Goal: Task Accomplishment & Management: Complete application form

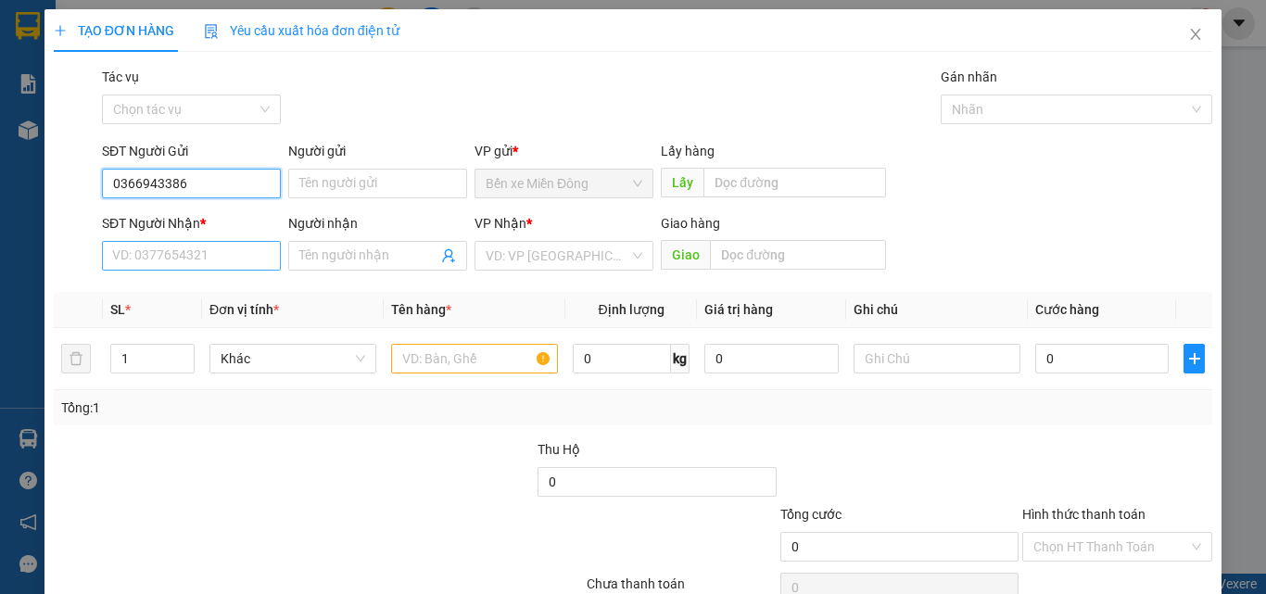
type input "0366943386"
click at [141, 263] on input "SĐT Người Nhận *" at bounding box center [191, 256] width 179 height 30
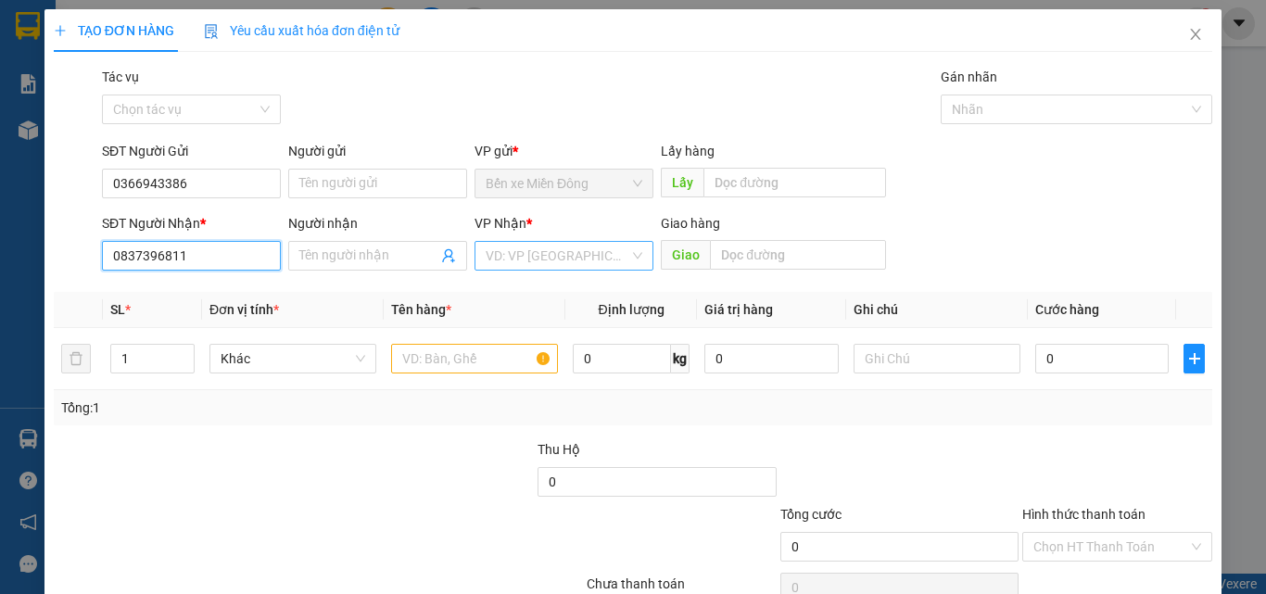
type input "0837396811"
click at [556, 266] on input "search" at bounding box center [558, 256] width 144 height 28
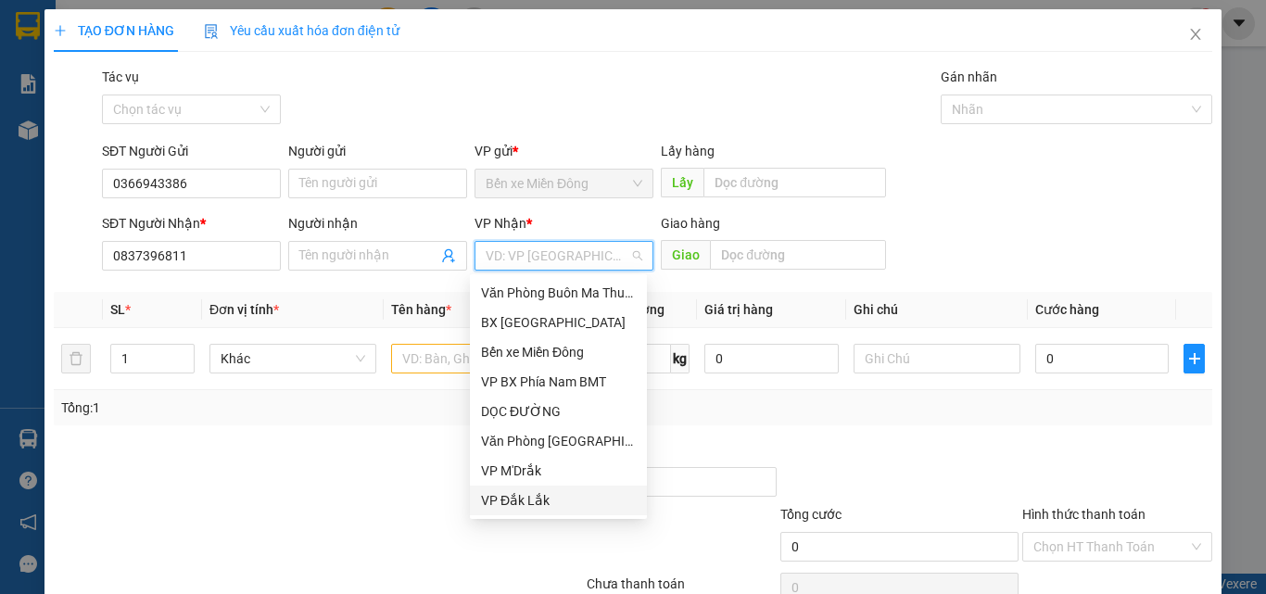
click at [531, 497] on div "VP Đắk Lắk" at bounding box center [558, 500] width 155 height 20
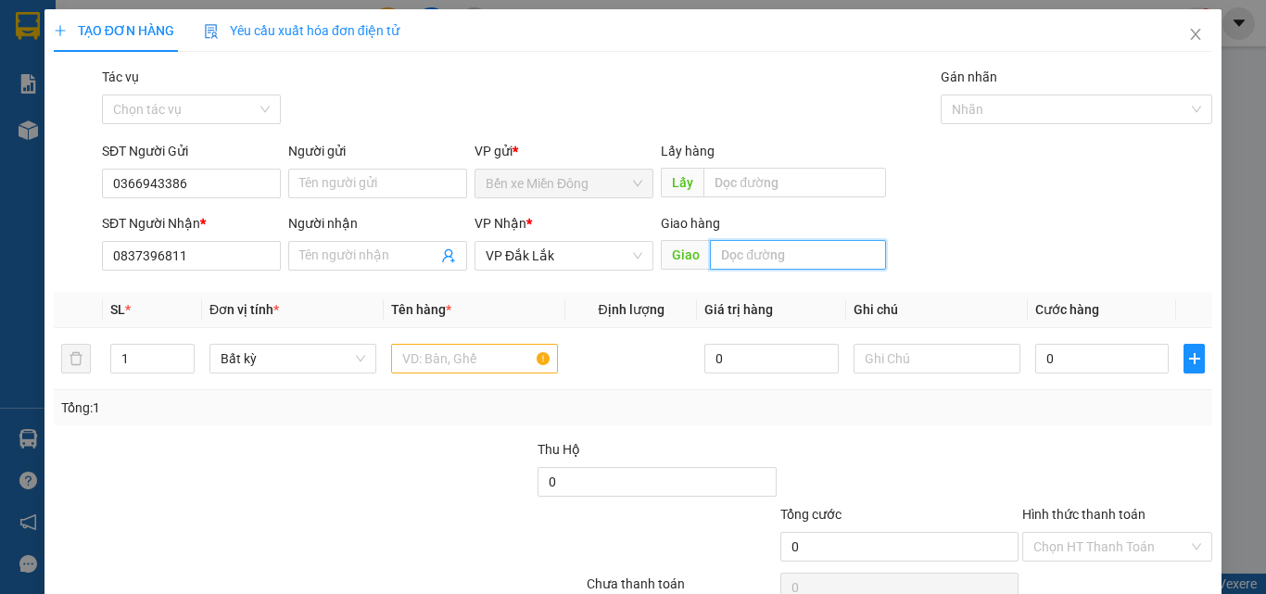
click at [742, 260] on input "text" at bounding box center [798, 255] width 176 height 30
type input "KM25"
click at [464, 377] on td at bounding box center [475, 359] width 182 height 62
click at [476, 361] on input "text" at bounding box center [474, 359] width 167 height 30
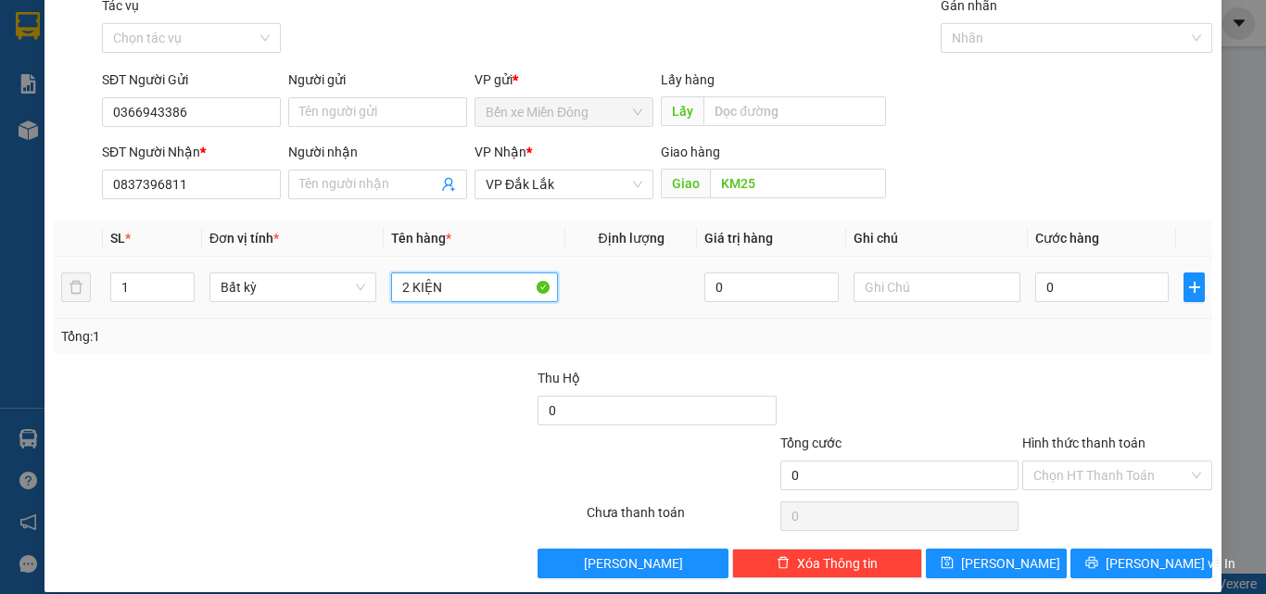
scroll to position [92, 0]
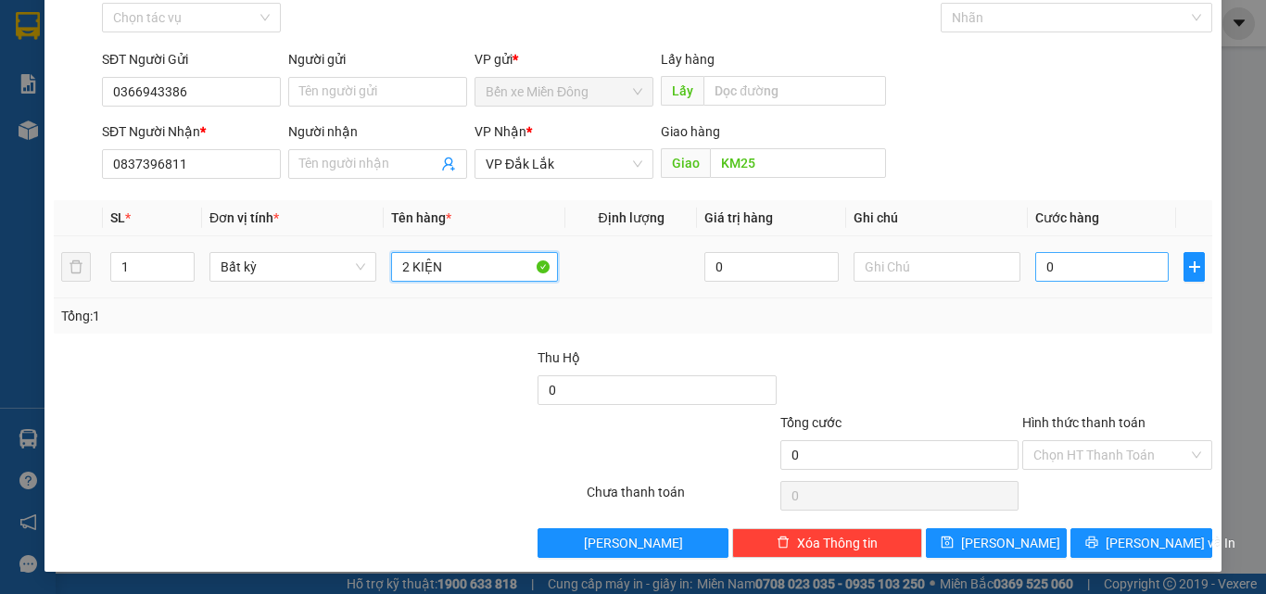
type input "2 KIỆN"
click at [1089, 264] on input "0" at bounding box center [1101, 267] width 133 height 30
type input "03"
type input "3"
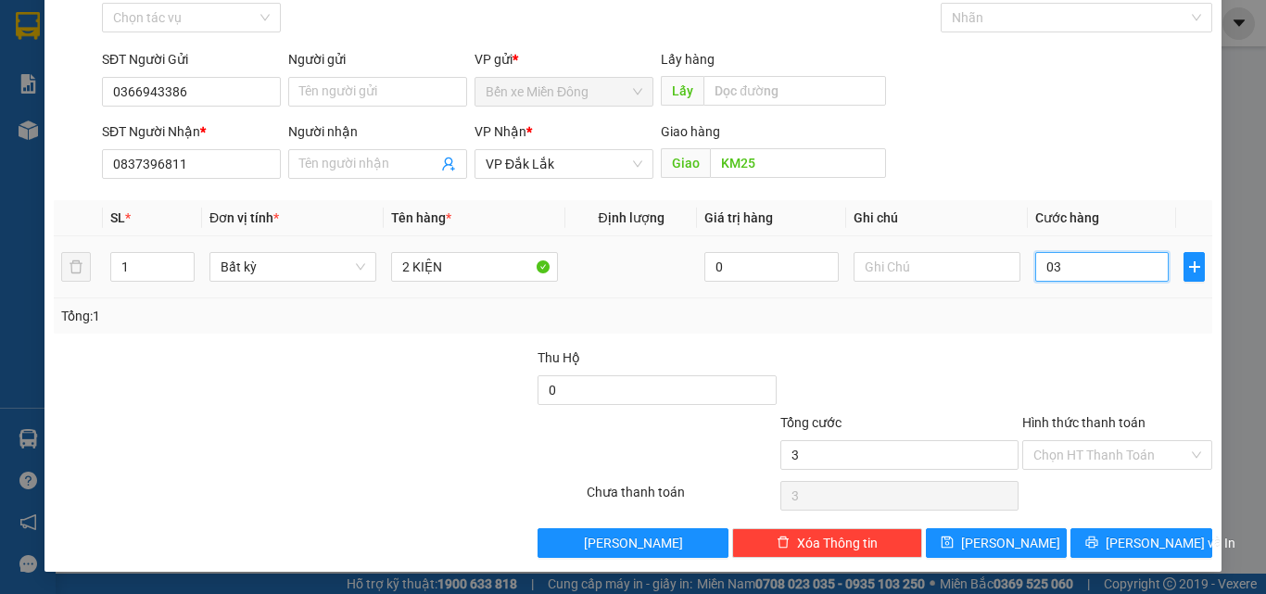
type input "032"
type input "32"
type input "0.320"
type input "320"
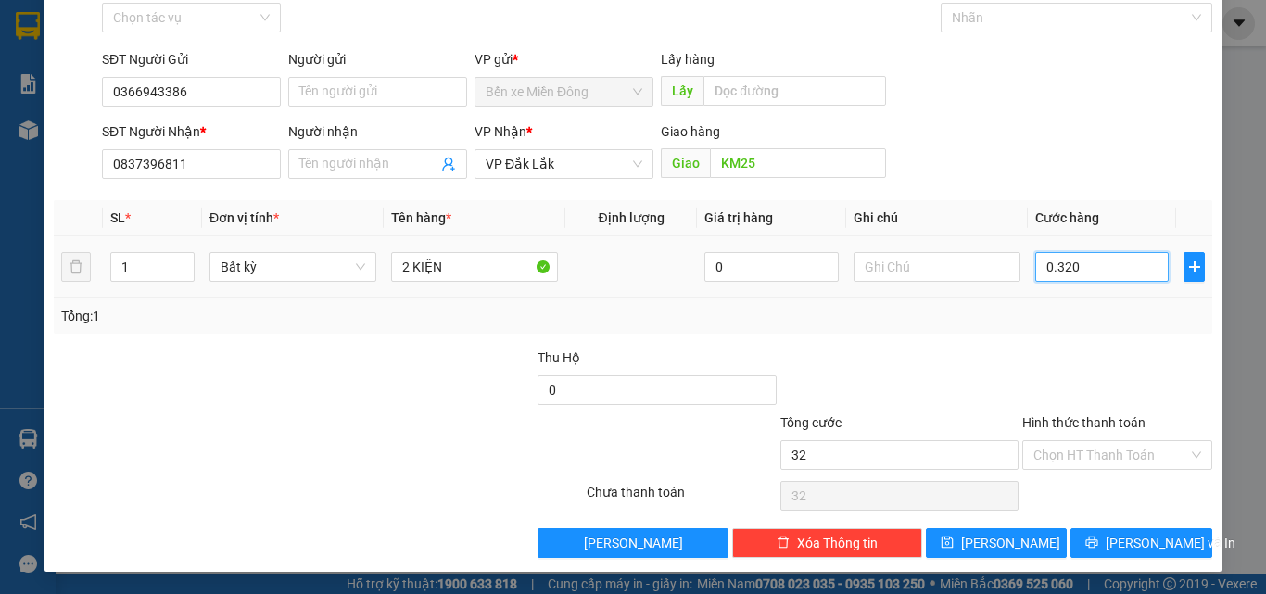
type input "320"
drag, startPoint x: 1100, startPoint y: 464, endPoint x: 1096, endPoint y: 392, distance: 72.4
click at [1100, 462] on input "Hình thức thanh toán" at bounding box center [1110, 455] width 155 height 28
type input "320.000"
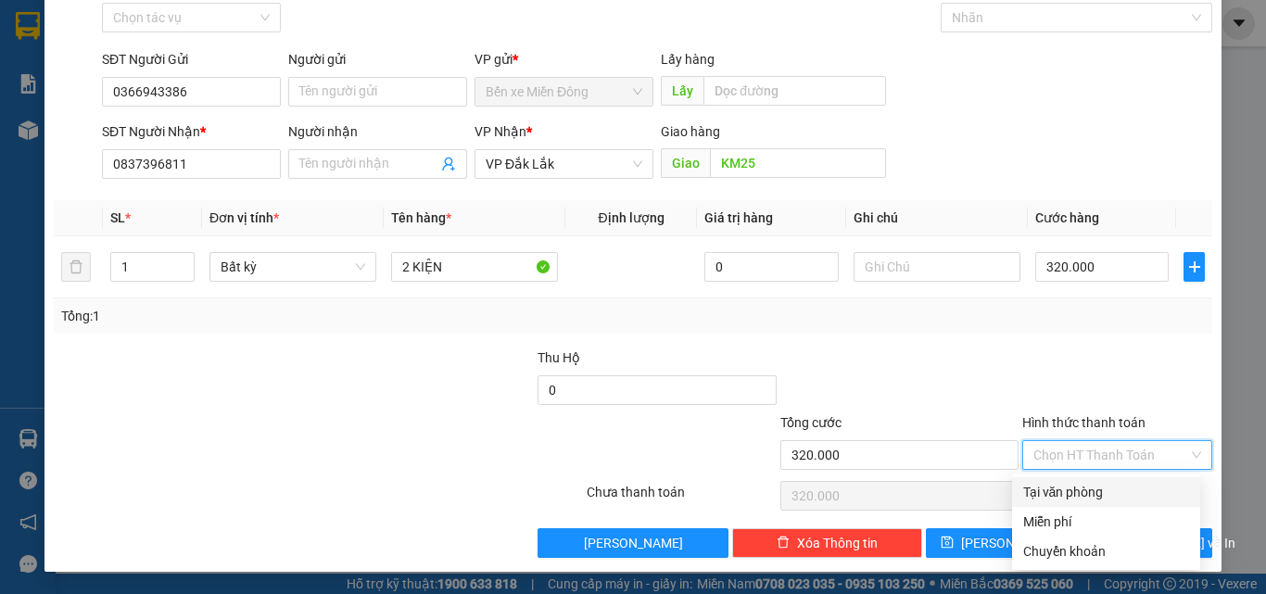
drag, startPoint x: 1077, startPoint y: 497, endPoint x: 1100, endPoint y: 492, distance: 23.6
click at [1079, 495] on div "Tại văn phòng" at bounding box center [1106, 492] width 166 height 20
type input "0"
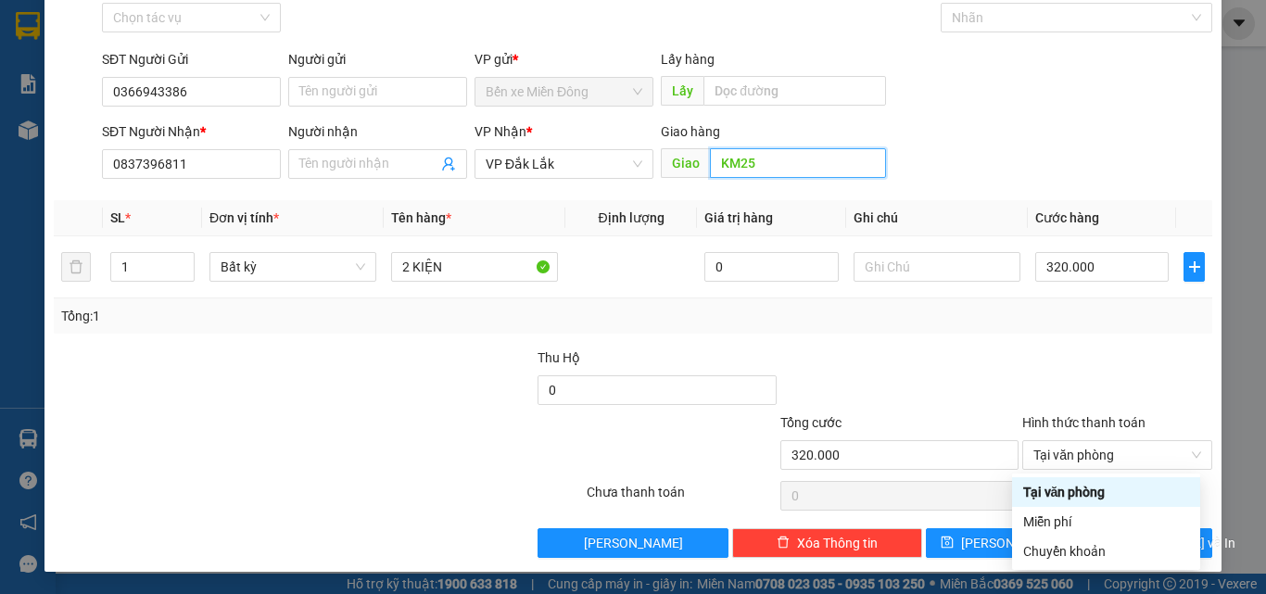
click at [778, 158] on input "KM25" at bounding box center [798, 163] width 176 height 30
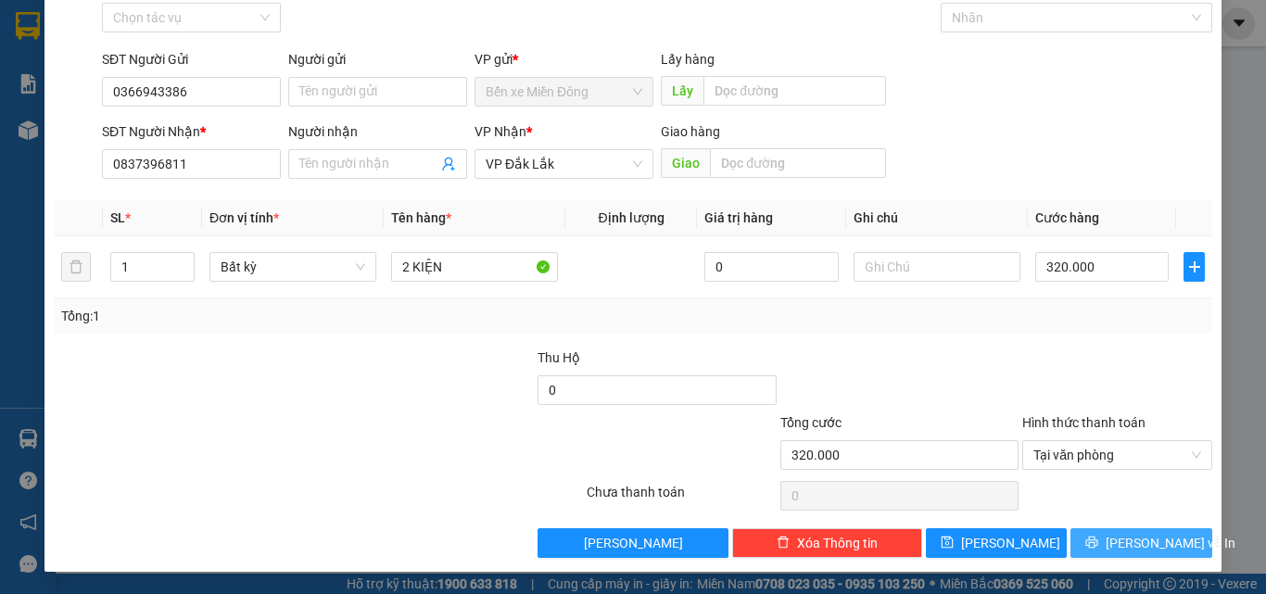
click at [1138, 537] on span "Lưu và In" at bounding box center [1171, 543] width 130 height 20
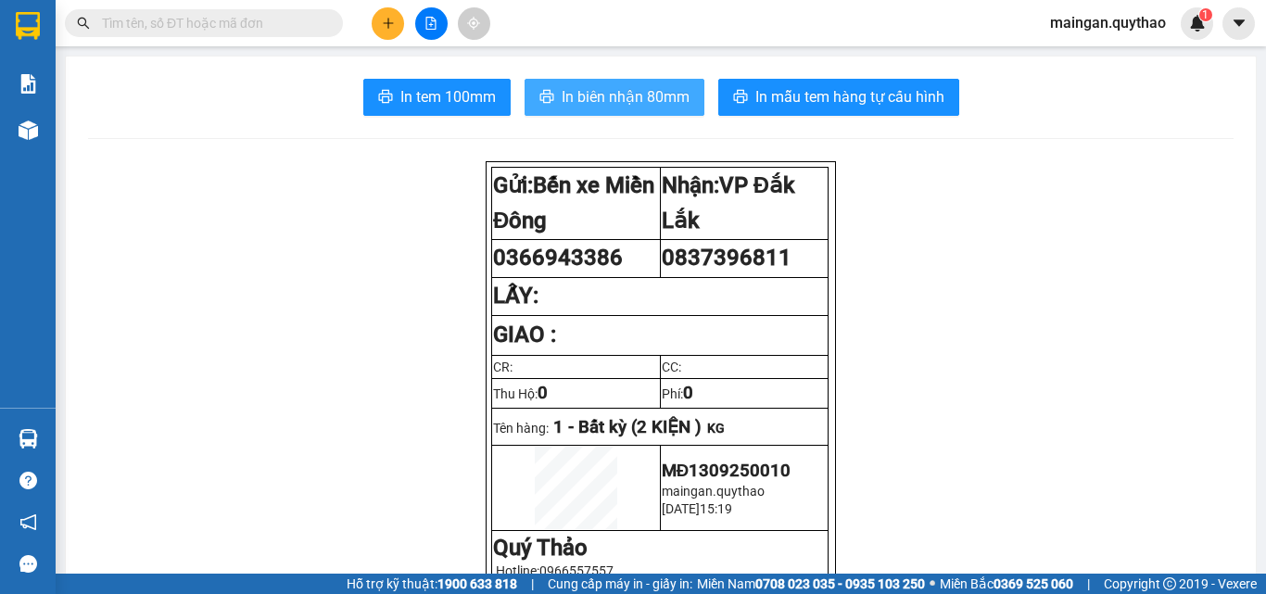
click at [654, 93] on span "In biên nhận 80mm" at bounding box center [626, 96] width 128 height 23
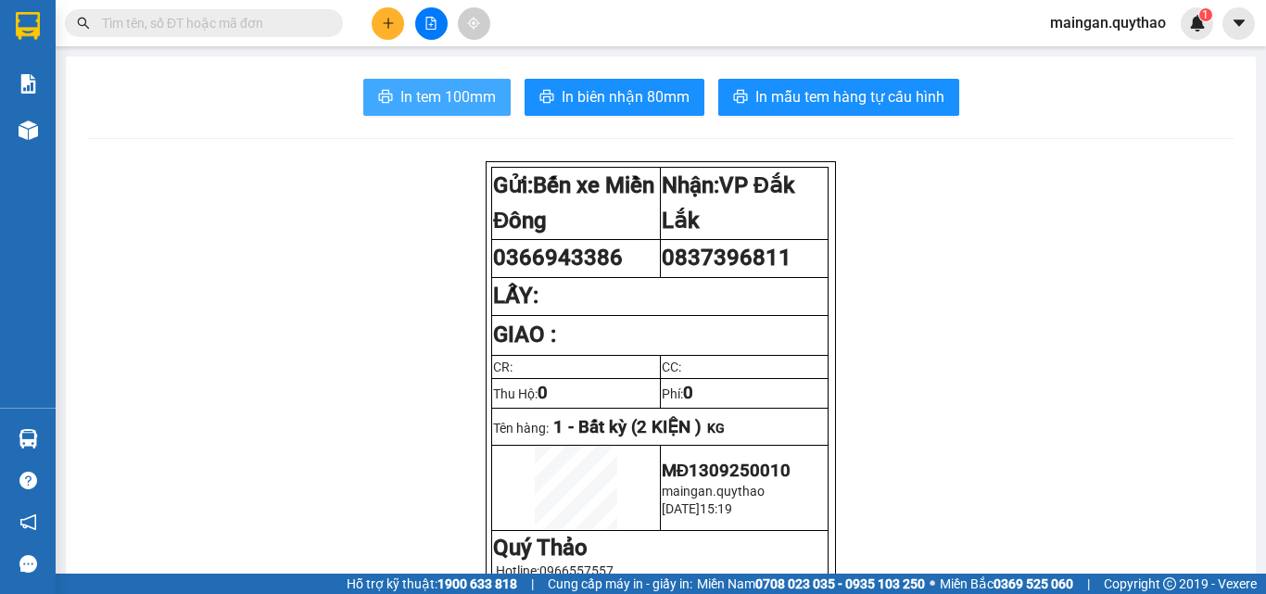
click at [446, 101] on span "In tem 100mm" at bounding box center [447, 96] width 95 height 23
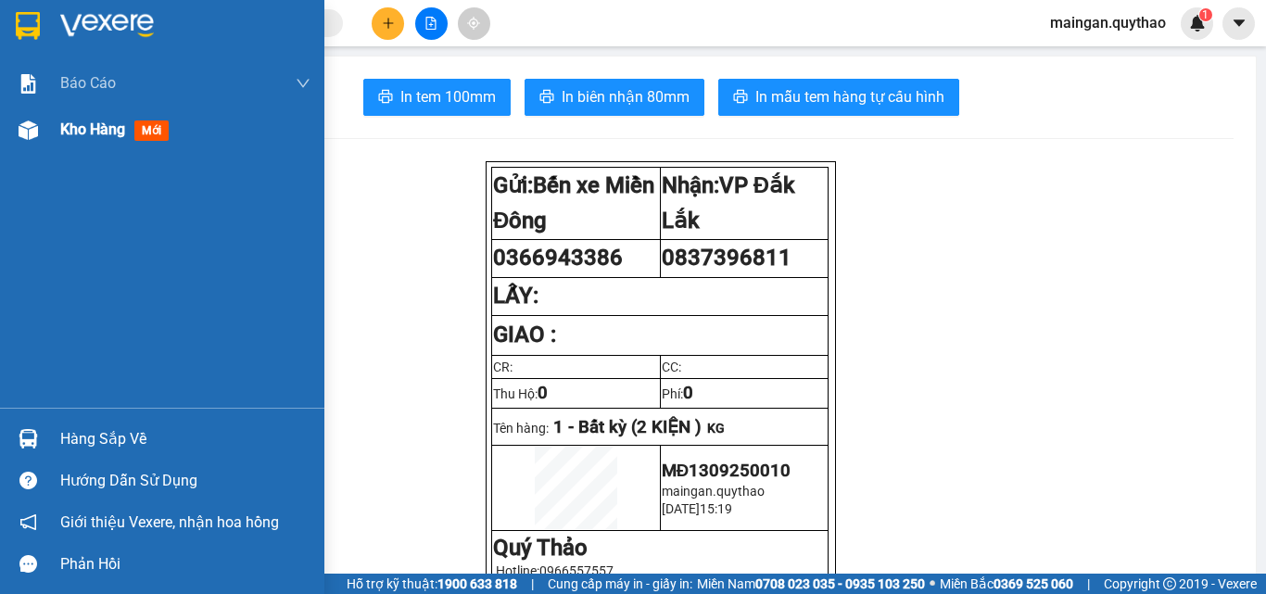
click at [27, 149] on div "Kho hàng mới" at bounding box center [162, 130] width 324 height 46
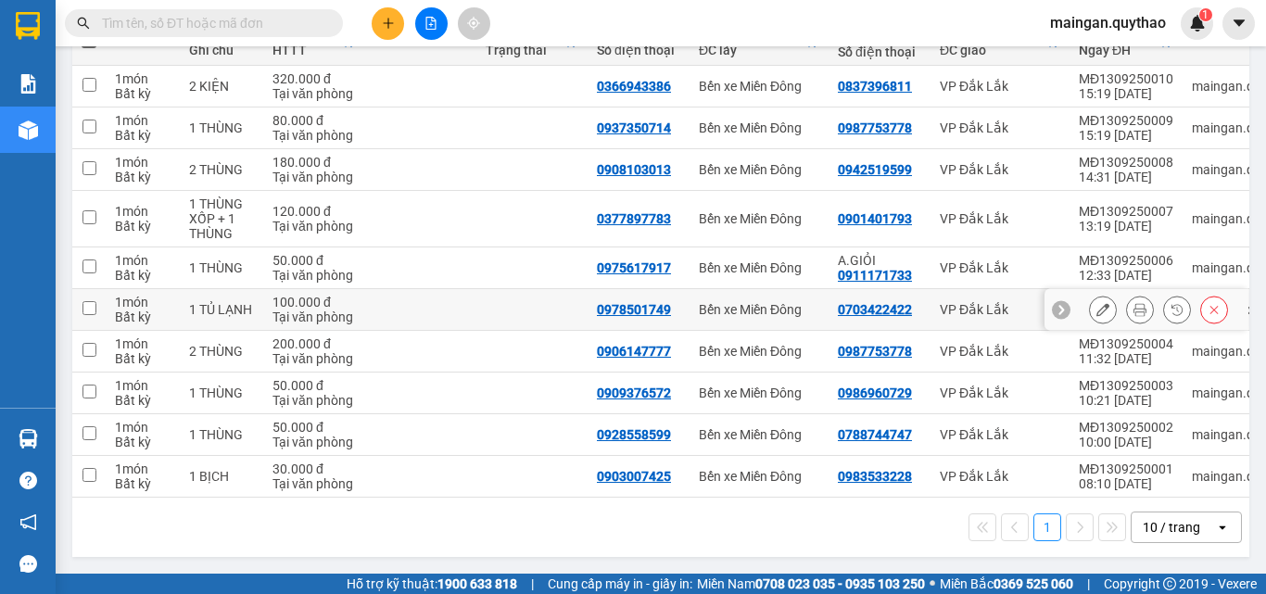
scroll to position [252, 0]
click at [1133, 254] on button at bounding box center [1140, 268] width 26 height 32
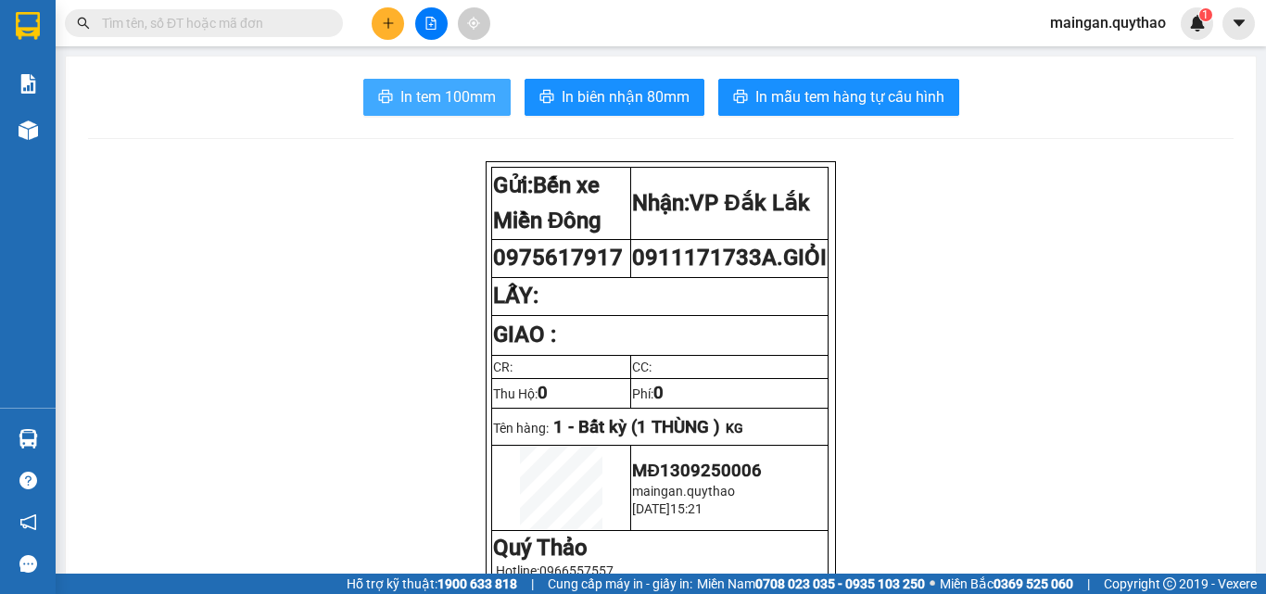
click at [463, 84] on button "In tem 100mm" at bounding box center [436, 97] width 147 height 37
click at [395, 25] on button at bounding box center [388, 23] width 32 height 32
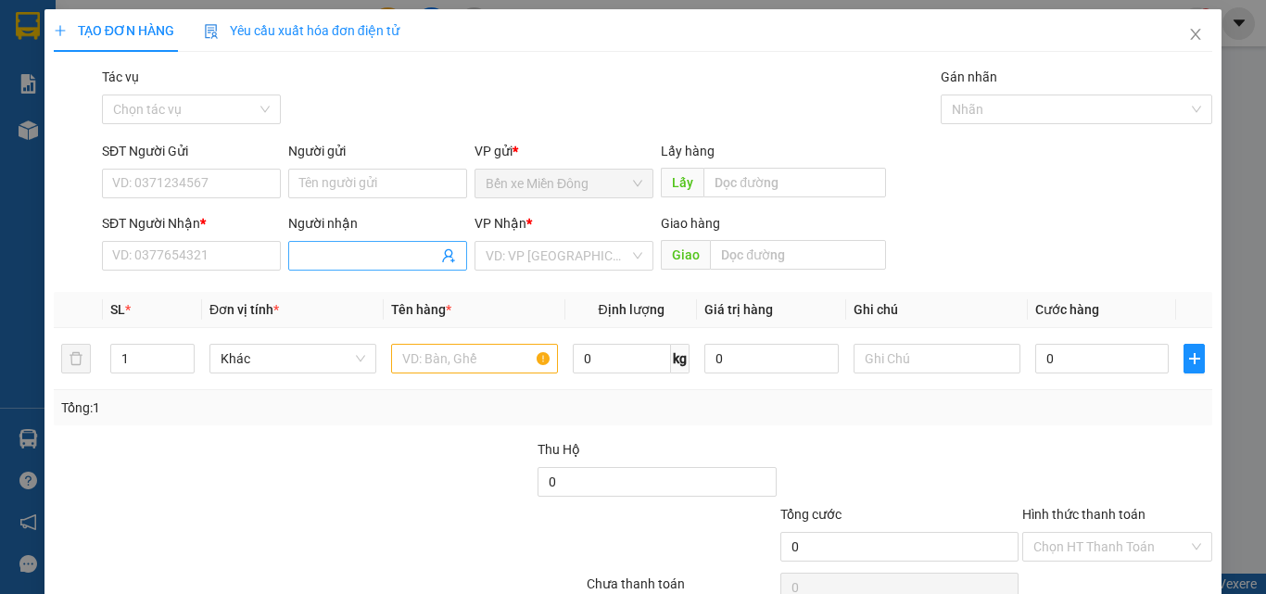
click at [375, 253] on input "Người nhận" at bounding box center [368, 256] width 138 height 20
type input "SHOP"
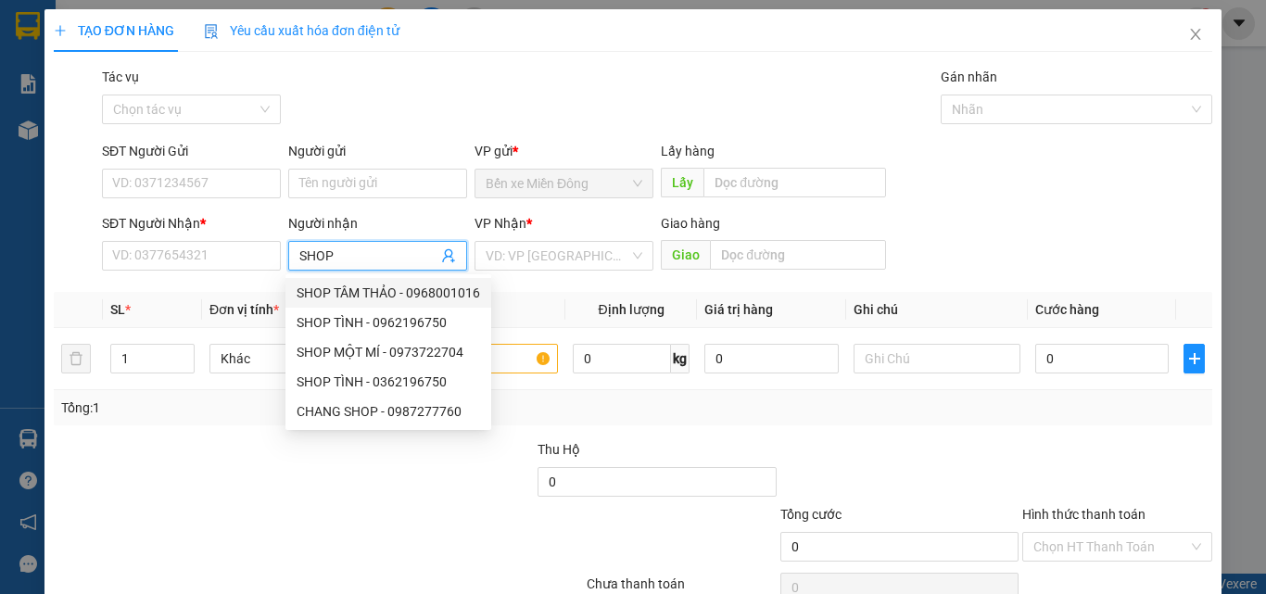
click at [396, 302] on div "SHOP TÂM THẢO - 0968001016" at bounding box center [389, 293] width 184 height 20
type input "0968001016"
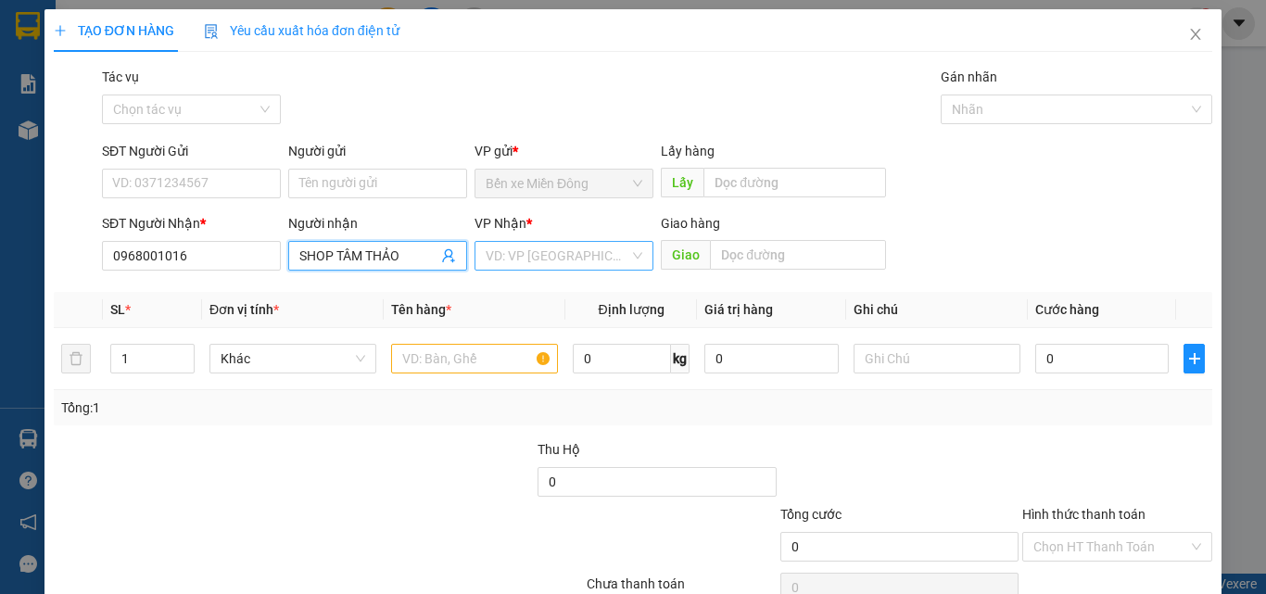
type input "SHOP TÂM THẢO"
click at [532, 269] on input "search" at bounding box center [558, 256] width 144 height 28
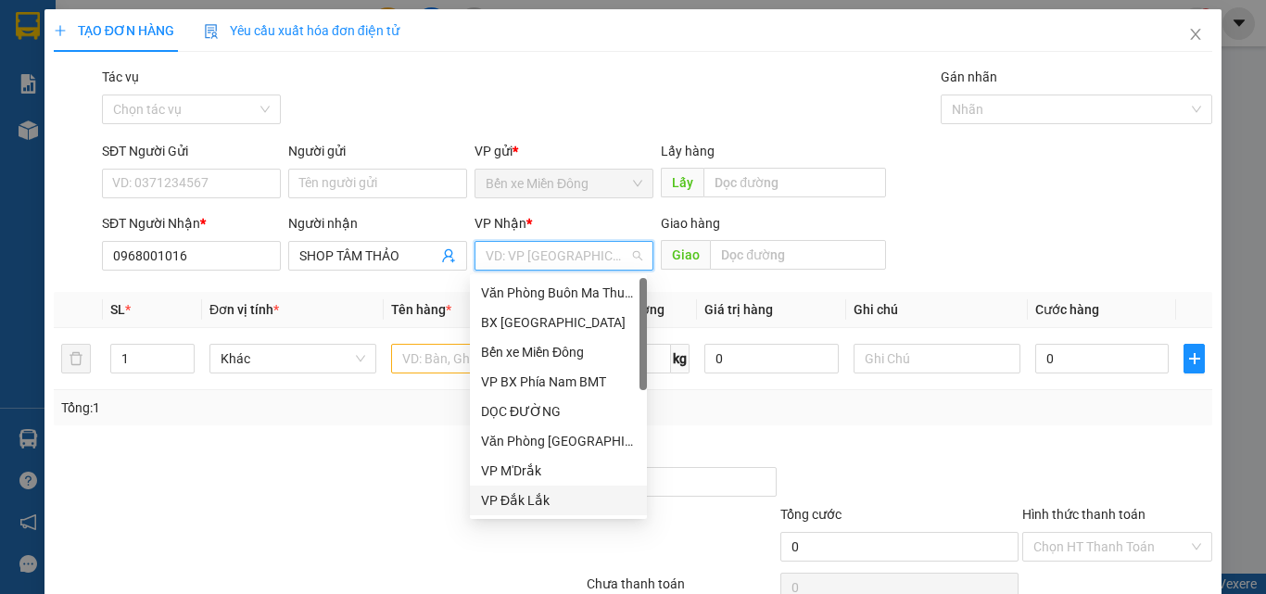
click at [514, 497] on div "VP Đắk Lắk" at bounding box center [558, 500] width 155 height 20
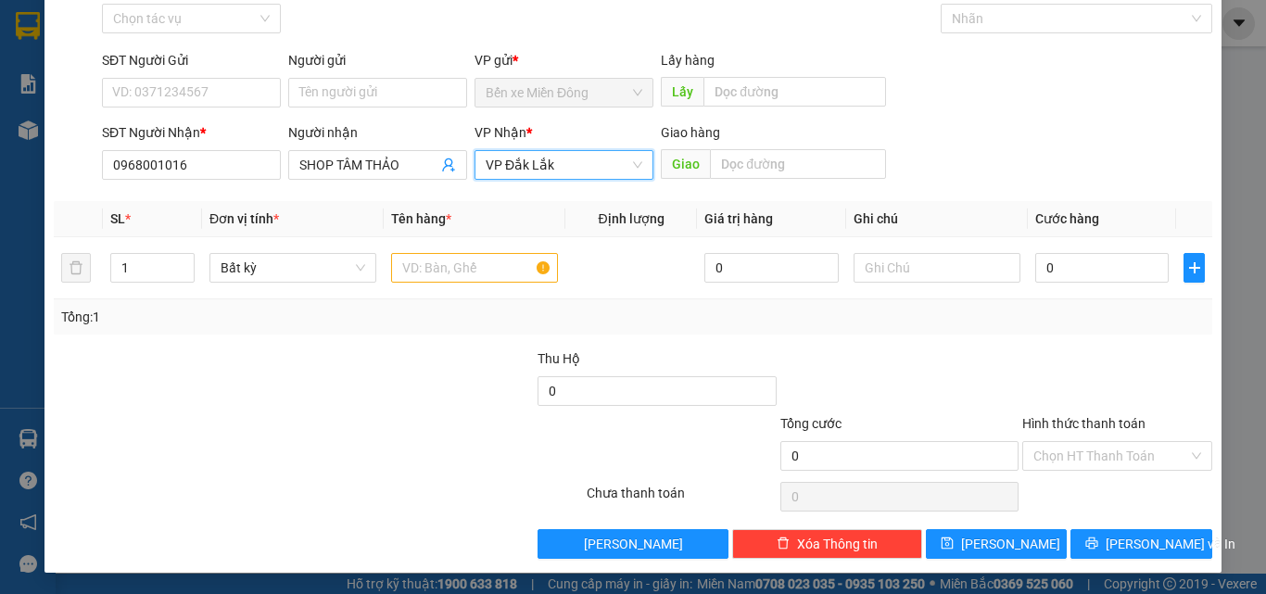
scroll to position [92, 0]
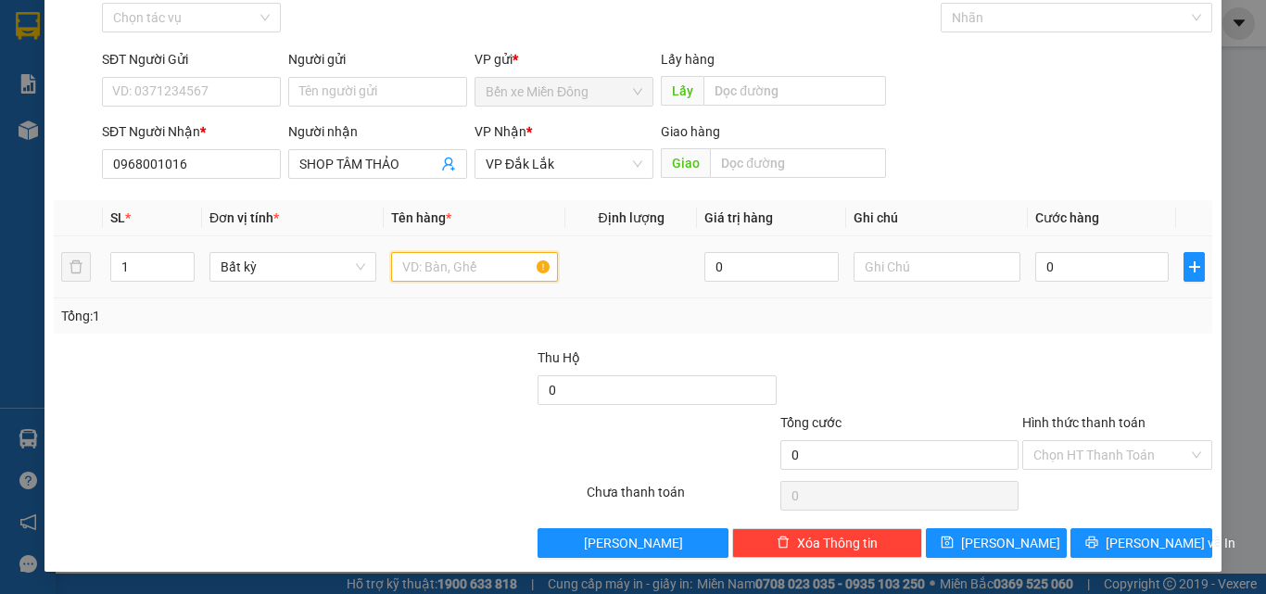
click at [472, 260] on input "text" at bounding box center [474, 267] width 167 height 30
type input "1 THÙNG"
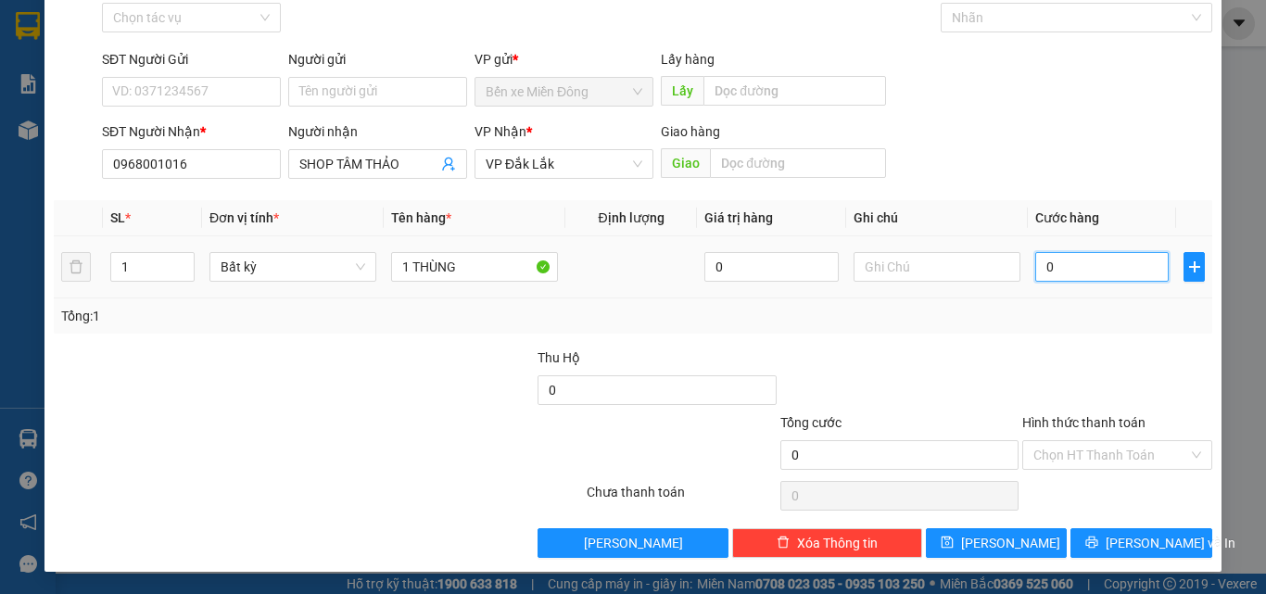
click at [1072, 259] on input "0" at bounding box center [1101, 267] width 133 height 30
type input "04"
type input "4"
type input "040"
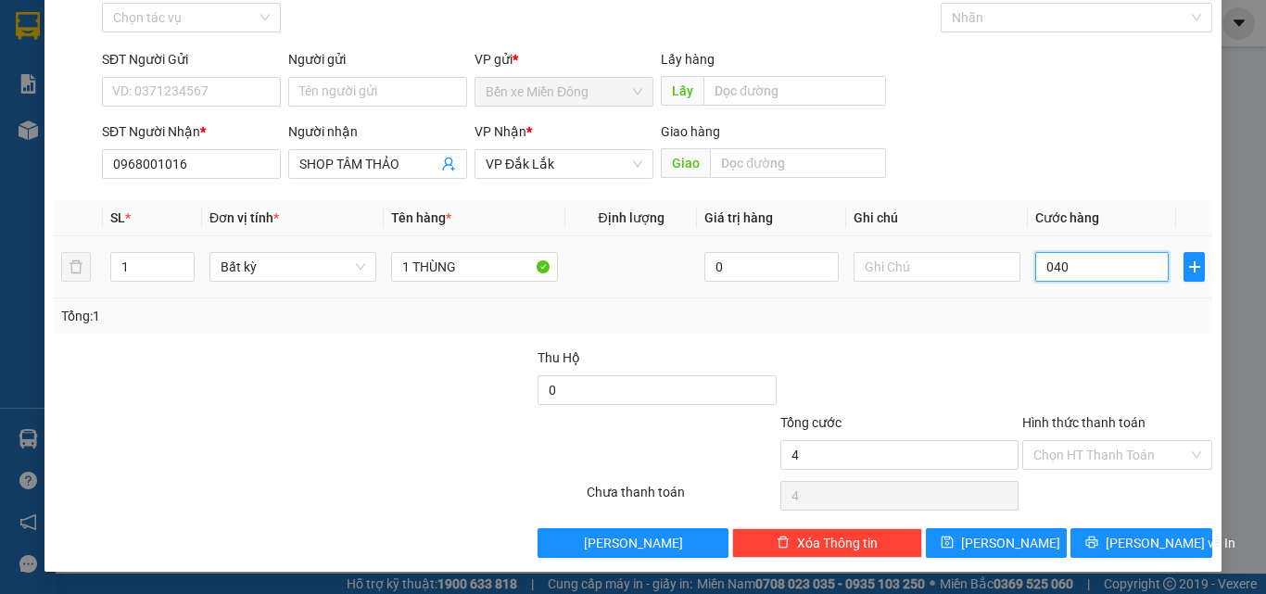
type input "40"
click at [1022, 435] on div "Hình thức thanh toán" at bounding box center [1117, 426] width 190 height 28
type input "40.000"
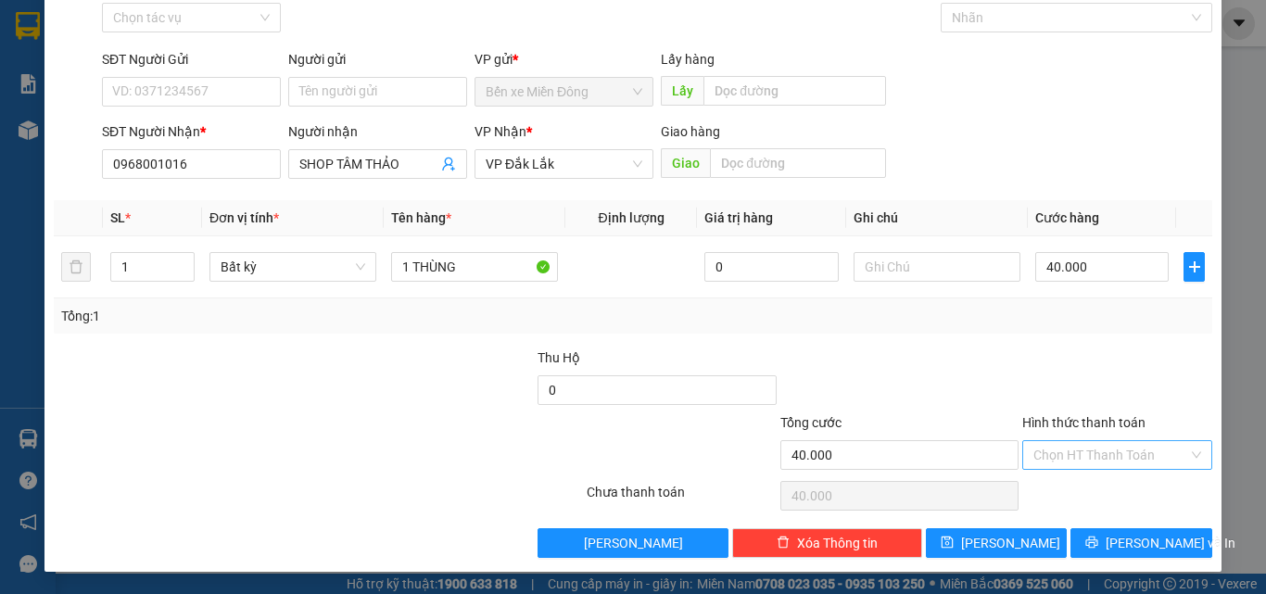
drag, startPoint x: 1047, startPoint y: 430, endPoint x: 1044, endPoint y: 450, distance: 20.7
click at [1047, 440] on div "Hình thức thanh toán Chọn HT Thanh Toán" at bounding box center [1117, 444] width 190 height 65
click at [1048, 440] on div "Chọn HT Thanh Toán" at bounding box center [1117, 455] width 190 height 30
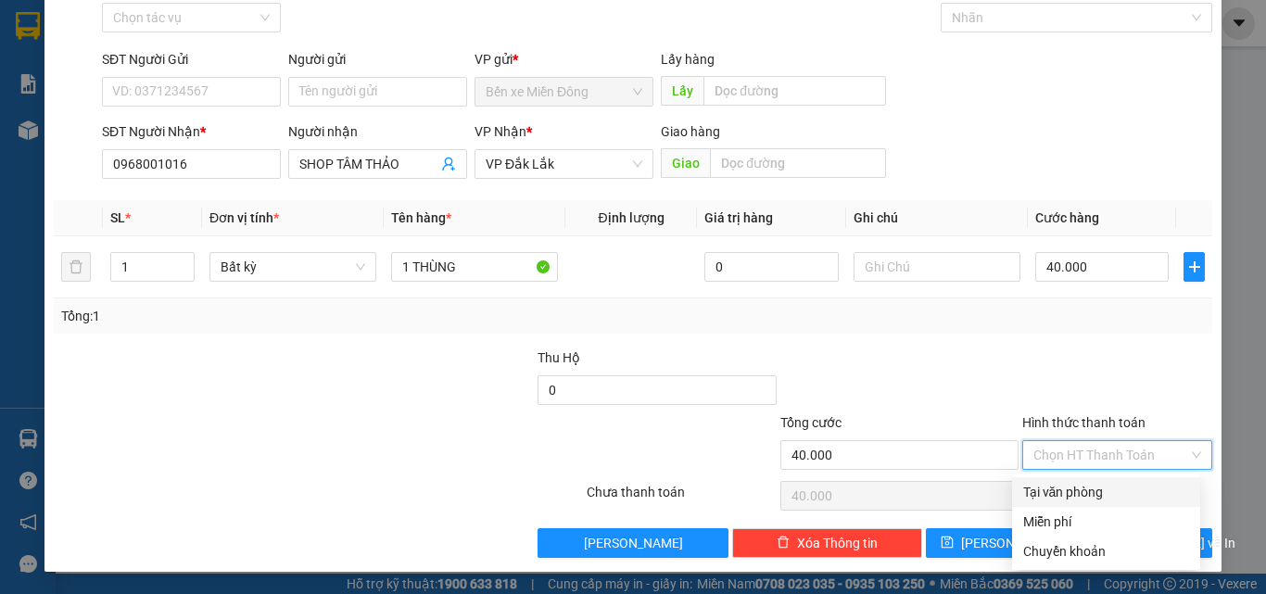
click at [1082, 485] on div "Tại văn phòng" at bounding box center [1106, 492] width 166 height 20
type input "0"
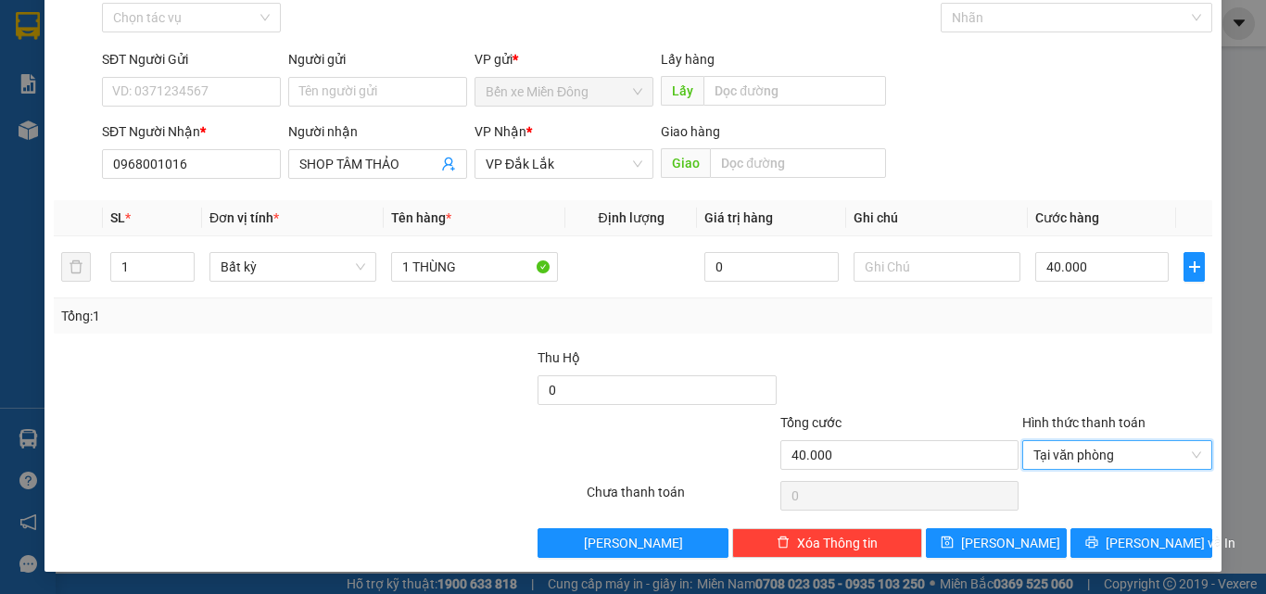
click at [1108, 526] on div "Transit Pickup Surcharge Ids Transit Deliver Surcharge Ids Transit Deliver Surc…" at bounding box center [633, 266] width 1159 height 583
click at [1108, 532] on button "[PERSON_NAME] và In" at bounding box center [1141, 543] width 142 height 30
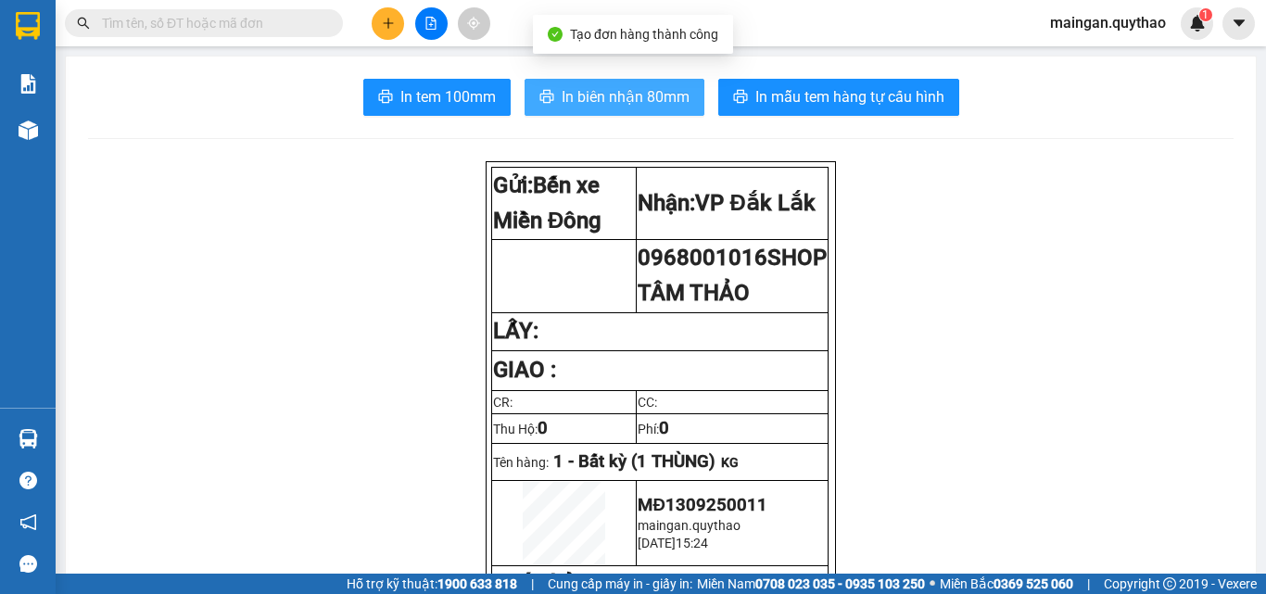
click at [633, 95] on span "In biên nhận 80mm" at bounding box center [626, 96] width 128 height 23
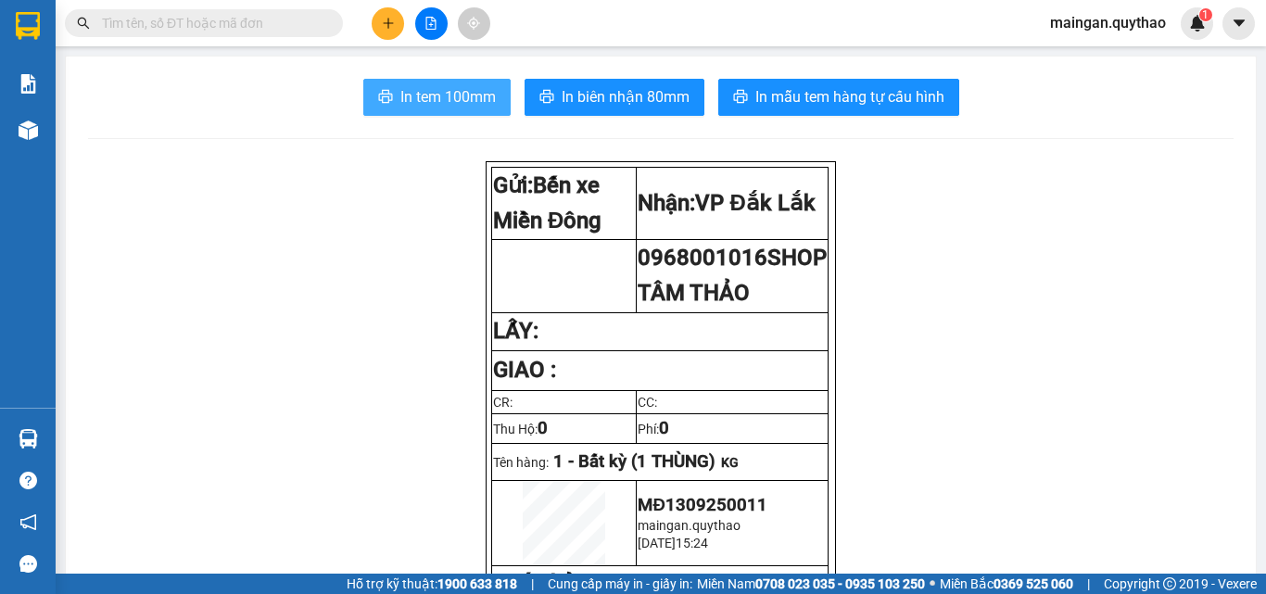
click at [462, 97] on span "In tem 100mm" at bounding box center [447, 96] width 95 height 23
drag, startPoint x: 1124, startPoint y: 378, endPoint x: 1011, endPoint y: 327, distance: 124.0
click at [383, 19] on icon "plus" at bounding box center [388, 23] width 13 height 13
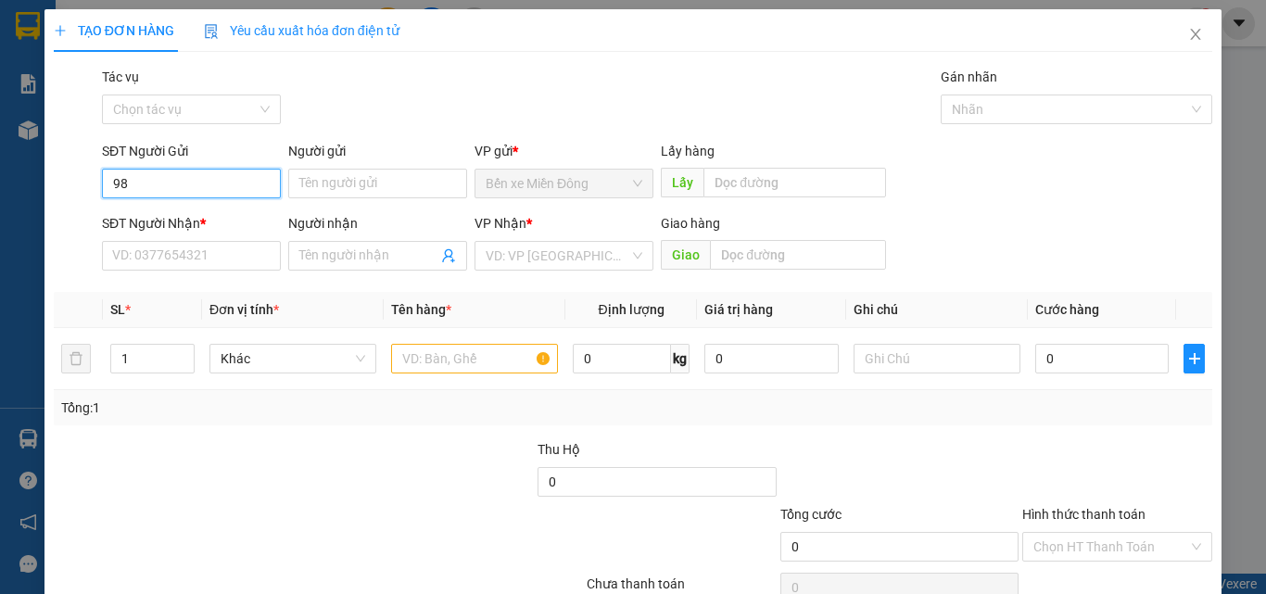
type input "9"
type input "0988021997"
click at [134, 209] on div "0988021997" at bounding box center [189, 221] width 177 height 30
type input "0374549261"
type input "0988021997"
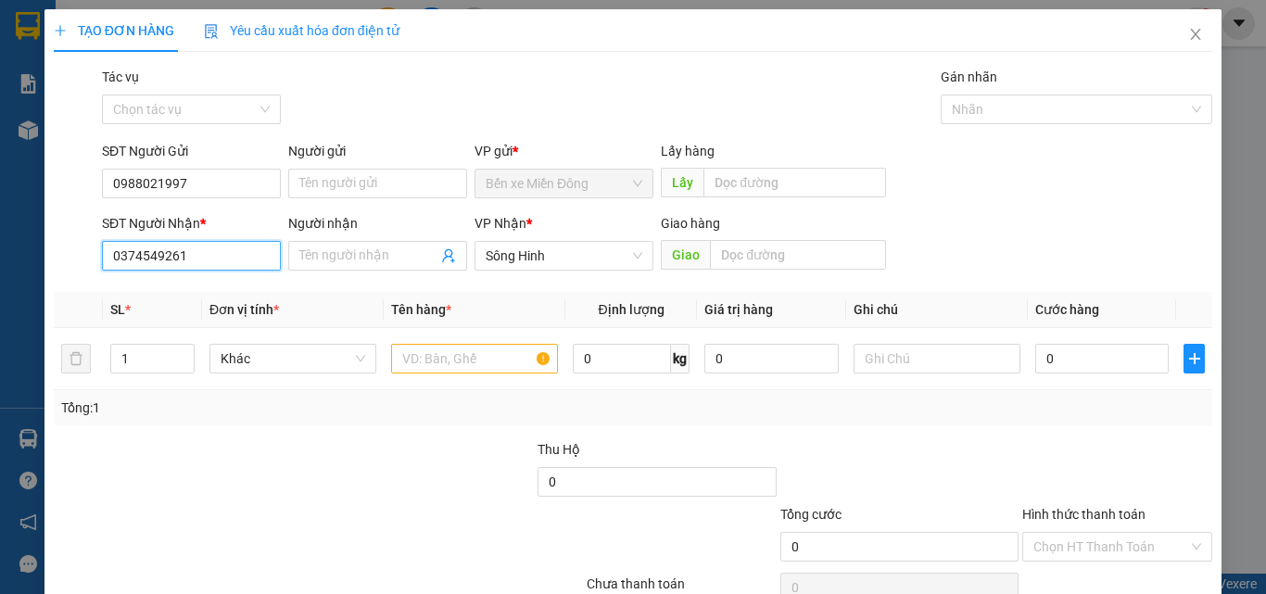
click at [0, 254] on div "TẠO ĐƠN HÀNG Yêu cầu xuất hóa đơn điện tử Transit Pickup Surcharge Ids Transit …" at bounding box center [633, 297] width 1266 height 594
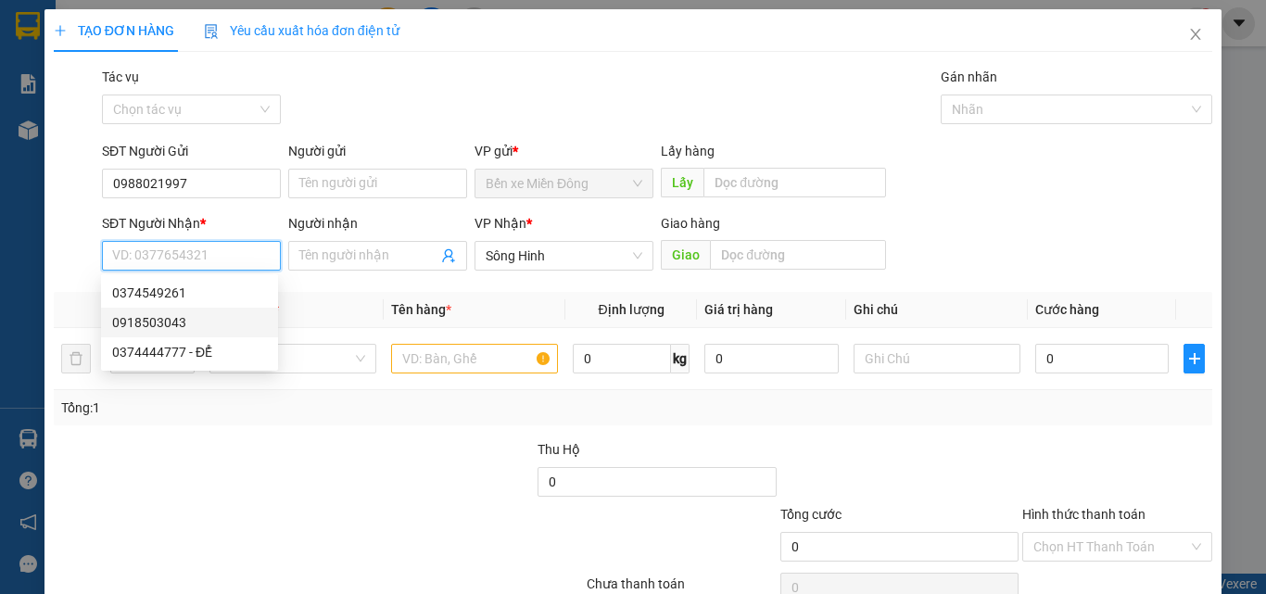
drag, startPoint x: 181, startPoint y: 325, endPoint x: 488, endPoint y: 384, distance: 313.2
click at [187, 324] on div "0918503043" at bounding box center [189, 322] width 155 height 20
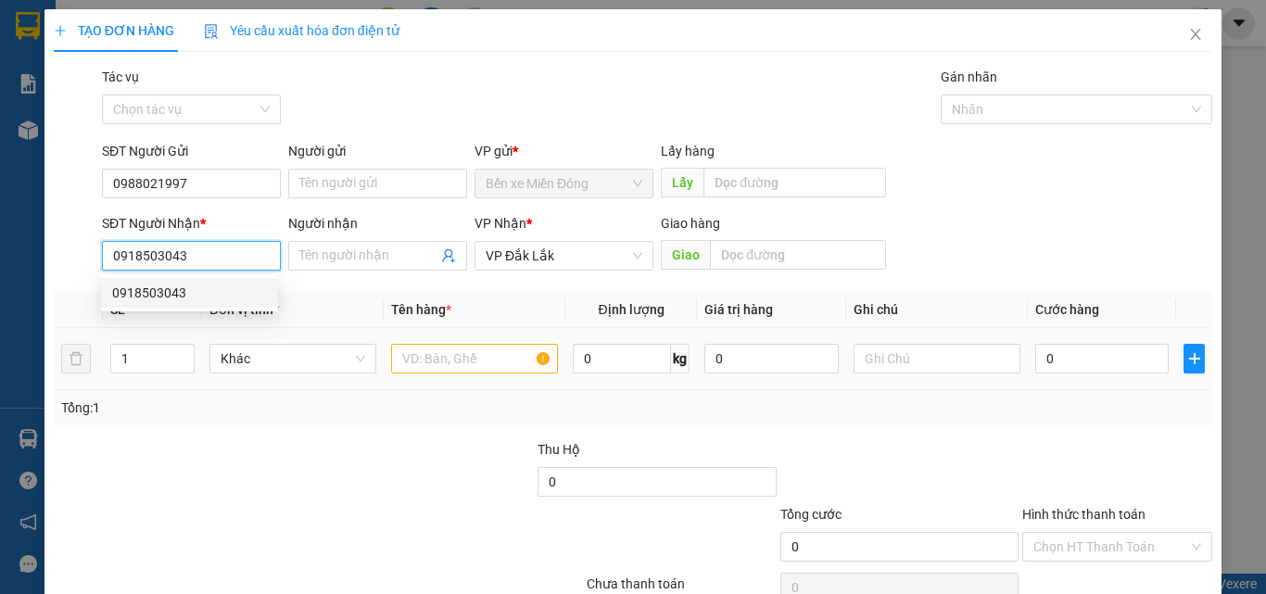
type input "0918503043"
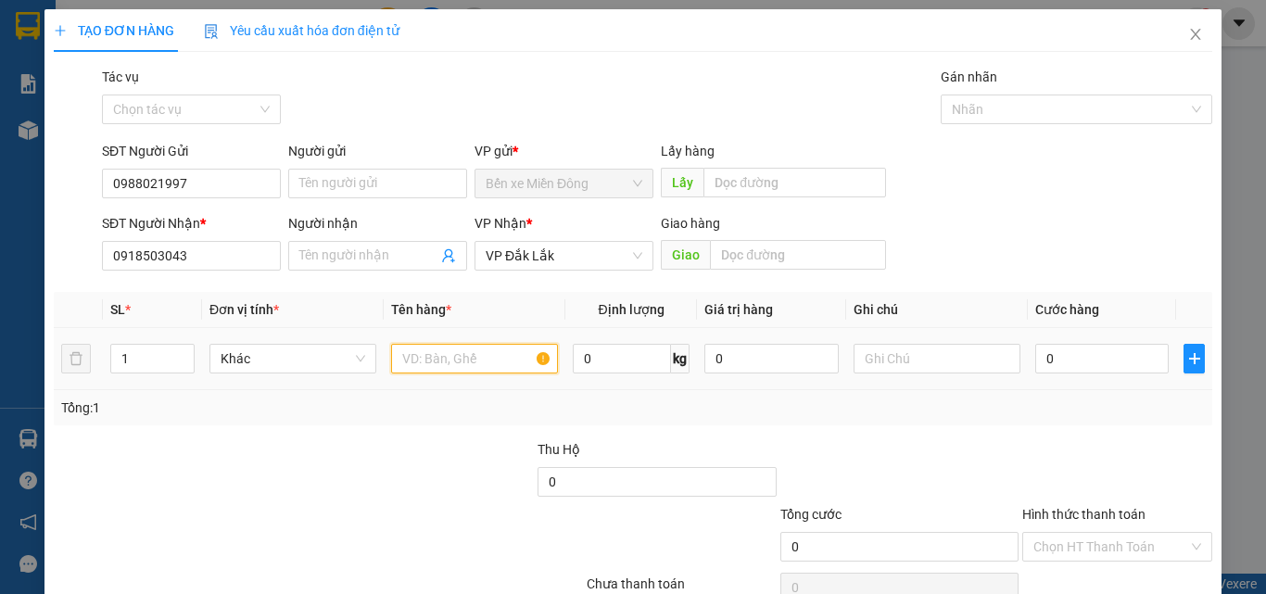
click at [477, 360] on input "text" at bounding box center [474, 359] width 167 height 30
type input "1 CỤC ĐEN"
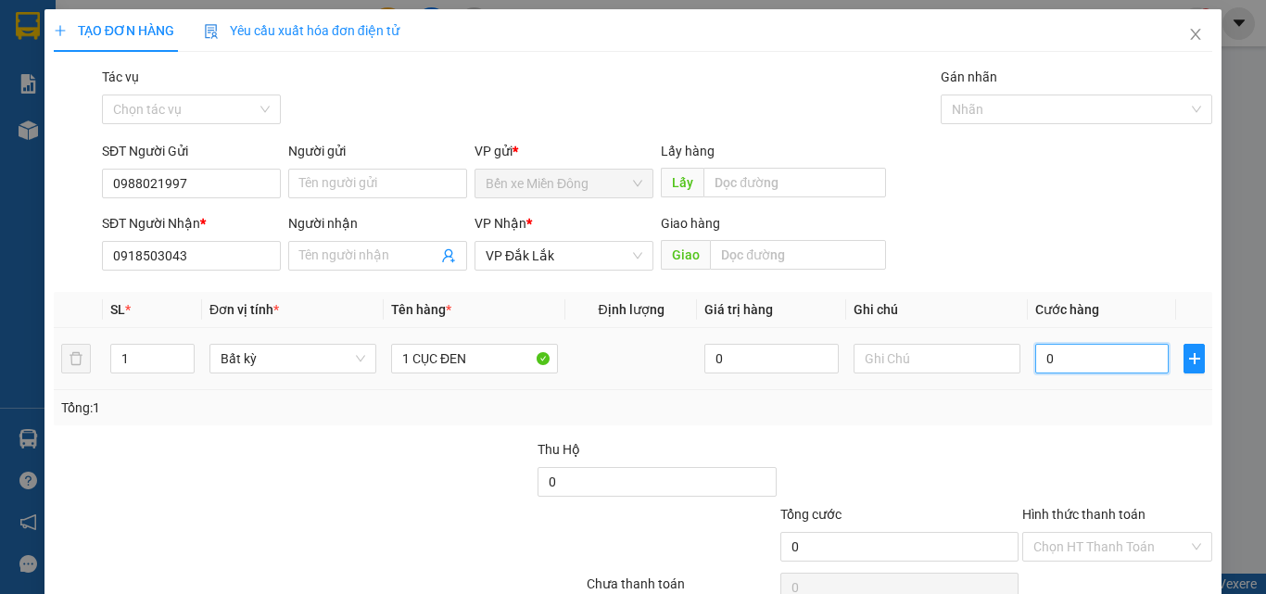
click at [1068, 361] on input "0" at bounding box center [1101, 359] width 133 height 30
type input "03"
type input "3"
type input "030"
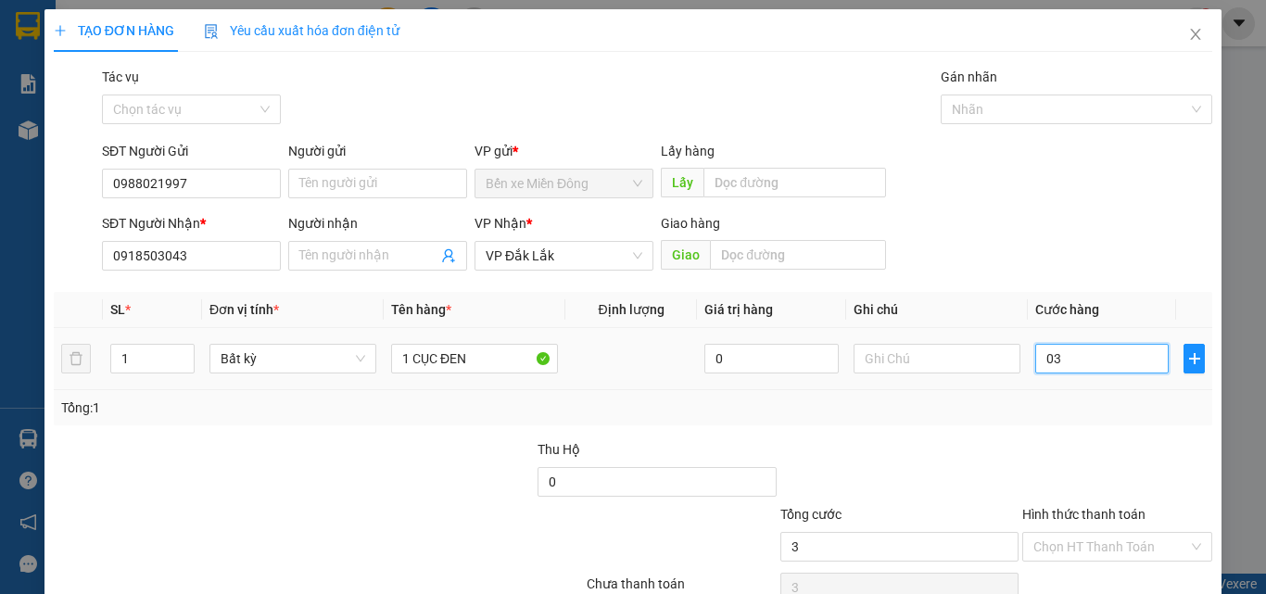
type input "30"
type input "30.000"
click at [1095, 494] on div at bounding box center [1117, 471] width 194 height 65
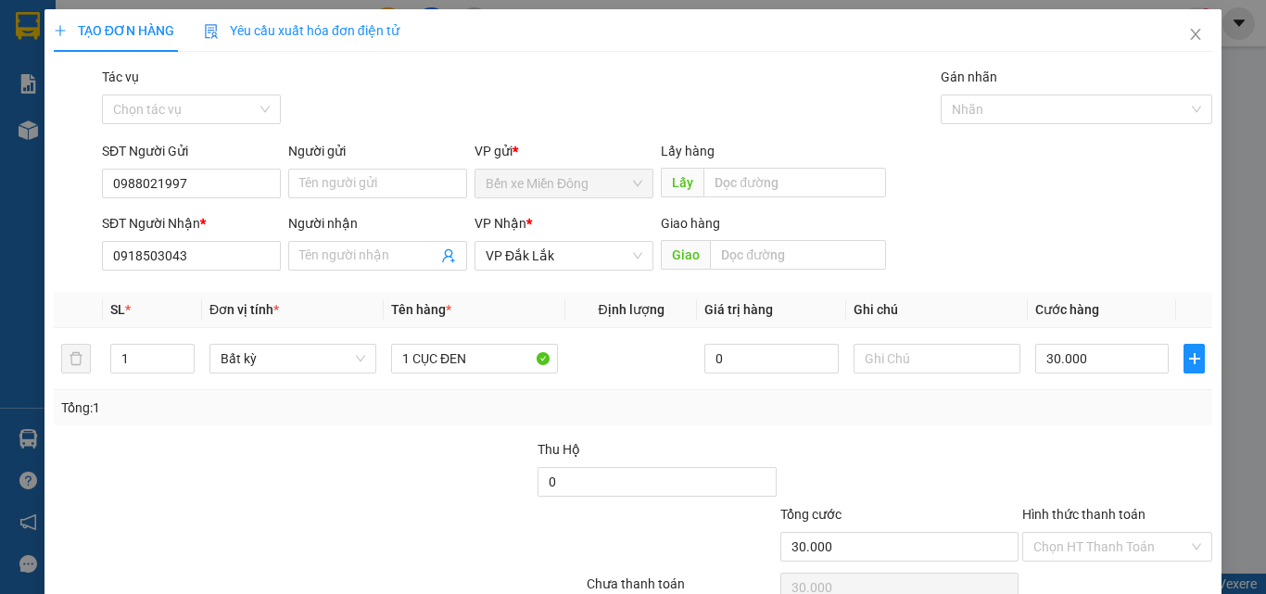
drag, startPoint x: 1071, startPoint y: 557, endPoint x: 1062, endPoint y: 494, distance: 63.7
click at [1070, 549] on input "Hình thức thanh toán" at bounding box center [1110, 547] width 155 height 28
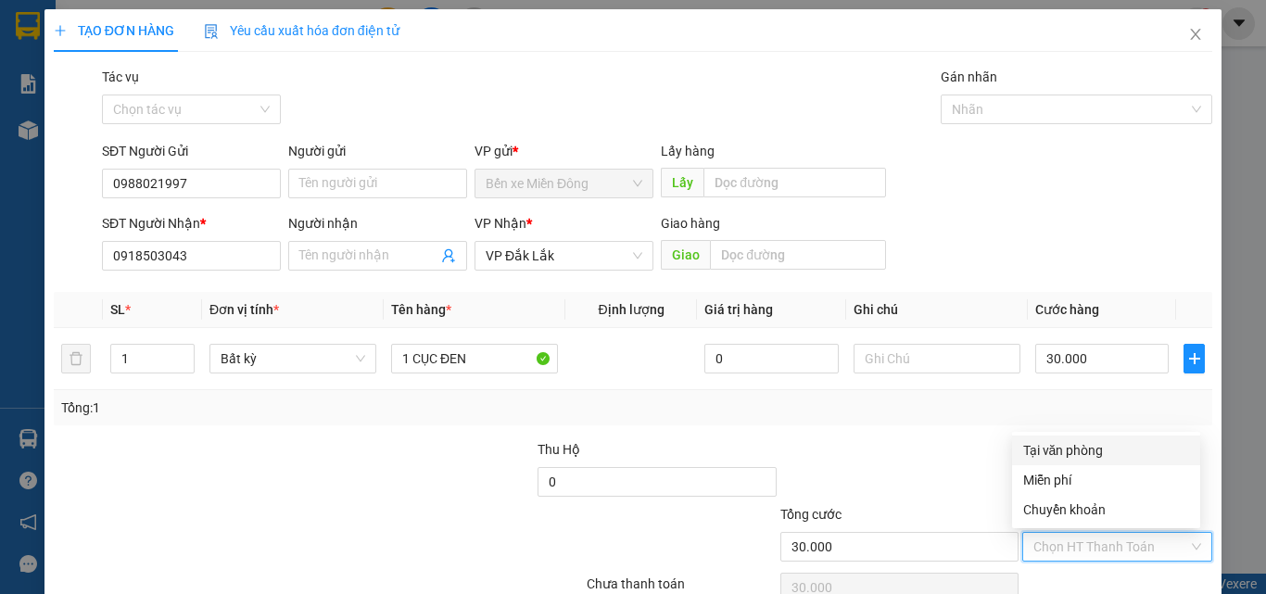
click at [1056, 443] on div "Tại văn phòng" at bounding box center [1106, 450] width 166 height 20
type input "0"
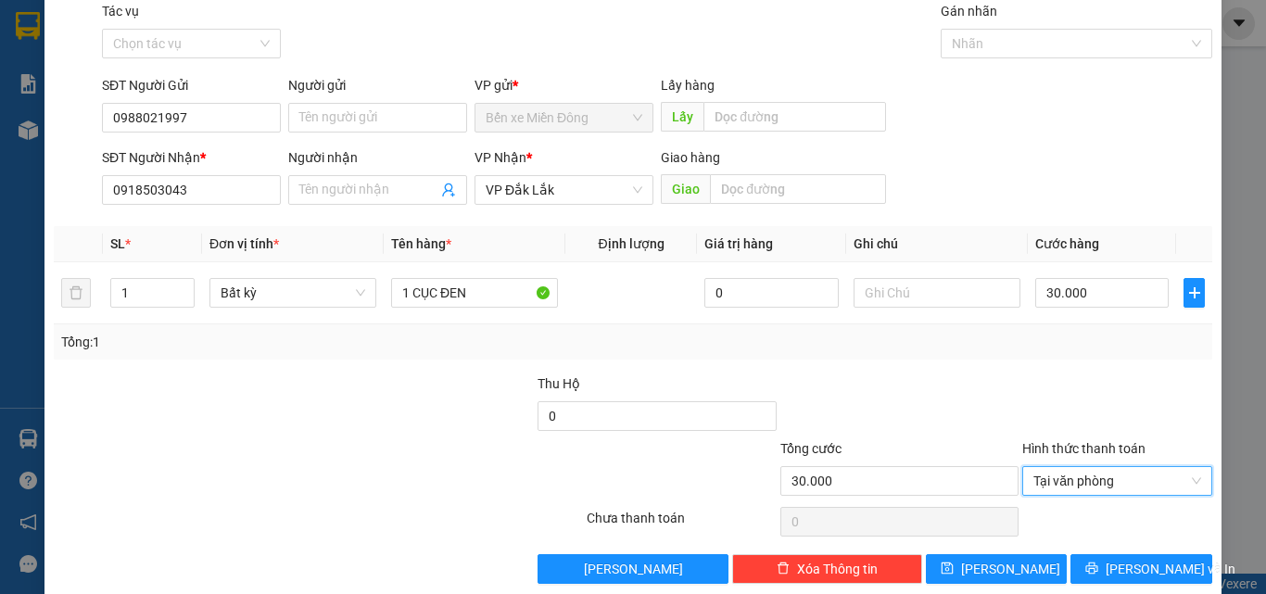
scroll to position [92, 0]
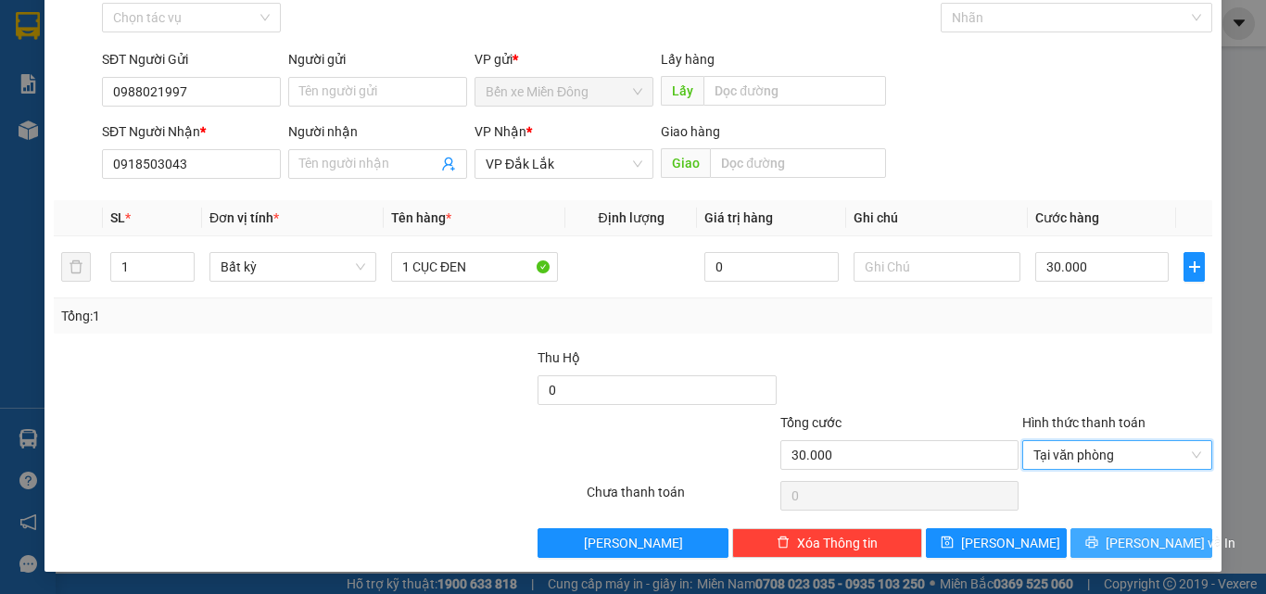
click at [1073, 548] on button "[PERSON_NAME] và In" at bounding box center [1141, 543] width 142 height 30
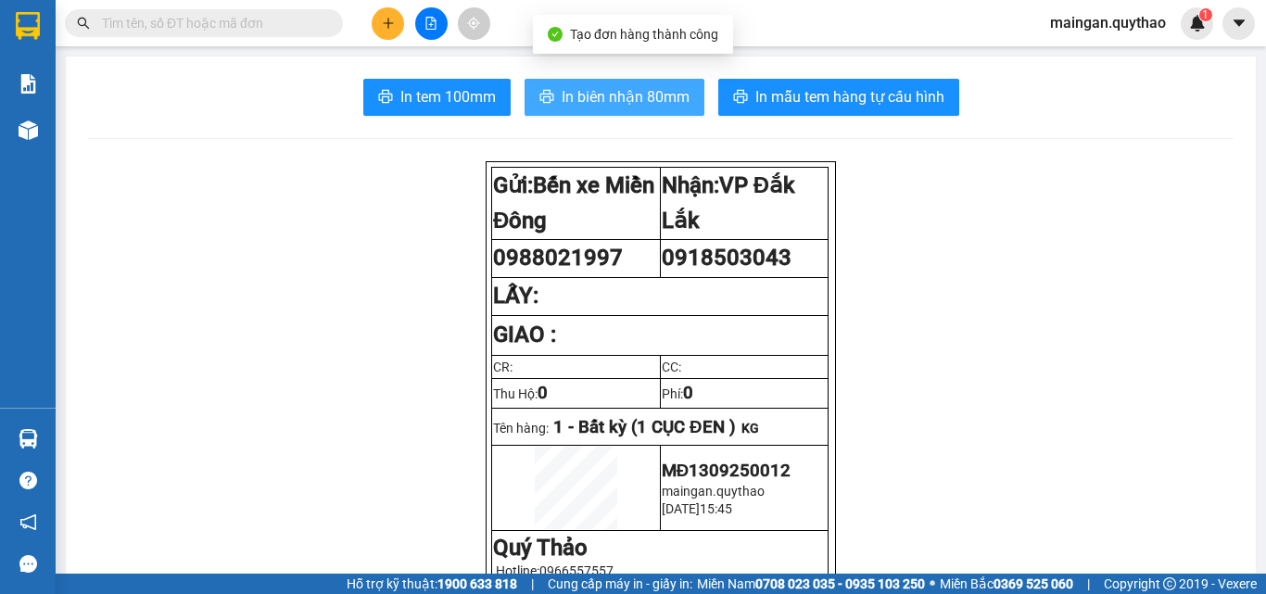
click at [609, 93] on span "In biên nhận 80mm" at bounding box center [626, 96] width 128 height 23
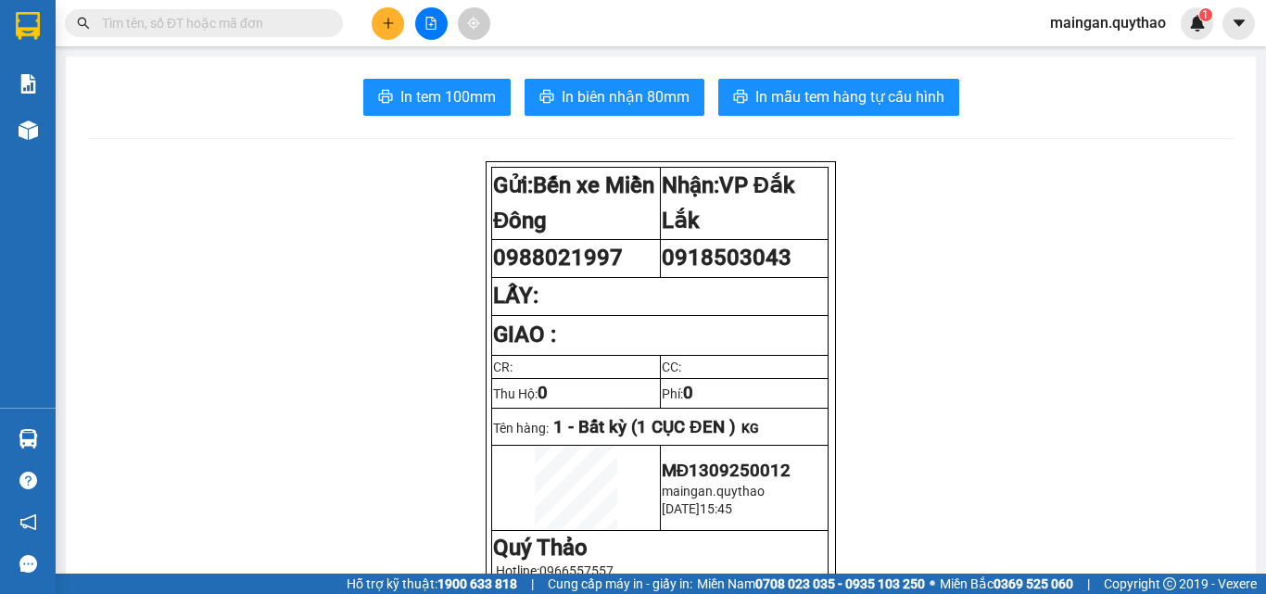
click at [436, 93] on span "In tem 100mm" at bounding box center [447, 96] width 95 height 23
click at [392, 14] on button at bounding box center [388, 23] width 32 height 32
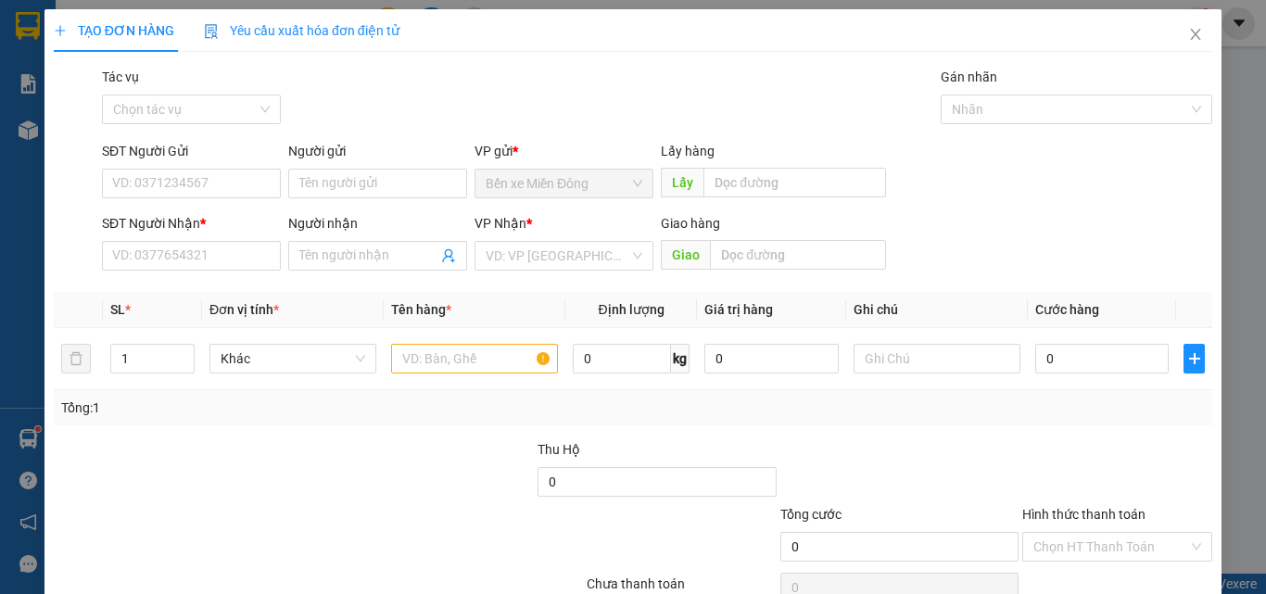
drag, startPoint x: 392, startPoint y: 14, endPoint x: 171, endPoint y: 200, distance: 288.7
click at [171, 200] on form "SĐT Người Gửi VD: 0371234567 Người gửi Tên người gửi VP gửi * Bến xe Miền Đông …" at bounding box center [633, 209] width 1159 height 137
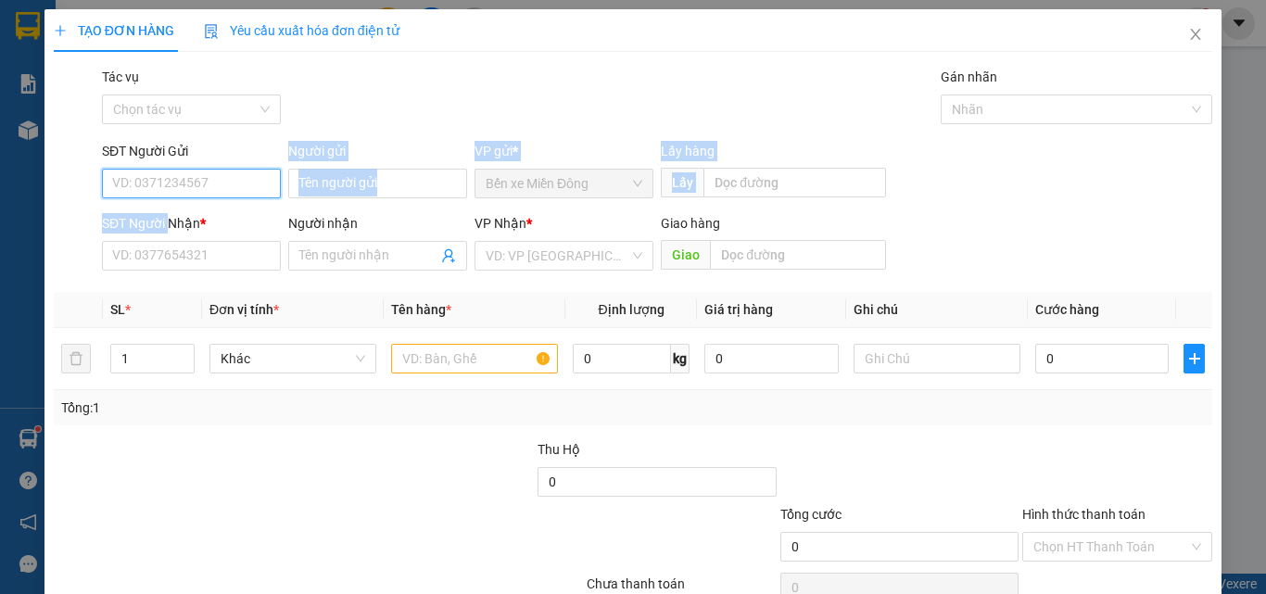
click at [176, 189] on input "SĐT Người Gửi" at bounding box center [191, 184] width 179 height 30
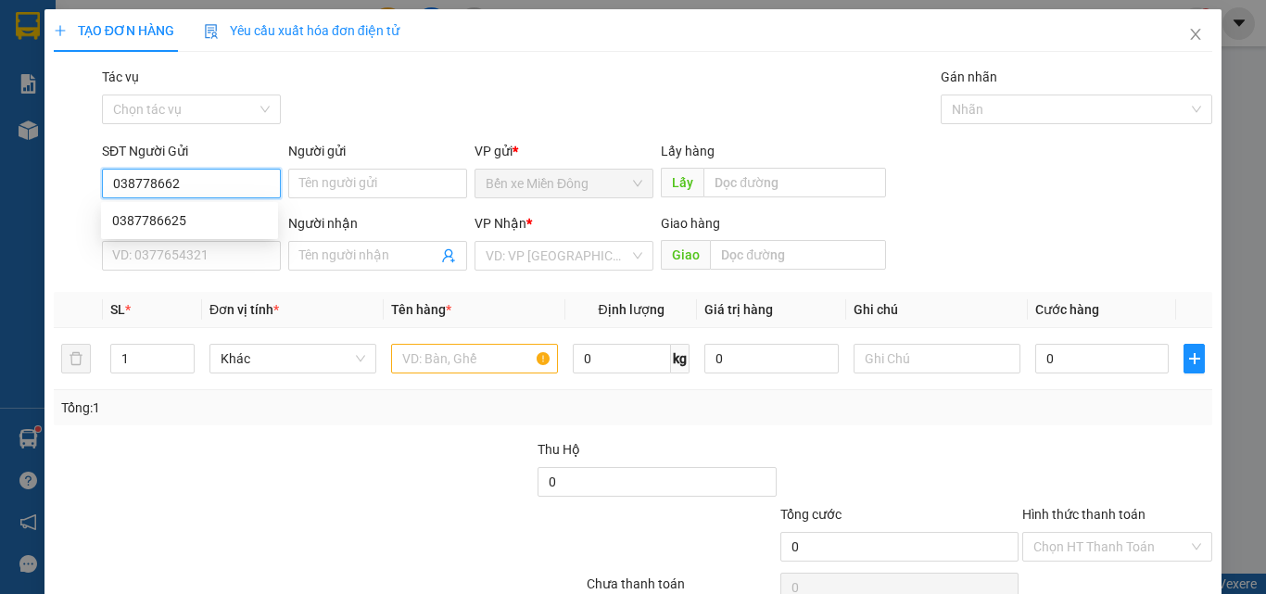
type input "0387786625"
drag, startPoint x: 158, startPoint y: 230, endPoint x: 196, endPoint y: 210, distance: 42.7
click at [159, 225] on div "0387786625" at bounding box center [189, 220] width 155 height 20
type input "0356452434"
type input "KM26"
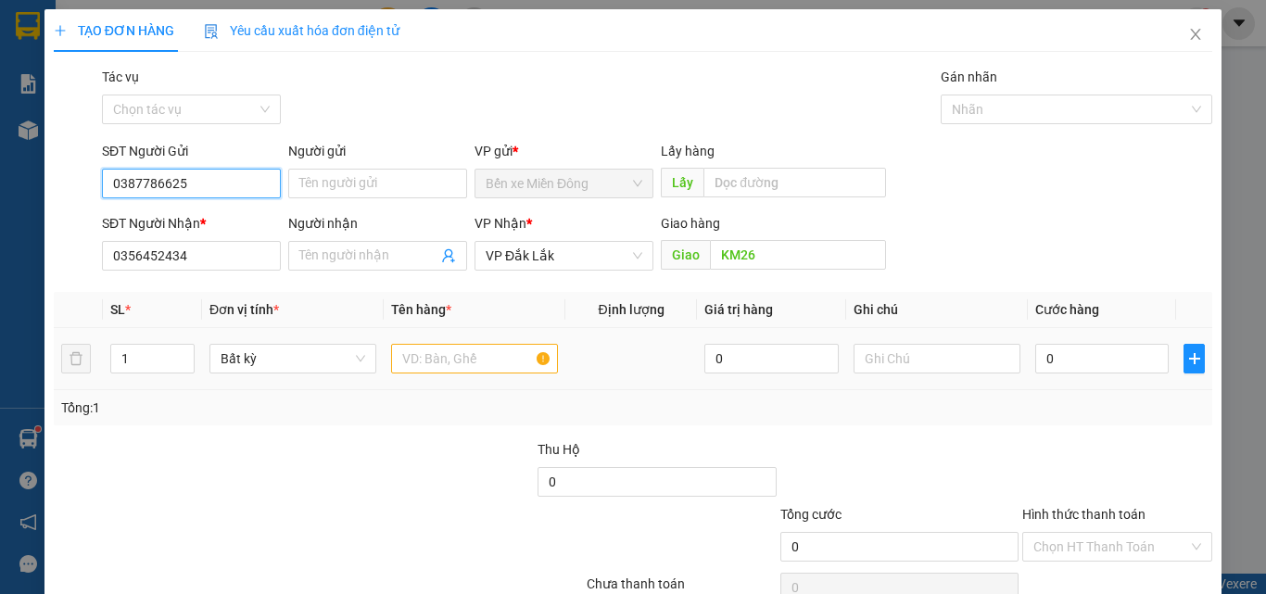
type input "0387786625"
click at [450, 352] on input "text" at bounding box center [474, 359] width 167 height 30
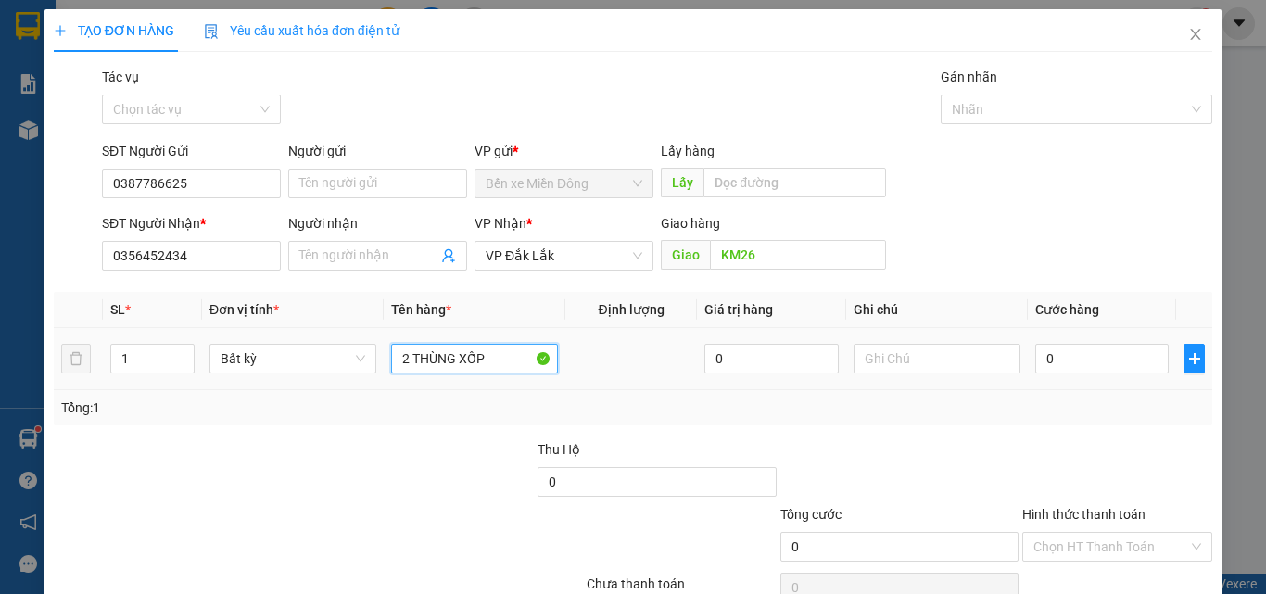
type input "2 THÙNG XỐP"
click at [1094, 341] on div "0" at bounding box center [1101, 358] width 133 height 37
click at [1091, 347] on input "0" at bounding box center [1101, 359] width 133 height 30
type input "01"
type input "1"
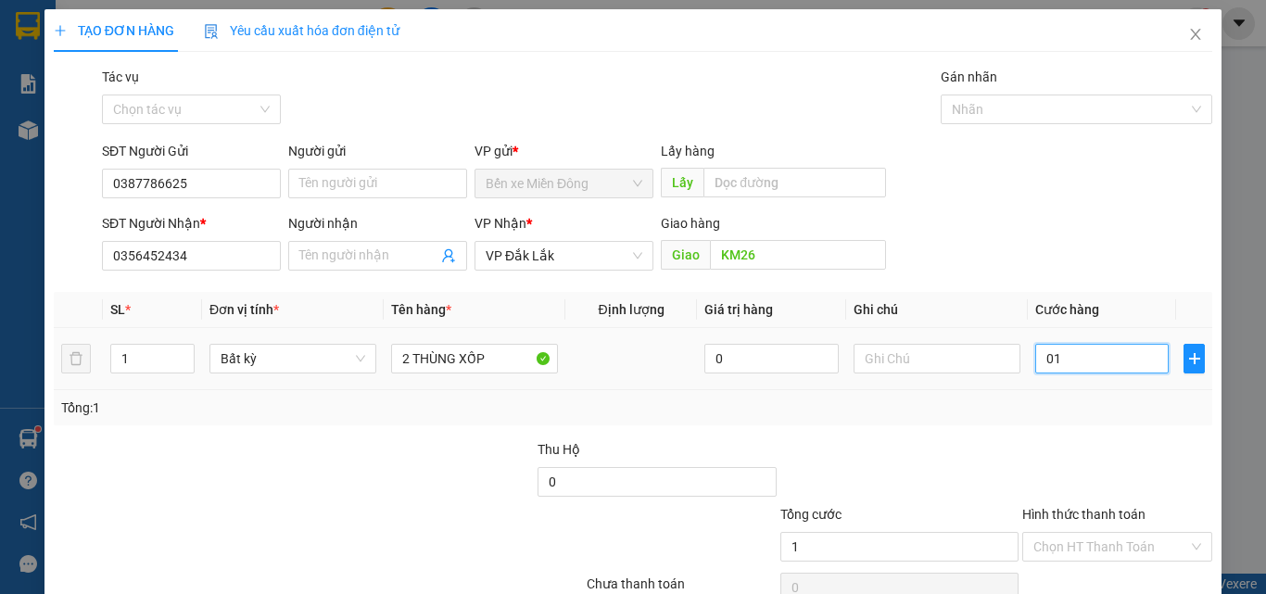
type input "1"
type input "017"
type input "17"
type input "0.170"
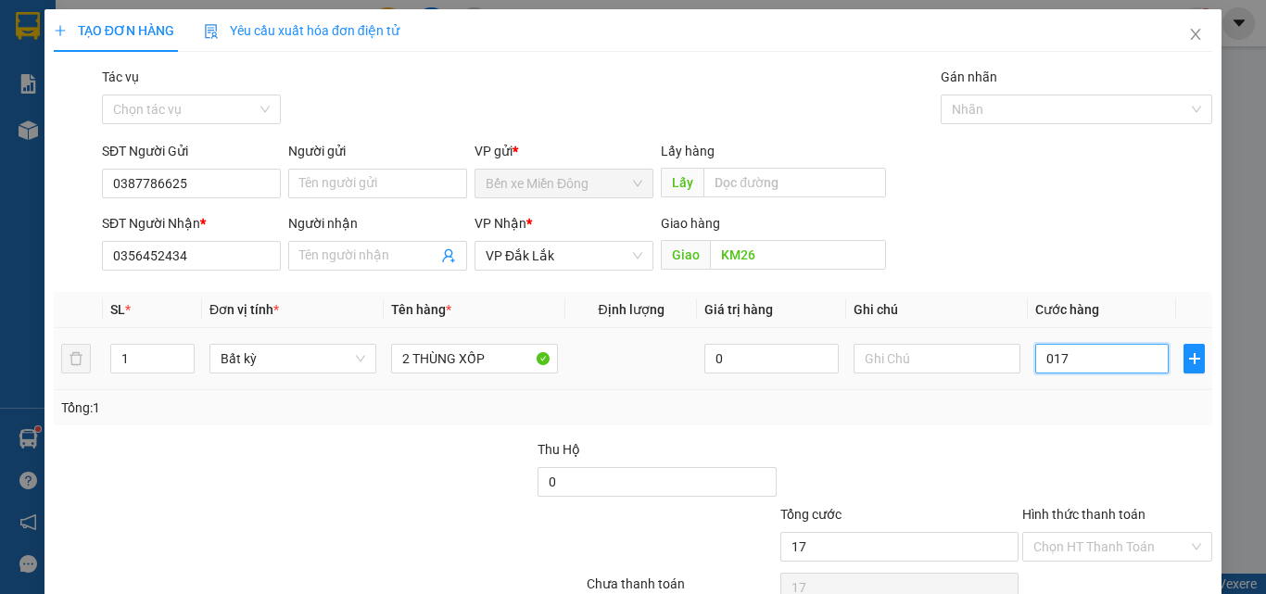
type input "170"
click at [1095, 421] on div "Tổng: 1" at bounding box center [633, 407] width 1159 height 35
type input "170.000"
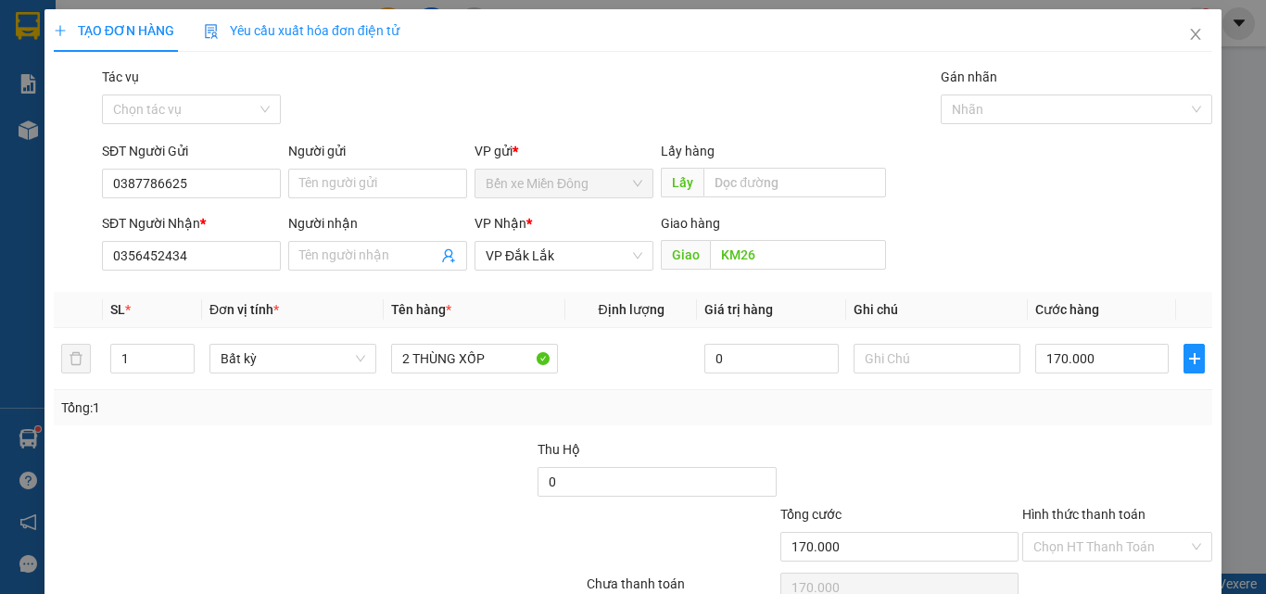
drag, startPoint x: 1101, startPoint y: 525, endPoint x: 1091, endPoint y: 526, distance: 10.4
click at [1096, 526] on div "Hình thức thanh toán" at bounding box center [1117, 518] width 190 height 28
click at [1096, 531] on div "Hình thức thanh toán Chọn HT Thanh Toán" at bounding box center [1117, 536] width 190 height 65
click at [1102, 546] on input "Hình thức thanh toán" at bounding box center [1110, 547] width 155 height 28
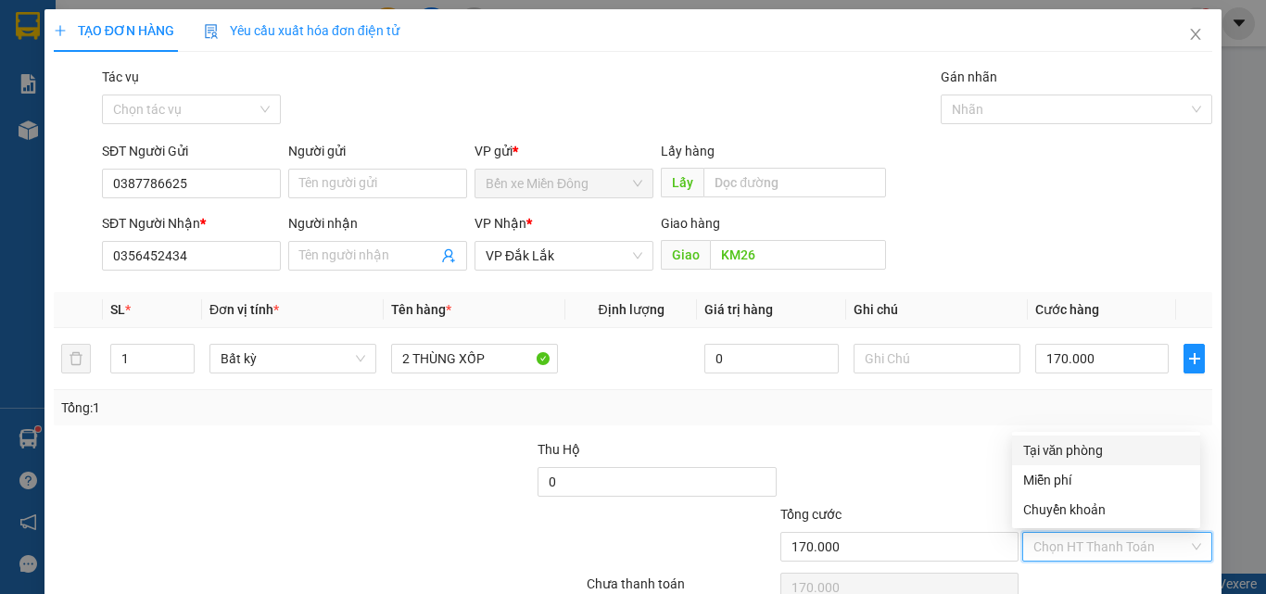
click at [1134, 445] on div "Tại văn phòng" at bounding box center [1106, 450] width 166 height 20
type input "0"
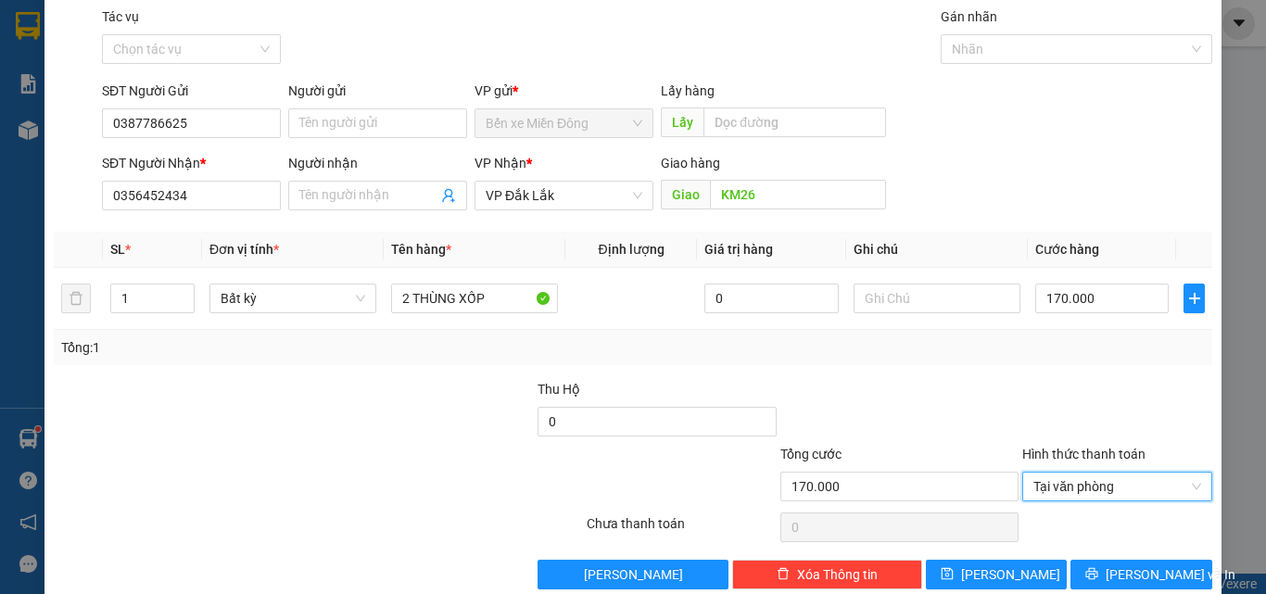
scroll to position [92, 0]
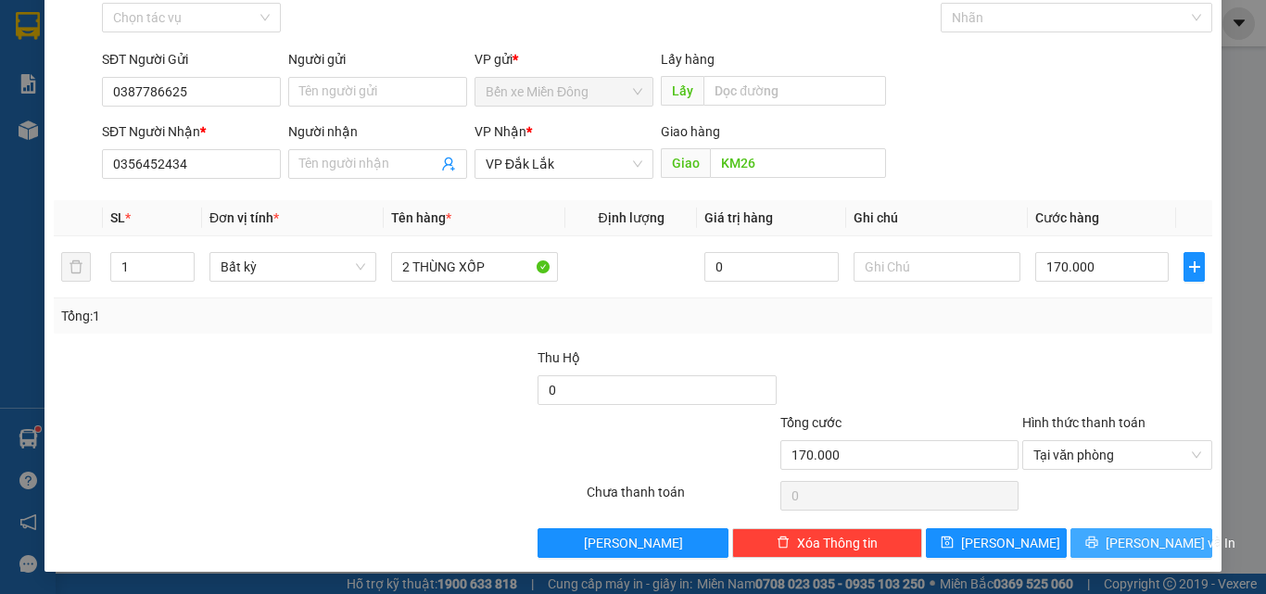
click at [1129, 543] on span "[PERSON_NAME] và In" at bounding box center [1171, 543] width 130 height 20
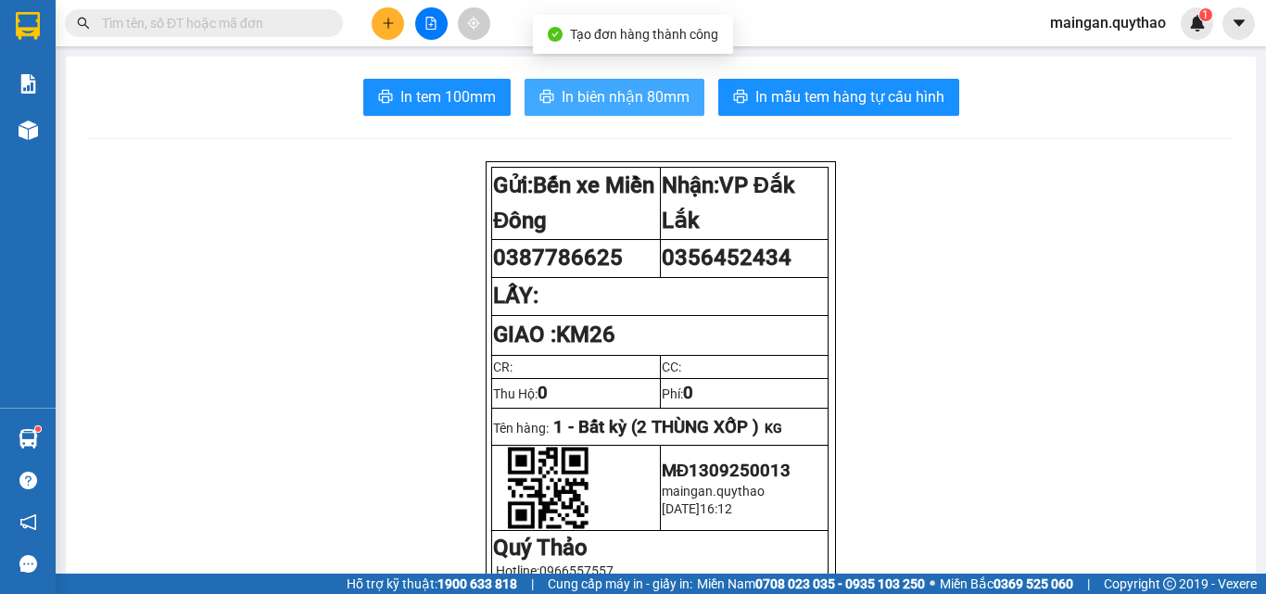
click at [615, 96] on span "In biên nhận 80mm" at bounding box center [626, 96] width 128 height 23
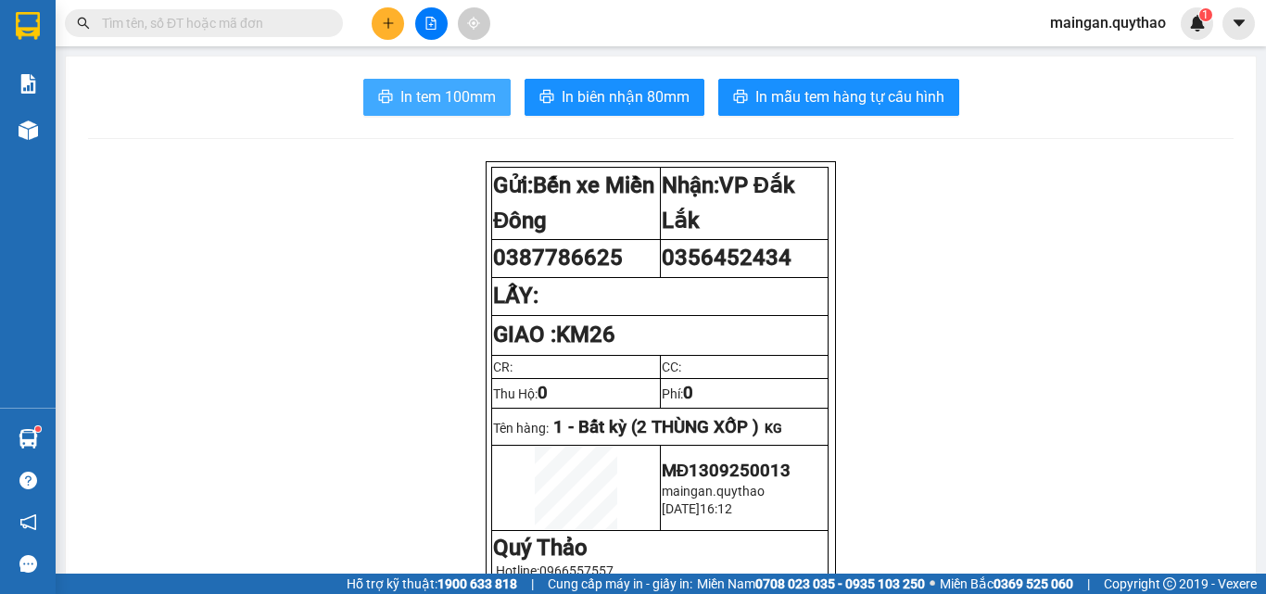
click at [437, 83] on button "In tem 100mm" at bounding box center [436, 97] width 147 height 37
click at [403, 24] on button at bounding box center [388, 23] width 32 height 32
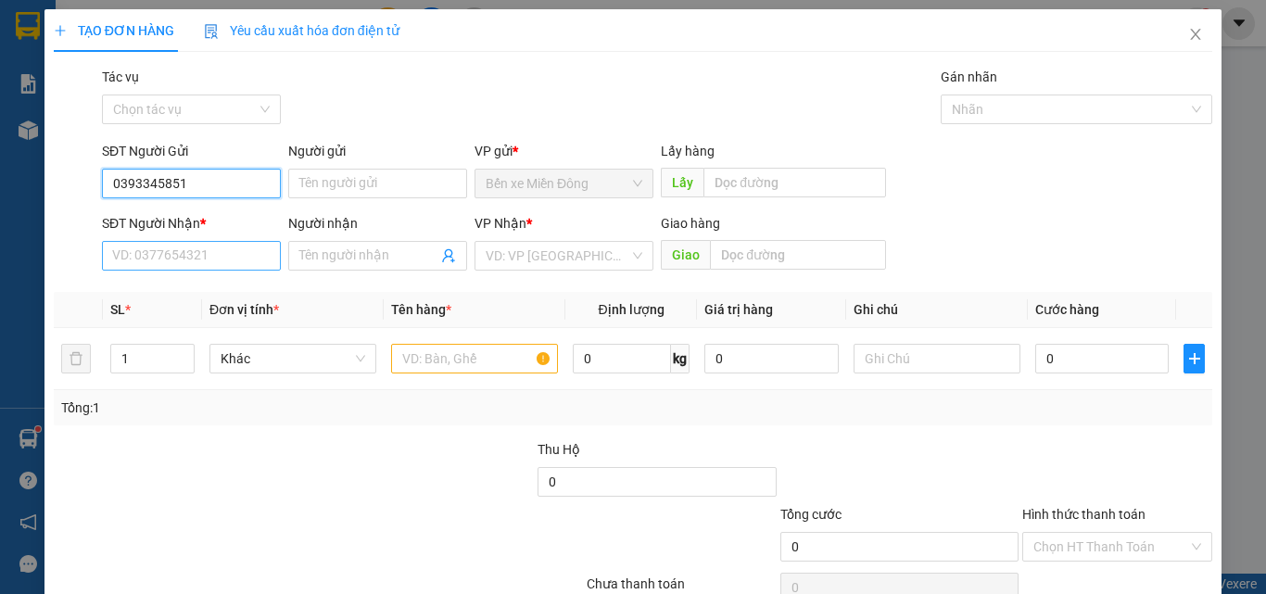
type input "0393345851"
click at [236, 258] on input "SĐT Người Nhận *" at bounding box center [191, 256] width 179 height 30
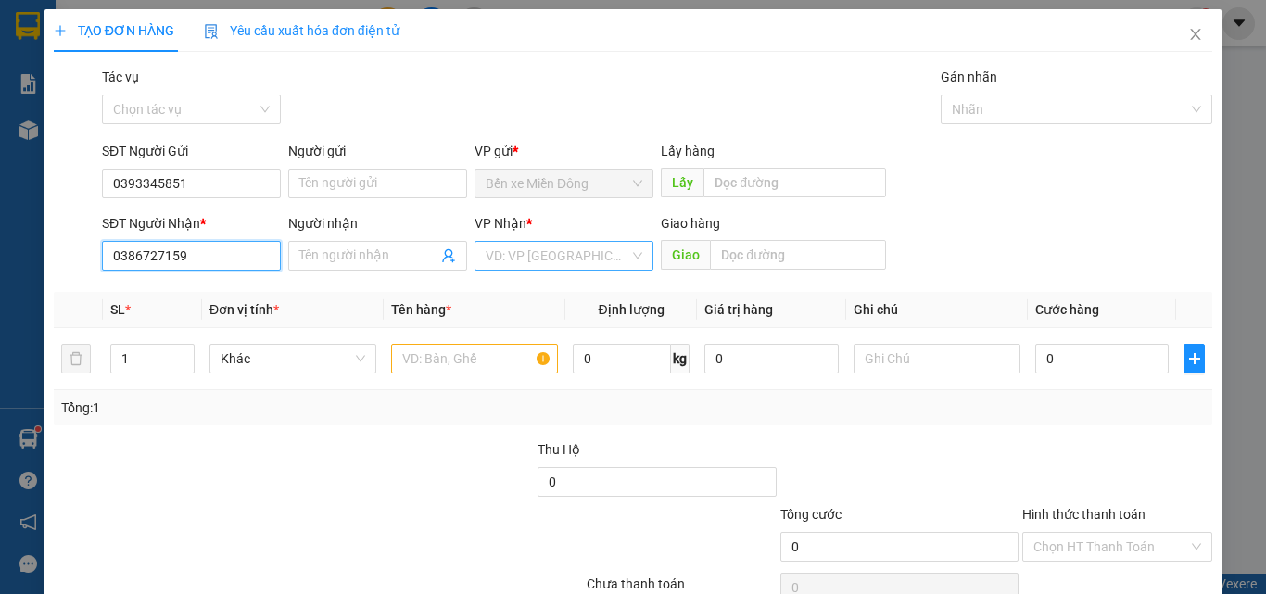
type input "0386727159"
click at [561, 252] on input "search" at bounding box center [558, 256] width 144 height 28
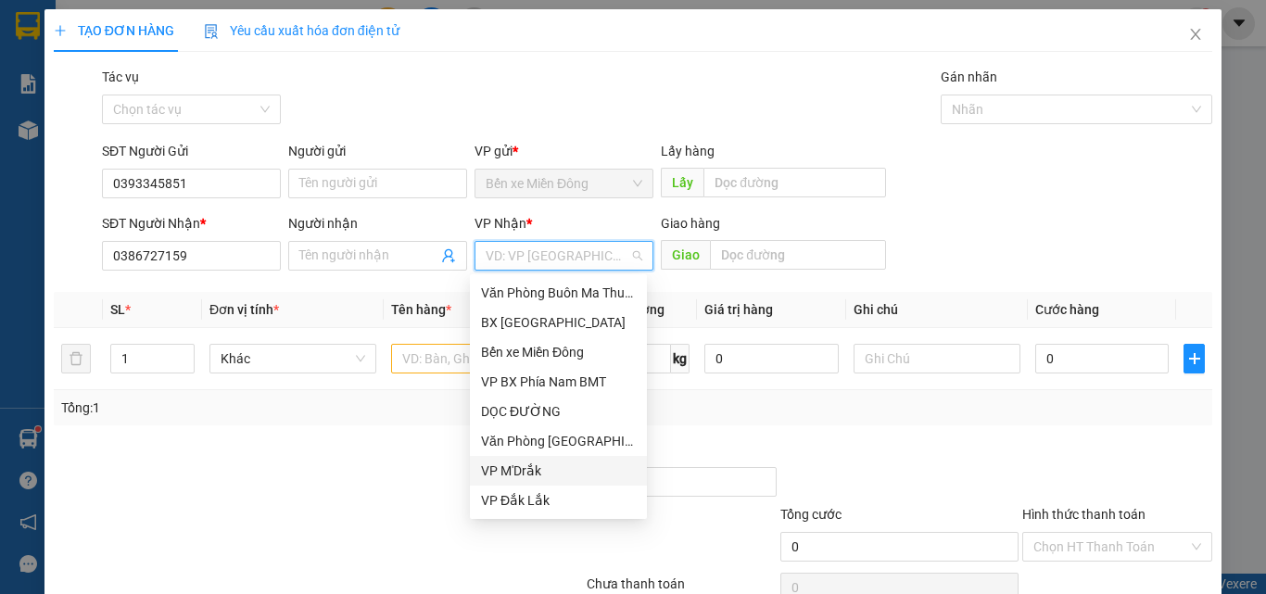
scroll to position [371, 0]
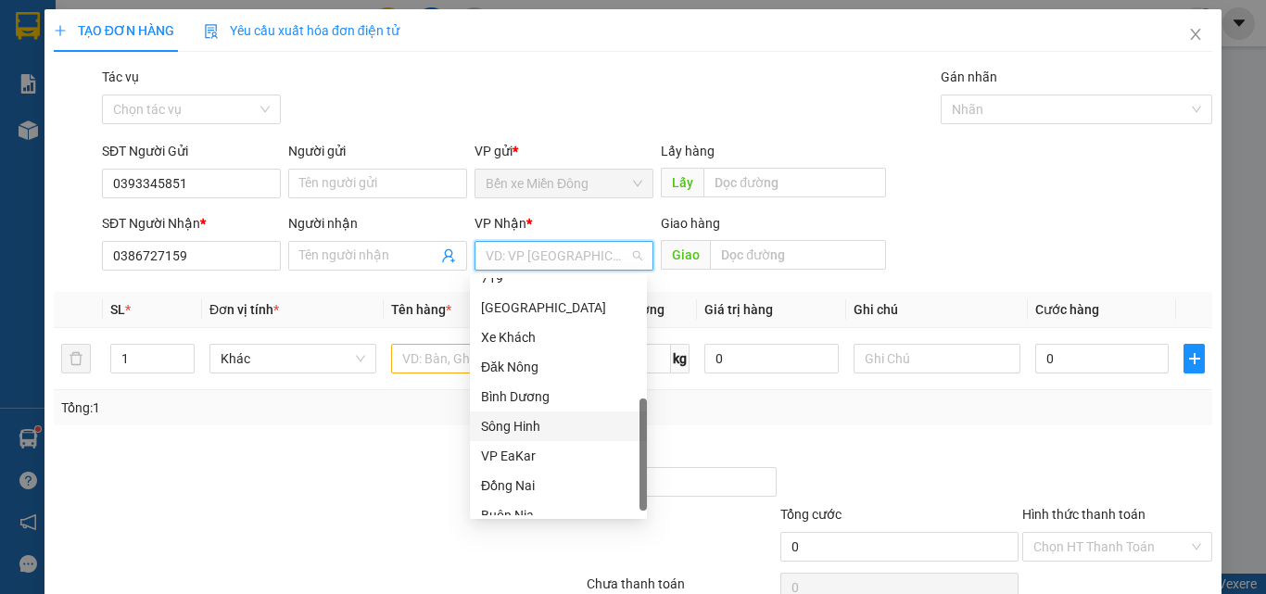
drag, startPoint x: 502, startPoint y: 434, endPoint x: 467, endPoint y: 323, distance: 116.7
click at [502, 434] on div "Sông Hinh" at bounding box center [558, 426] width 155 height 20
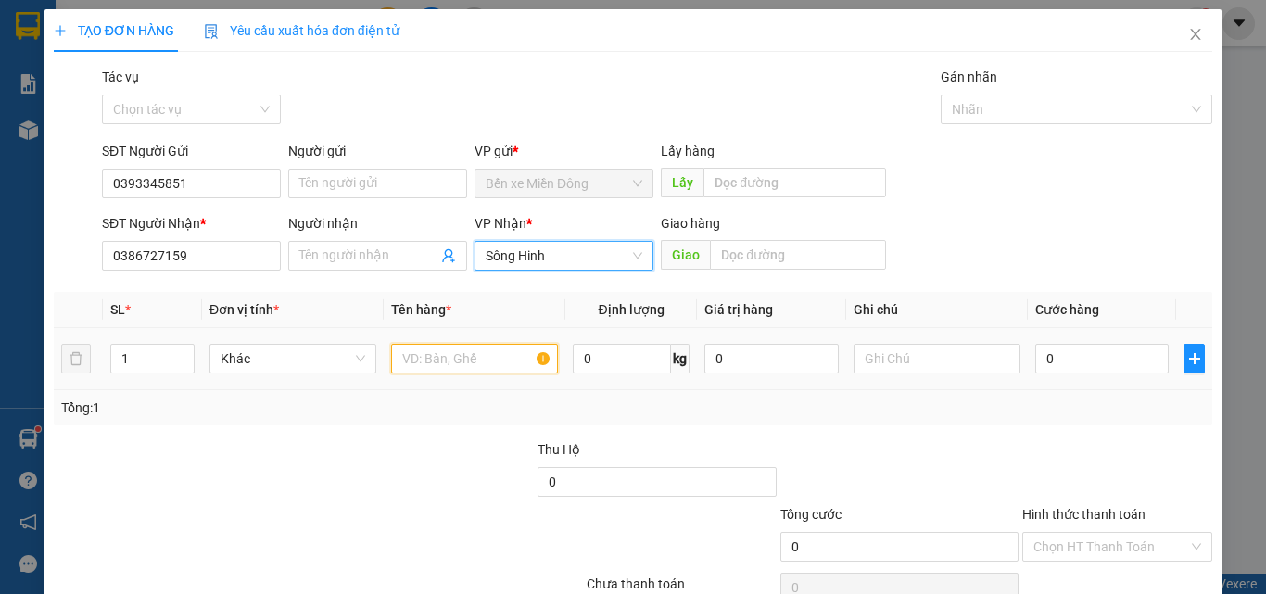
click at [456, 355] on input "text" at bounding box center [474, 359] width 167 height 30
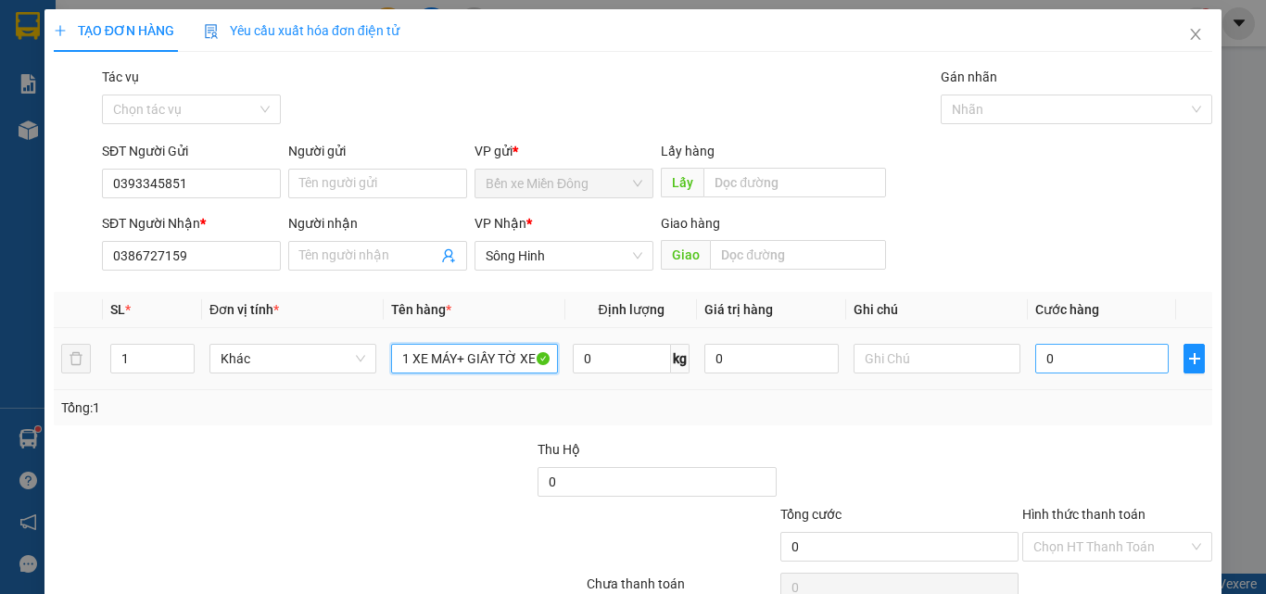
type input "1 XE MÁY+ GIẤY TỜ XE"
click at [1061, 358] on input "0" at bounding box center [1101, 359] width 133 height 30
type input "03"
type input "3"
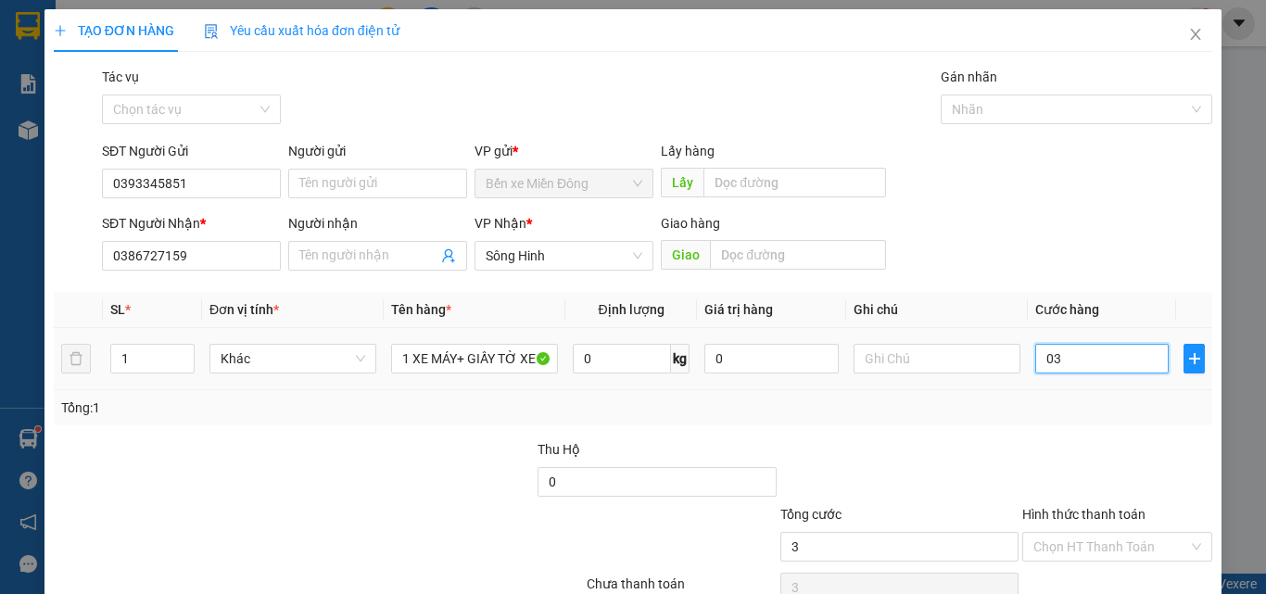
type input "035"
type input "35"
type input "0.350"
type input "350"
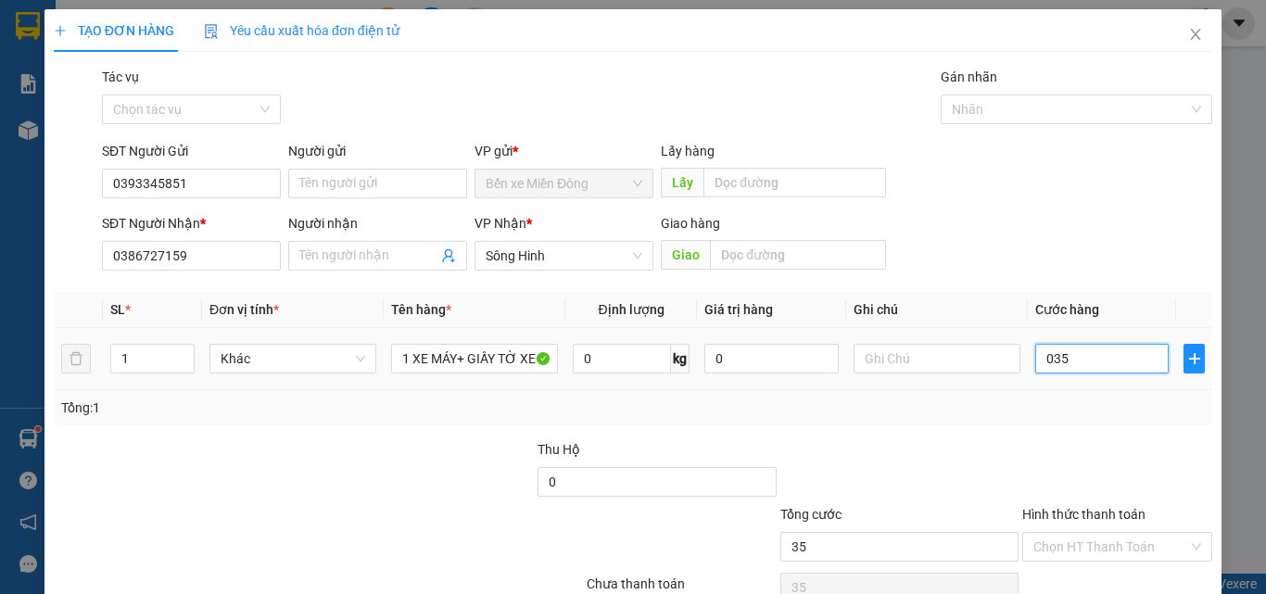
type input "350"
type input "350.000"
drag, startPoint x: 1117, startPoint y: 462, endPoint x: 1117, endPoint y: 479, distance: 16.7
click at [1116, 456] on div at bounding box center [1117, 471] width 194 height 65
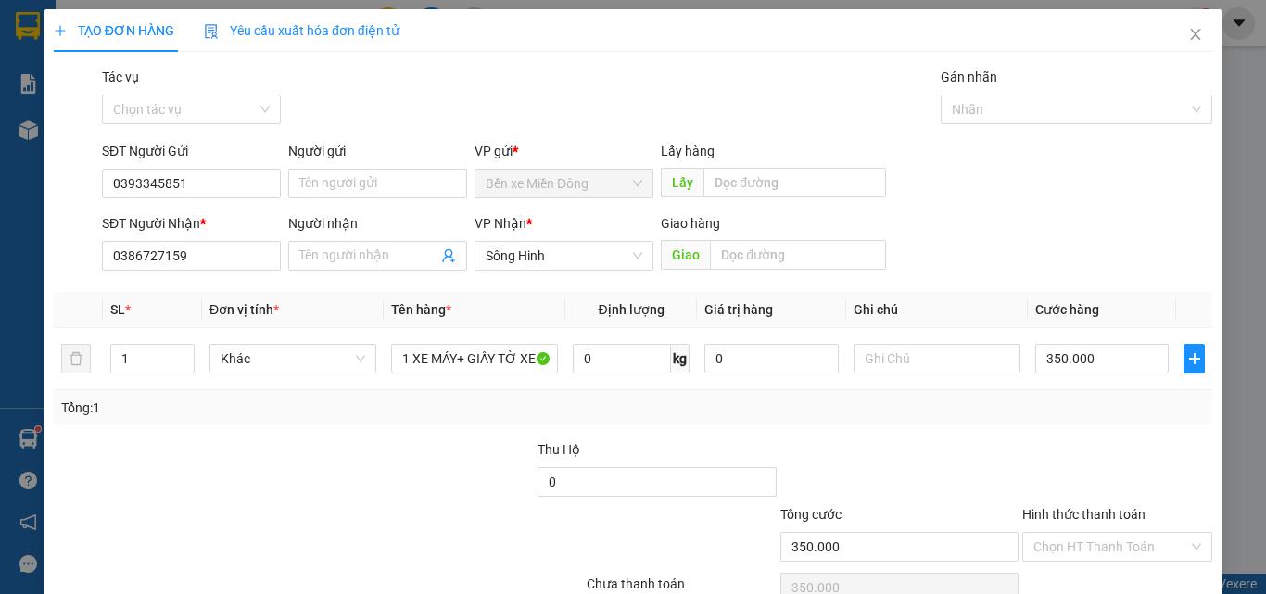
click at [1102, 572] on div "Chọn HT Thanh Toán" at bounding box center [1117, 587] width 194 height 37
click at [1108, 555] on input "Hình thức thanh toán" at bounding box center [1110, 547] width 155 height 28
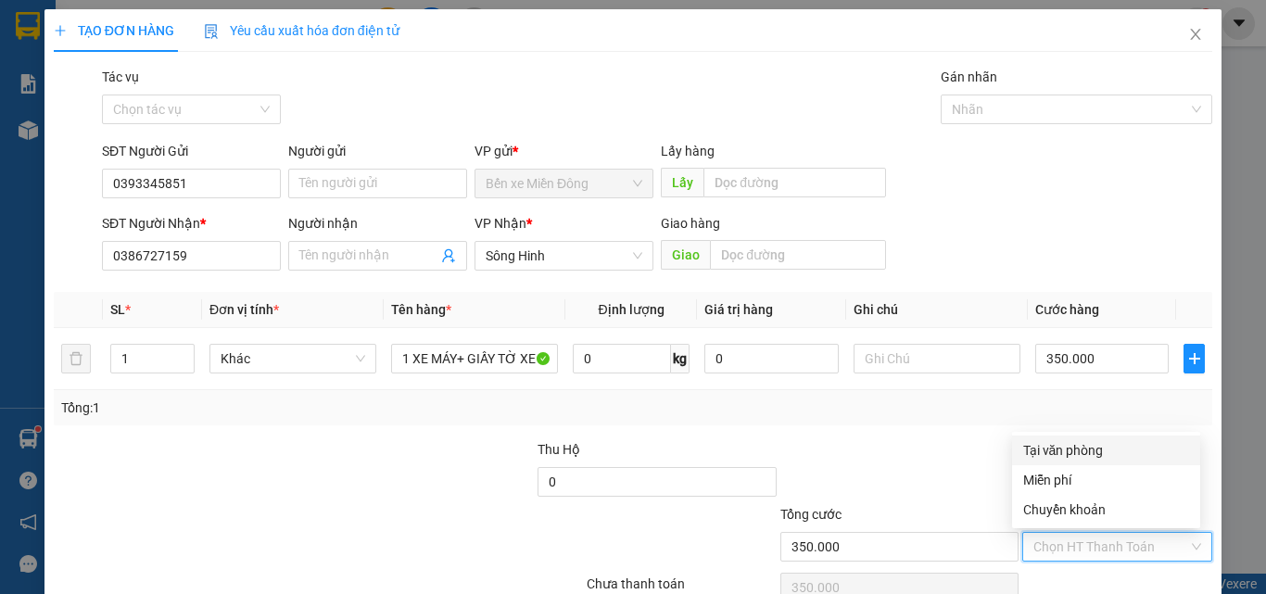
click at [1097, 447] on div "Tại văn phòng" at bounding box center [1106, 450] width 166 height 20
type input "0"
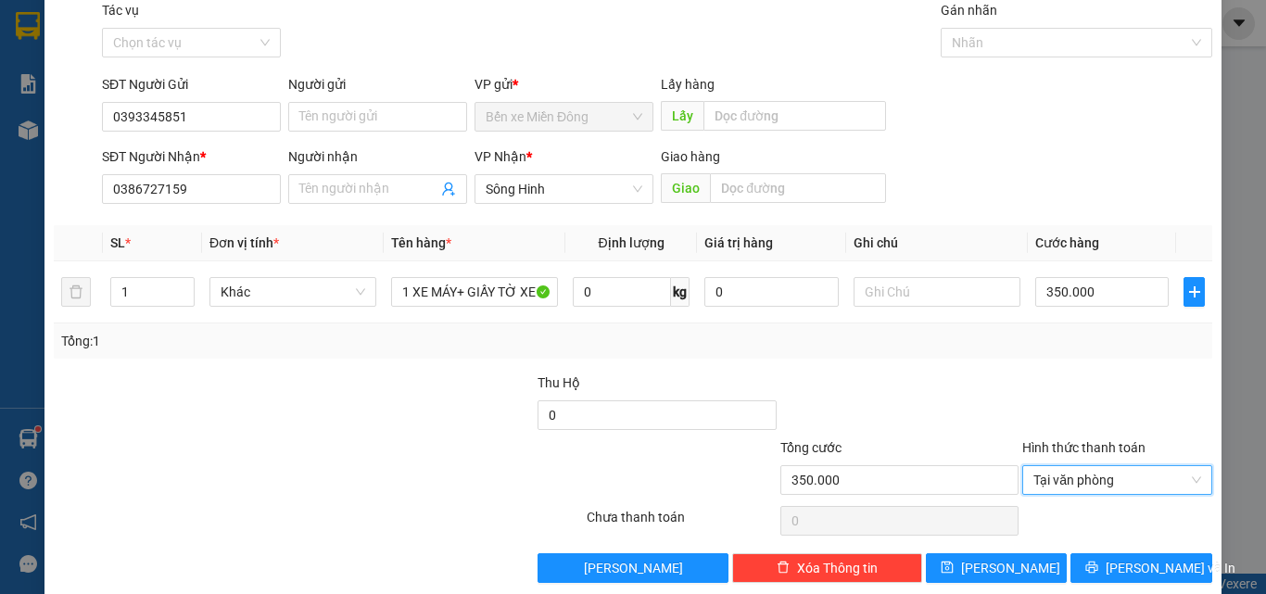
scroll to position [92, 0]
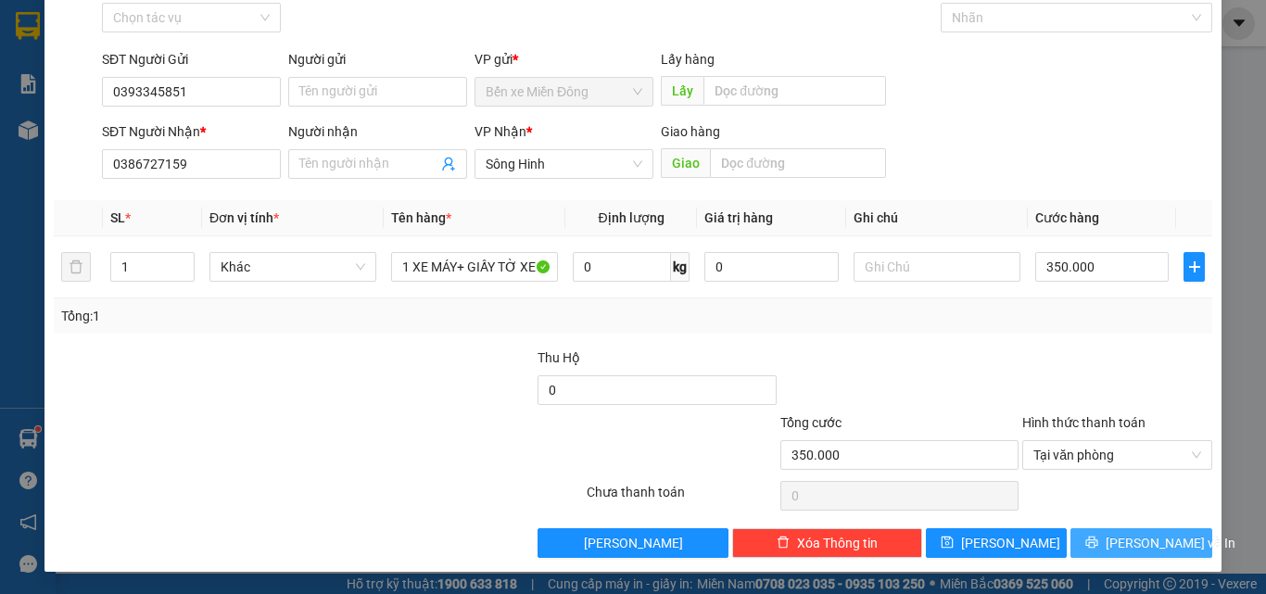
click at [1120, 547] on span "[PERSON_NAME] và In" at bounding box center [1171, 543] width 130 height 20
click at [1111, 538] on button "[PERSON_NAME] và In" at bounding box center [1141, 543] width 142 height 30
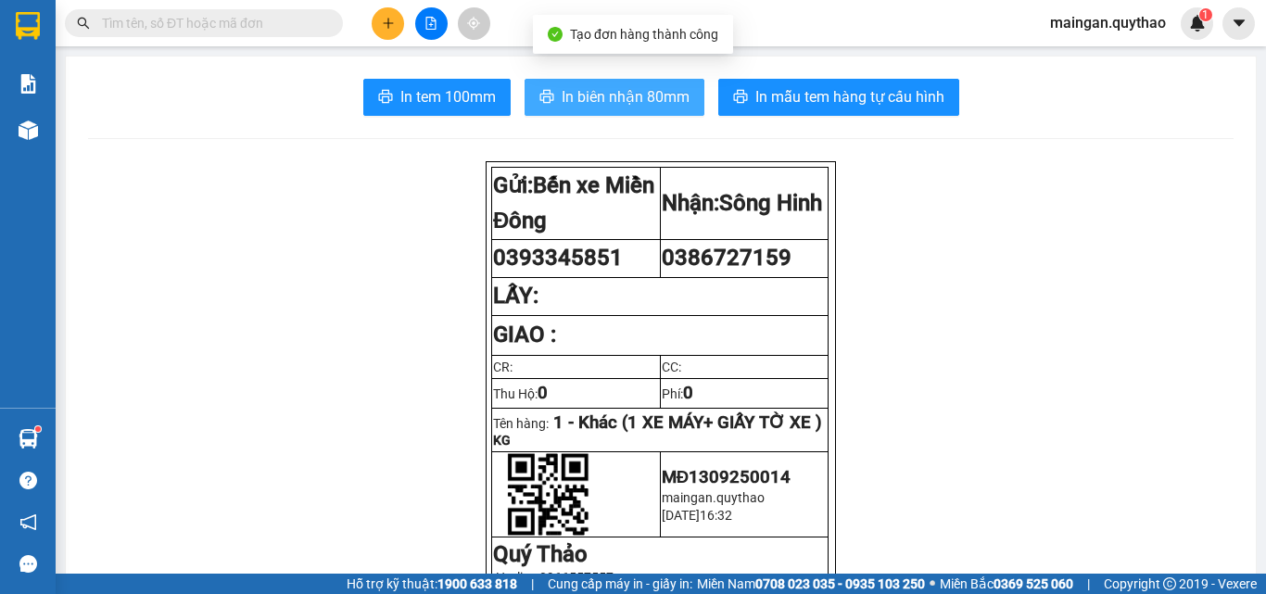
click at [637, 93] on span "In biên nhận 80mm" at bounding box center [626, 96] width 128 height 23
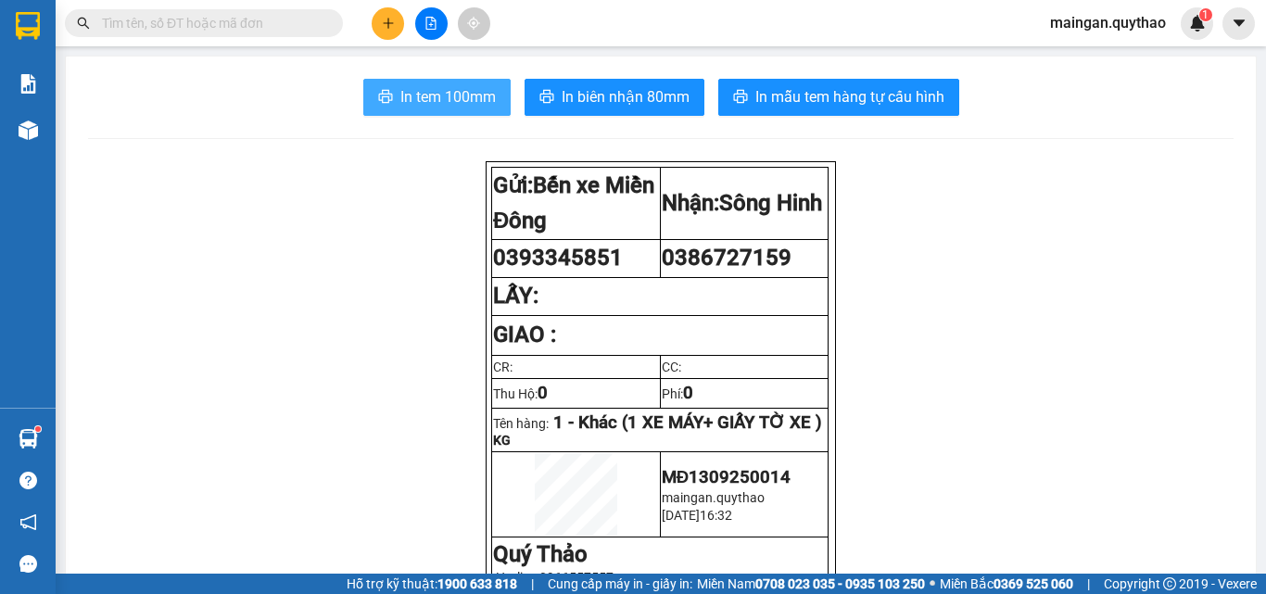
click at [475, 96] on span "In tem 100mm" at bounding box center [447, 96] width 95 height 23
click at [398, 23] on button at bounding box center [388, 23] width 32 height 32
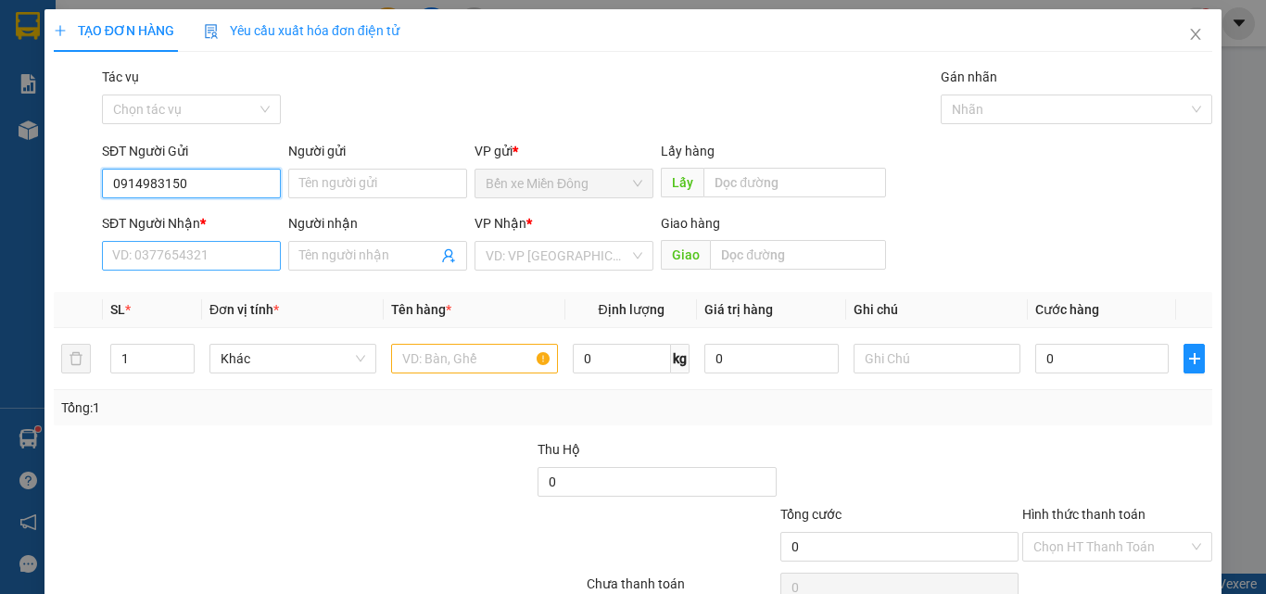
type input "0914983150"
click at [260, 267] on input "SĐT Người Nhận *" at bounding box center [191, 256] width 179 height 30
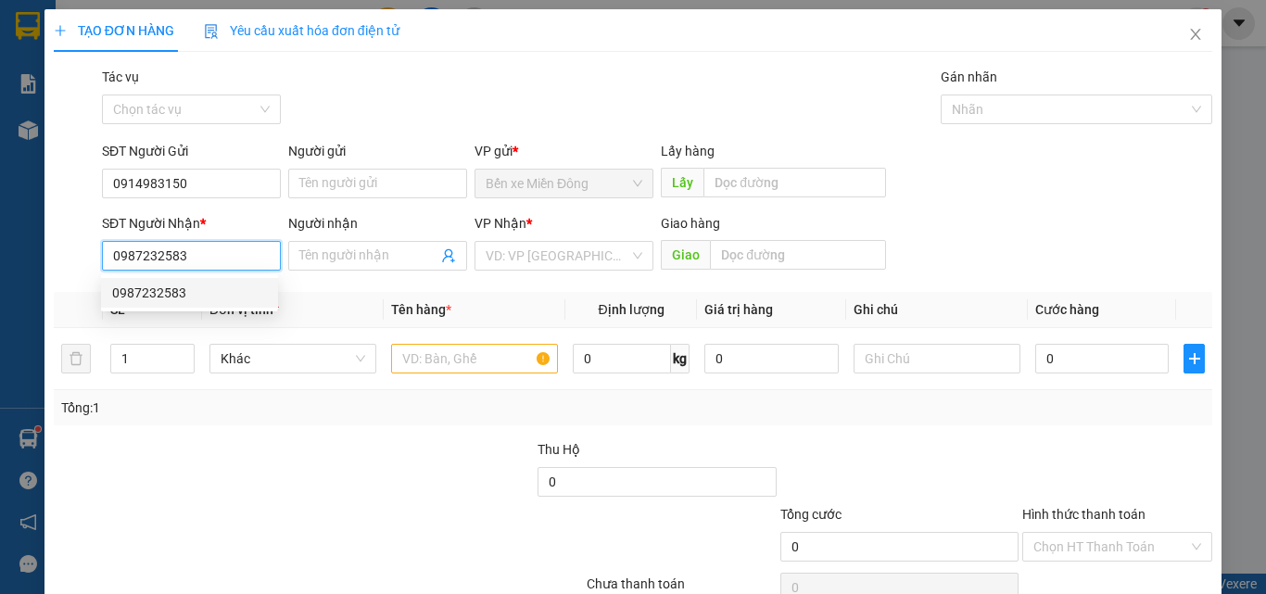
click at [217, 296] on div "0987232583" at bounding box center [189, 293] width 155 height 20
type input "0987232583"
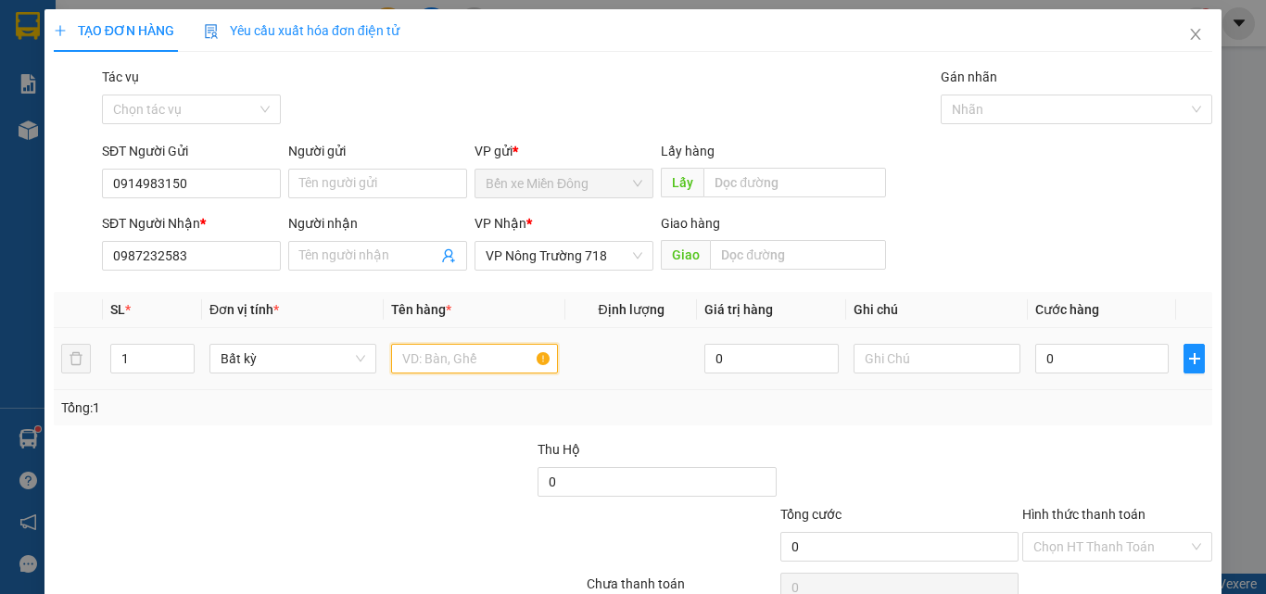
click at [475, 346] on input "text" at bounding box center [474, 359] width 167 height 30
type input "1 VÒNG SẮT"
click at [1071, 367] on input "0" at bounding box center [1101, 359] width 133 height 30
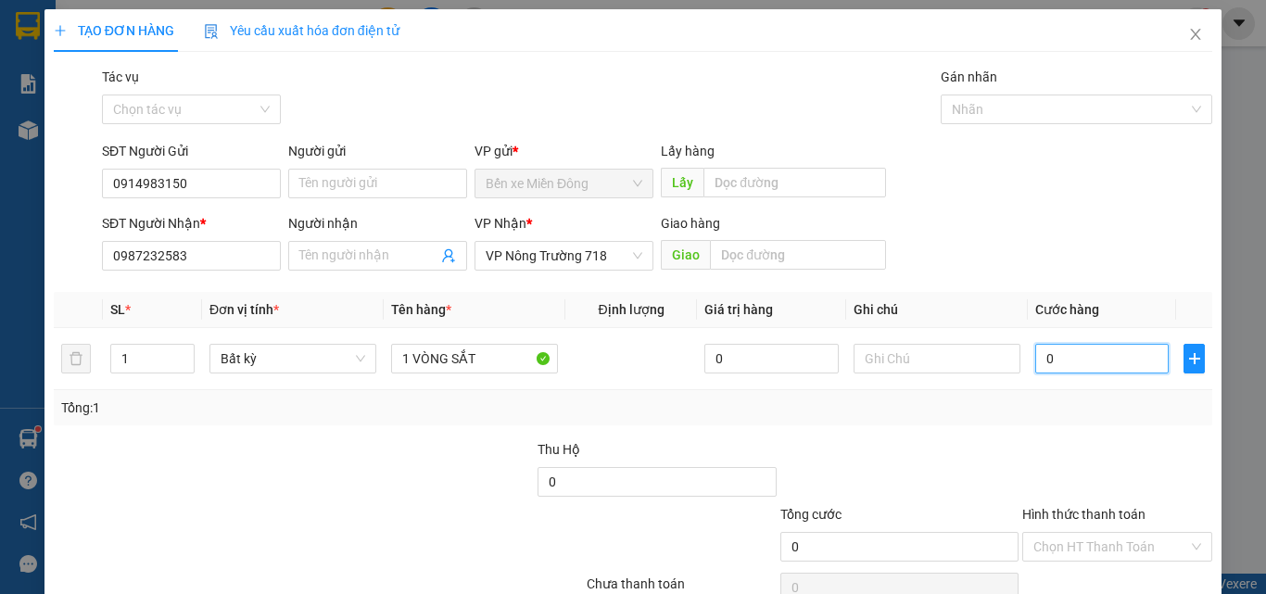
type input "01"
type input "1"
type input "010"
type input "10"
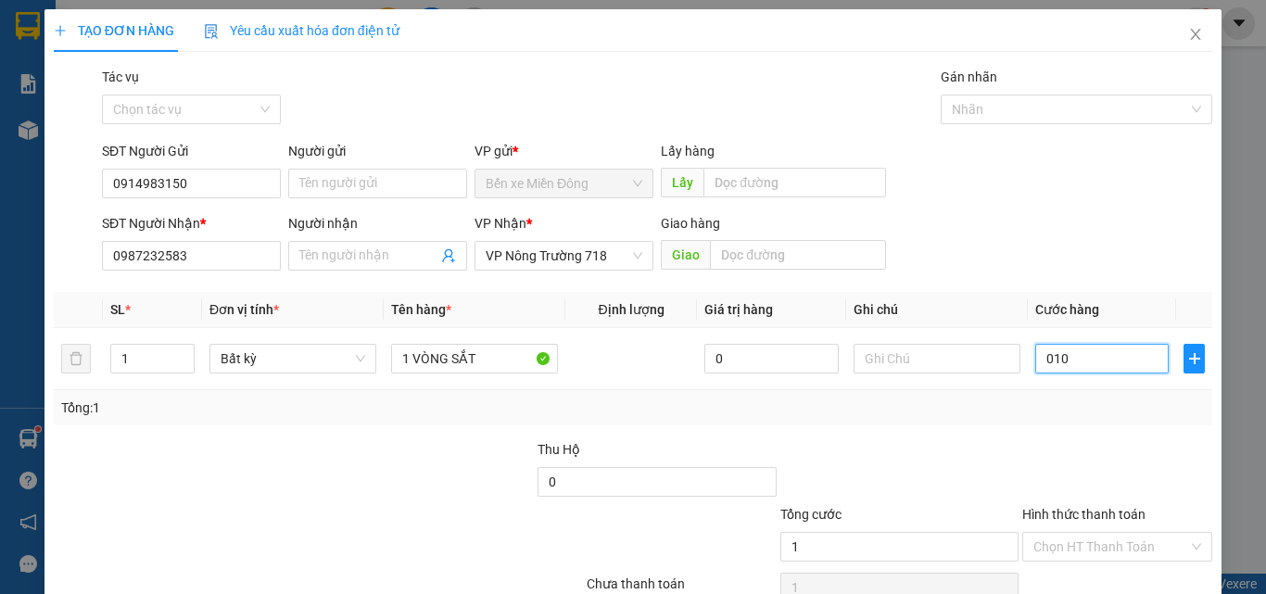
type input "10"
type input "0.100"
type input "100"
click at [1189, 493] on div at bounding box center [1117, 471] width 194 height 65
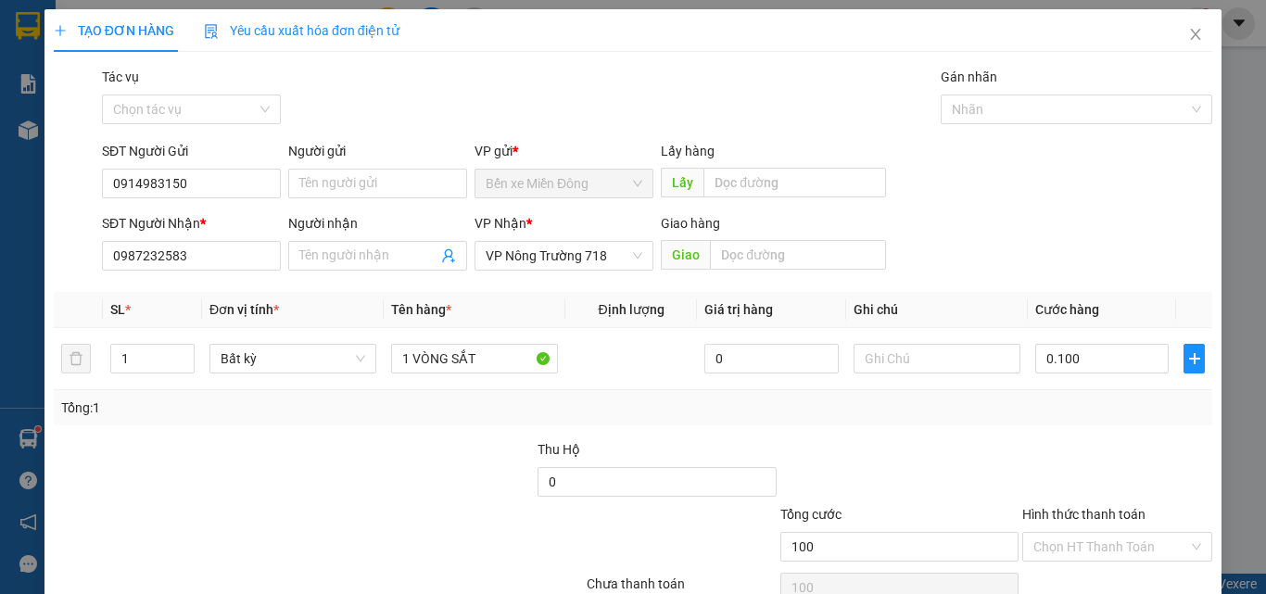
type input "100.000"
drag, startPoint x: 1121, startPoint y: 529, endPoint x: 1114, endPoint y: 543, distance: 15.3
click at [1120, 529] on div "Hình thức thanh toán" at bounding box center [1117, 518] width 190 height 28
click at [1114, 543] on input "Hình thức thanh toán" at bounding box center [1110, 547] width 155 height 28
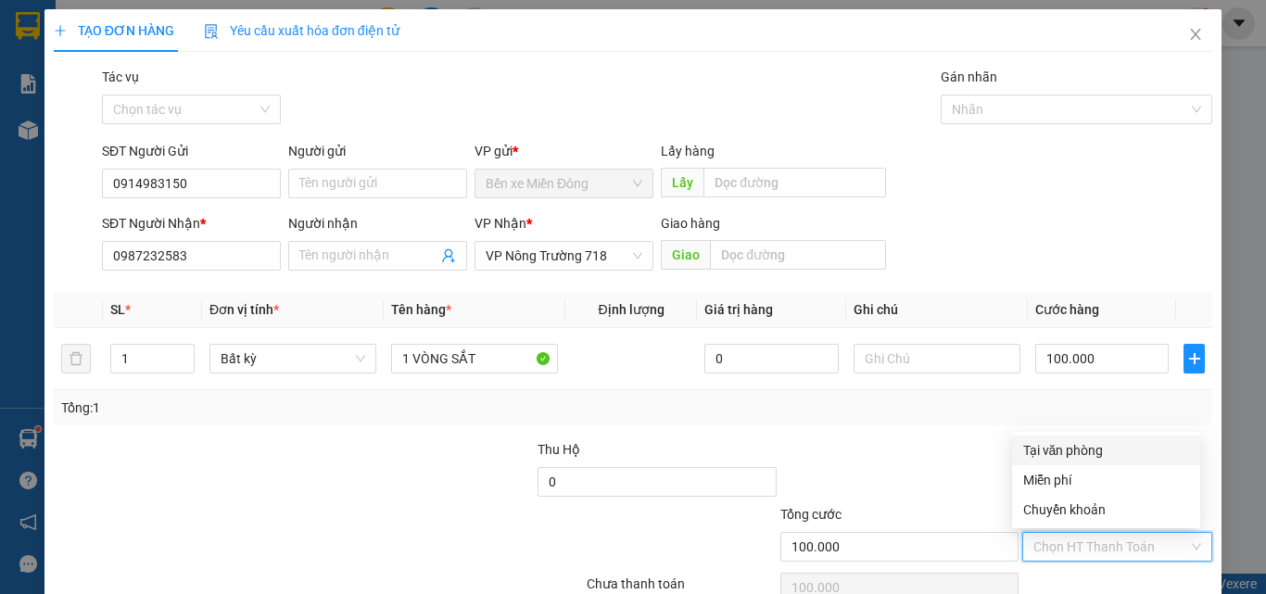
click at [1109, 451] on div "Tại văn phòng" at bounding box center [1106, 450] width 166 height 20
type input "0"
drag, startPoint x: 571, startPoint y: 260, endPoint x: 600, endPoint y: 265, distance: 29.3
click at [571, 261] on span "VP Nông Trường 718" at bounding box center [564, 256] width 157 height 28
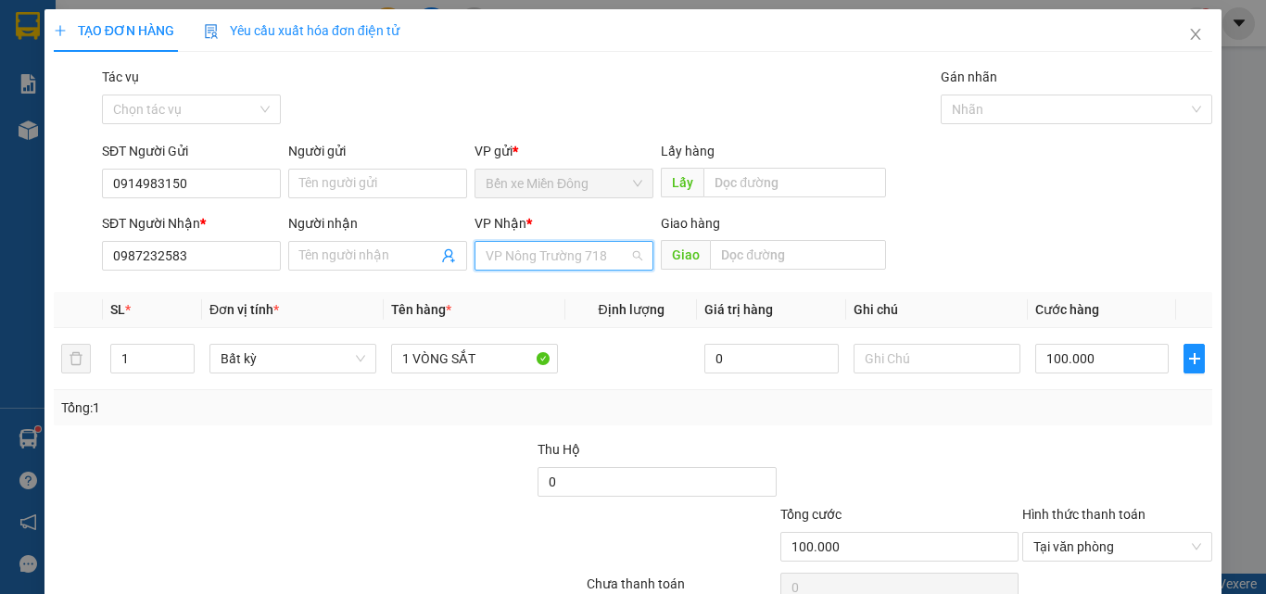
scroll to position [30, 0]
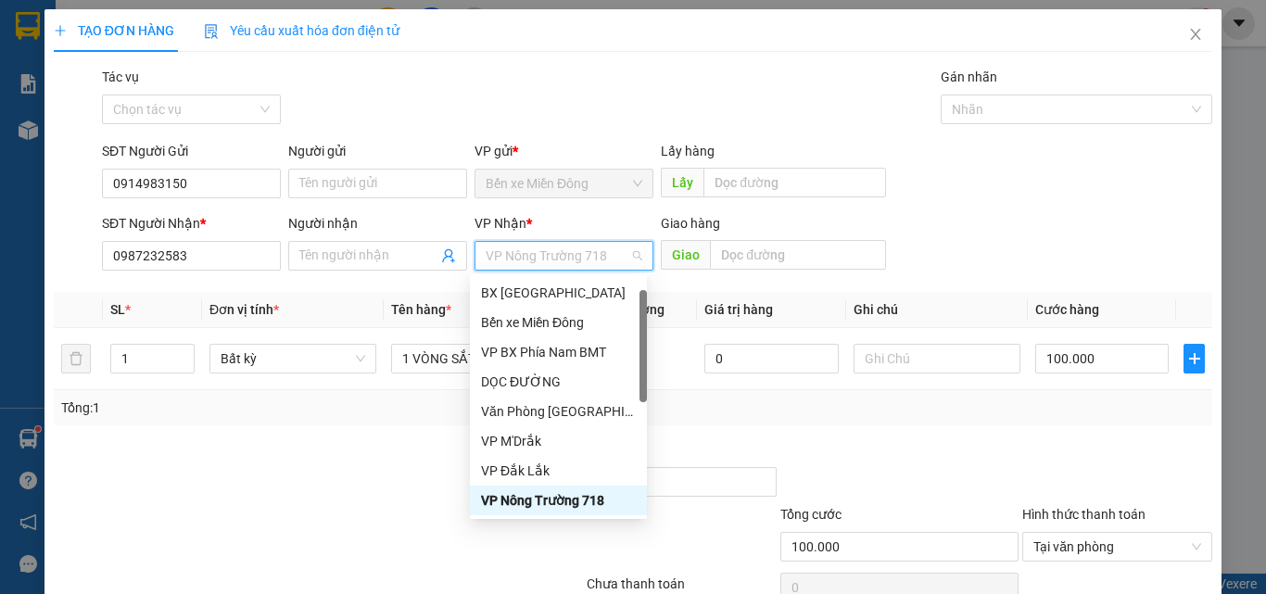
drag, startPoint x: 583, startPoint y: 506, endPoint x: 1091, endPoint y: 457, distance: 510.3
click at [594, 503] on div "VP Nông Trường 718" at bounding box center [558, 500] width 155 height 20
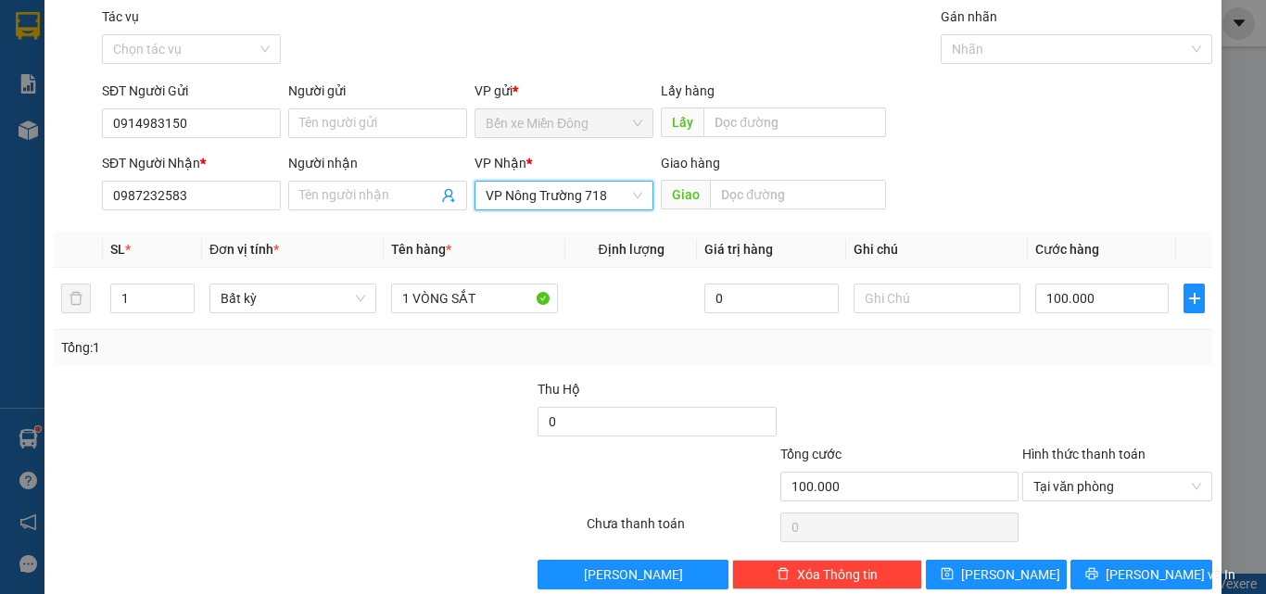
scroll to position [92, 0]
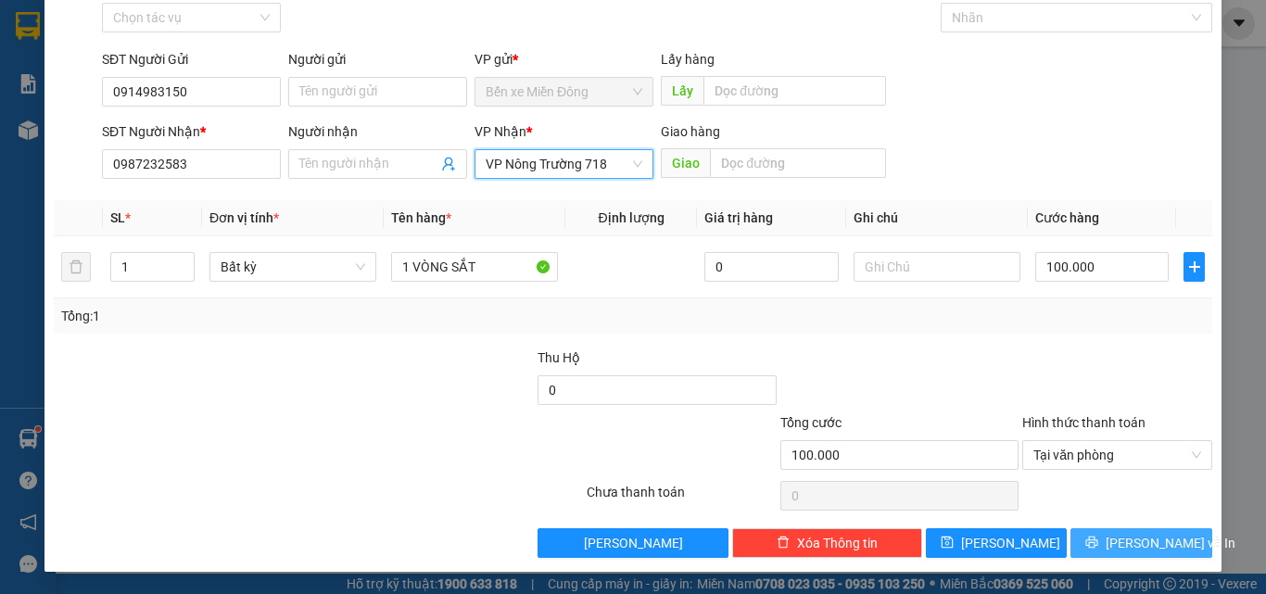
click at [1137, 540] on span "[PERSON_NAME] và In" at bounding box center [1171, 543] width 130 height 20
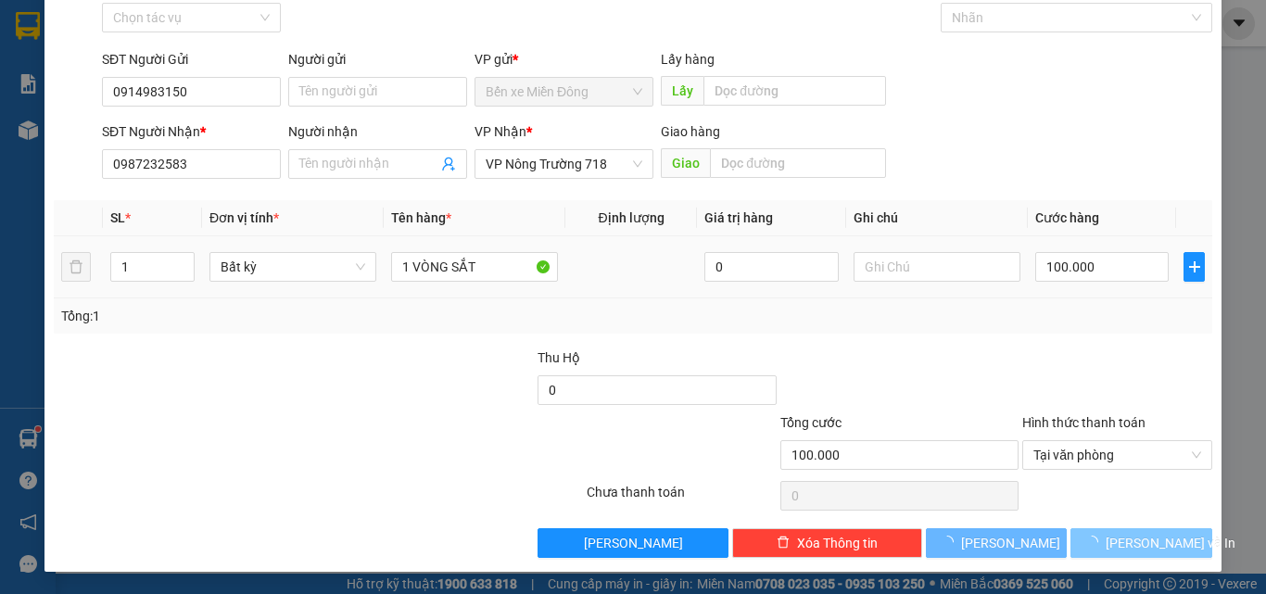
drag, startPoint x: 1137, startPoint y: 539, endPoint x: 612, endPoint y: 281, distance: 585.7
click at [1128, 528] on button "[PERSON_NAME] và In" at bounding box center [1141, 543] width 142 height 30
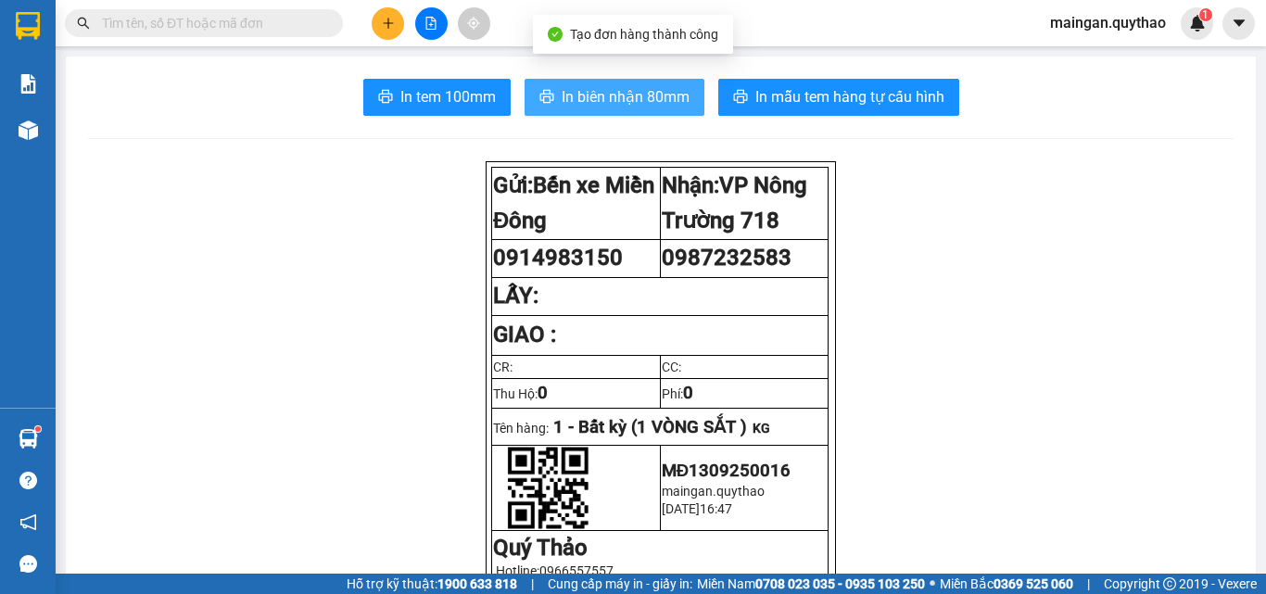
click at [590, 87] on span "In biên nhận 80mm" at bounding box center [626, 96] width 128 height 23
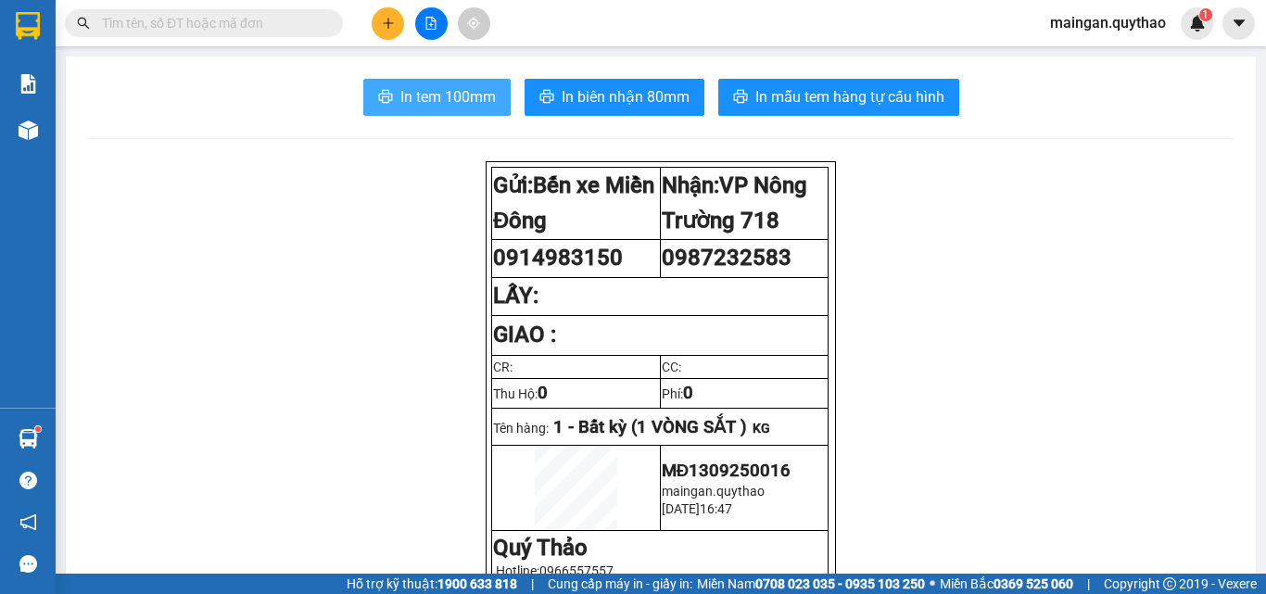
drag, startPoint x: 392, startPoint y: 116, endPoint x: 415, endPoint y: 104, distance: 26.1
click at [415, 104] on span "In tem 100mm" at bounding box center [447, 96] width 95 height 23
click at [388, 26] on icon "plus" at bounding box center [387, 23] width 1 height 10
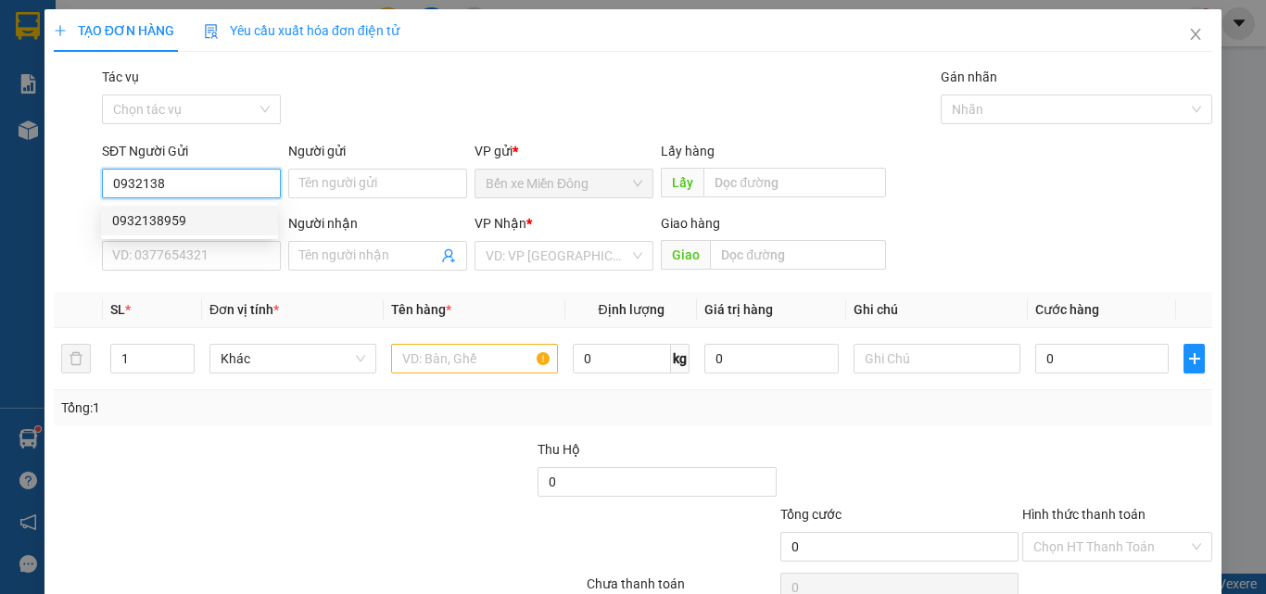
drag, startPoint x: 210, startPoint y: 223, endPoint x: 200, endPoint y: 224, distance: 10.2
click at [209, 224] on div "0932138959" at bounding box center [189, 220] width 155 height 20
type input "0932138959"
type input "0985860137"
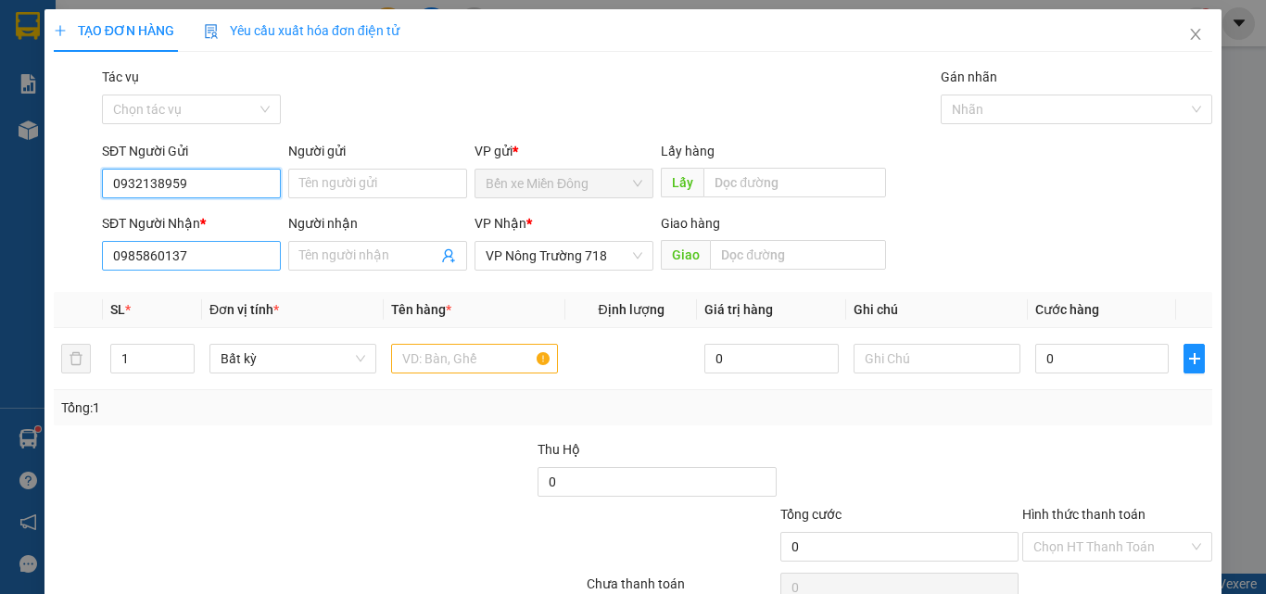
type input "0932138959"
drag, startPoint x: 218, startPoint y: 262, endPoint x: 34, endPoint y: 321, distance: 192.6
click at [34, 313] on div "TẠO ĐƠN HÀNG Yêu cầu xuất hóa đơn điện tử Transit Pickup Surcharge Ids Transit …" at bounding box center [633, 297] width 1266 height 594
type input "0986013483"
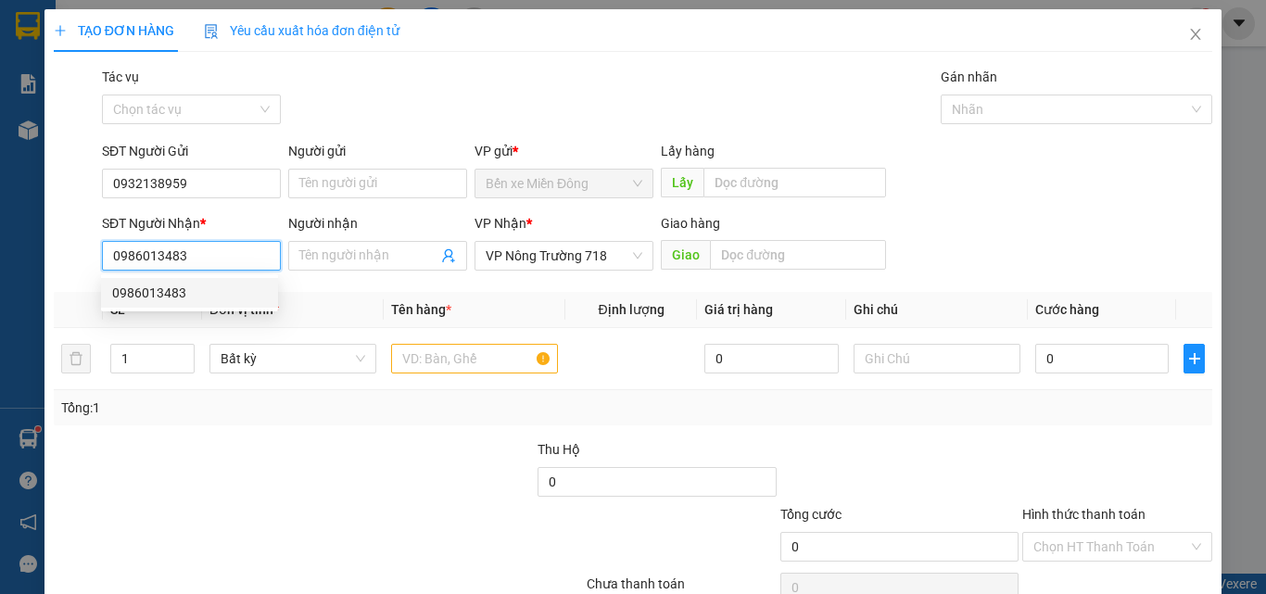
drag, startPoint x: 177, startPoint y: 300, endPoint x: 433, endPoint y: 321, distance: 256.6
click at [177, 301] on div "0986013483" at bounding box center [189, 293] width 155 height 20
type input "TÂN LẬP"
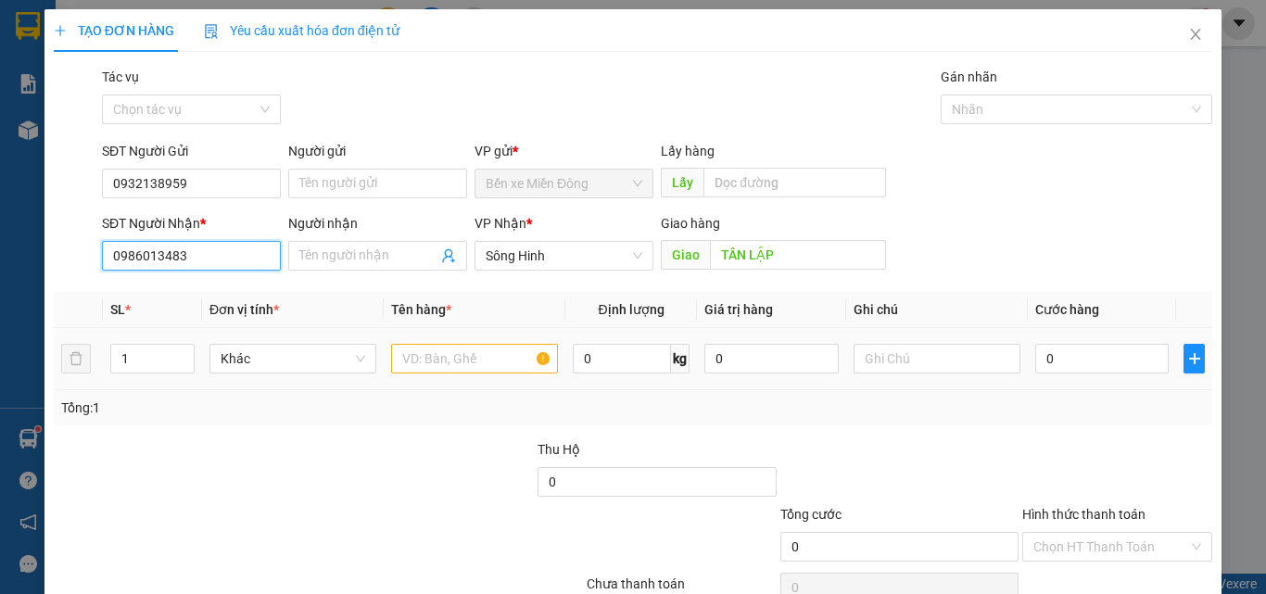
type input "0986013483"
click at [447, 355] on input "text" at bounding box center [474, 359] width 167 height 30
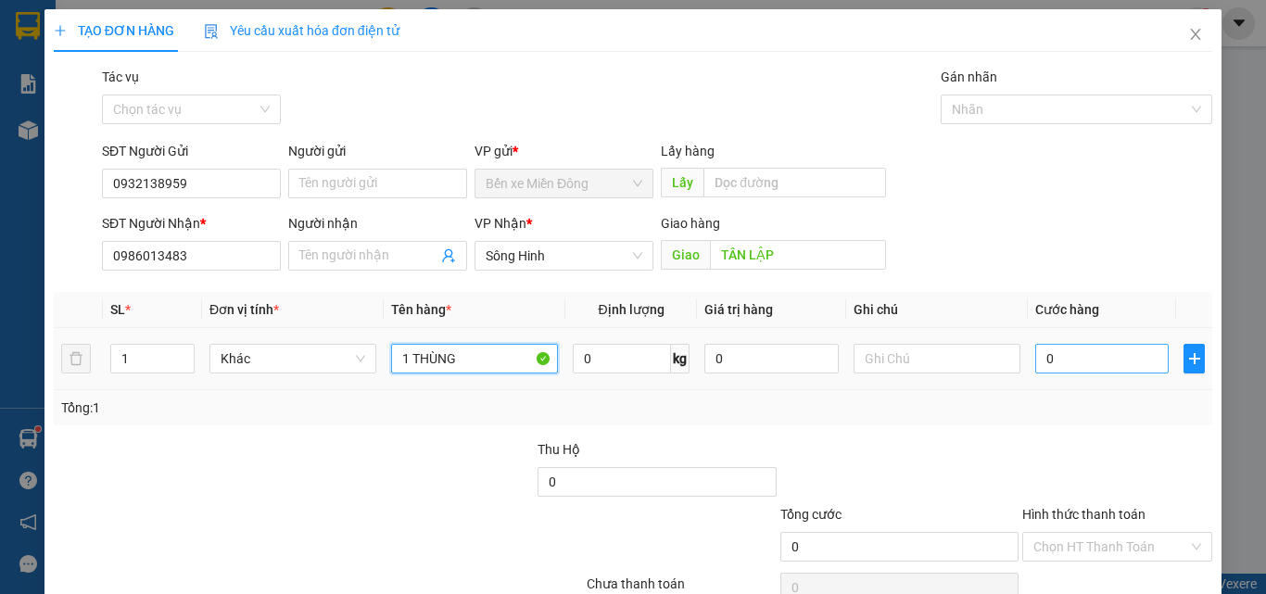
type input "1 THÙNG"
click at [1089, 353] on input "0" at bounding box center [1101, 359] width 133 height 30
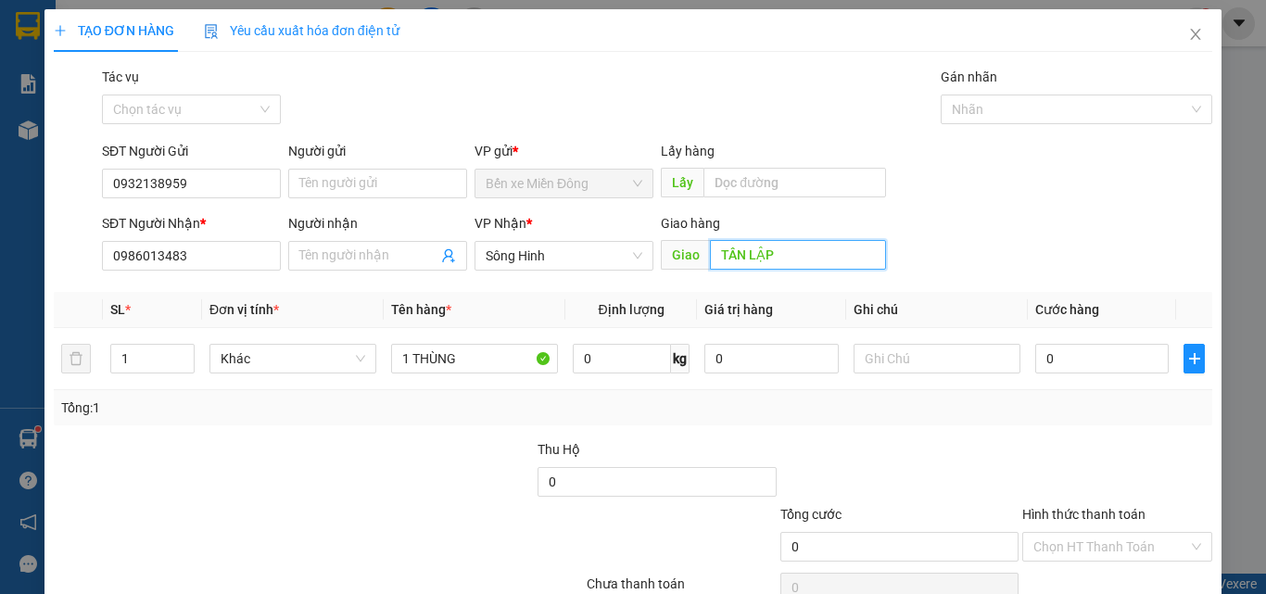
click at [812, 260] on input "TÂN LẬP" at bounding box center [798, 255] width 176 height 30
type input "EABAR"
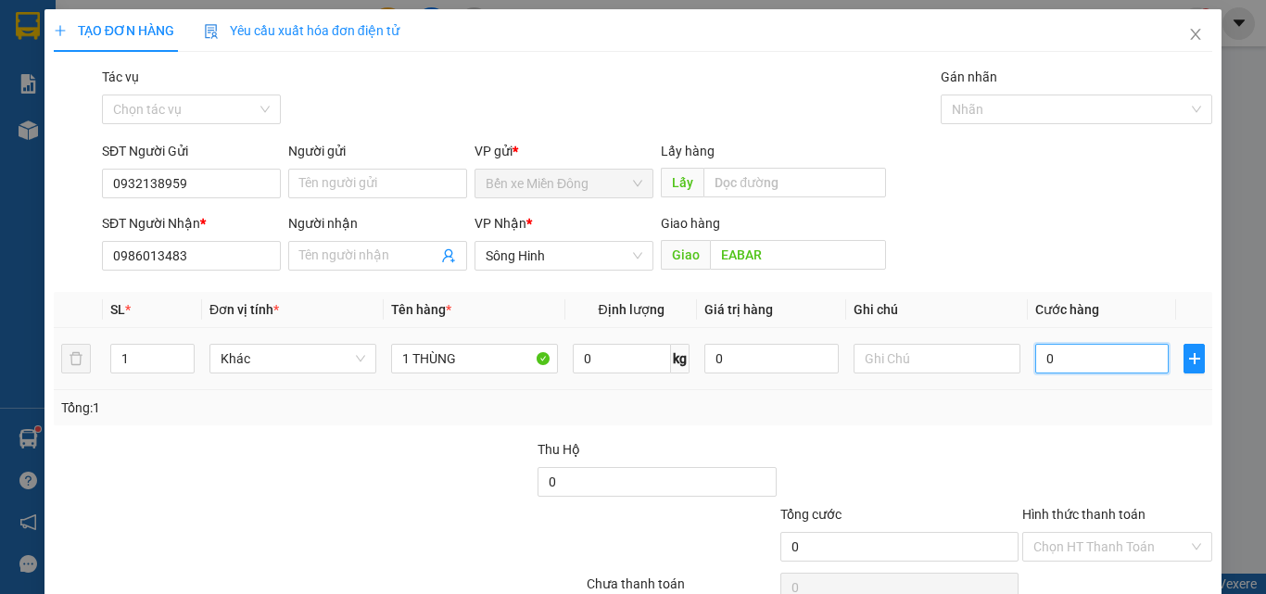
click at [1097, 348] on input "0" at bounding box center [1101, 359] width 133 height 30
type input "05"
type input "5"
type input "050"
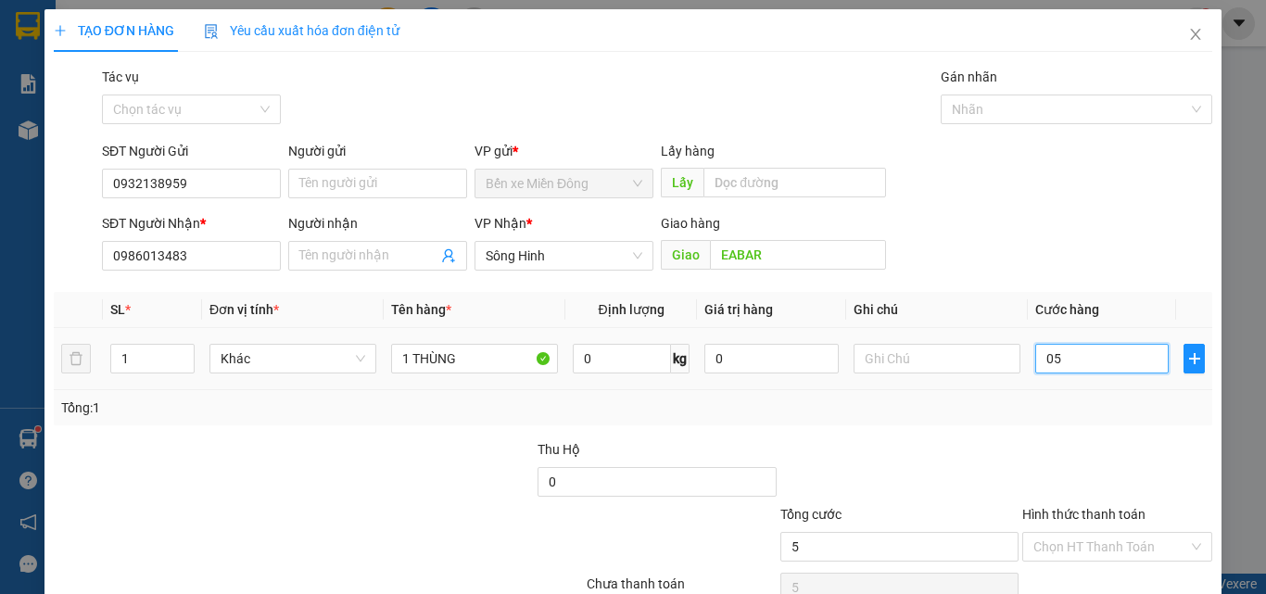
type input "50"
click at [1059, 569] on div "Chọn HT Thanh Toán" at bounding box center [1117, 587] width 194 height 37
type input "50.000"
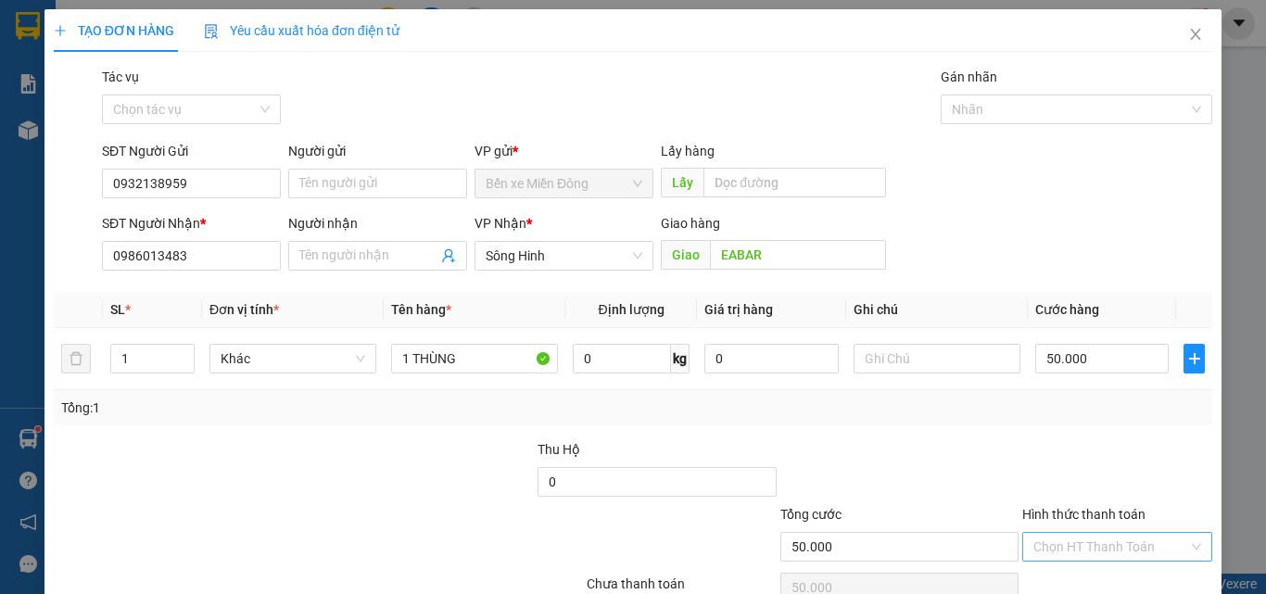
click at [1060, 559] on input "Hình thức thanh toán" at bounding box center [1110, 547] width 155 height 28
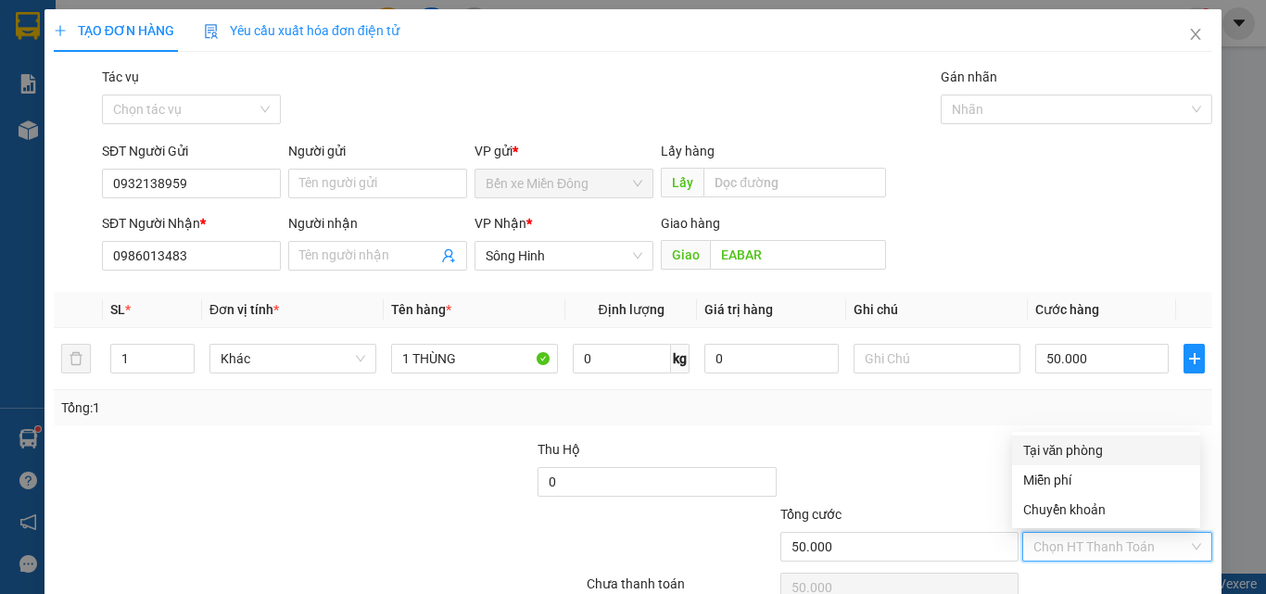
click at [1045, 449] on div "Tại văn phòng" at bounding box center [1106, 450] width 166 height 20
type input "0"
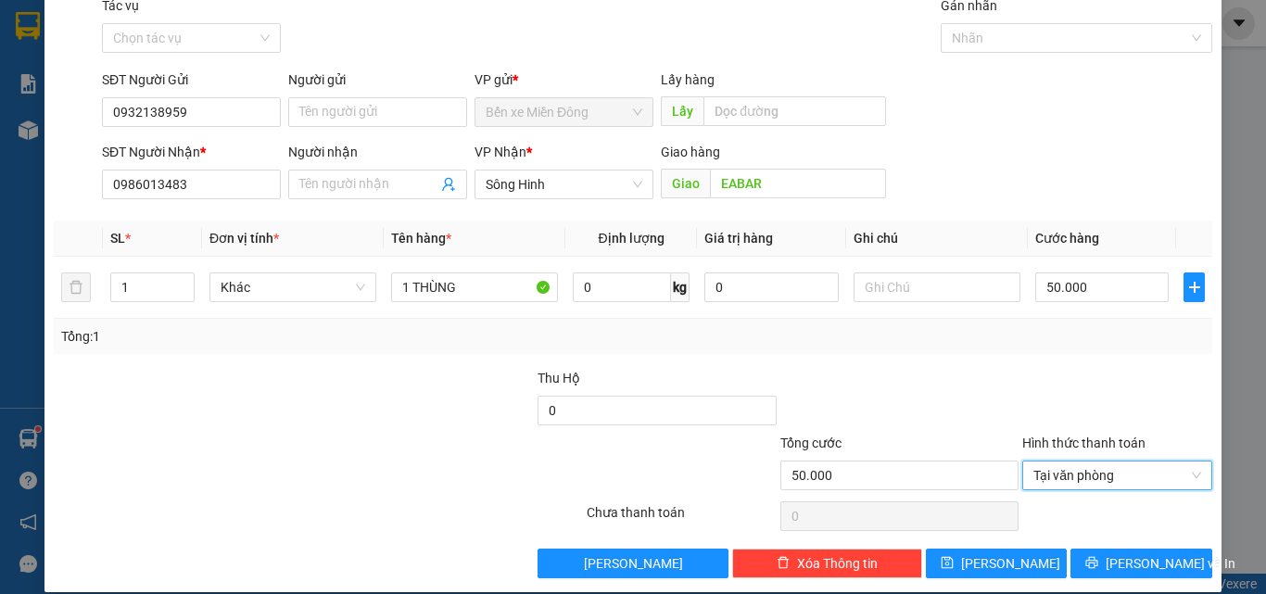
scroll to position [92, 0]
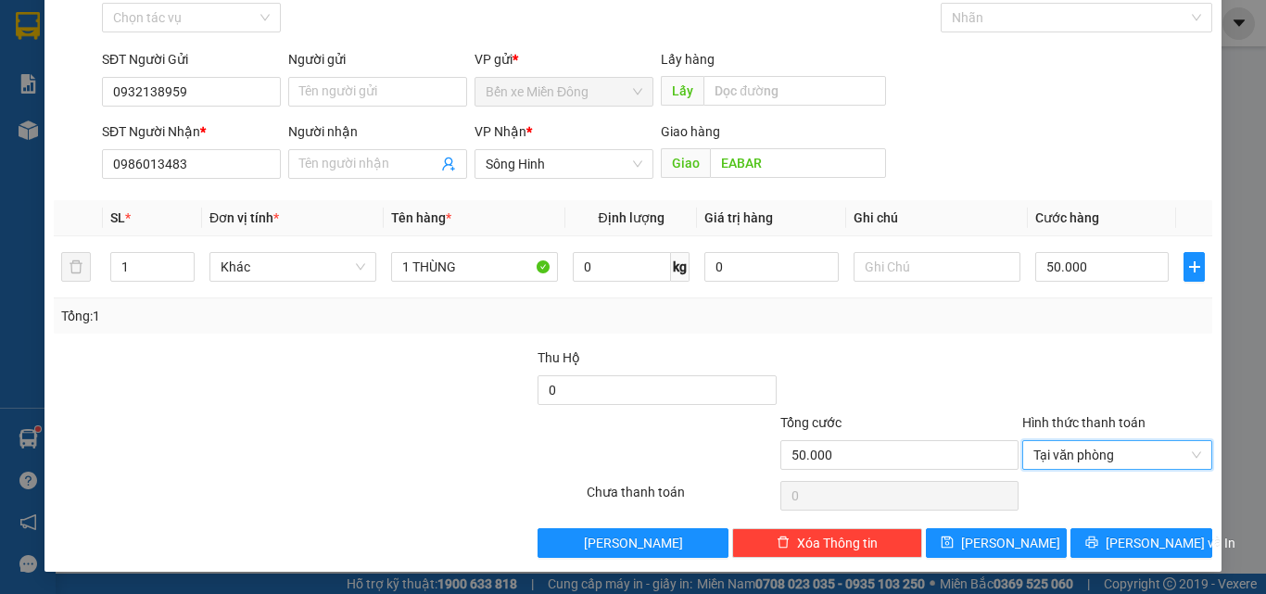
click at [1105, 526] on div "Transit Pickup Surcharge Ids Transit Deliver Surcharge Ids Transit Deliver Surc…" at bounding box center [633, 266] width 1159 height 583
click at [1104, 527] on div "Transit Pickup Surcharge Ids Transit Deliver Surcharge Ids Transit Deliver Surc…" at bounding box center [633, 266] width 1159 height 583
drag, startPoint x: 1096, startPoint y: 526, endPoint x: 1099, endPoint y: 544, distance: 17.8
click at [1096, 533] on div "Transit Pickup Surcharge Ids Transit Deliver Surcharge Ids Transit Deliver Surc…" at bounding box center [633, 266] width 1159 height 583
click at [1098, 544] on icon "printer" at bounding box center [1091, 542] width 13 height 13
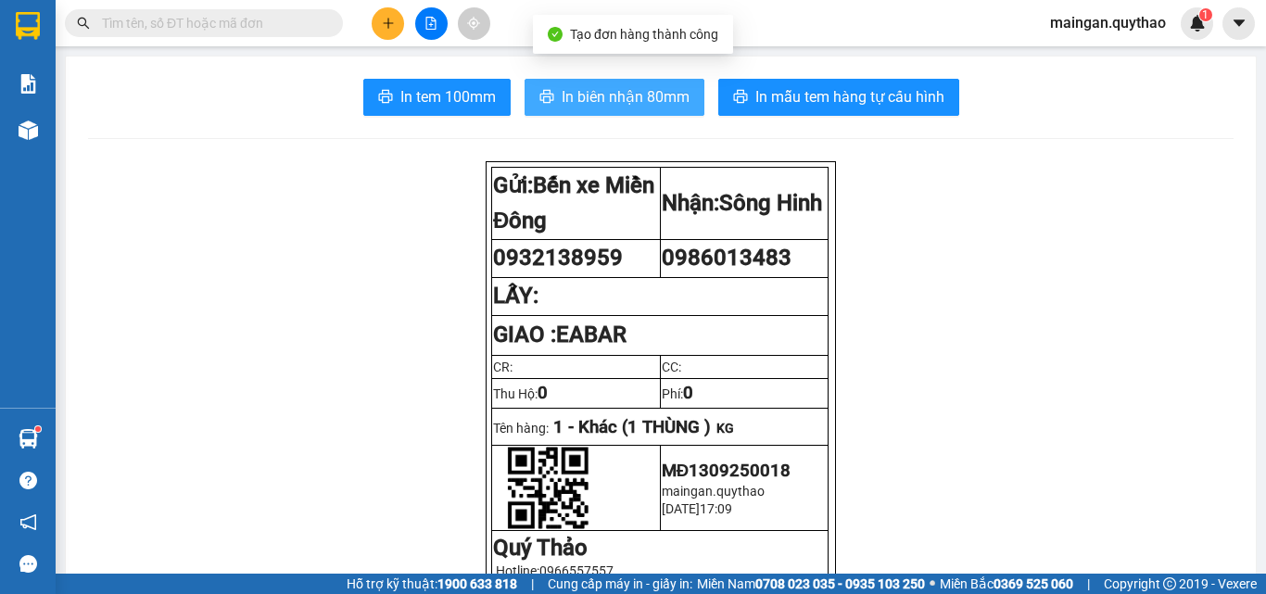
click at [602, 82] on button "In biên nhận 80mm" at bounding box center [615, 97] width 180 height 37
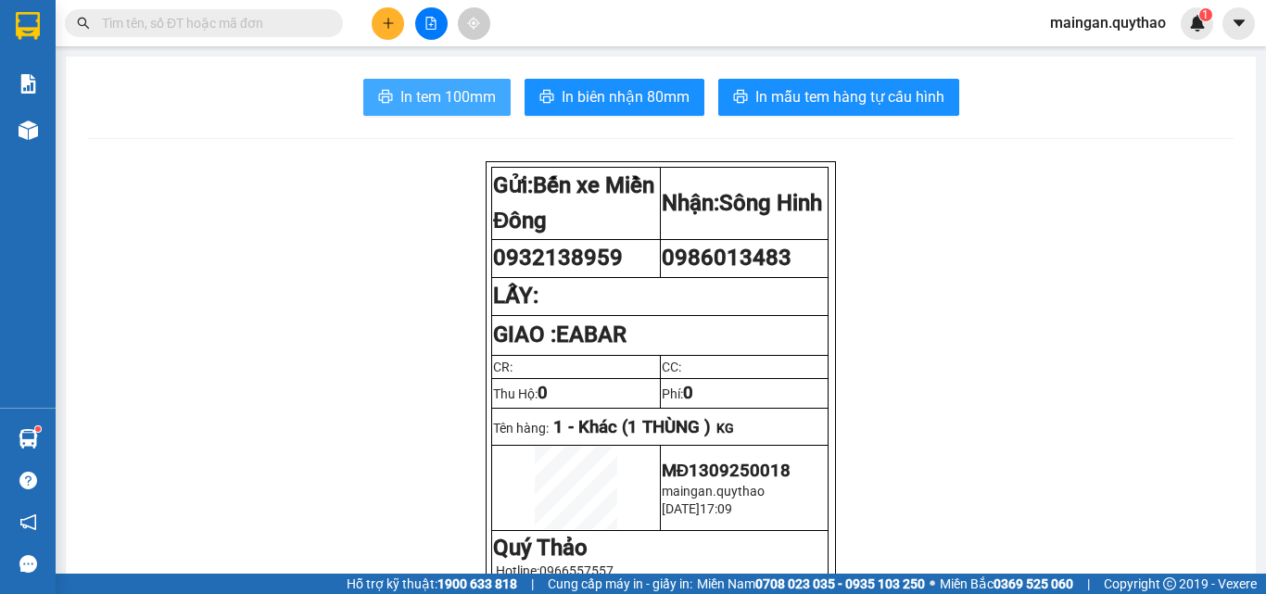
click at [452, 97] on span "In tem 100mm" at bounding box center [447, 96] width 95 height 23
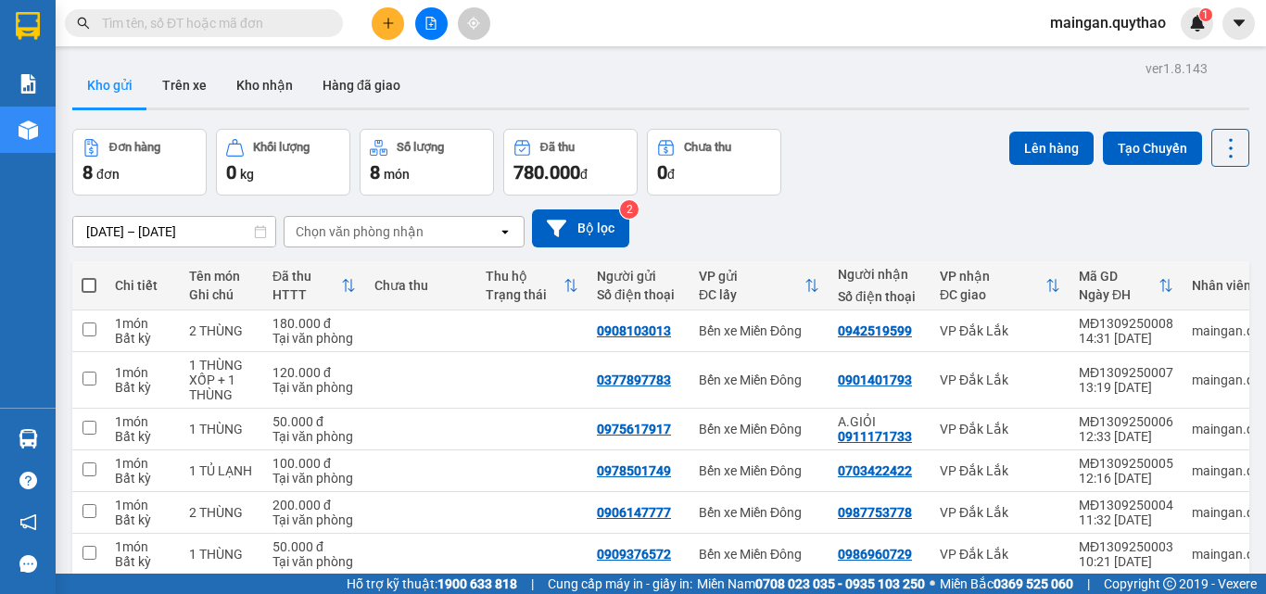
click at [382, 31] on button at bounding box center [388, 23] width 32 height 32
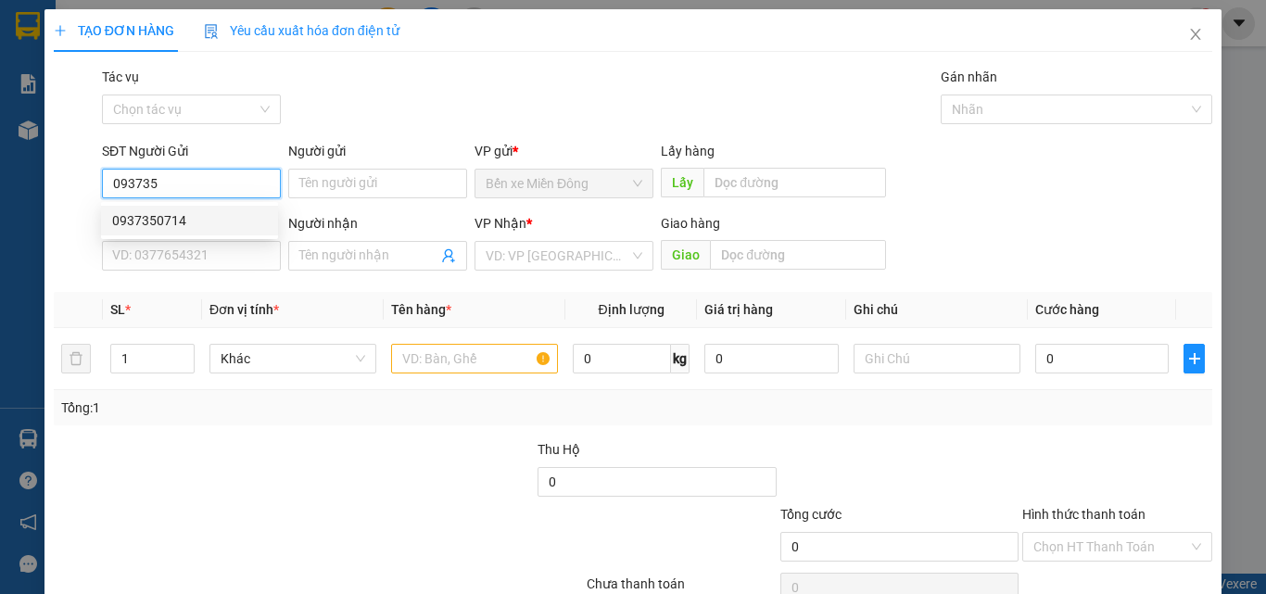
drag, startPoint x: 184, startPoint y: 225, endPoint x: 386, endPoint y: 257, distance: 205.4
click at [186, 223] on div "0937350714" at bounding box center [189, 220] width 155 height 20
type input "0937350714"
type input "0987753778"
type input "0937350714"
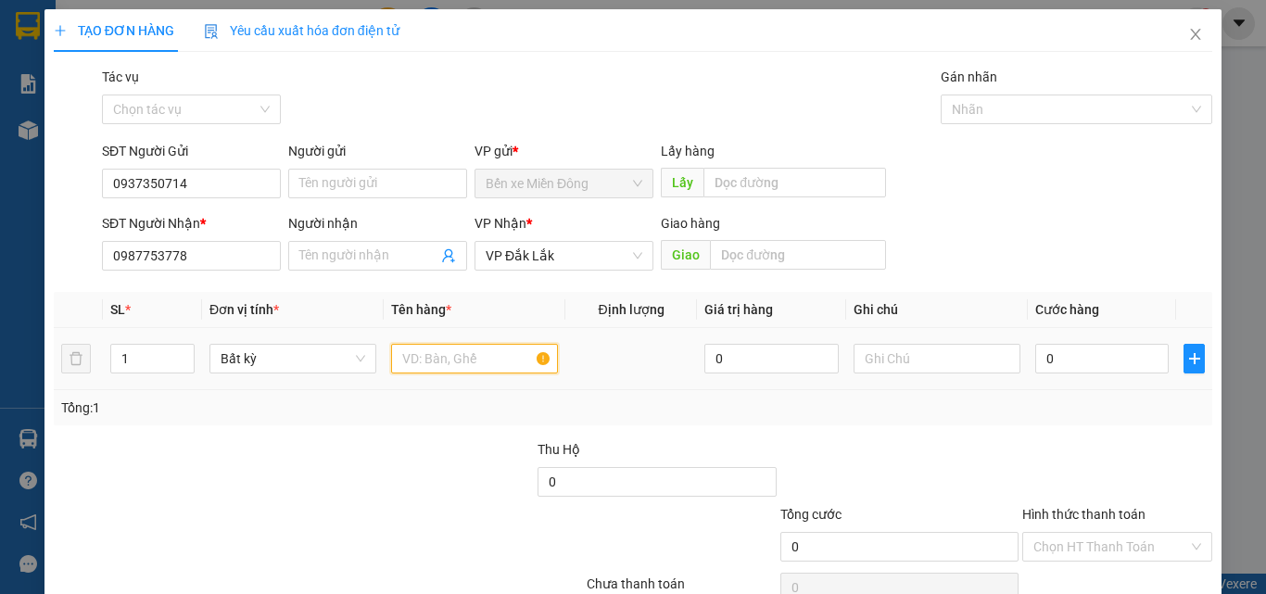
click at [484, 359] on input "text" at bounding box center [474, 359] width 167 height 30
click at [415, 361] on input "1 HÙNG" at bounding box center [474, 359] width 167 height 30
click at [411, 364] on input "1 HÙNG" at bounding box center [474, 359] width 167 height 30
type input "1 THÙNG"
click at [1089, 373] on input "0" at bounding box center [1101, 359] width 133 height 30
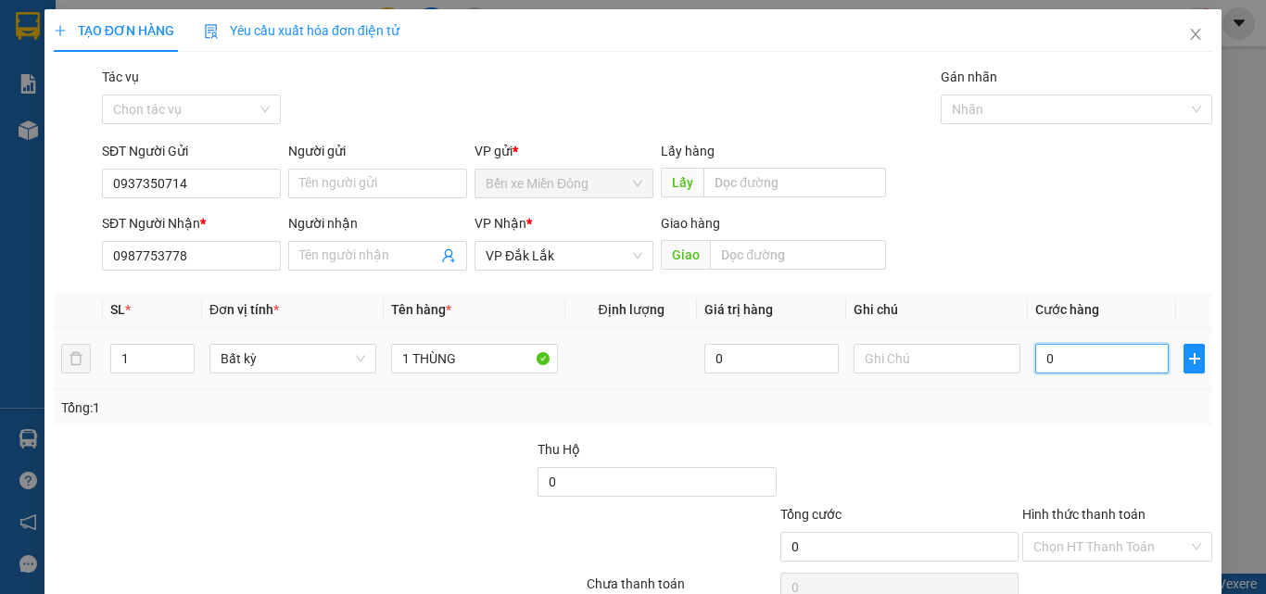
type input "08"
type input "8"
type input "080"
type input "80"
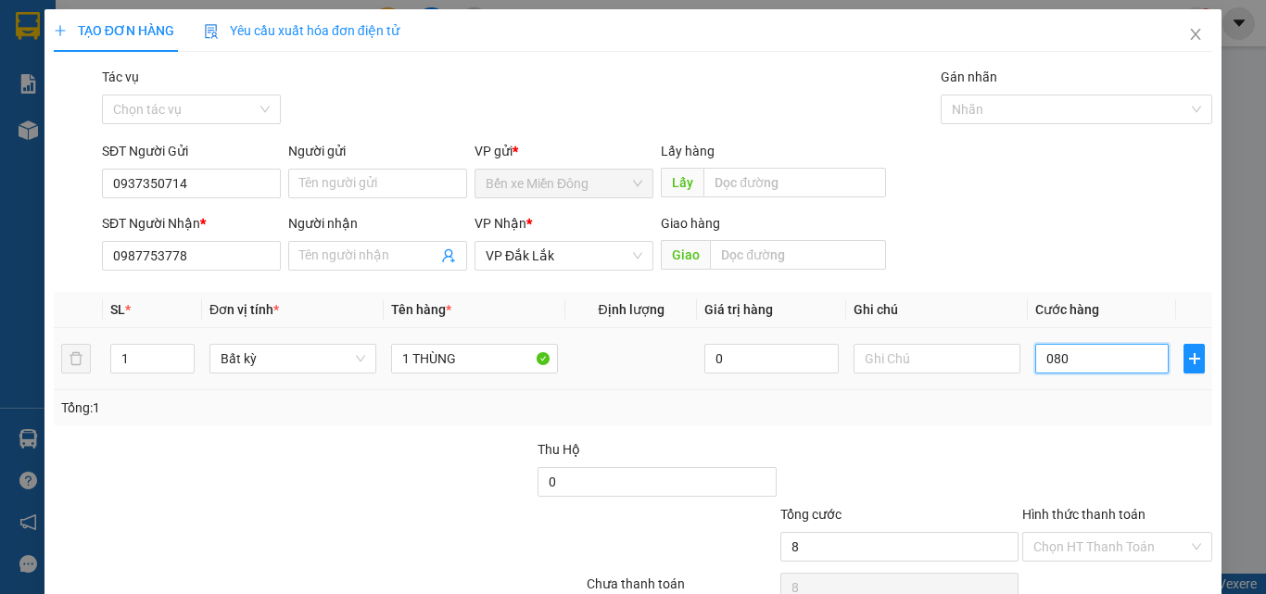
type input "80"
click at [1129, 508] on form "Thu Hộ 0 Tổng cước 80 Hình thức thanh toán Chọn HT Thanh Toán" at bounding box center [633, 504] width 1159 height 130
type input "80.000"
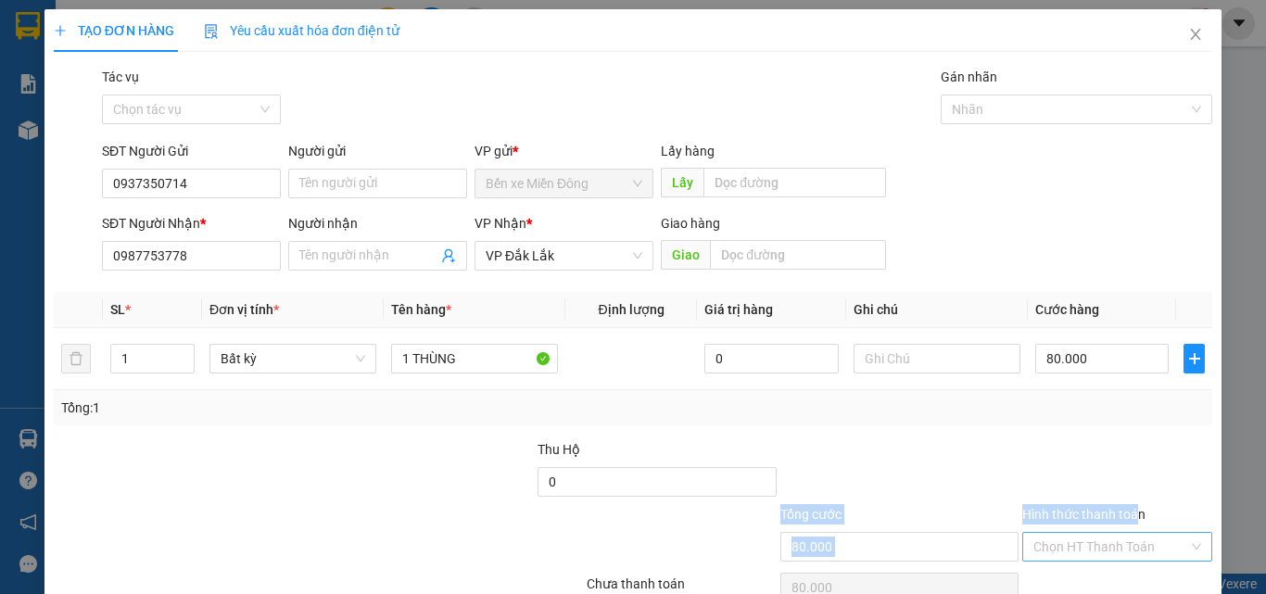
drag, startPoint x: 1103, startPoint y: 545, endPoint x: 1097, endPoint y: 533, distance: 13.3
click at [1102, 545] on input "Hình thức thanh toán" at bounding box center [1110, 547] width 155 height 28
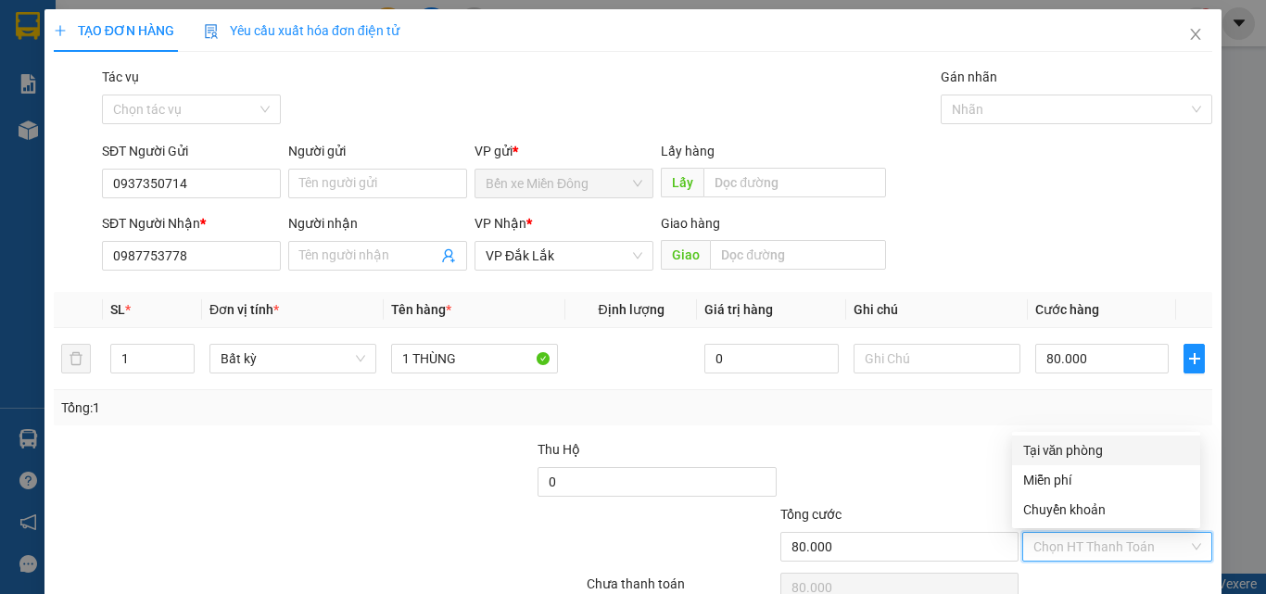
click at [1126, 459] on div "Tại văn phòng" at bounding box center [1106, 450] width 166 height 20
type input "0"
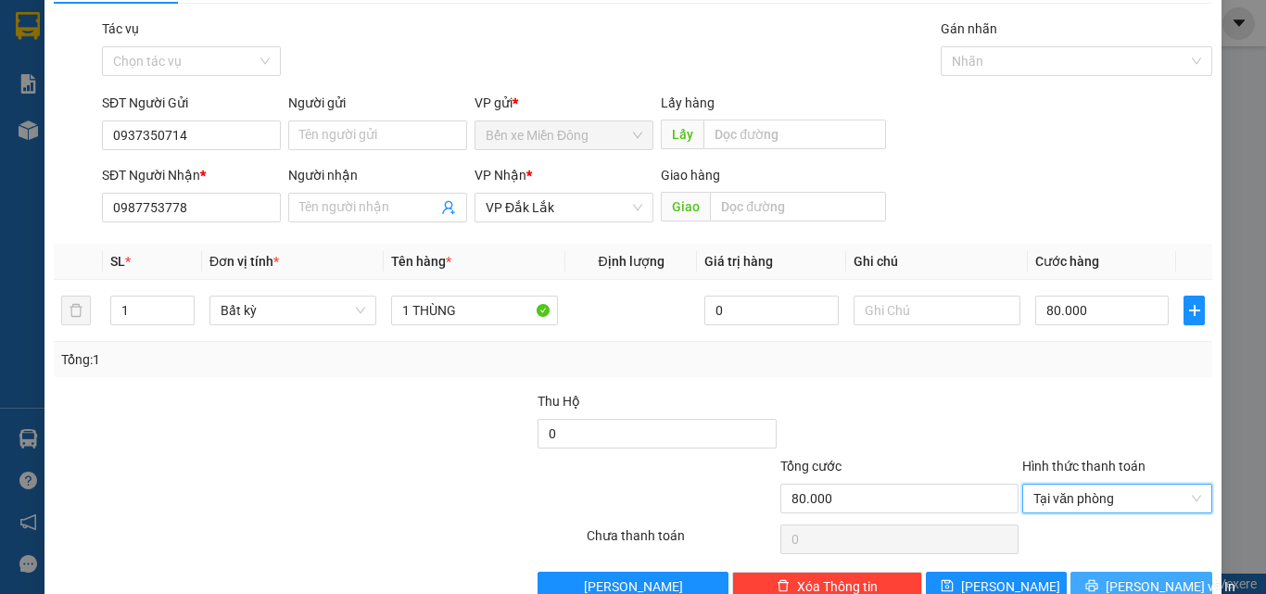
scroll to position [92, 0]
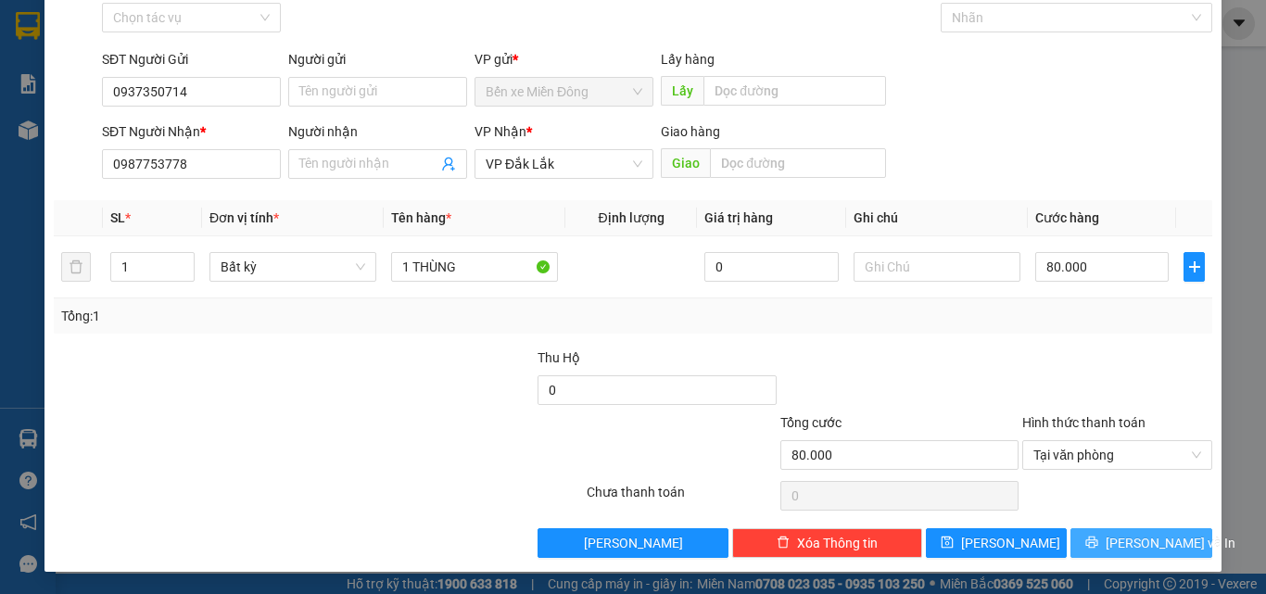
click at [1134, 548] on span "[PERSON_NAME] và In" at bounding box center [1171, 543] width 130 height 20
drag, startPoint x: 1134, startPoint y: 546, endPoint x: 808, endPoint y: 308, distance: 403.2
click at [1132, 540] on span "[PERSON_NAME] và In" at bounding box center [1171, 543] width 130 height 20
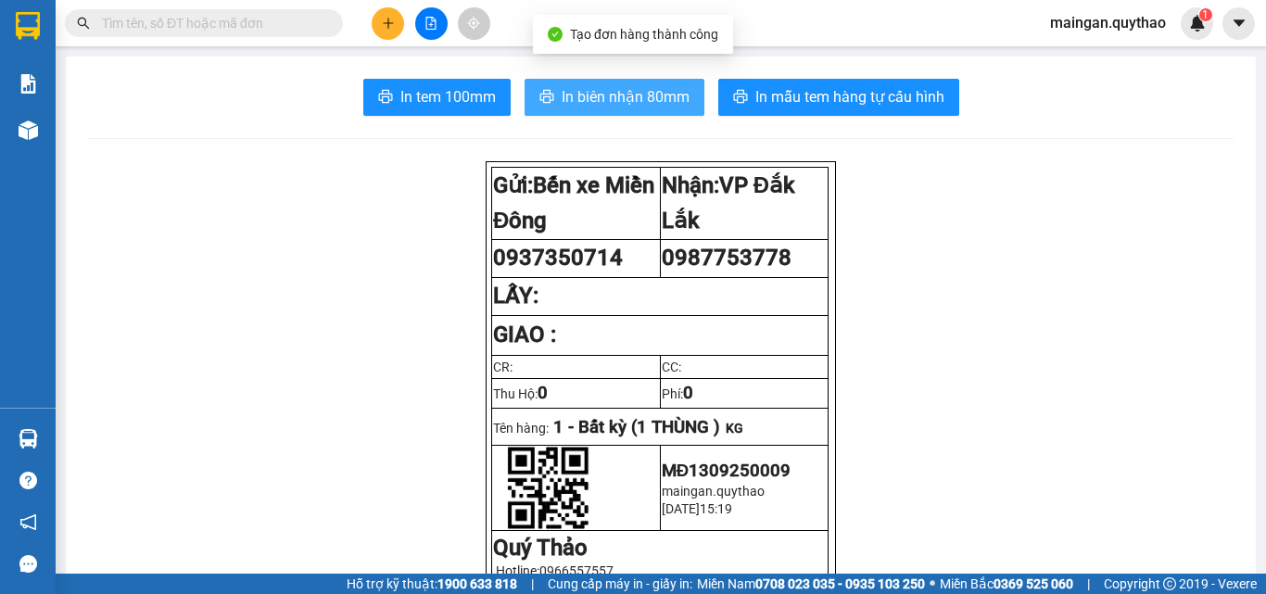
click at [597, 114] on button "In biên nhận 80mm" at bounding box center [615, 97] width 180 height 37
click at [601, 108] on span "In biên nhận 80mm" at bounding box center [626, 96] width 128 height 23
click at [603, 104] on span "In biên nhận 80mm" at bounding box center [626, 96] width 128 height 23
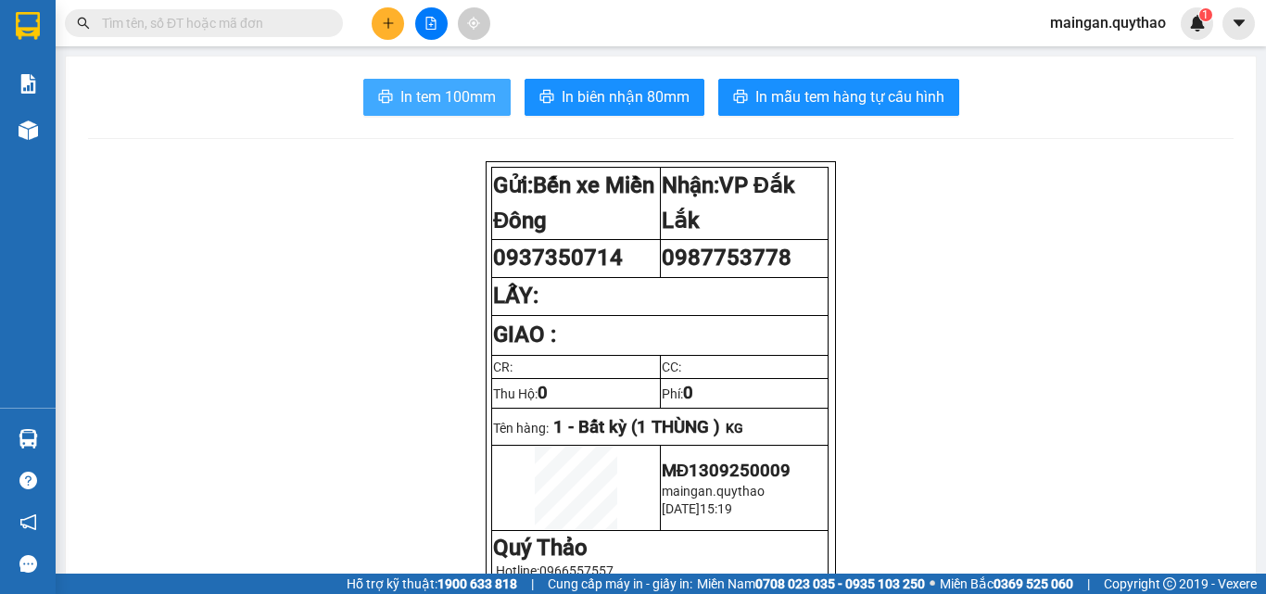
click at [463, 102] on span "In tem 100mm" at bounding box center [447, 96] width 95 height 23
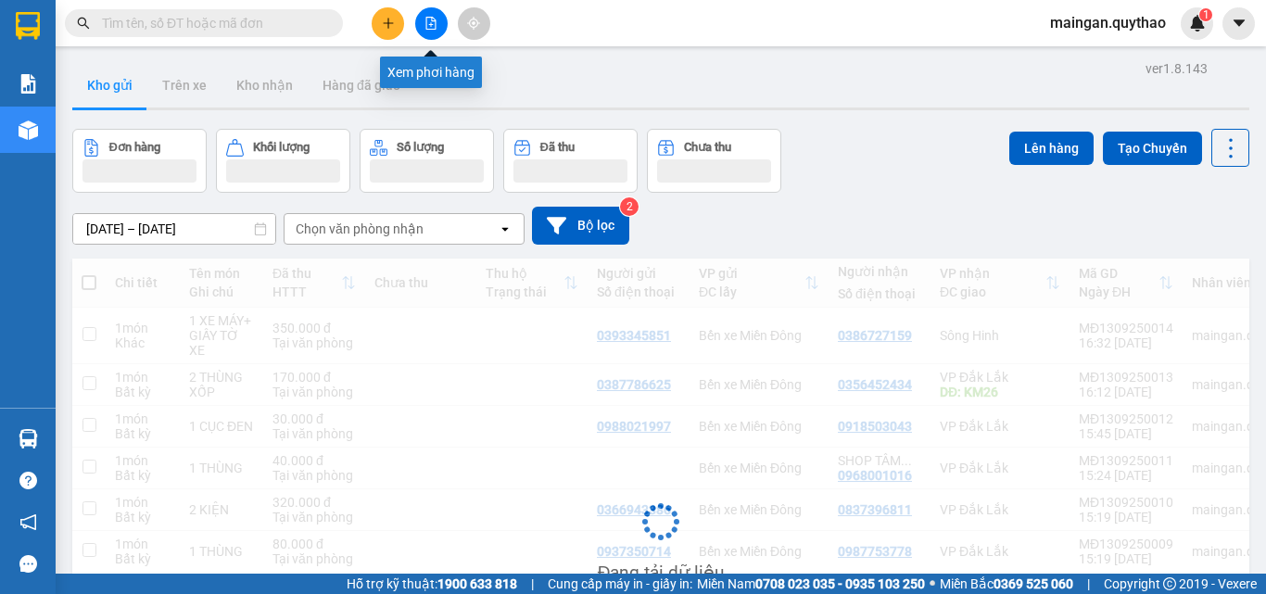
drag, startPoint x: 435, startPoint y: 33, endPoint x: 370, endPoint y: 29, distance: 65.0
click at [424, 33] on button at bounding box center [431, 23] width 32 height 32
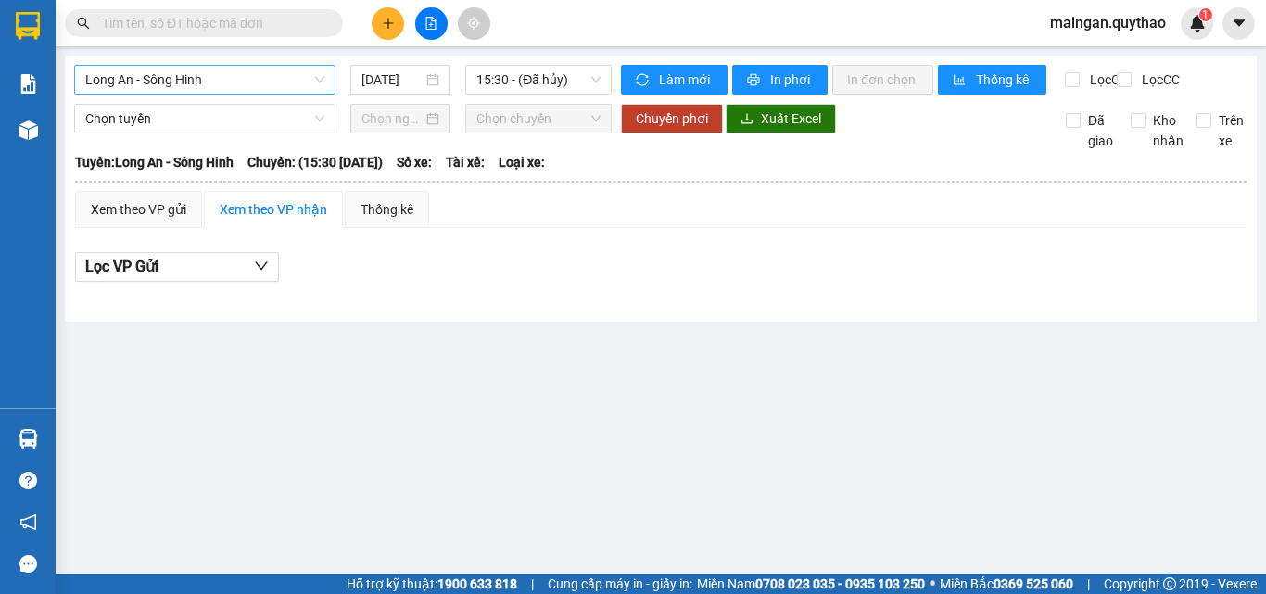
click at [237, 91] on span "Long An - Sông Hinh" at bounding box center [204, 80] width 239 height 28
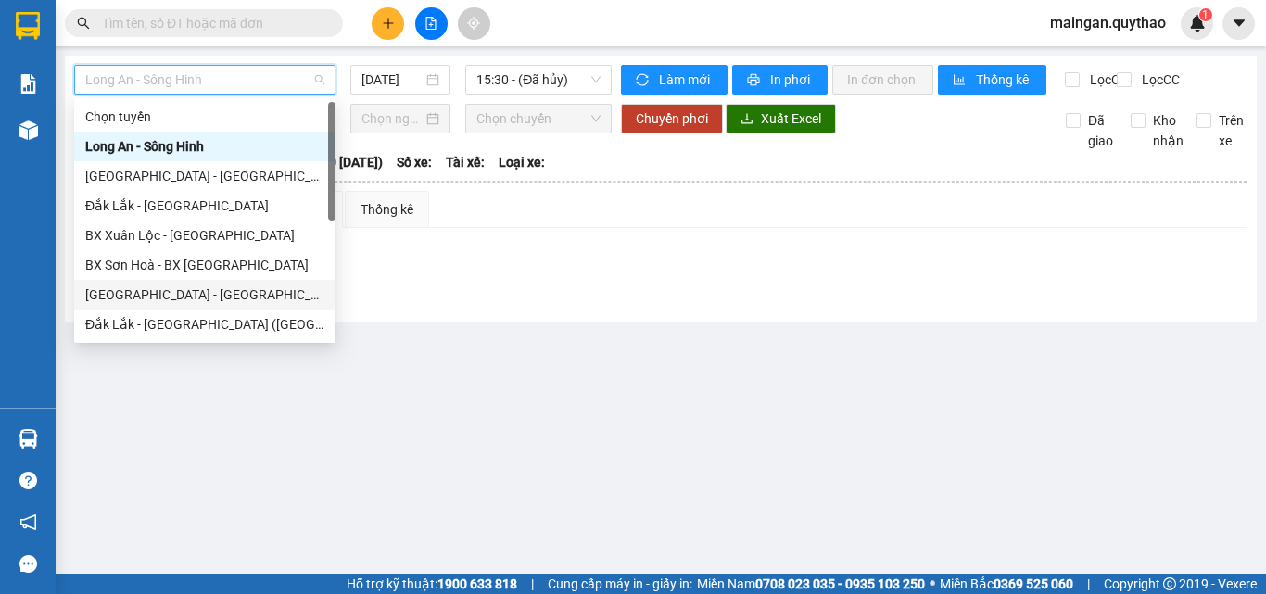
drag, startPoint x: 224, startPoint y: 170, endPoint x: 236, endPoint y: 291, distance: 122.0
click at [236, 291] on div "Chọn tuyến [GEOGRAPHIC_DATA] - [GEOGRAPHIC_DATA] [GEOGRAPHIC_DATA] - [GEOGRAPHI…" at bounding box center [204, 250] width 261 height 297
click at [235, 288] on div "[GEOGRAPHIC_DATA] - [GEOGRAPHIC_DATA] ([GEOGRAPHIC_DATA] mới)" at bounding box center [204, 295] width 239 height 20
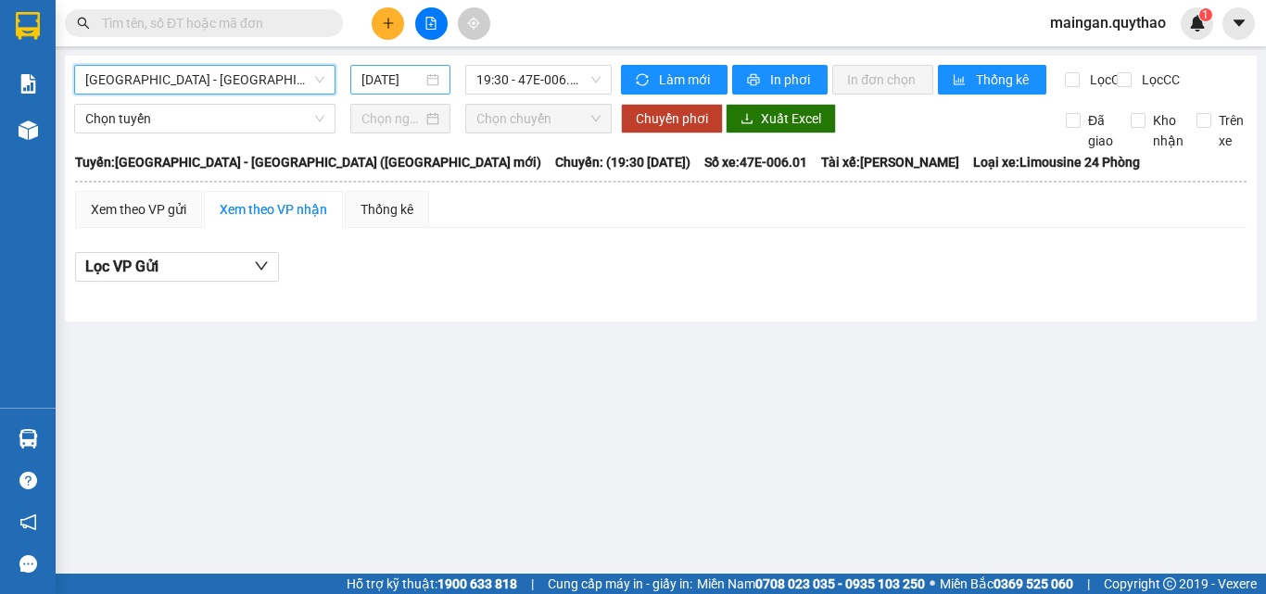
click at [404, 77] on input "[DATE]" at bounding box center [391, 80] width 61 height 20
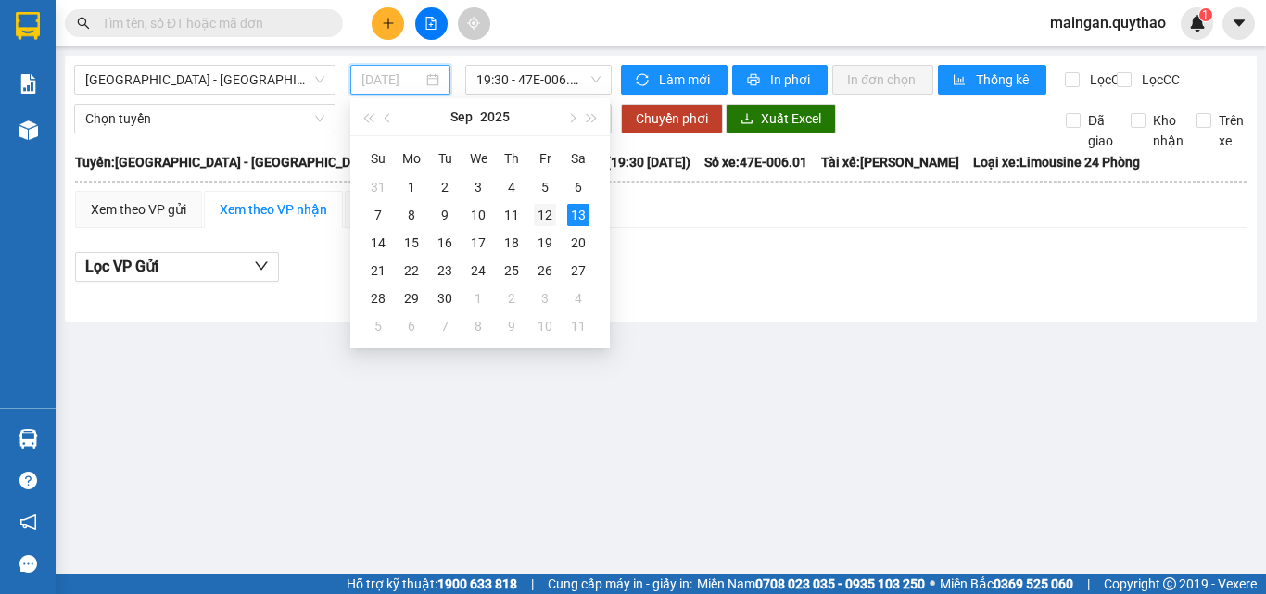
click at [553, 221] on div "12" at bounding box center [545, 215] width 22 height 22
type input "[DATE]"
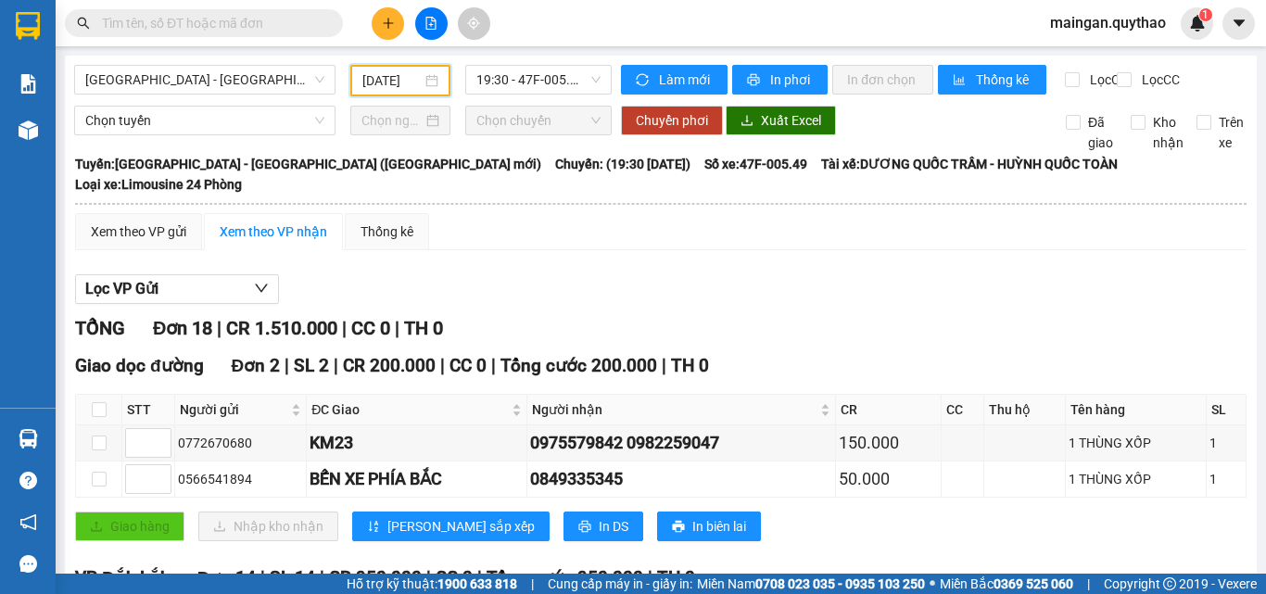
click at [608, 280] on div "Lọc VP Gửi" at bounding box center [661, 289] width 1172 height 31
click at [394, 25] on icon "plus" at bounding box center [388, 23] width 13 height 13
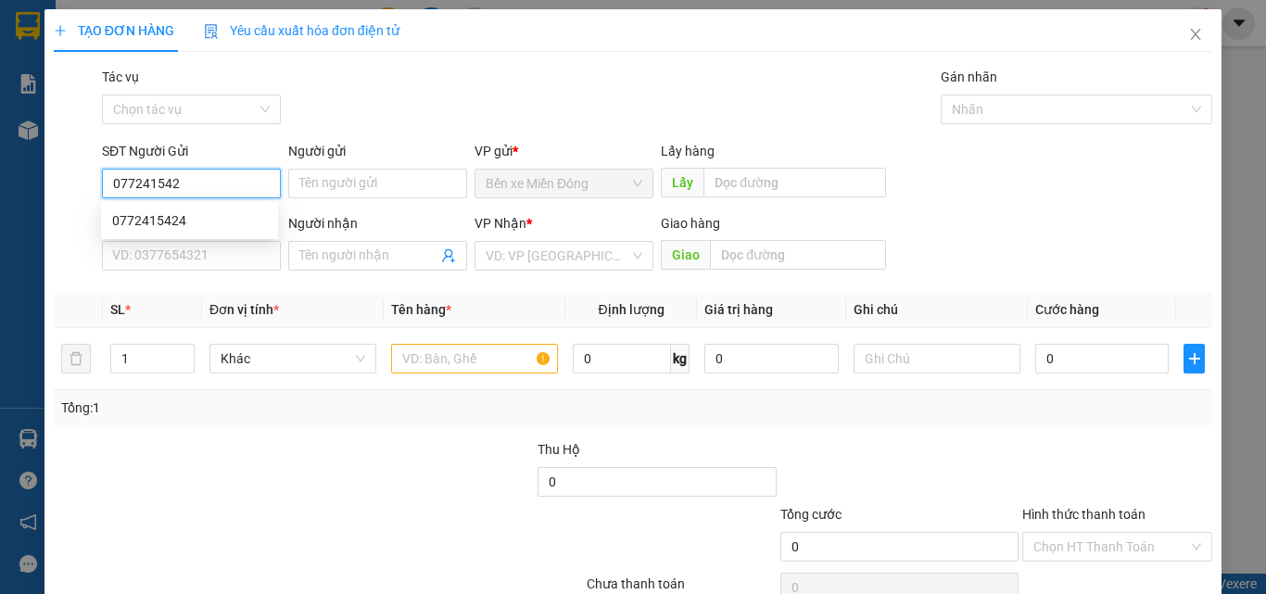
type input "0772415424"
click at [196, 221] on div "0772415424" at bounding box center [189, 220] width 155 height 20
type input "0378675268"
type input "0772415424"
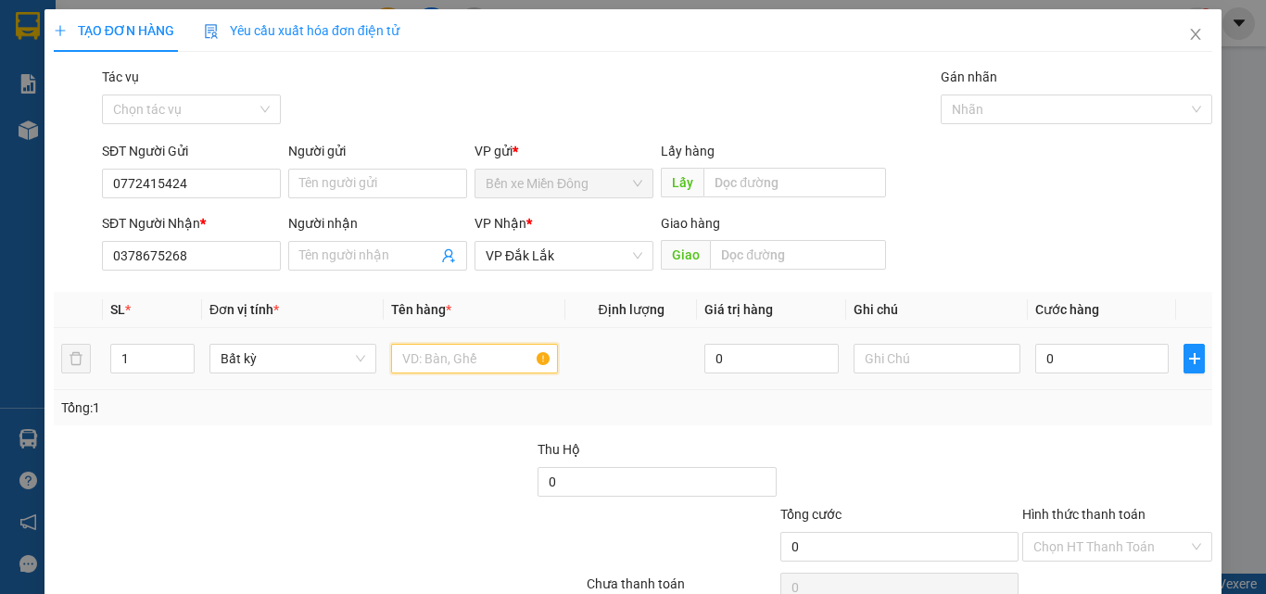
drag, startPoint x: 443, startPoint y: 348, endPoint x: 55, endPoint y: 158, distance: 432.3
click at [422, 343] on div at bounding box center [474, 358] width 167 height 37
drag, startPoint x: 0, startPoint y: 230, endPoint x: 0, endPoint y: 296, distance: 65.8
click at [0, 254] on div "TẠO ĐƠN HÀNG Yêu cầu xuất hóa đơn điện tử Transit Pickup Surcharge Ids Transit …" at bounding box center [633, 297] width 1266 height 594
click at [0, 297] on div "TẠO ĐƠN HÀNG Yêu cầu xuất hóa đơn điện tử Transit Pickup Surcharge Ids Transit …" at bounding box center [633, 297] width 1266 height 594
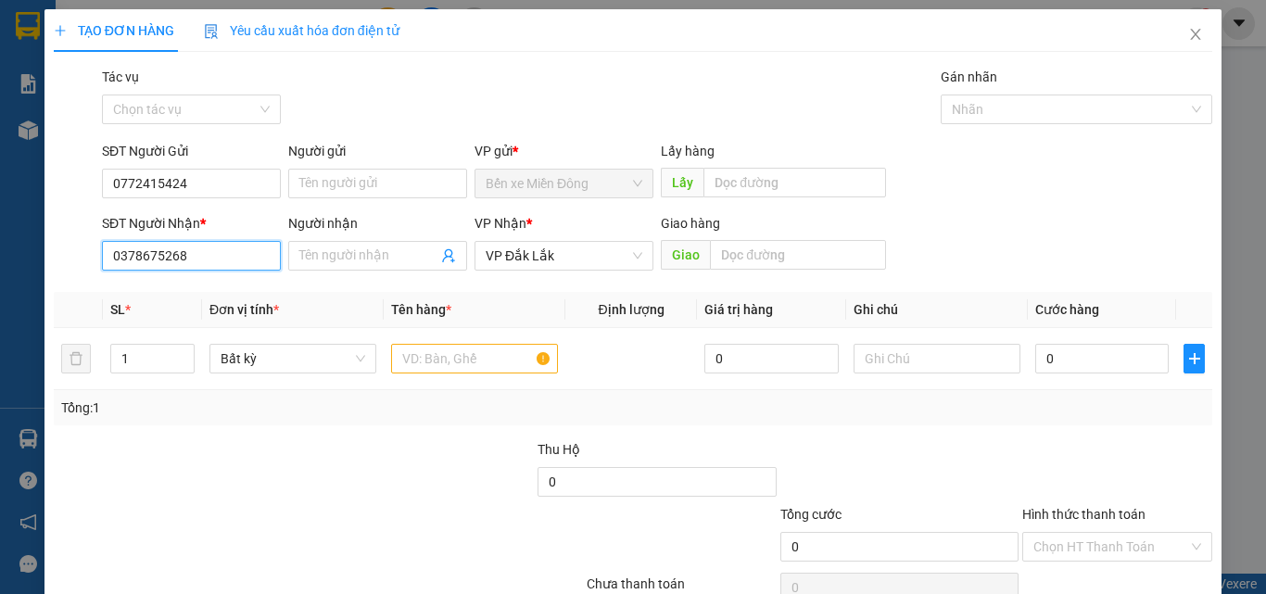
drag, startPoint x: 205, startPoint y: 247, endPoint x: 0, endPoint y: 272, distance: 206.2
click at [0, 272] on div "TẠO ĐƠN HÀNG Yêu cầu xuất hóa đơn điện tử Transit Pickup Surcharge Ids Transit …" at bounding box center [633, 297] width 1266 height 594
drag, startPoint x: 142, startPoint y: 288, endPoint x: 677, endPoint y: 368, distance: 540.7
click at [144, 288] on div "0359668655" at bounding box center [189, 293] width 155 height 20
type input "0359668655"
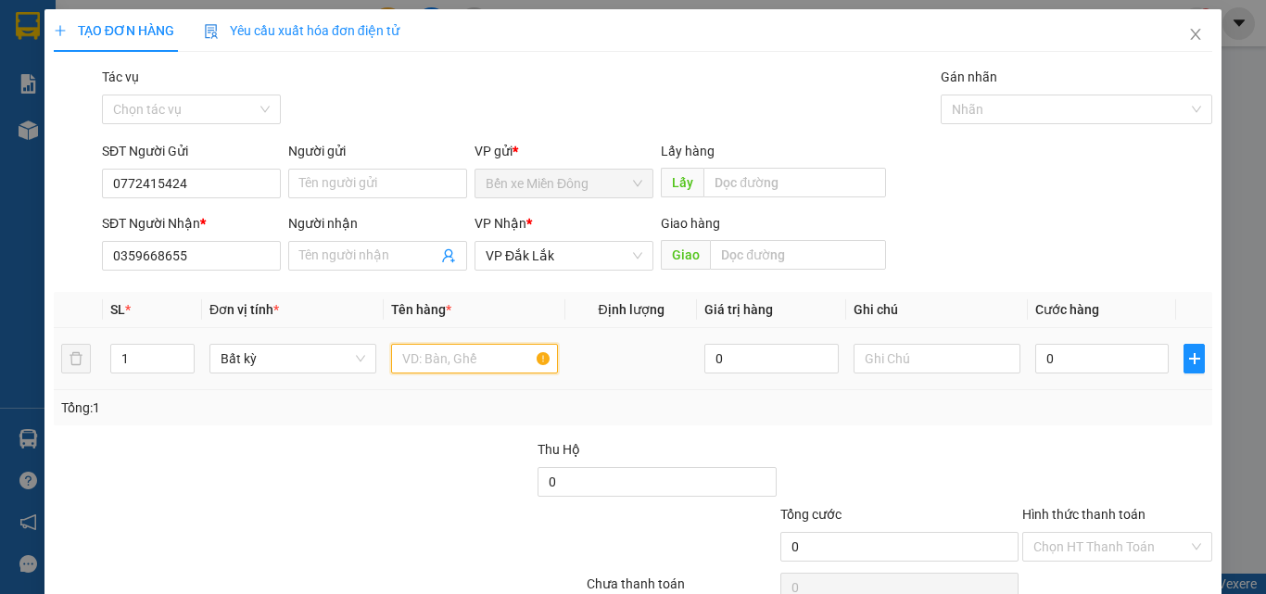
drag, startPoint x: 422, startPoint y: 353, endPoint x: 413, endPoint y: 348, distance: 10.0
click at [424, 351] on input "text" at bounding box center [474, 359] width 167 height 30
type input "5 THÙNG"
type input "02"
type input "2"
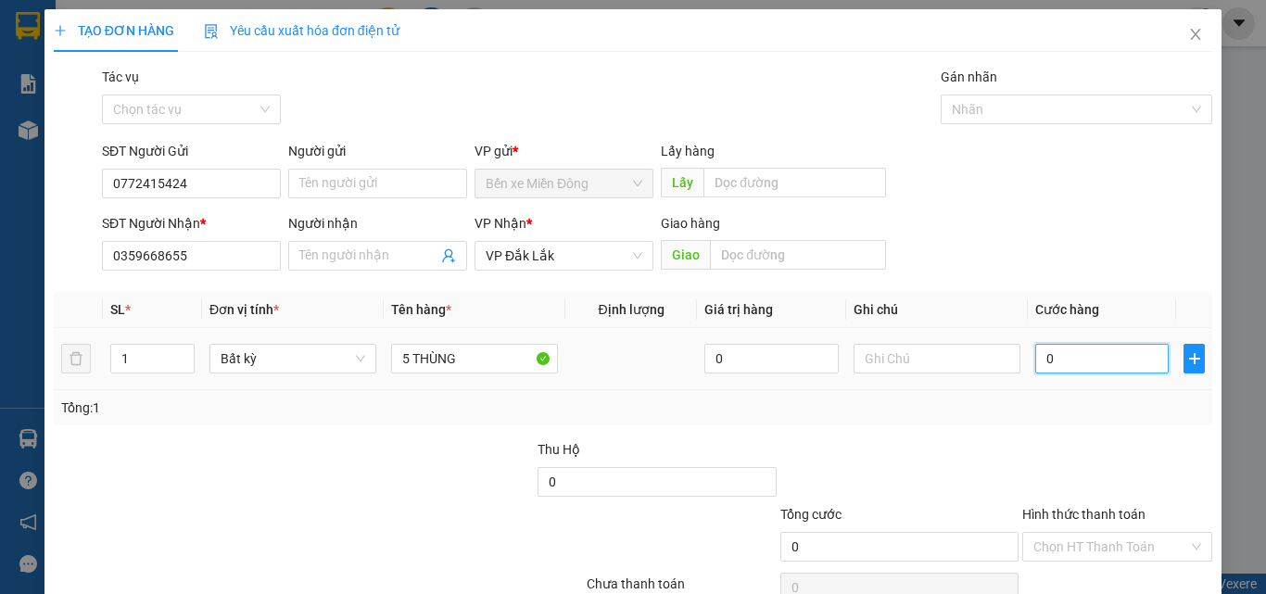
type input "2"
type input "025"
type input "25"
type input "0.250"
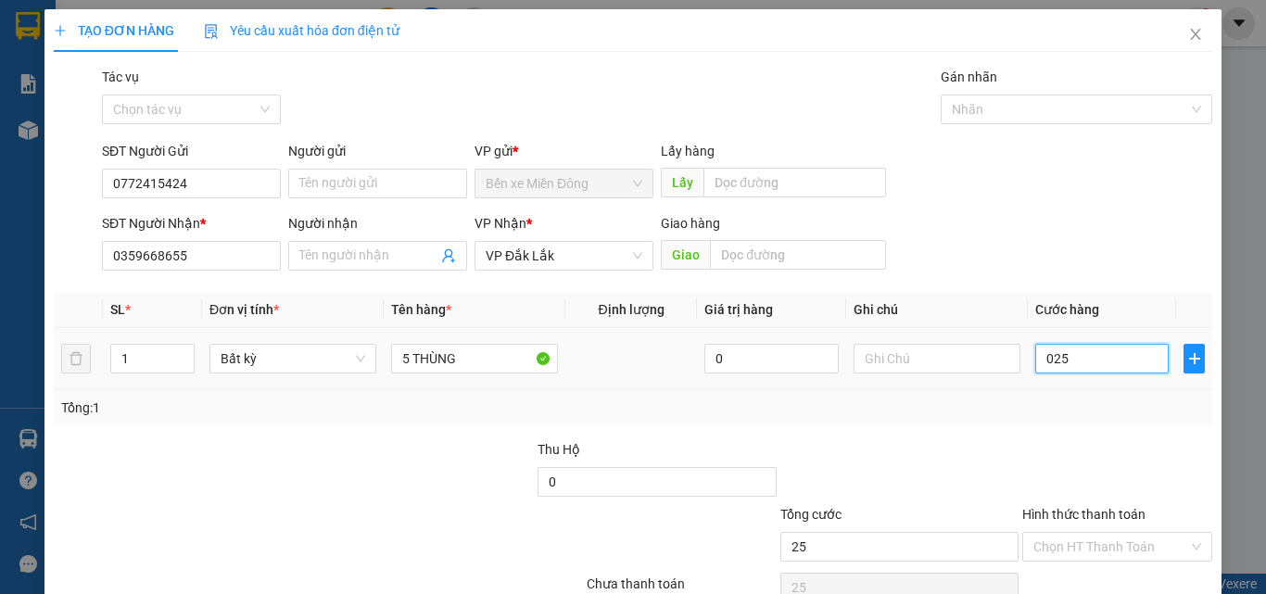
type input "250"
type input "250.000"
click at [1078, 450] on div at bounding box center [1117, 471] width 194 height 65
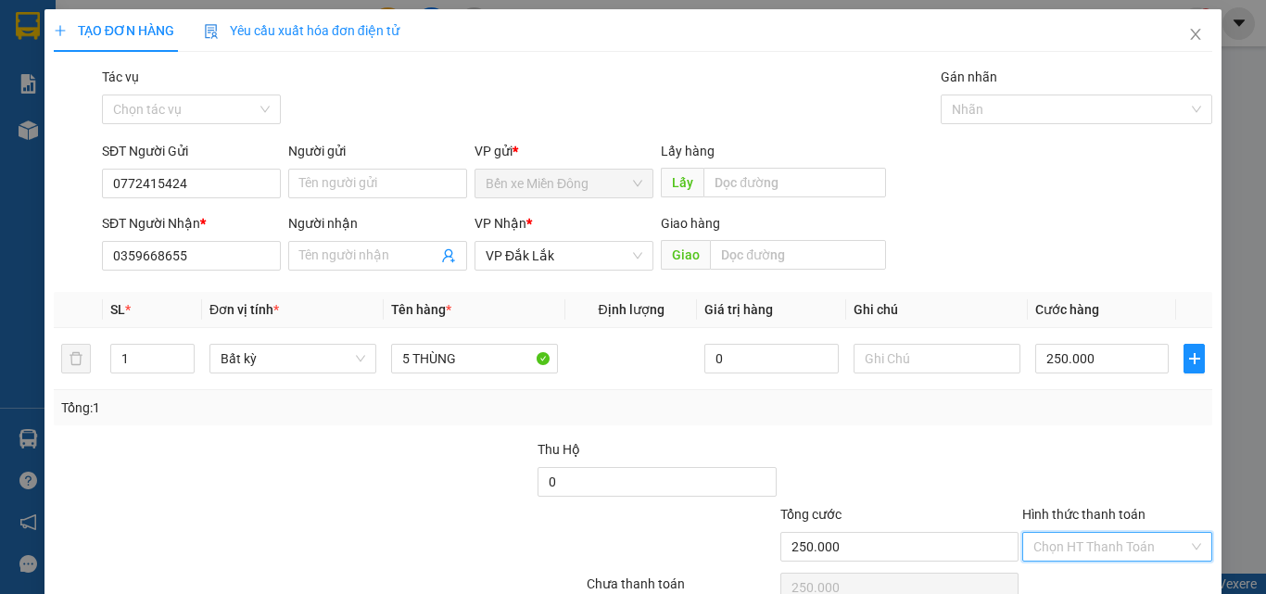
drag, startPoint x: 1099, startPoint y: 541, endPoint x: 1071, endPoint y: 466, distance: 80.1
click at [1099, 538] on input "Hình thức thanh toán" at bounding box center [1110, 547] width 155 height 28
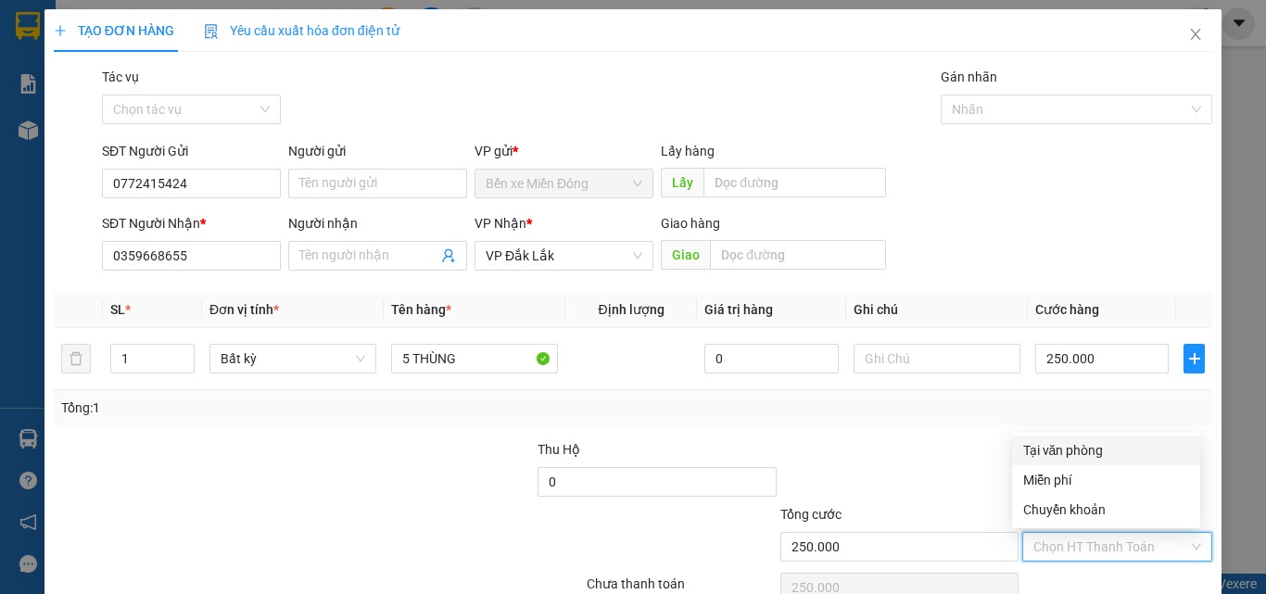
click at [1071, 446] on div "Tại văn phòng" at bounding box center [1106, 450] width 166 height 20
type input "0"
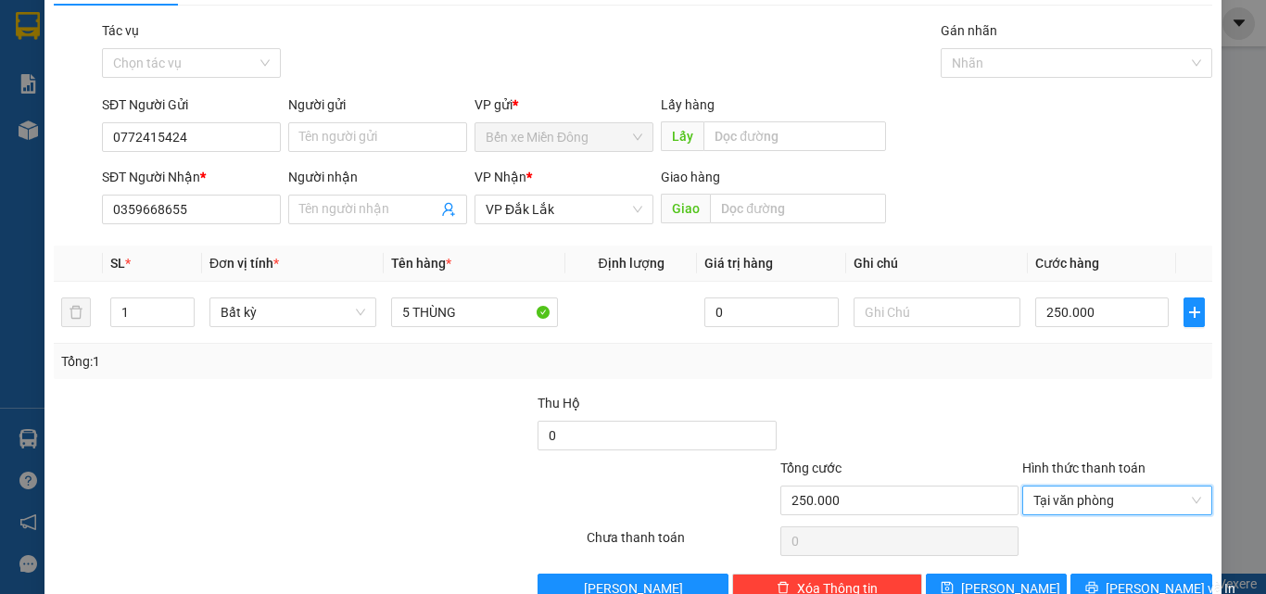
scroll to position [92, 0]
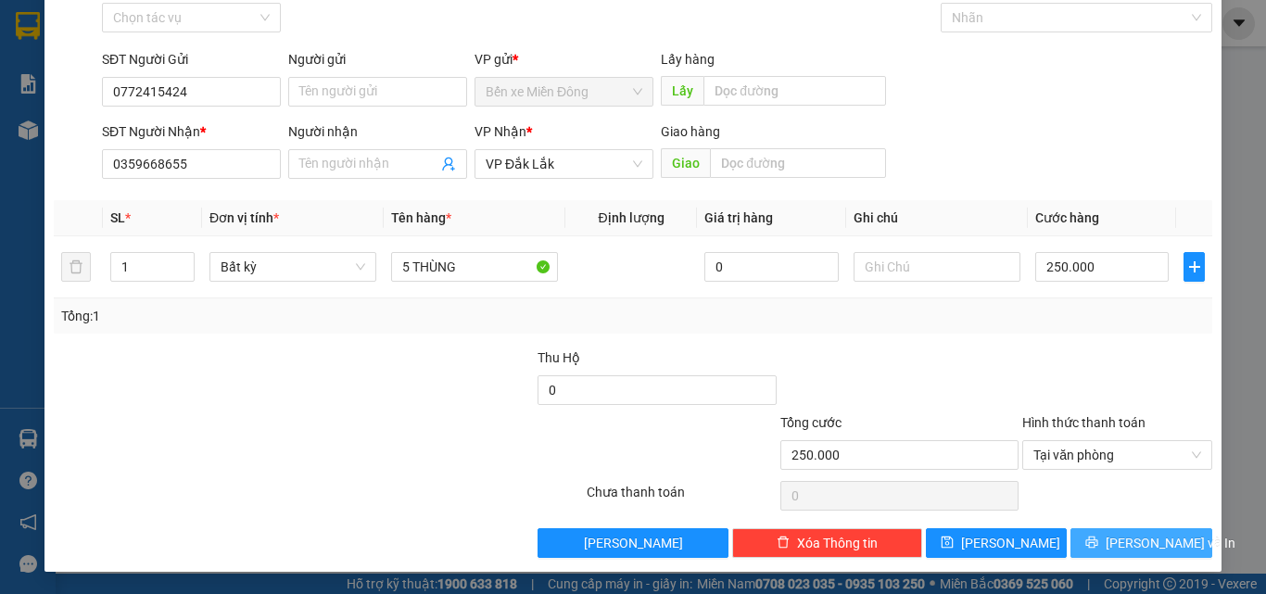
click at [1140, 533] on span "[PERSON_NAME] và In" at bounding box center [1171, 543] width 130 height 20
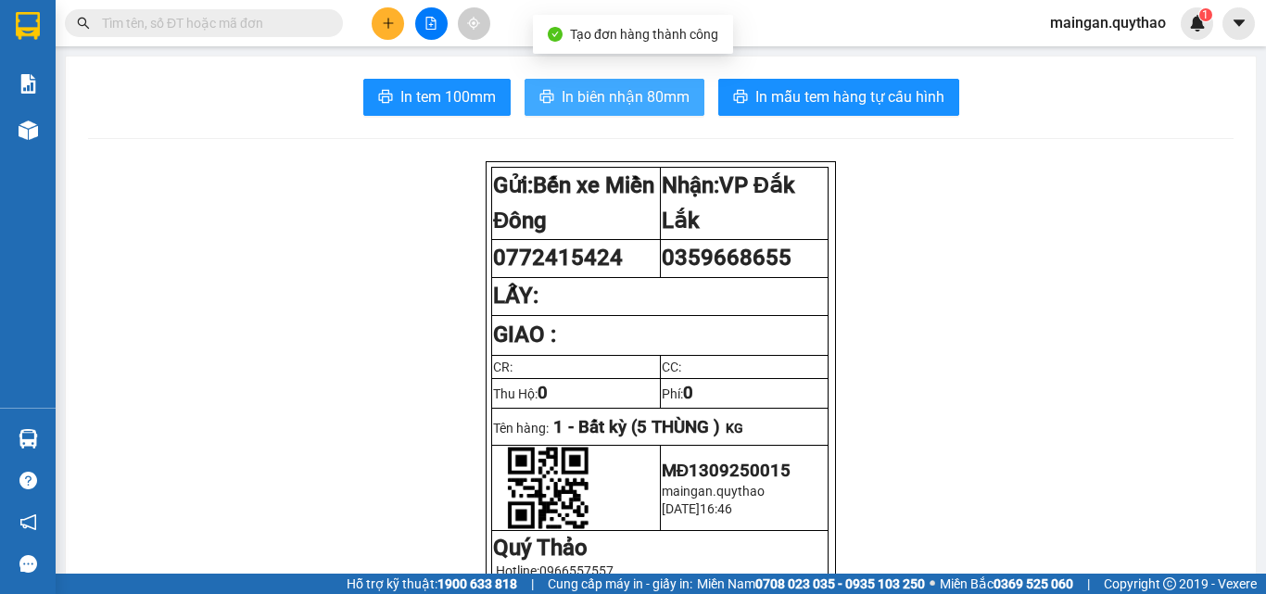
click at [645, 103] on span "In biên nhận 80mm" at bounding box center [626, 96] width 128 height 23
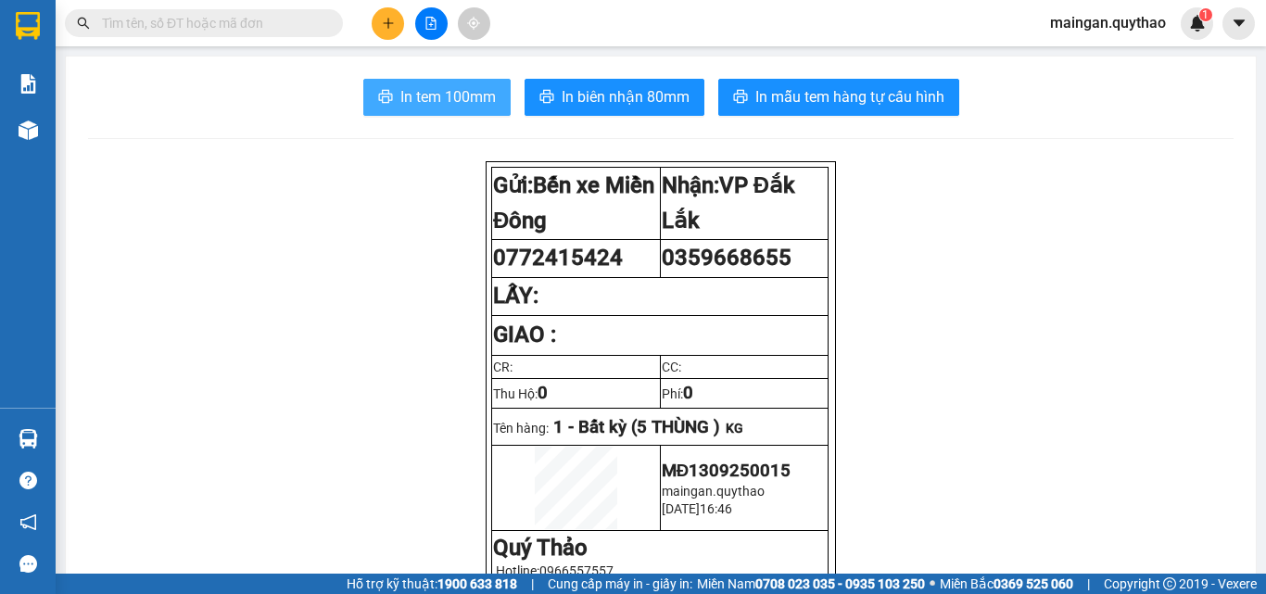
click at [423, 104] on span "In tem 100mm" at bounding box center [447, 96] width 95 height 23
click at [428, 19] on icon "file-add" at bounding box center [430, 23] width 13 height 13
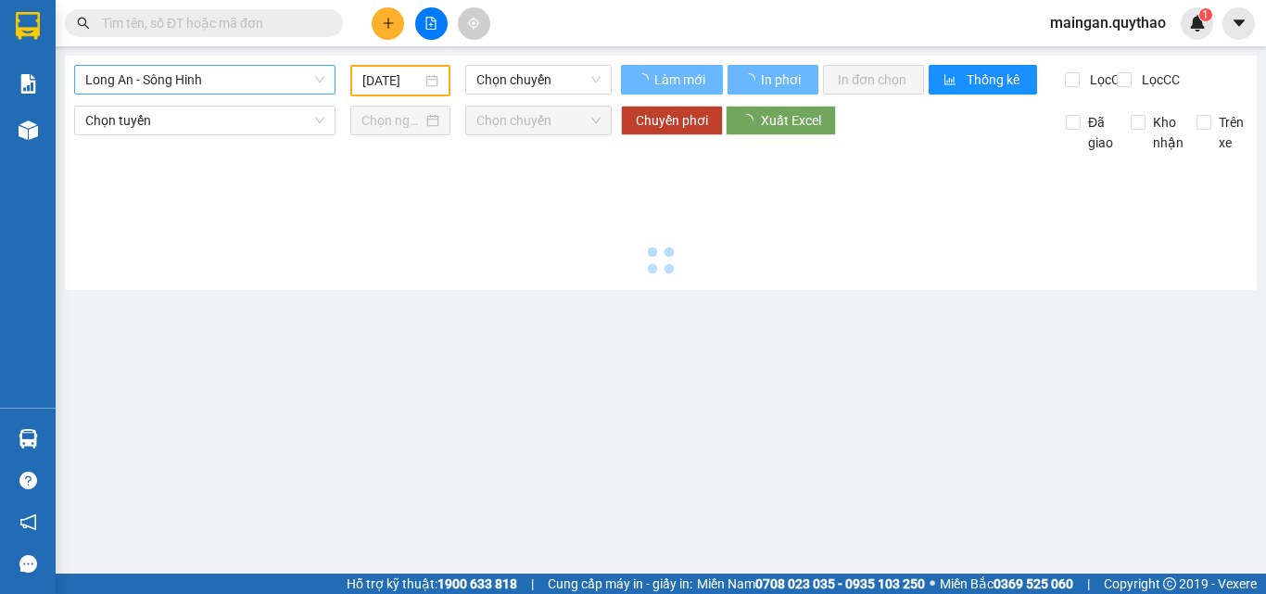
click at [237, 73] on div "Long An - Sông Hinh 12/09/2025 Chọn chuyến Làm mới In phơi In đơn chọn Thống kê…" at bounding box center [661, 173] width 1192 height 234
type input "[DATE]"
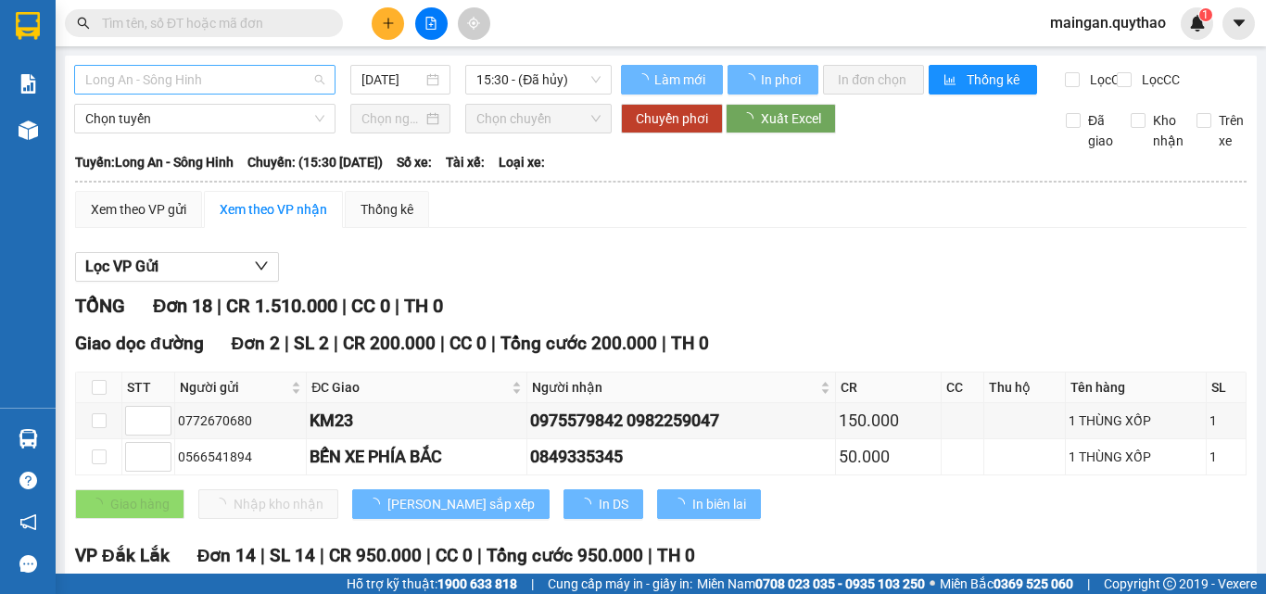
click at [237, 74] on span "Long An - Sông Hinh" at bounding box center [204, 80] width 239 height 28
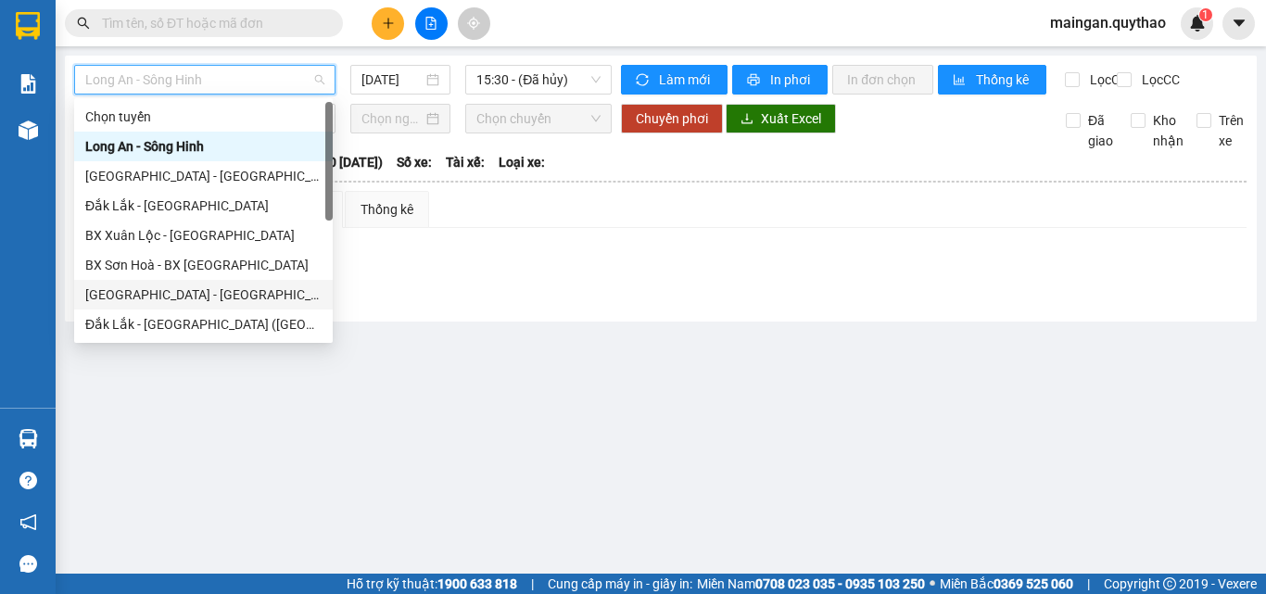
click at [218, 300] on div "Sài Gòn - Đắk Lắk (BXMĐ mới)" at bounding box center [203, 295] width 236 height 20
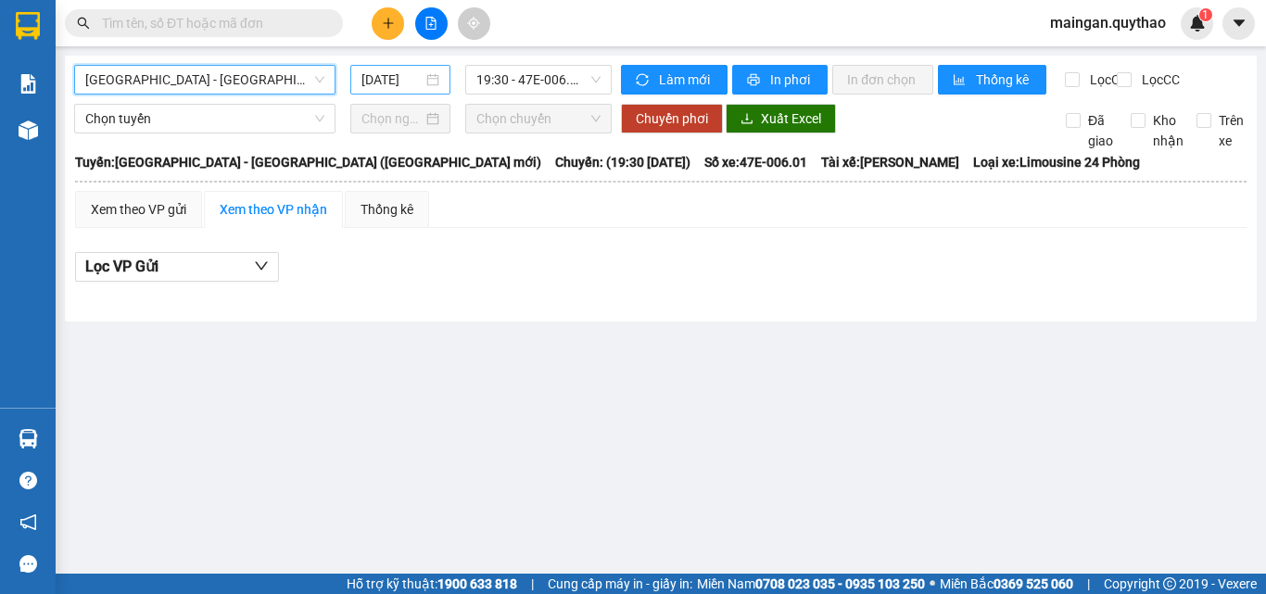
click at [415, 92] on div "[DATE]" at bounding box center [400, 80] width 100 height 30
click at [416, 82] on input "[DATE]" at bounding box center [391, 80] width 61 height 20
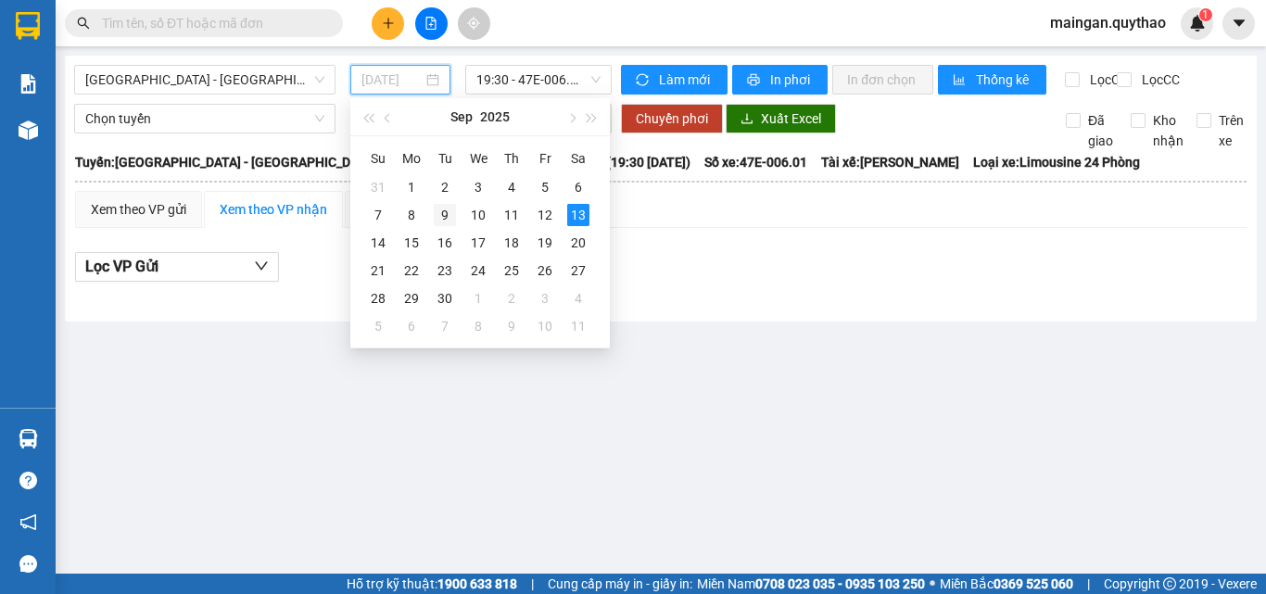
click at [450, 219] on div "9" at bounding box center [445, 215] width 22 height 22
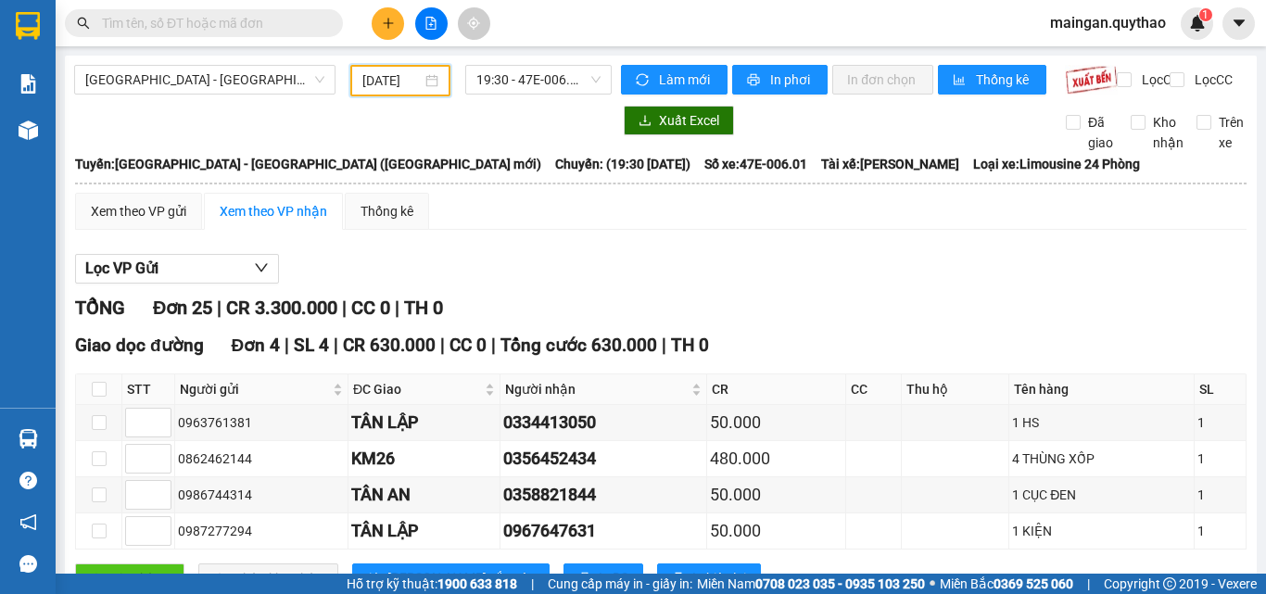
click at [383, 82] on input "09/09/2025" at bounding box center [391, 80] width 59 height 20
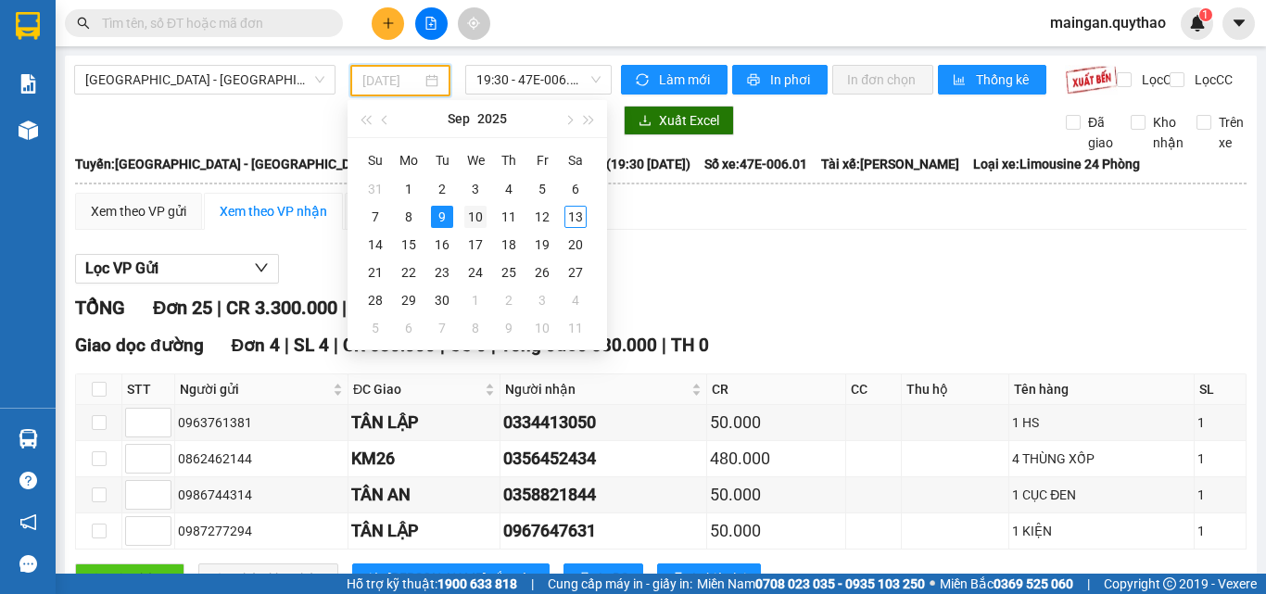
click at [475, 216] on div "10" at bounding box center [475, 217] width 22 height 22
type input "10/09/2025"
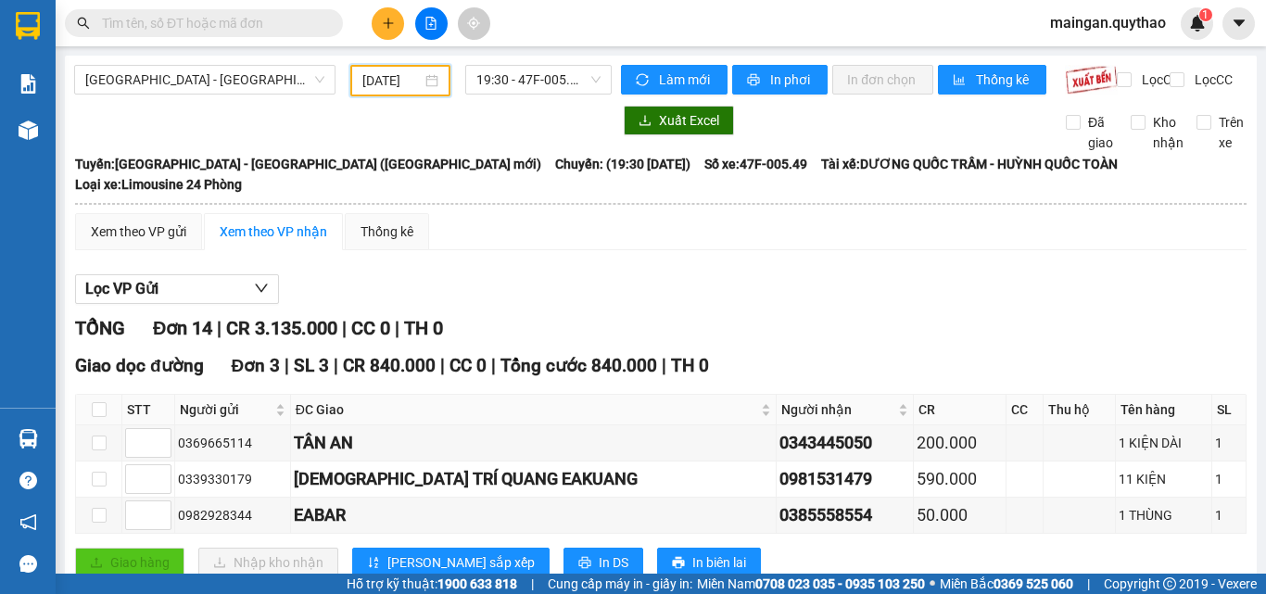
click at [391, 18] on icon "plus" at bounding box center [388, 23] width 13 height 13
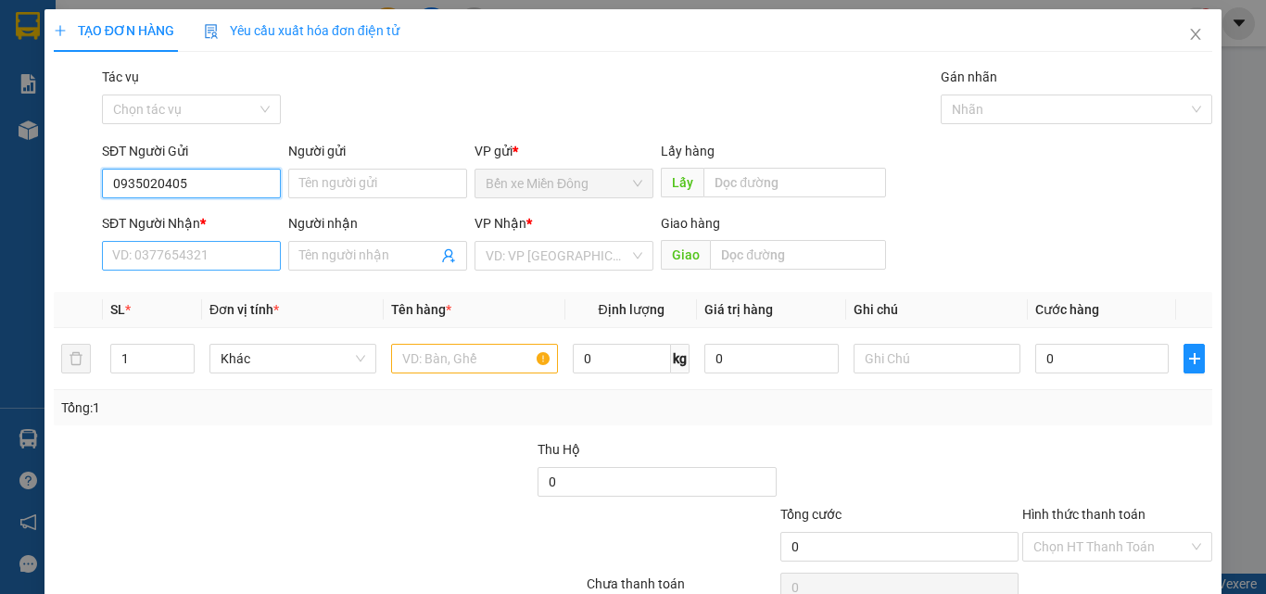
type input "0935020405"
drag, startPoint x: 192, startPoint y: 266, endPoint x: 218, endPoint y: 240, distance: 36.7
click at [197, 262] on input "SĐT Người Nhận *" at bounding box center [191, 256] width 179 height 30
drag, startPoint x: 248, startPoint y: 178, endPoint x: 55, endPoint y: 175, distance: 193.7
click at [68, 175] on div "SĐT Người Gửi 0935020405 Người gửi Tên người gửi VP gửi * Bến xe Miền Đông Lấy …" at bounding box center [633, 173] width 1162 height 65
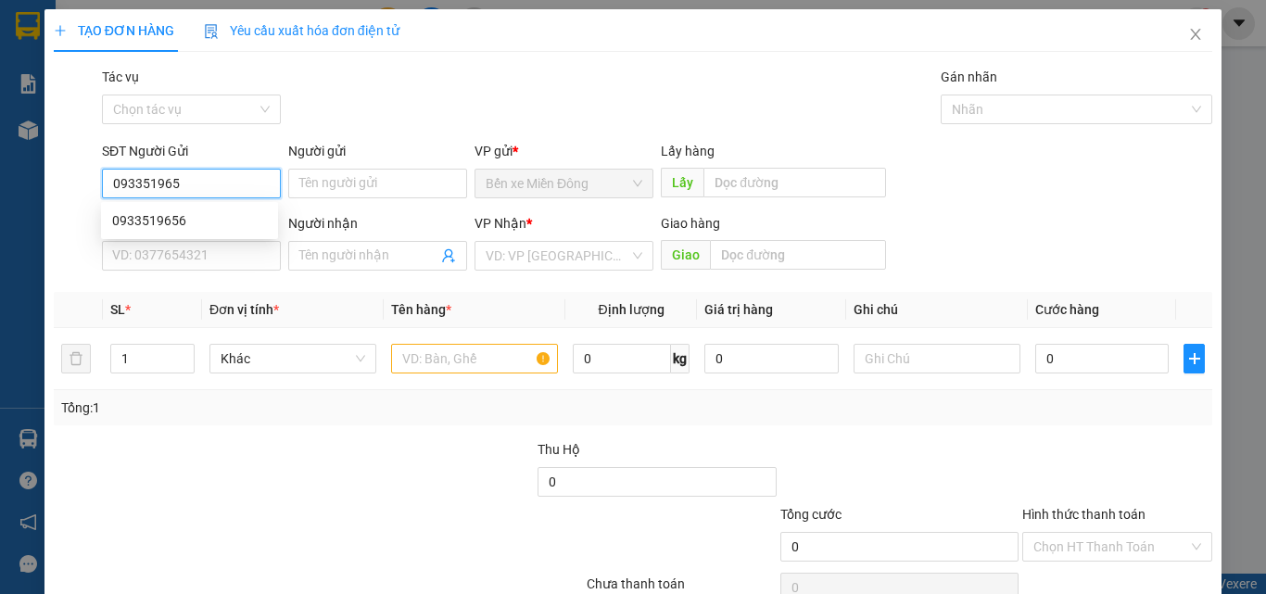
type input "0933519656"
click at [152, 218] on div "0933519656" at bounding box center [189, 220] width 155 height 20
type input "0935020405"
type input "0933519656"
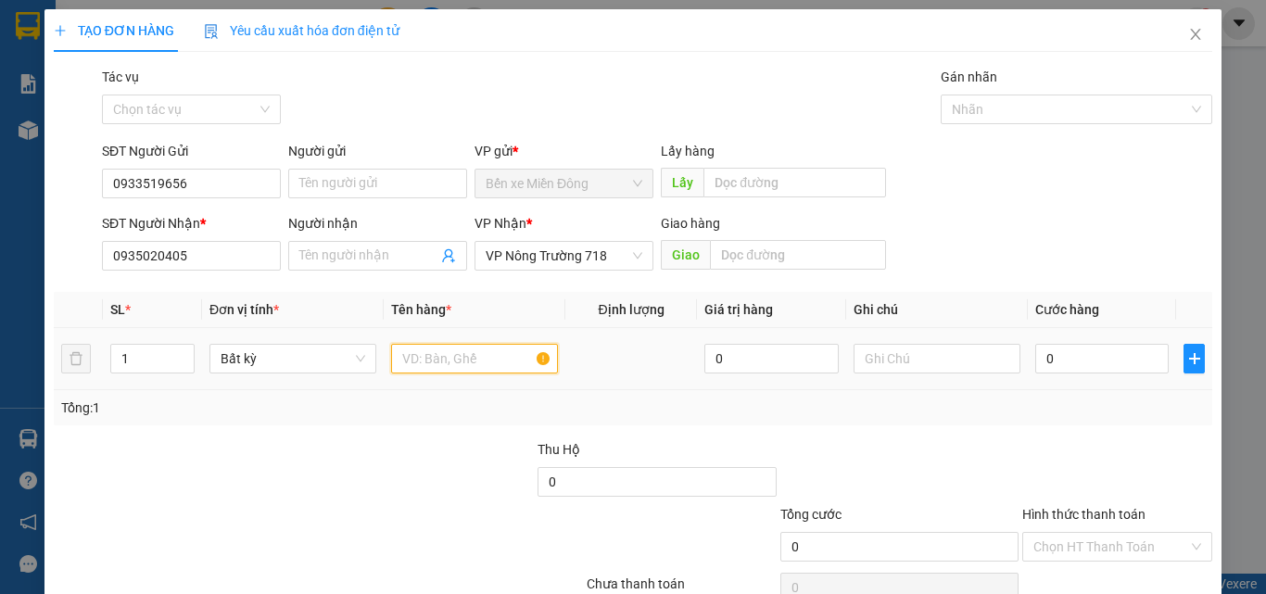
click at [450, 357] on input "text" at bounding box center [474, 359] width 167 height 30
type input "1 THÙNG"
click at [1081, 362] on input "0" at bounding box center [1101, 359] width 133 height 30
type input "04"
type input "4"
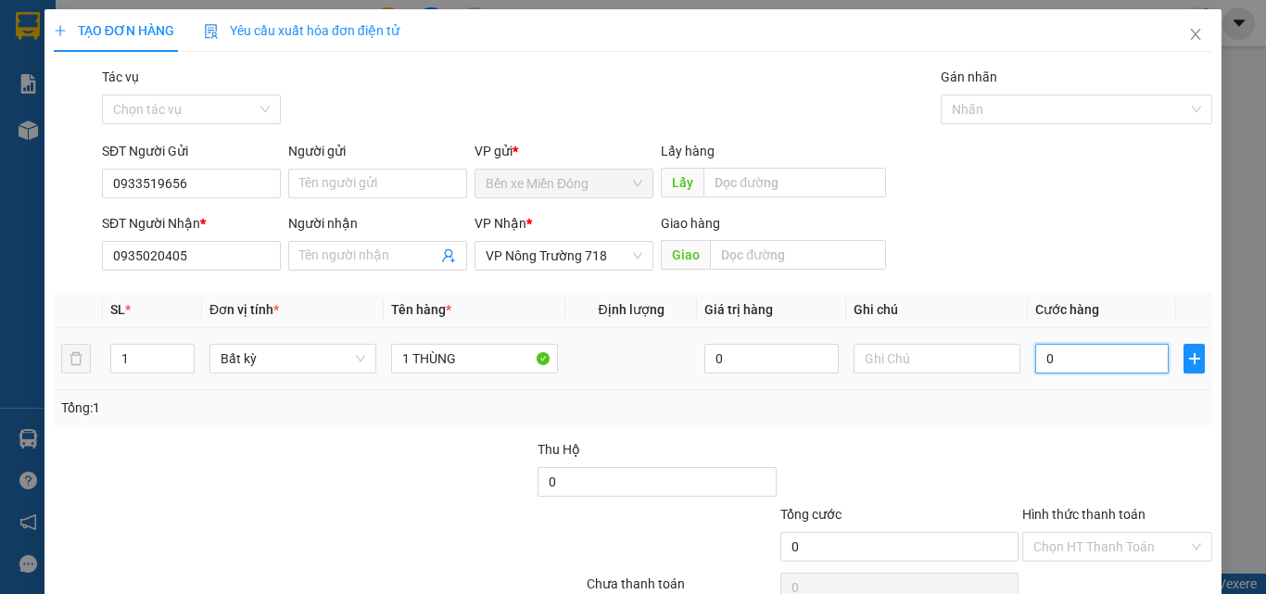
type input "4"
type input "040"
type input "40"
type input "40.000"
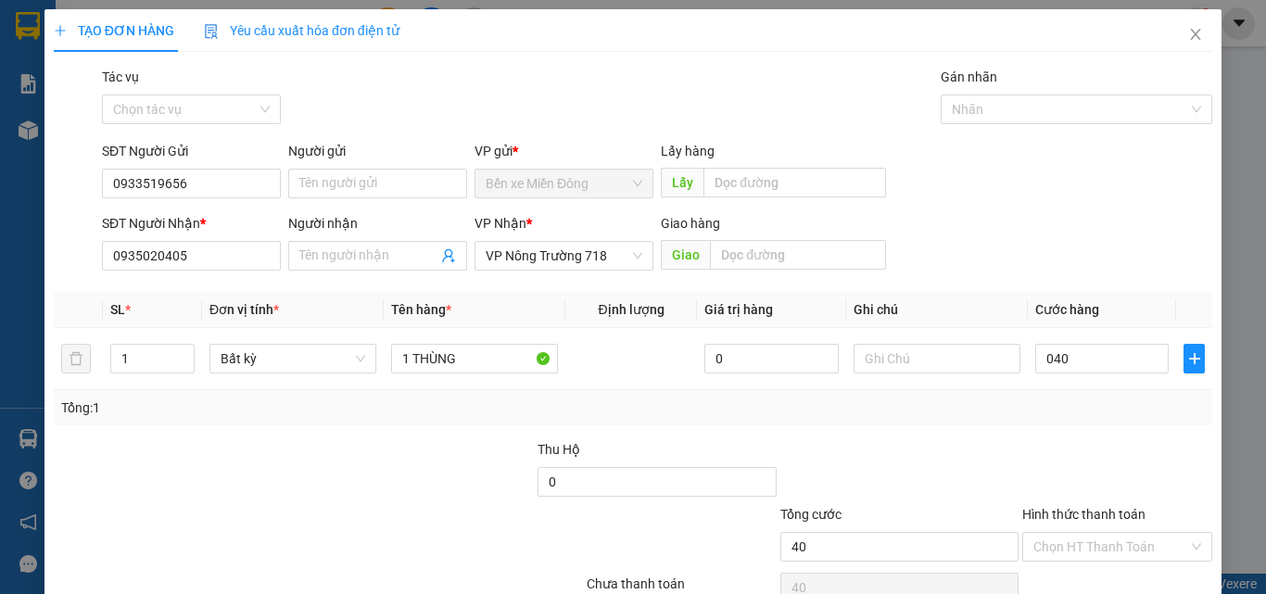
type input "40.000"
drag, startPoint x: 1184, startPoint y: 465, endPoint x: 1114, endPoint y: 522, distance: 90.3
click at [1182, 466] on div at bounding box center [1117, 471] width 194 height 65
click at [1103, 544] on input "Hình thức thanh toán" at bounding box center [1110, 547] width 155 height 28
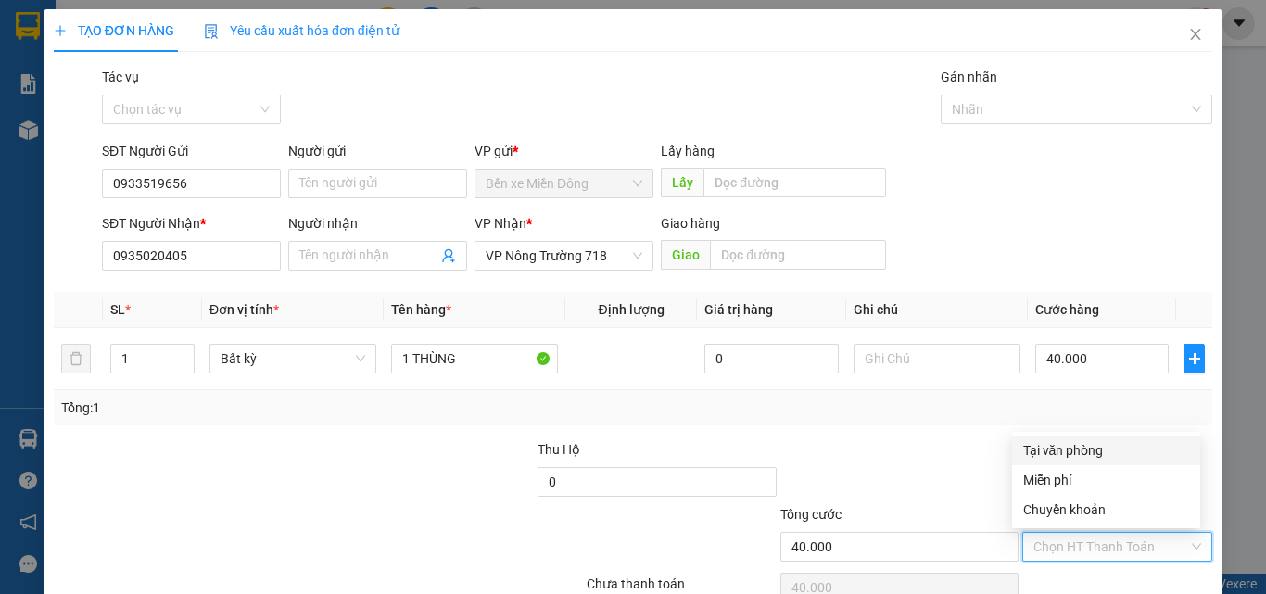
click at [1079, 456] on div "Tại văn phòng" at bounding box center [1106, 450] width 166 height 20
type input "0"
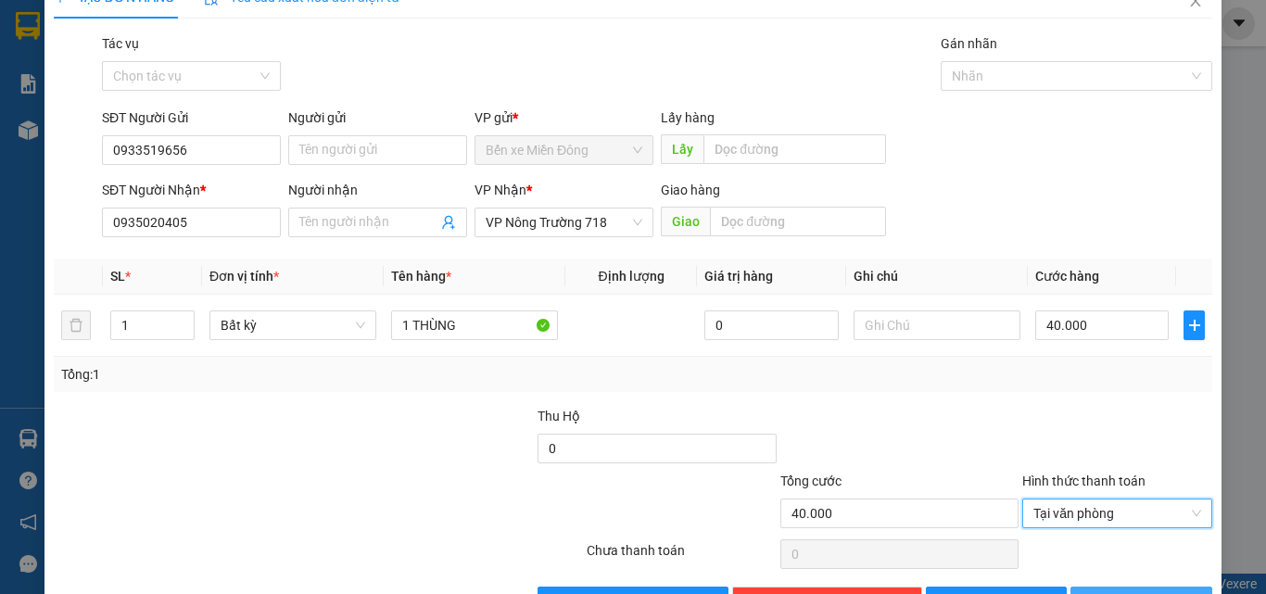
scroll to position [92, 0]
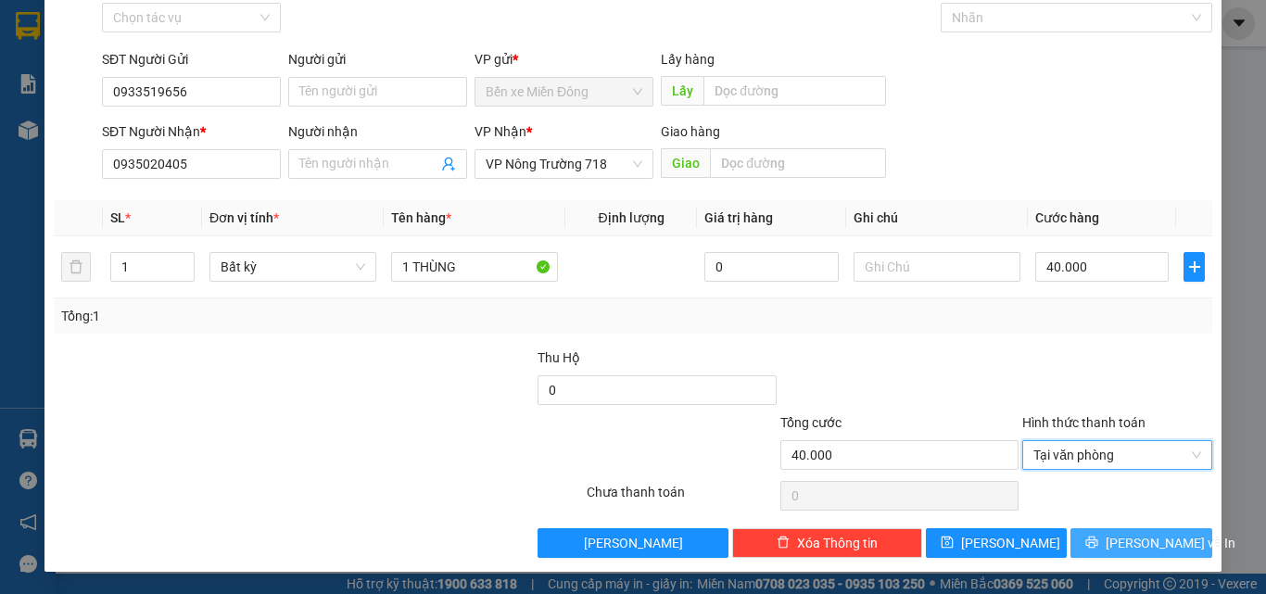
click at [1099, 530] on button "[PERSON_NAME] và In" at bounding box center [1141, 543] width 142 height 30
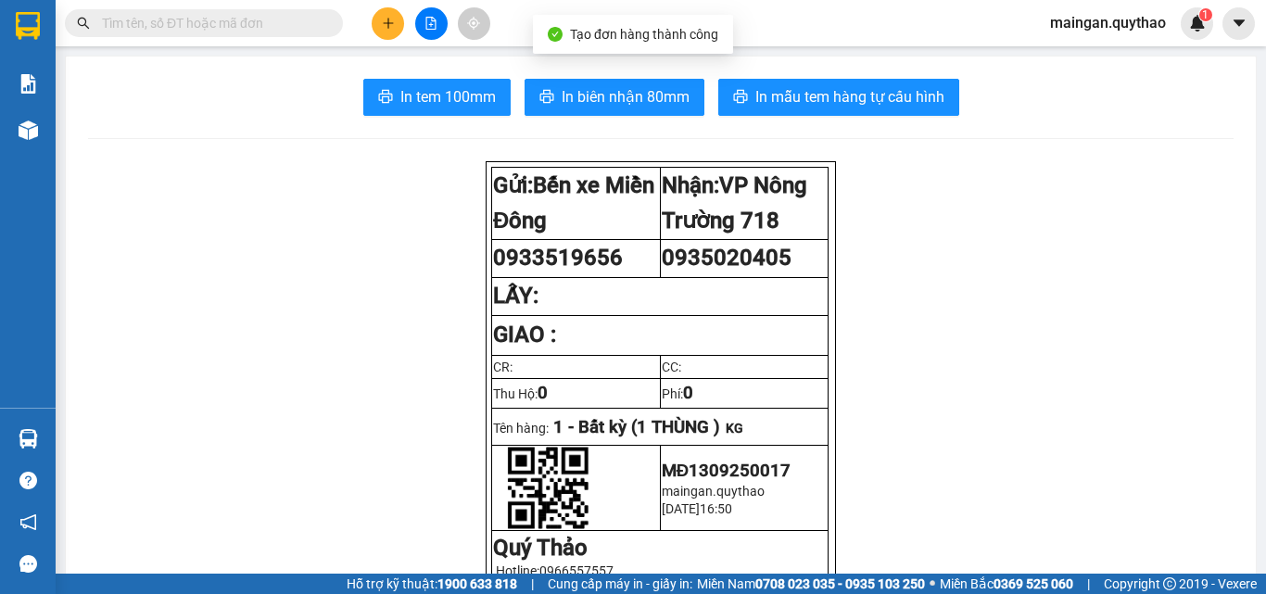
drag, startPoint x: 569, startPoint y: 76, endPoint x: 589, endPoint y: 95, distance: 26.9
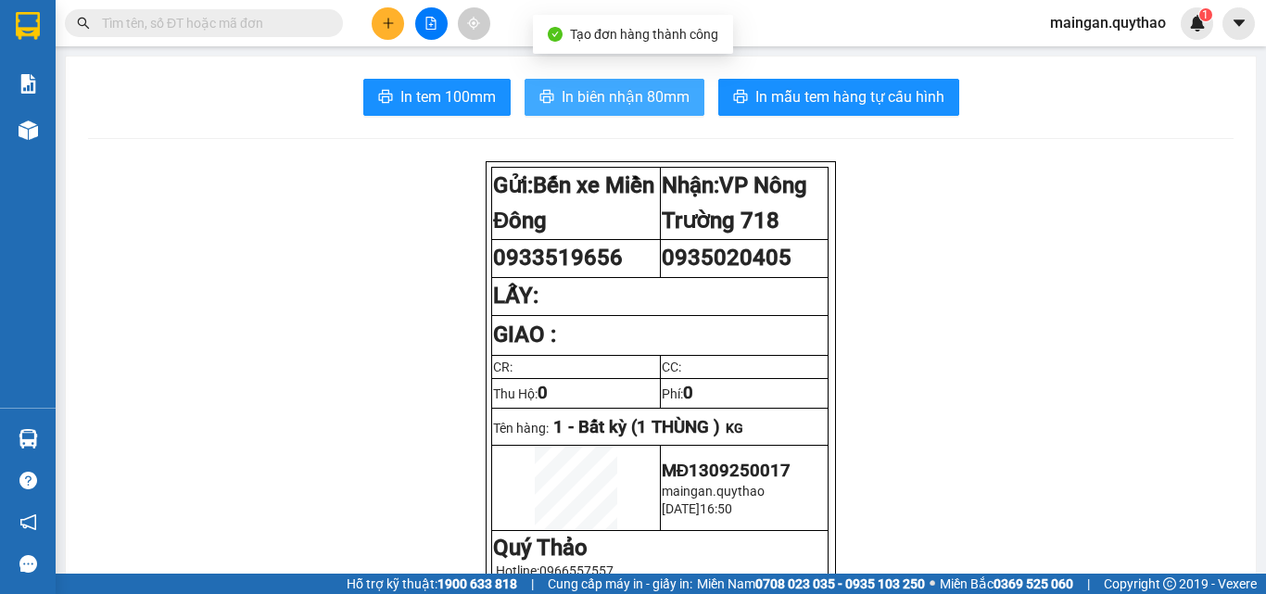
drag, startPoint x: 589, startPoint y: 95, endPoint x: 602, endPoint y: 93, distance: 14.0
click at [590, 95] on span "In biên nhận 80mm" at bounding box center [626, 96] width 128 height 23
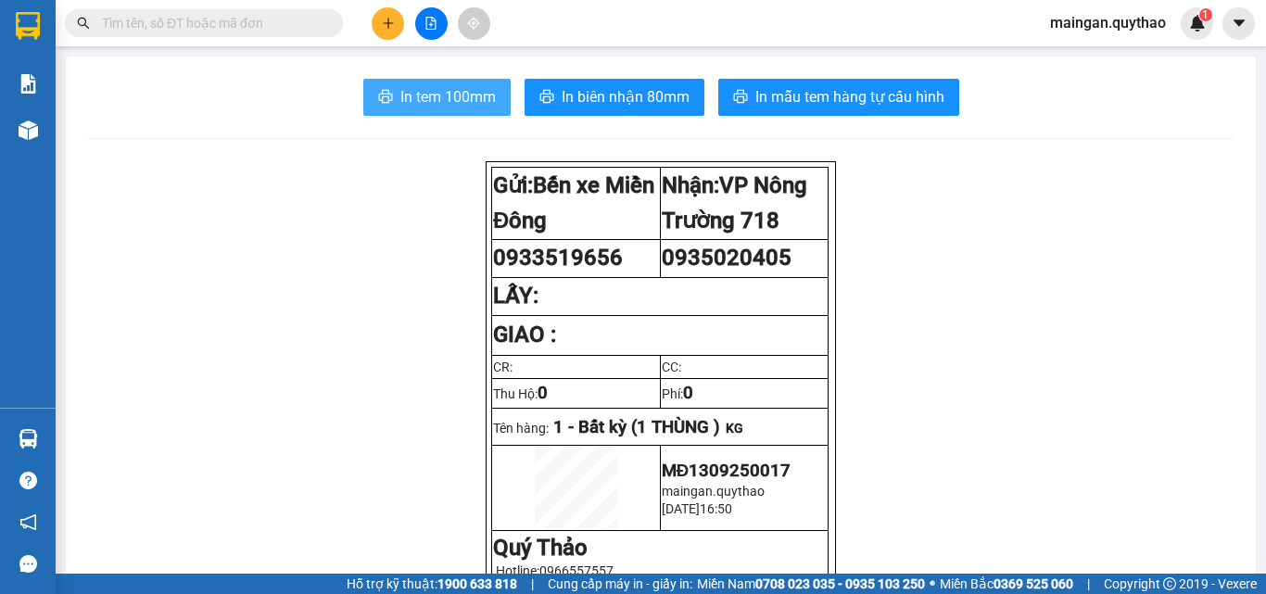
click at [407, 86] on span "In tem 100mm" at bounding box center [447, 96] width 95 height 23
click at [429, 10] on button at bounding box center [431, 23] width 32 height 32
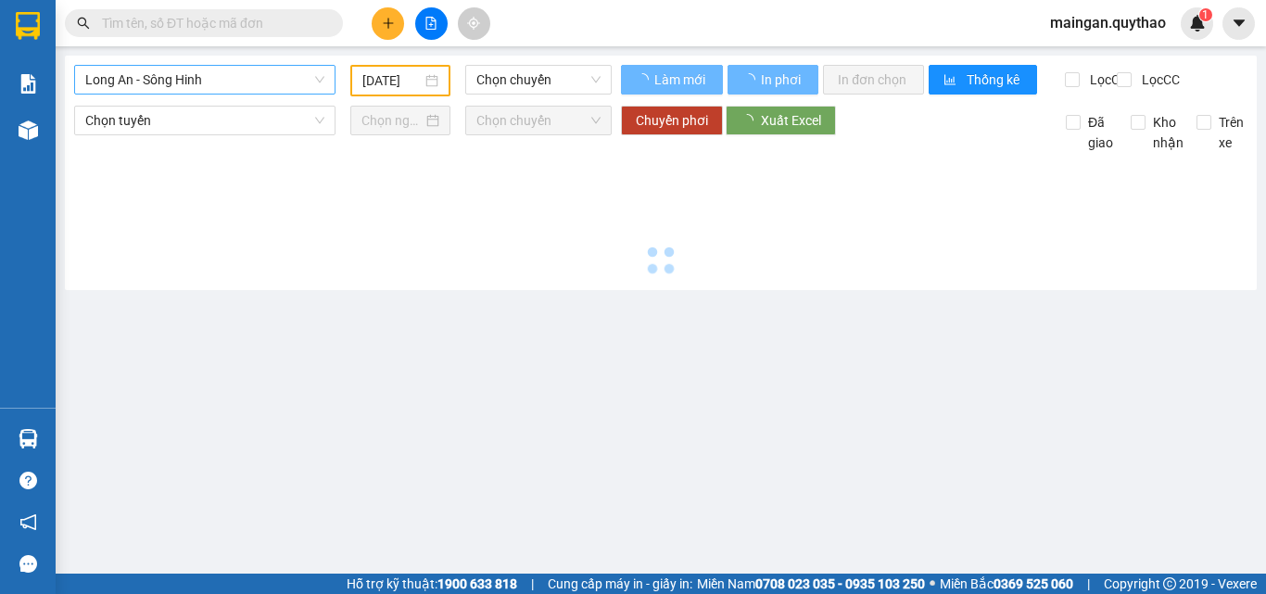
click at [208, 84] on span "Long An - Sông Hinh" at bounding box center [204, 80] width 239 height 28
type input "[DATE]"
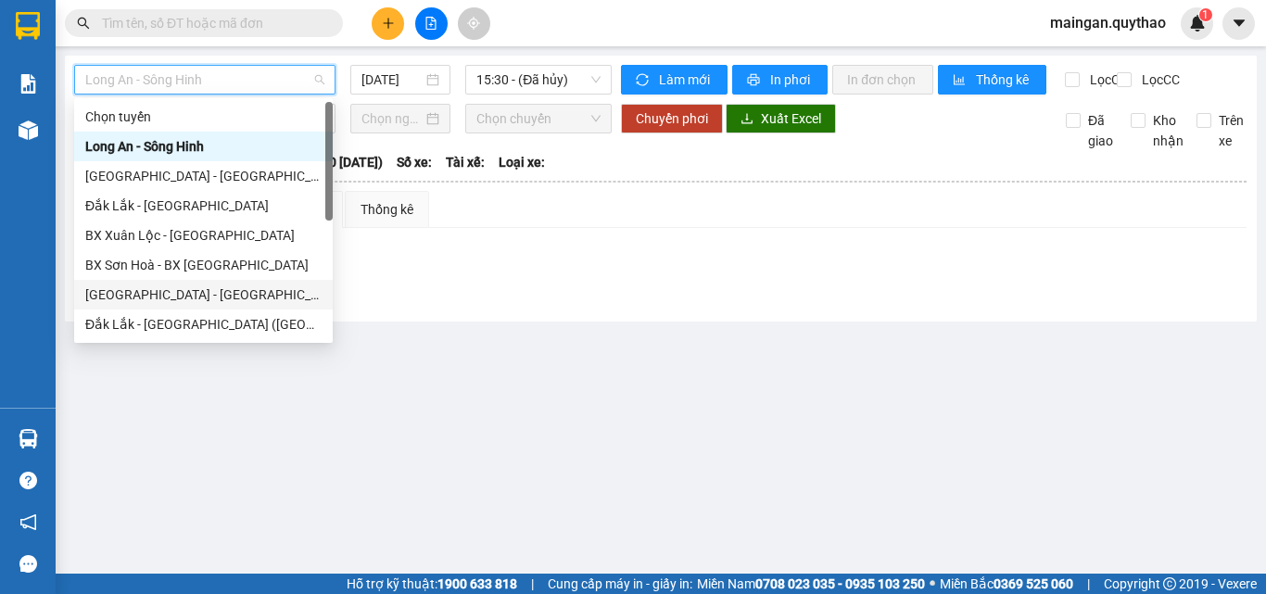
click at [221, 296] on div "Sài Gòn - Đắk Lắk (BXMĐ mới)" at bounding box center [203, 295] width 236 height 20
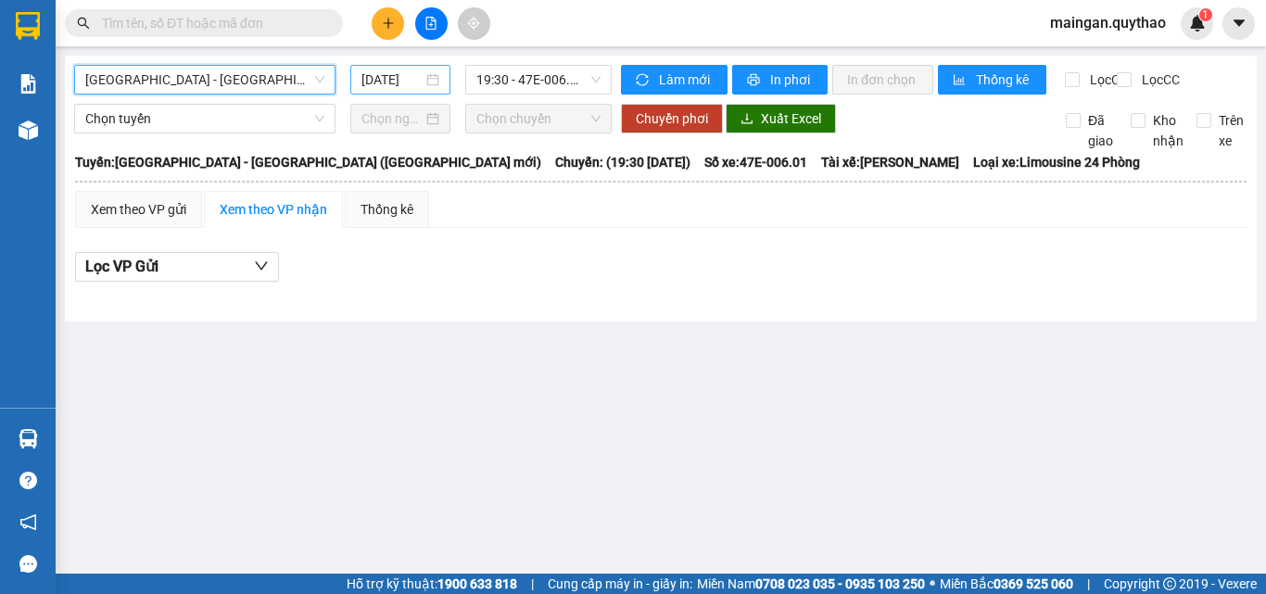
click at [383, 86] on input "[DATE]" at bounding box center [391, 80] width 61 height 20
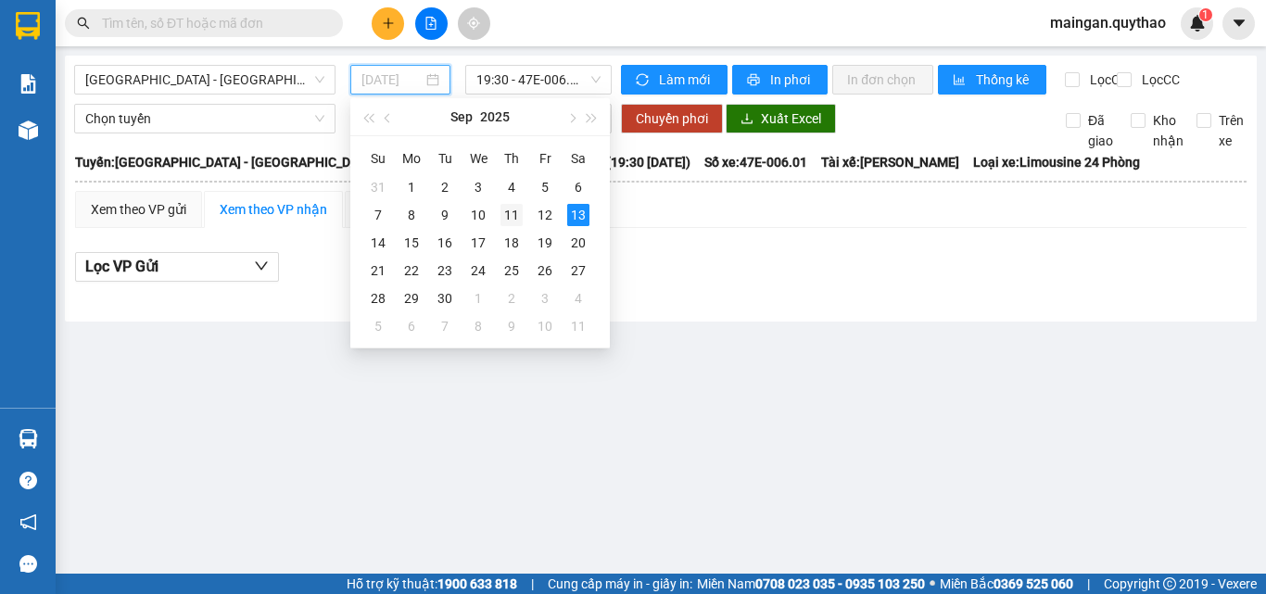
click at [500, 222] on div "11" at bounding box center [511, 215] width 22 height 22
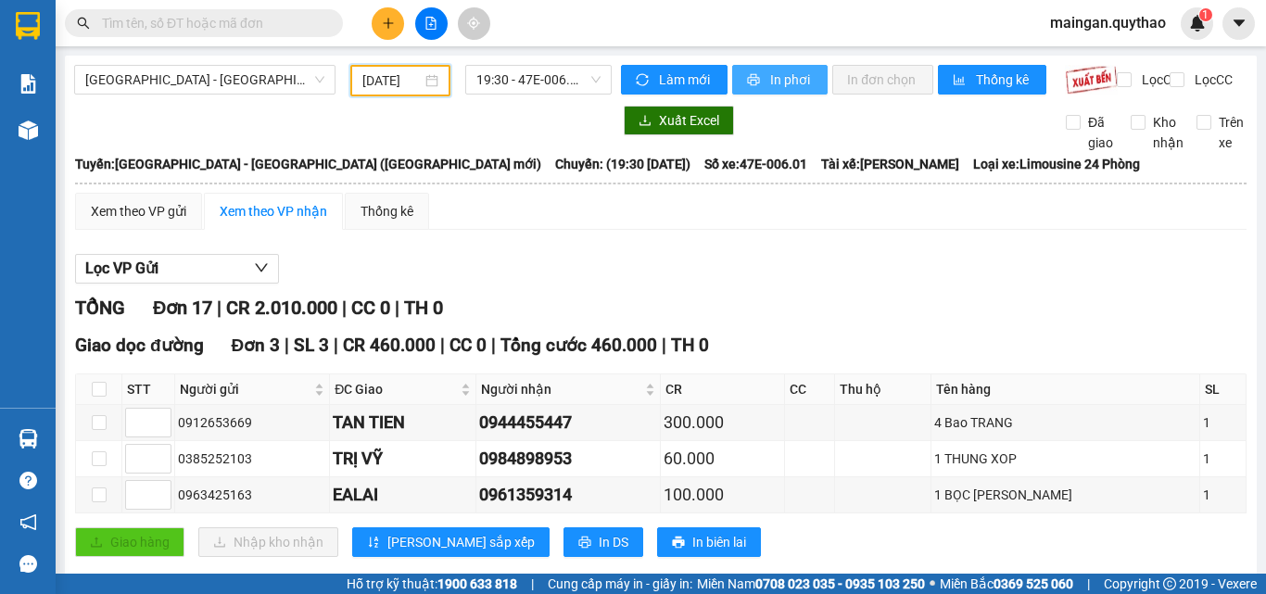
click at [804, 72] on span "In phơi" at bounding box center [791, 80] width 43 height 20
click at [372, 72] on input "11/09/2025" at bounding box center [391, 80] width 59 height 20
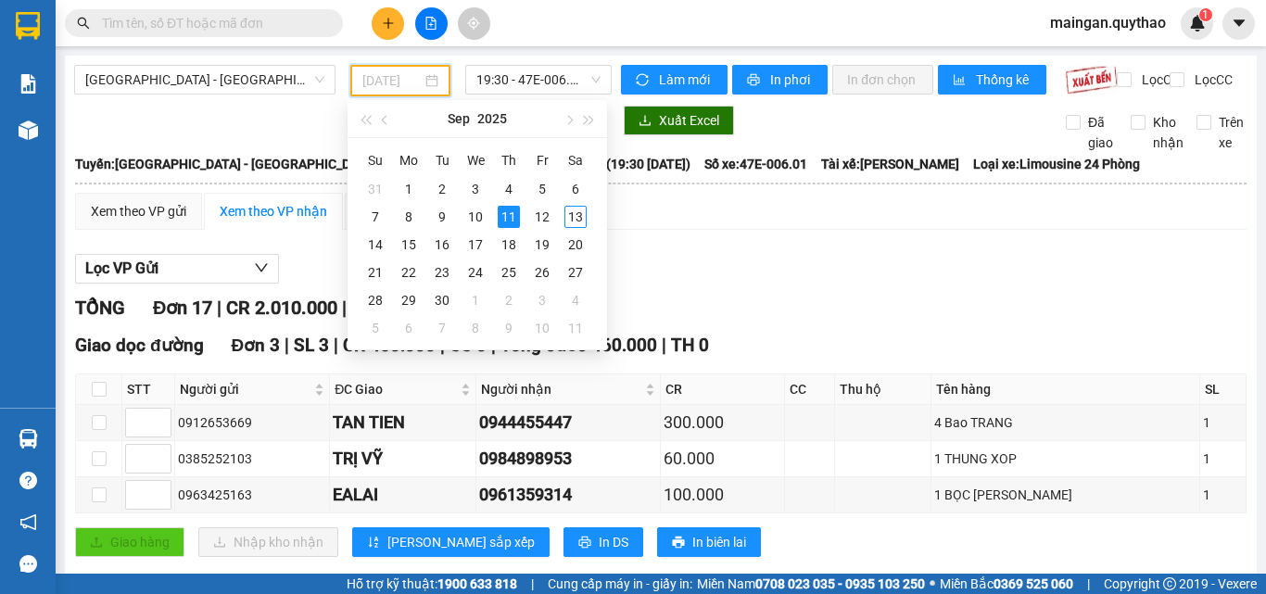
drag, startPoint x: 551, startPoint y: 220, endPoint x: 424, endPoint y: 106, distance: 170.6
click at [550, 220] on div "12" at bounding box center [542, 217] width 22 height 22
type input "12/09/2025"
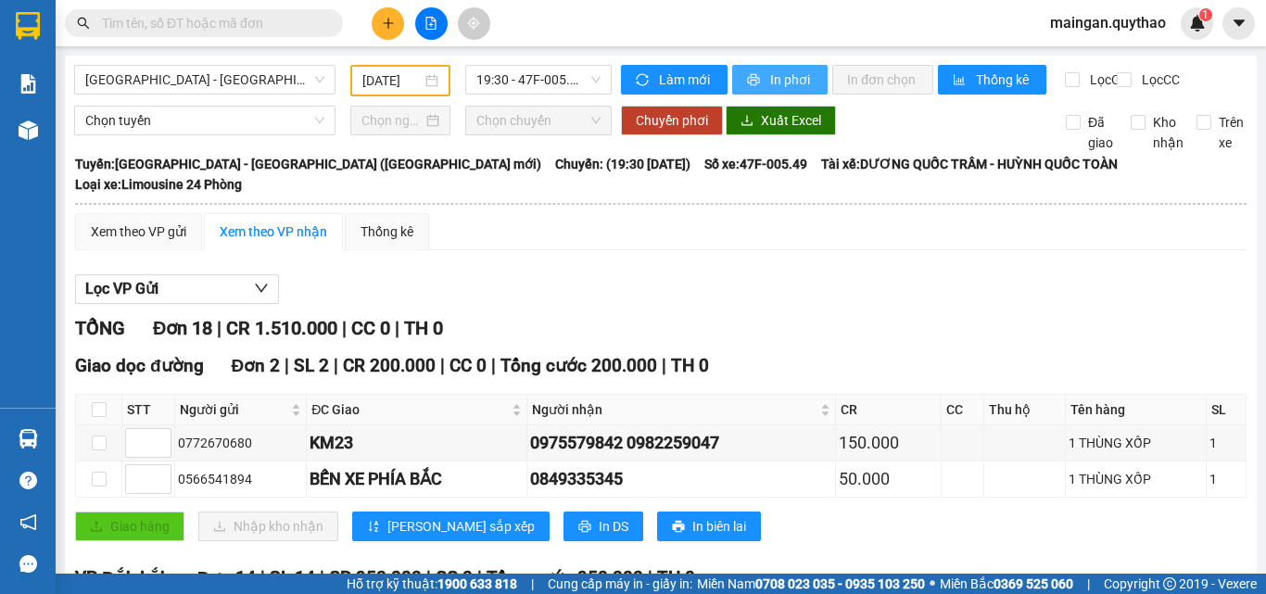
click at [748, 91] on button "In phơi" at bounding box center [779, 80] width 95 height 30
click at [272, 92] on span "Sài Gòn - Đắk Lắk (BXMĐ mới)" at bounding box center [204, 80] width 239 height 28
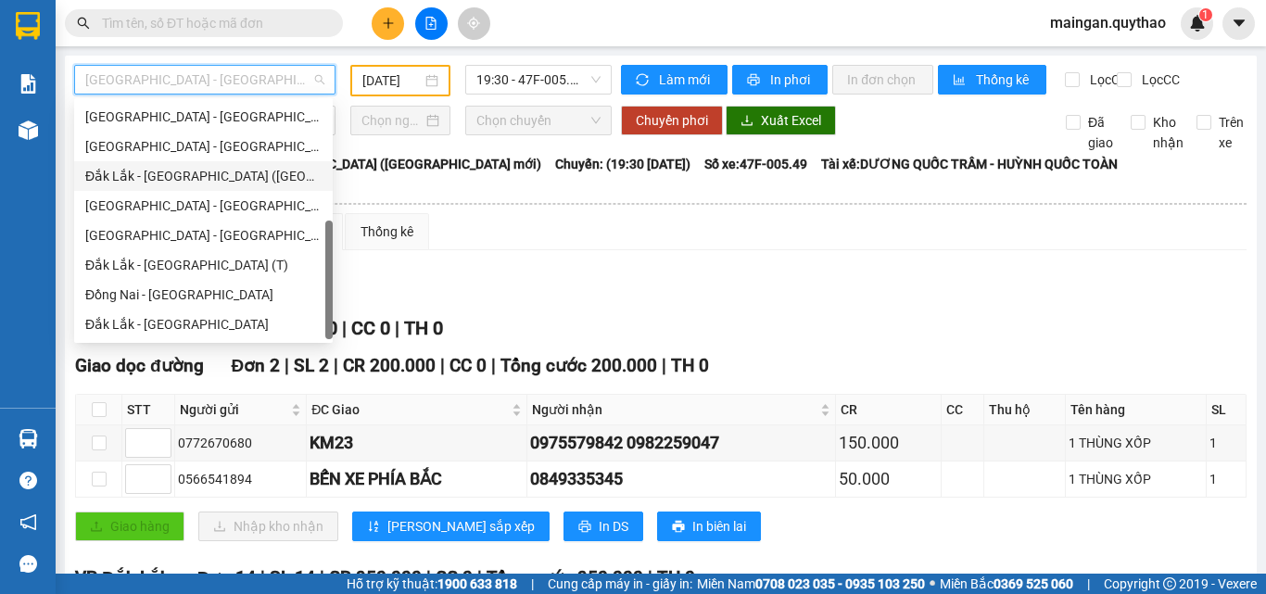
scroll to position [174, 0]
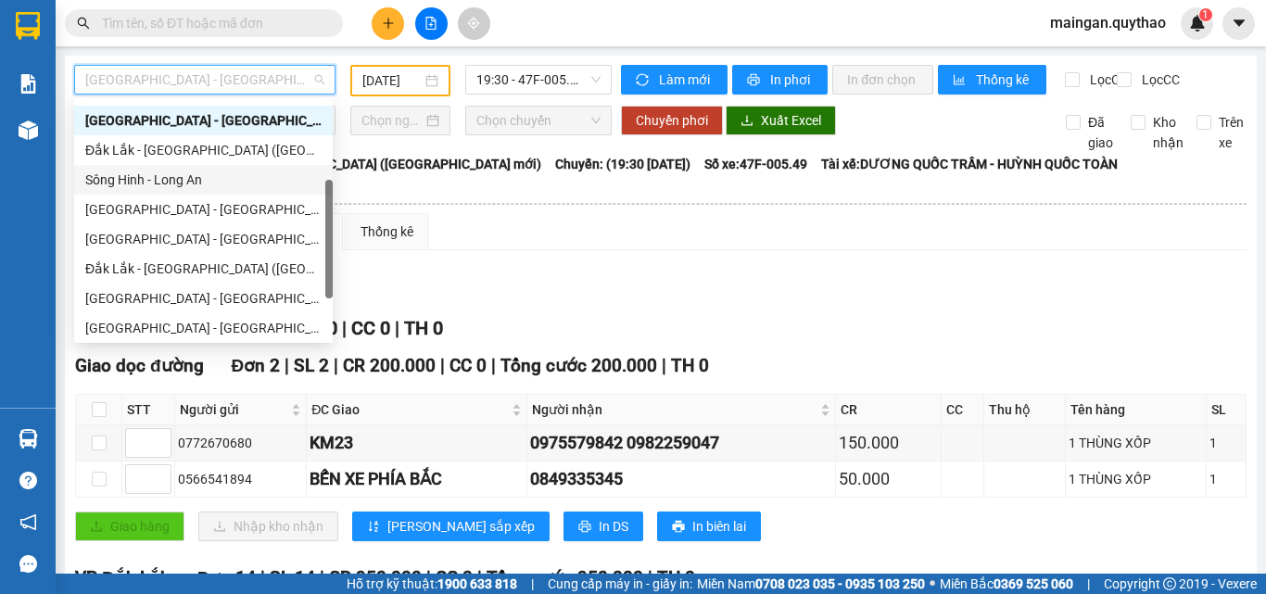
click at [192, 150] on div "Đắk Lắk - Sài Gòn (BXMĐ mới)" at bounding box center [203, 150] width 236 height 20
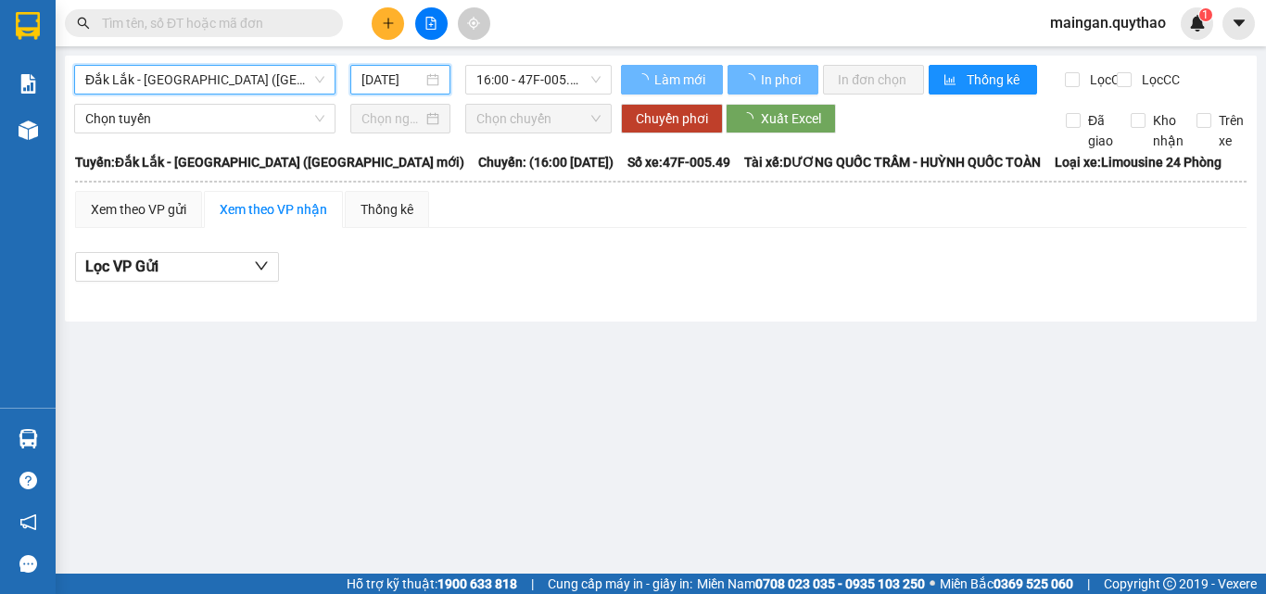
click at [391, 81] on input "[DATE]" at bounding box center [391, 80] width 61 height 20
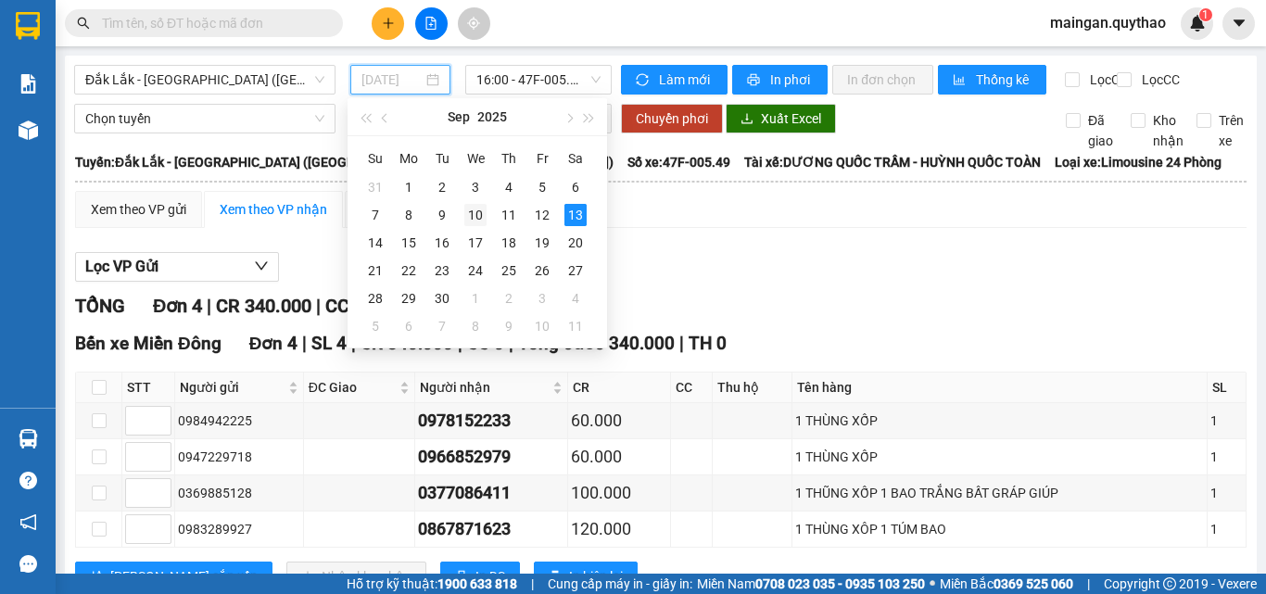
click at [479, 214] on div "10" at bounding box center [475, 215] width 22 height 22
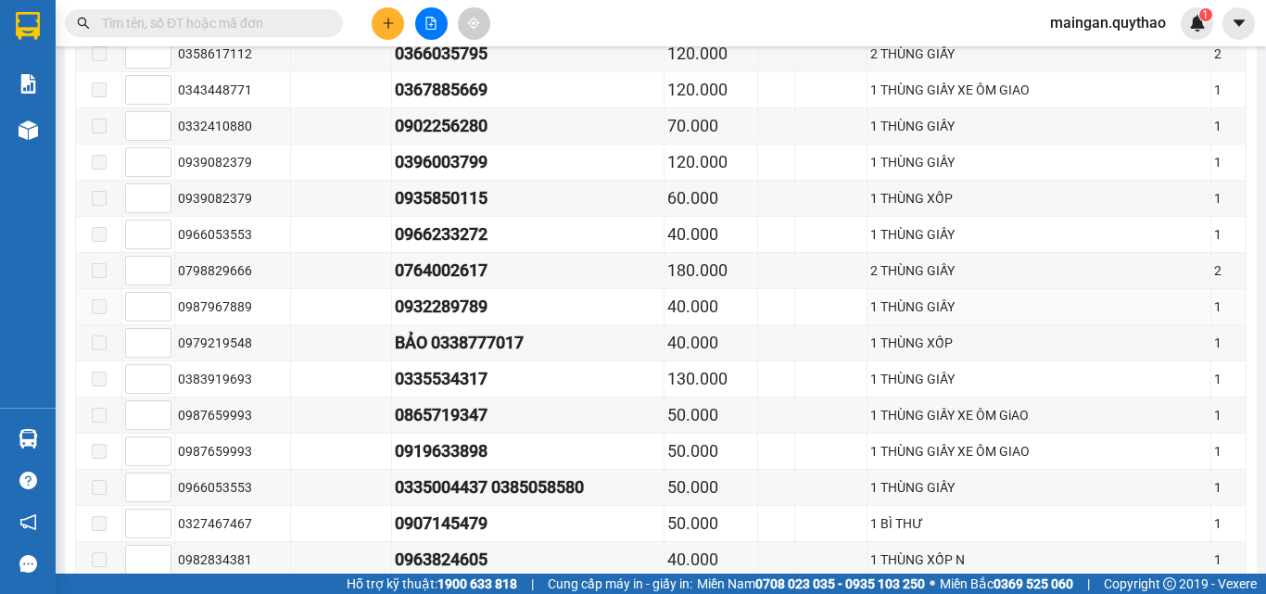
scroll to position [1483, 0]
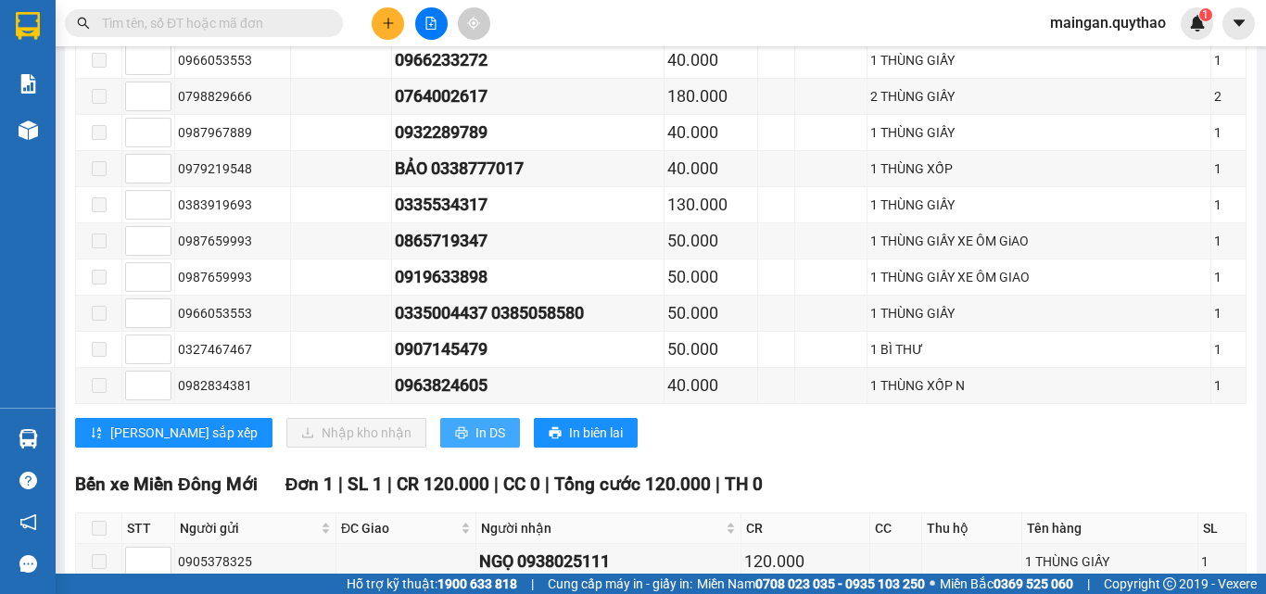
click at [455, 439] on icon "printer" at bounding box center [461, 433] width 12 height 12
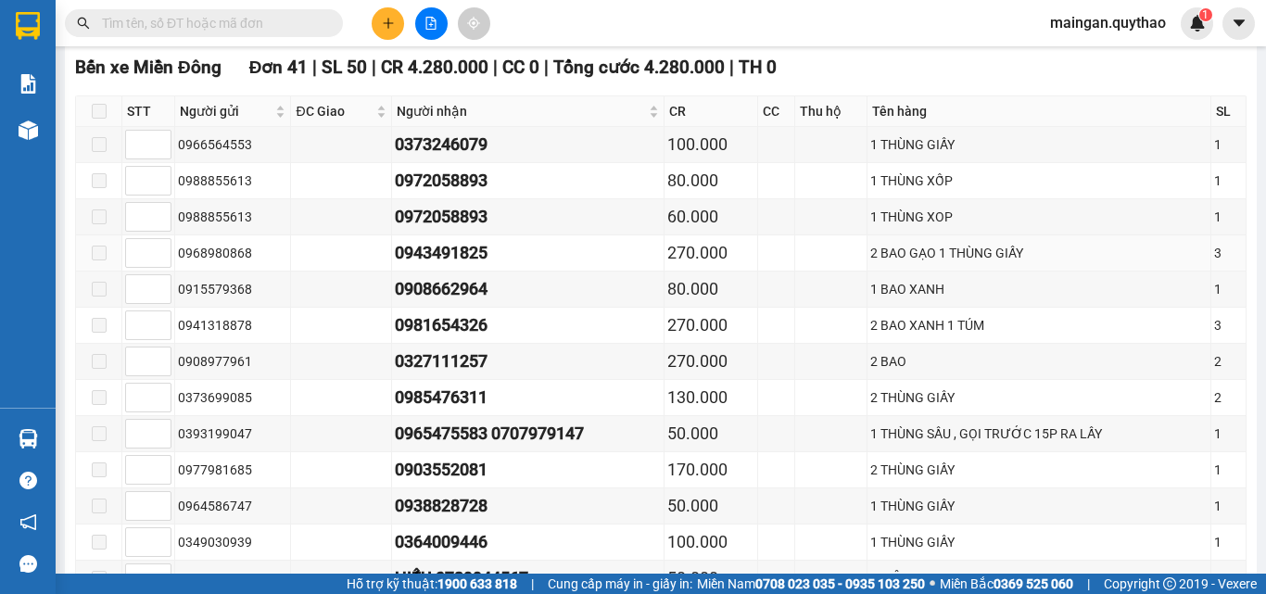
scroll to position [0, 0]
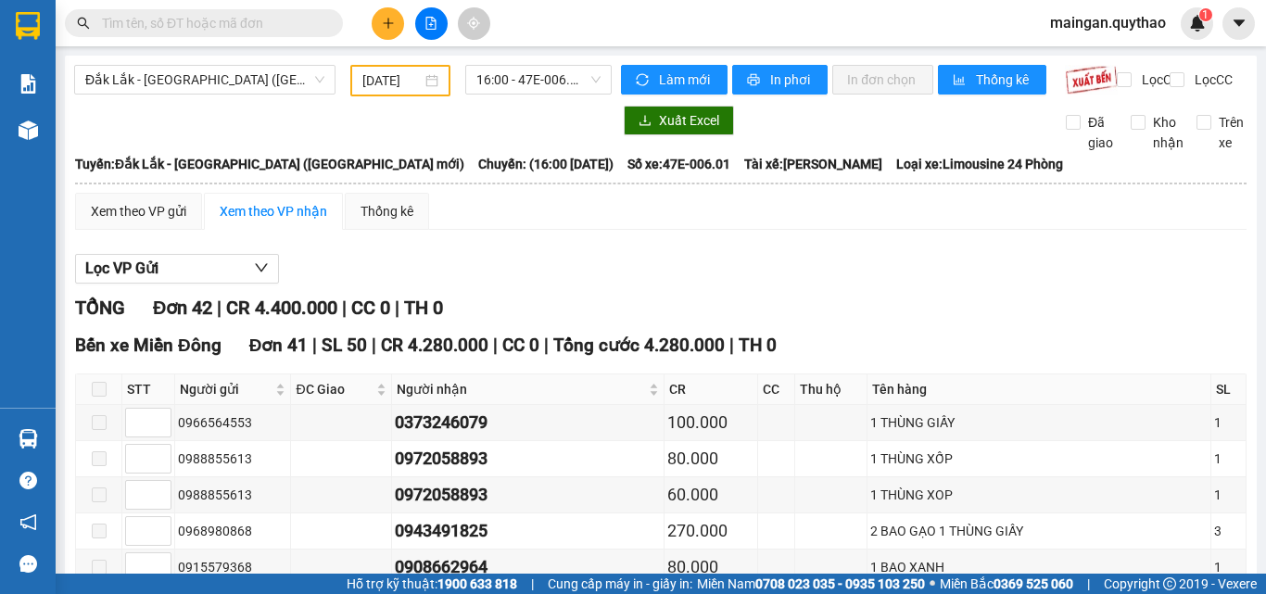
click at [382, 87] on input "10/09/2025" at bounding box center [391, 80] width 59 height 20
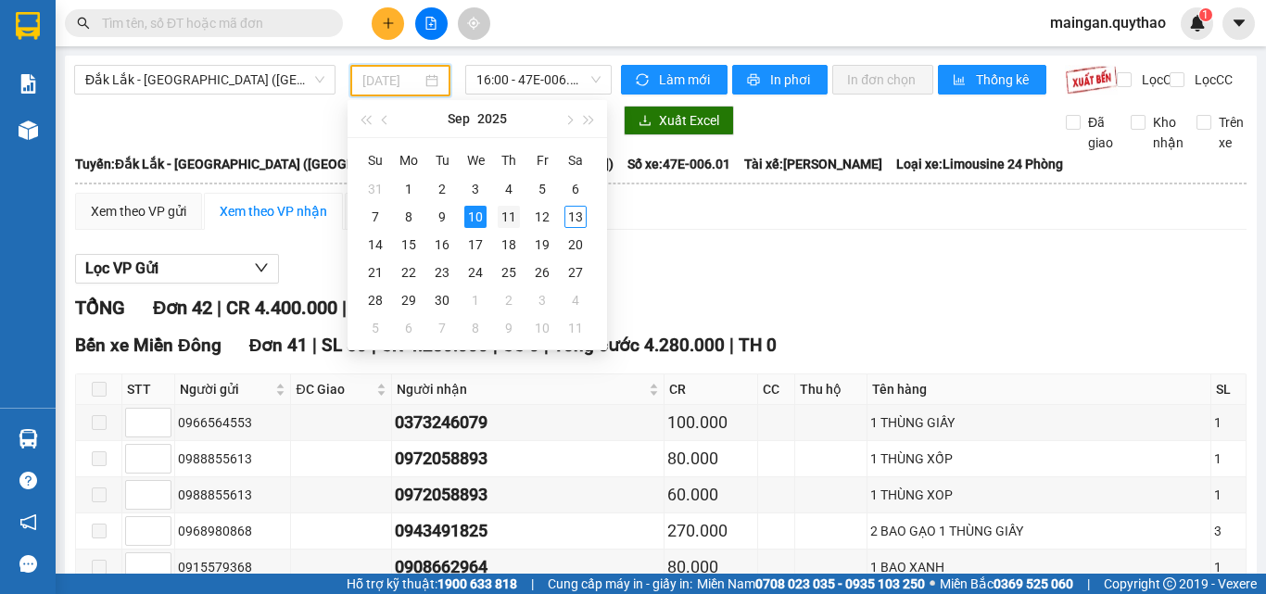
click at [503, 209] on div "11" at bounding box center [509, 217] width 22 height 22
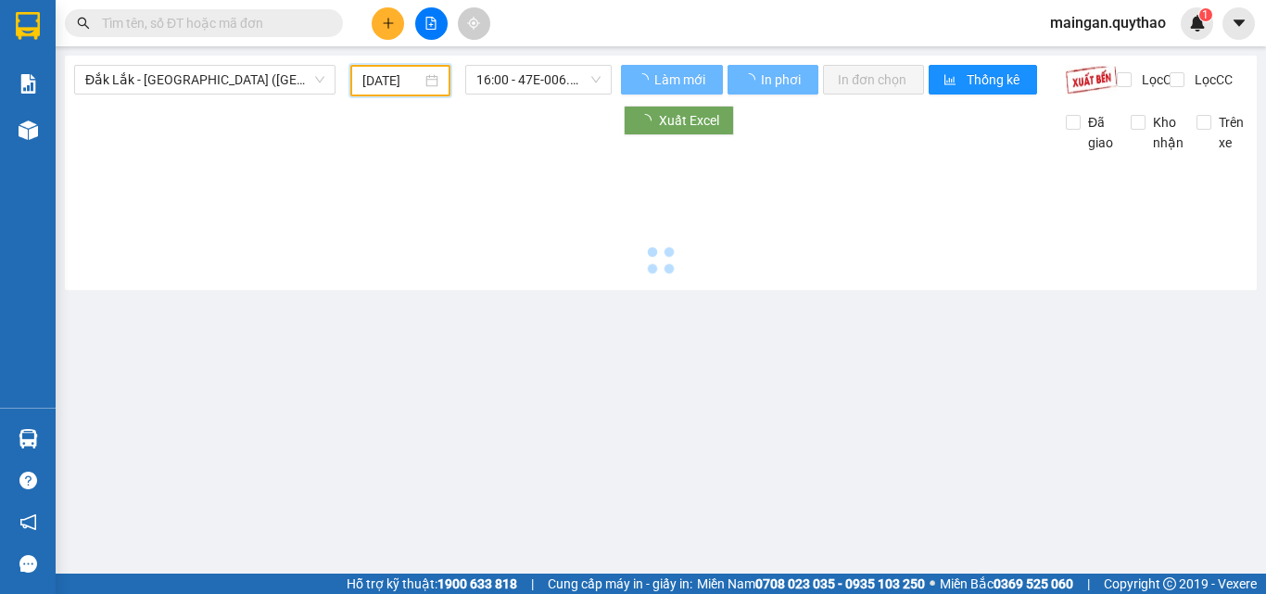
type input "11/09/2025"
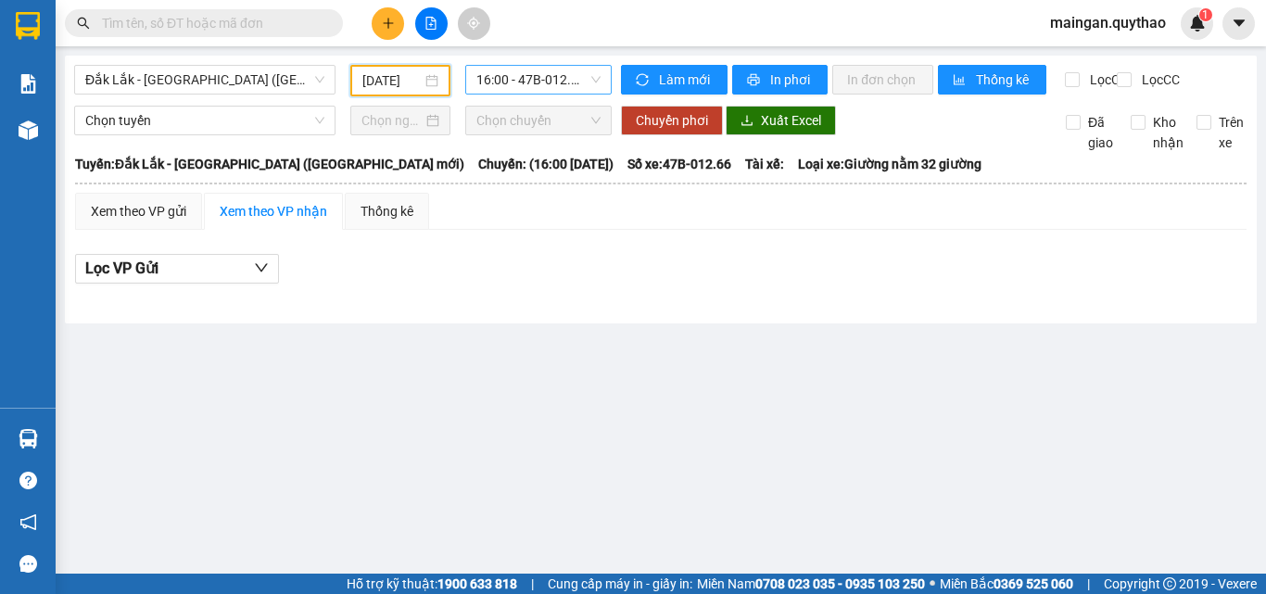
click at [557, 90] on span "16:00 - 47B-012.66 - (Đã hủy)" at bounding box center [538, 80] width 124 height 28
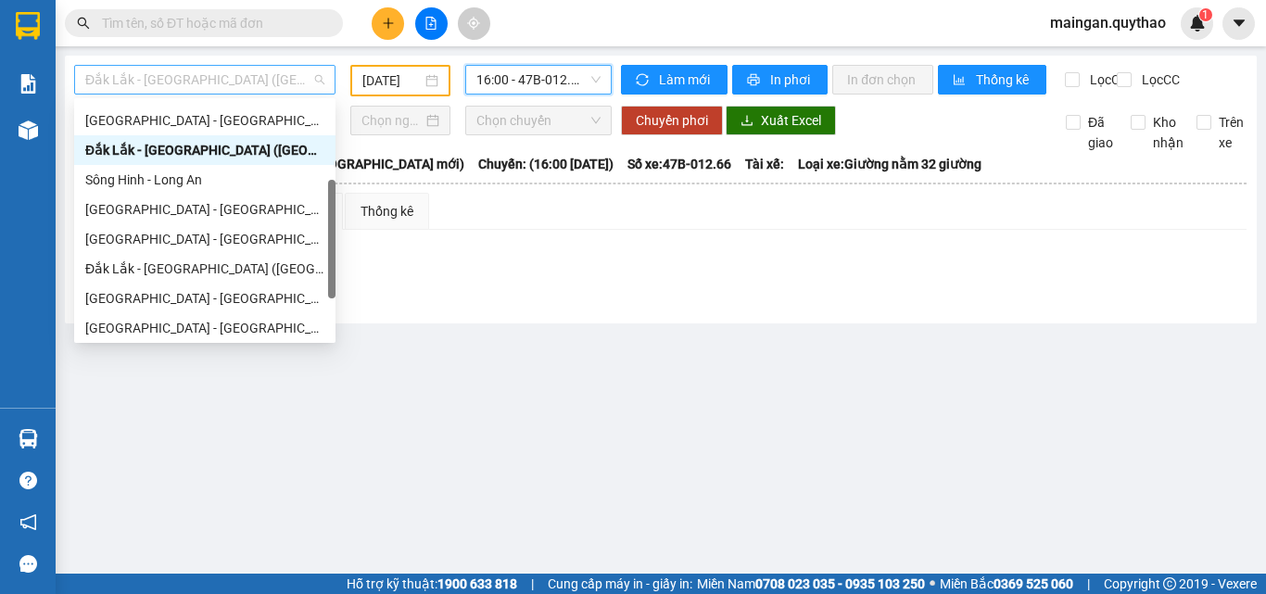
click at [292, 83] on span "Đắk Lắk - Sài Gòn (BXMĐ mới)" at bounding box center [204, 80] width 239 height 28
click at [214, 270] on div "Đắk Lắk - Sài Gòn (BXMT)" at bounding box center [204, 269] width 239 height 20
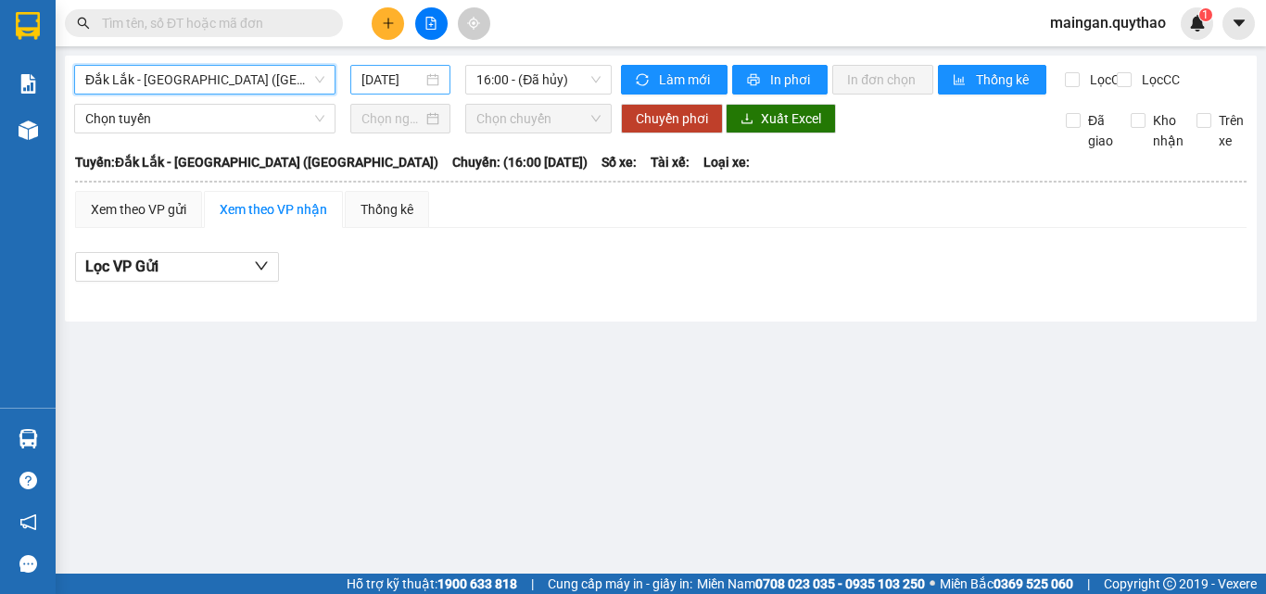
click at [384, 82] on input "[DATE]" at bounding box center [391, 80] width 61 height 20
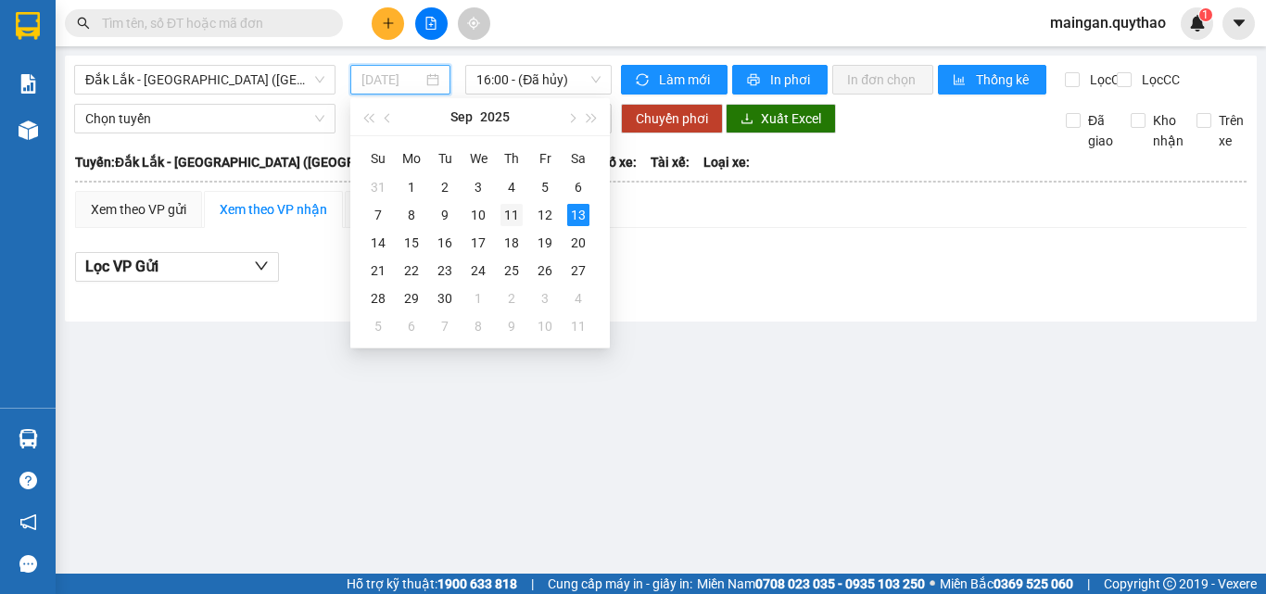
click at [508, 220] on div "11" at bounding box center [511, 215] width 22 height 22
type input "11/09/2025"
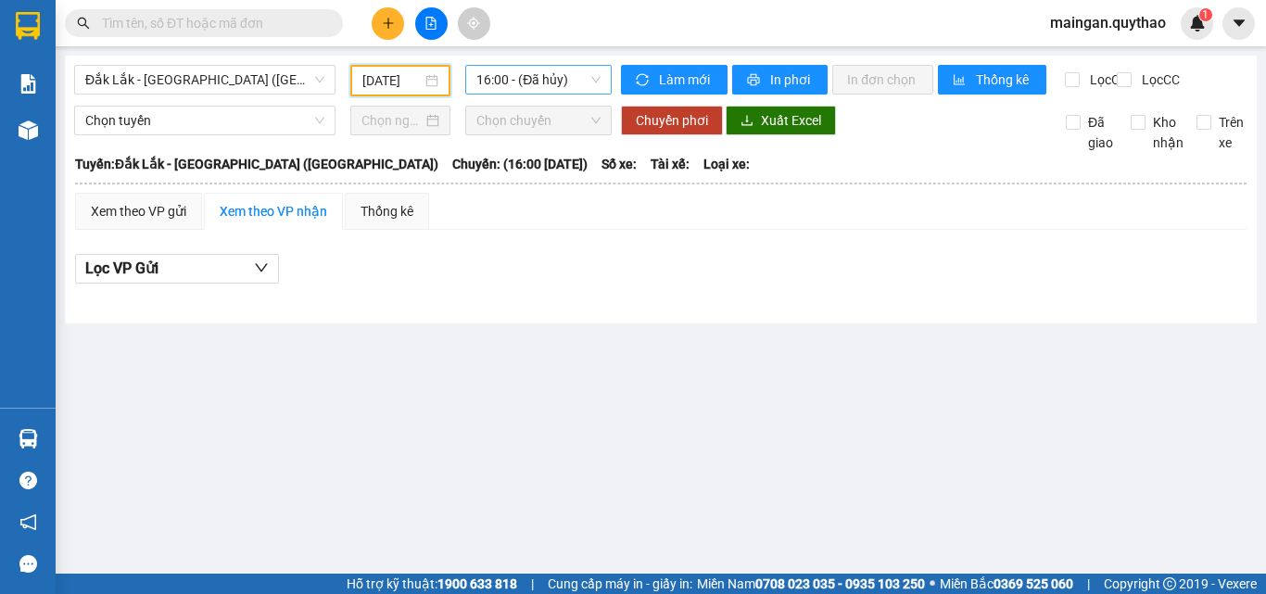
click at [512, 86] on span "16:00 - (Đã hủy)" at bounding box center [538, 80] width 124 height 28
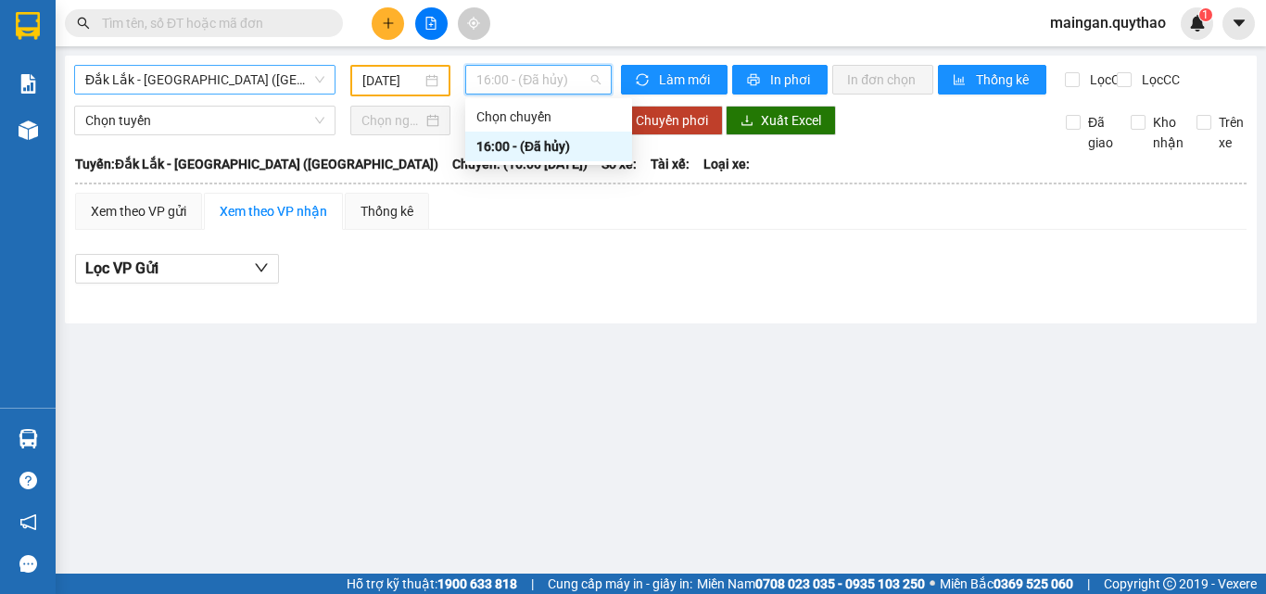
click at [299, 79] on span "Đắk Lắk - Sài Gòn (BXMT)" at bounding box center [204, 80] width 239 height 28
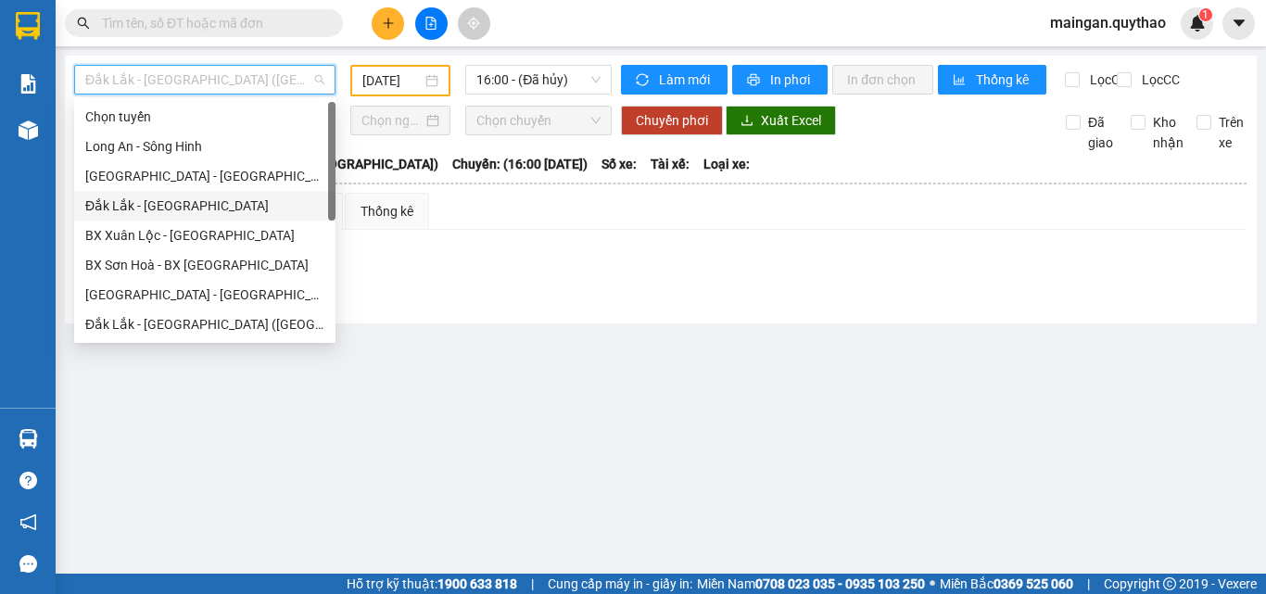
click at [183, 199] on div "Đắk Lắk - Sài Gòn" at bounding box center [204, 206] width 239 height 20
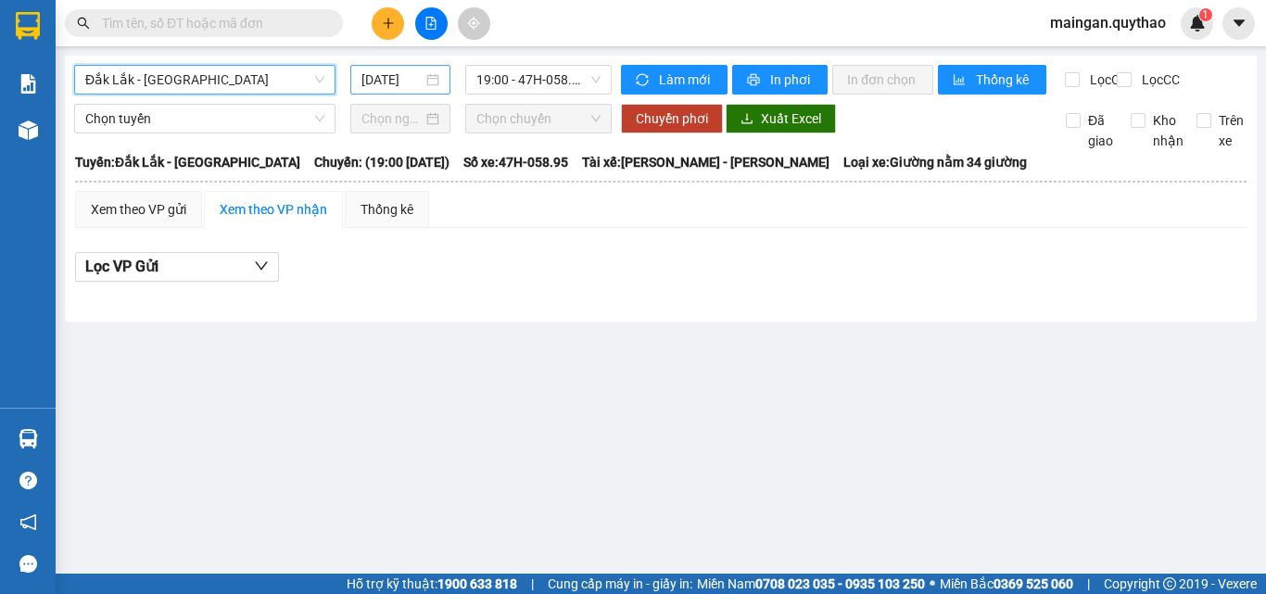
click at [405, 85] on input "[DATE]" at bounding box center [391, 80] width 61 height 20
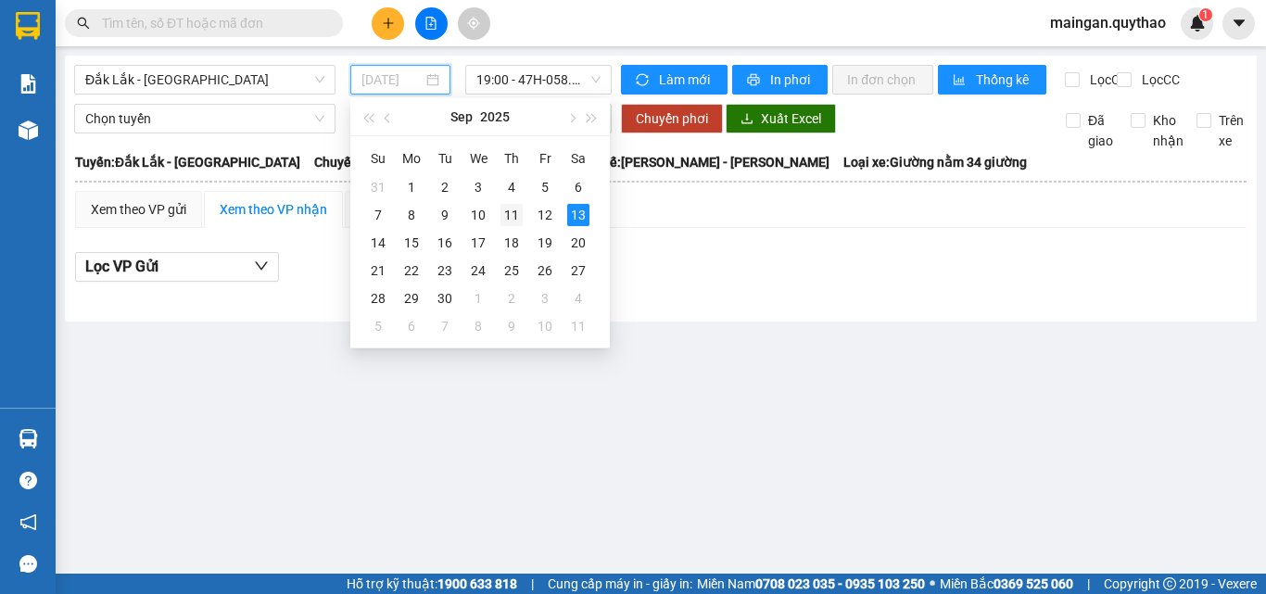
click at [504, 214] on div "11" at bounding box center [511, 215] width 22 height 22
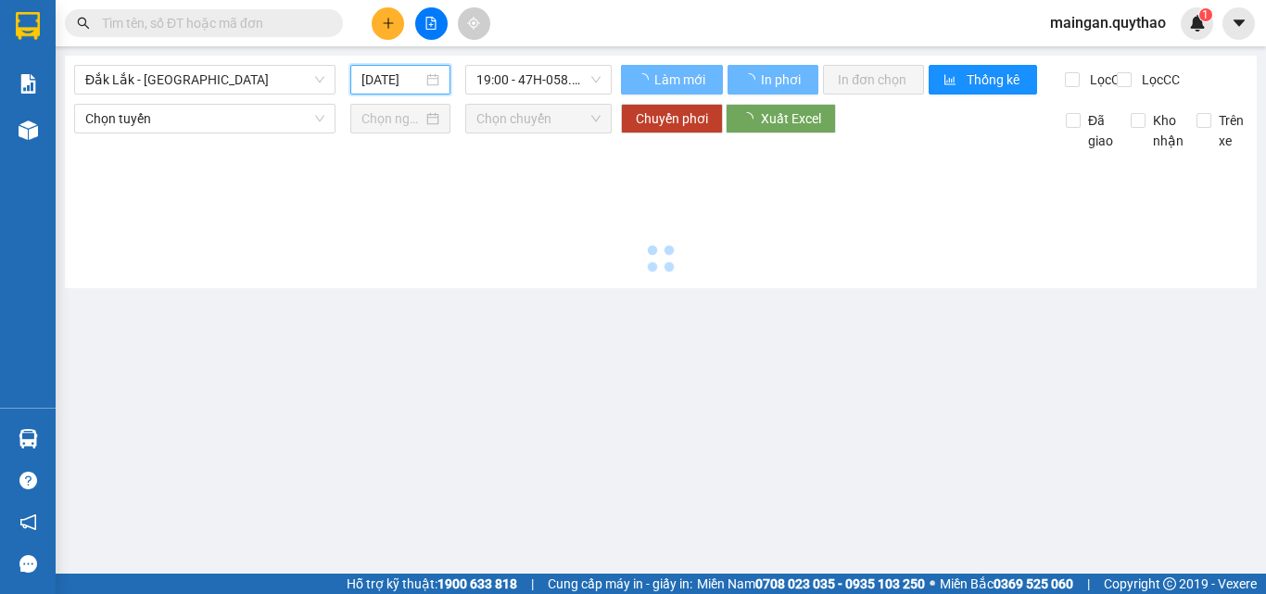
type input "11/09/2025"
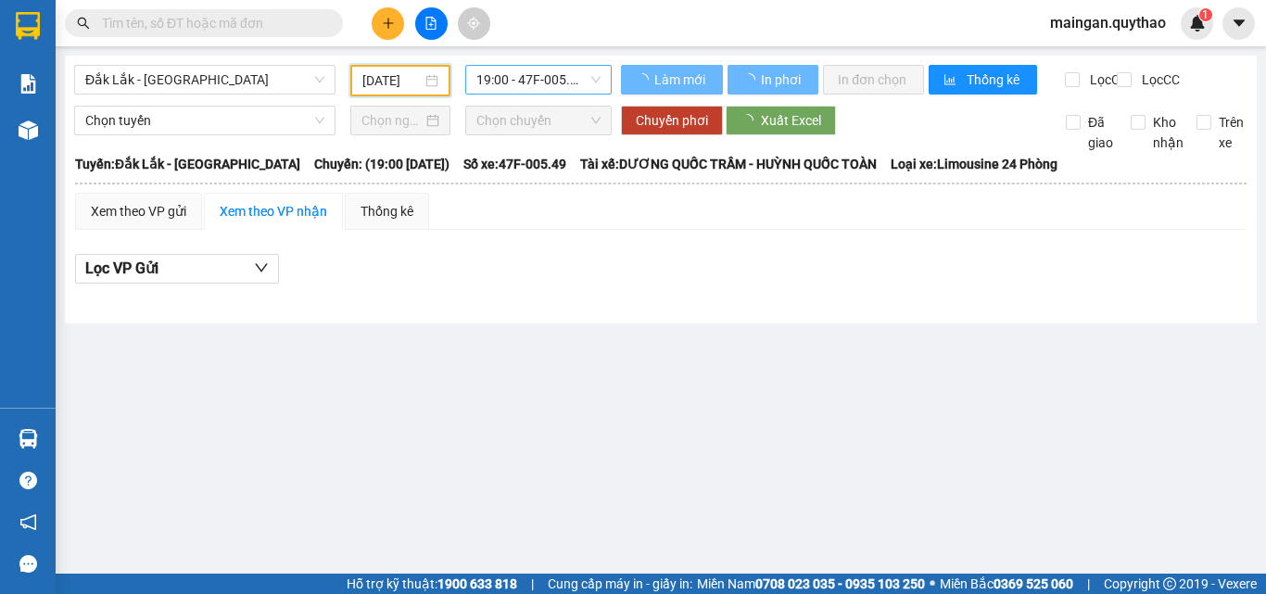
click at [475, 74] on div "19:00 - 47F-005.49 - (Đã hủy)" at bounding box center [538, 80] width 146 height 30
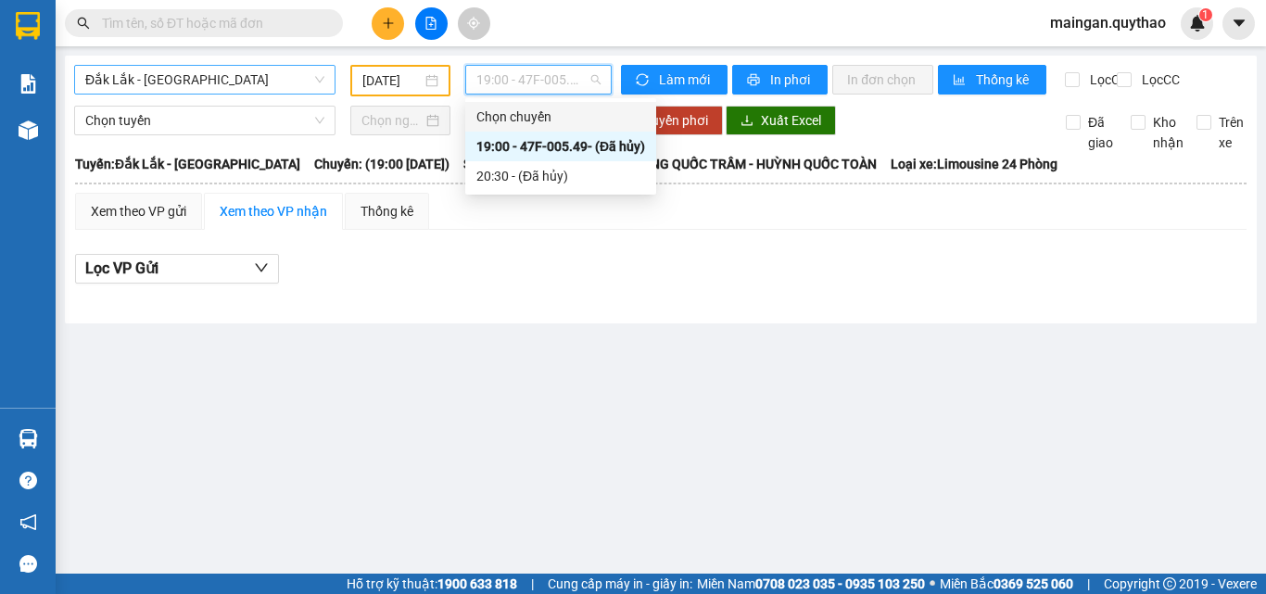
click at [301, 84] on span "Đắk Lắk - Sài Gòn" at bounding box center [204, 80] width 239 height 28
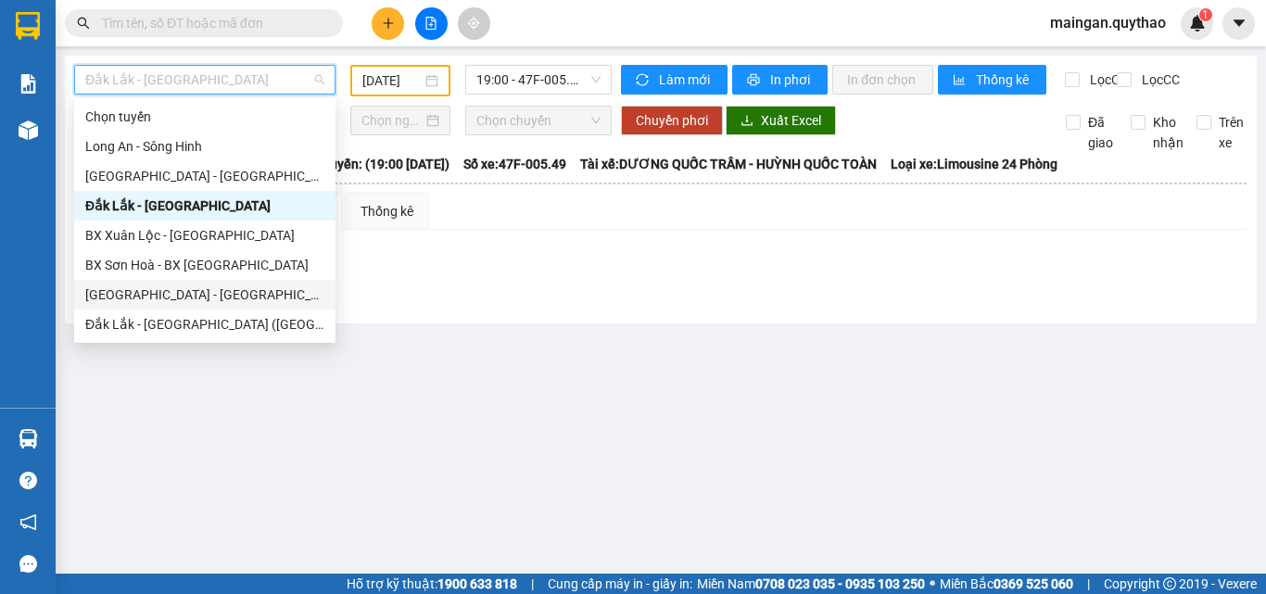
scroll to position [185, 0]
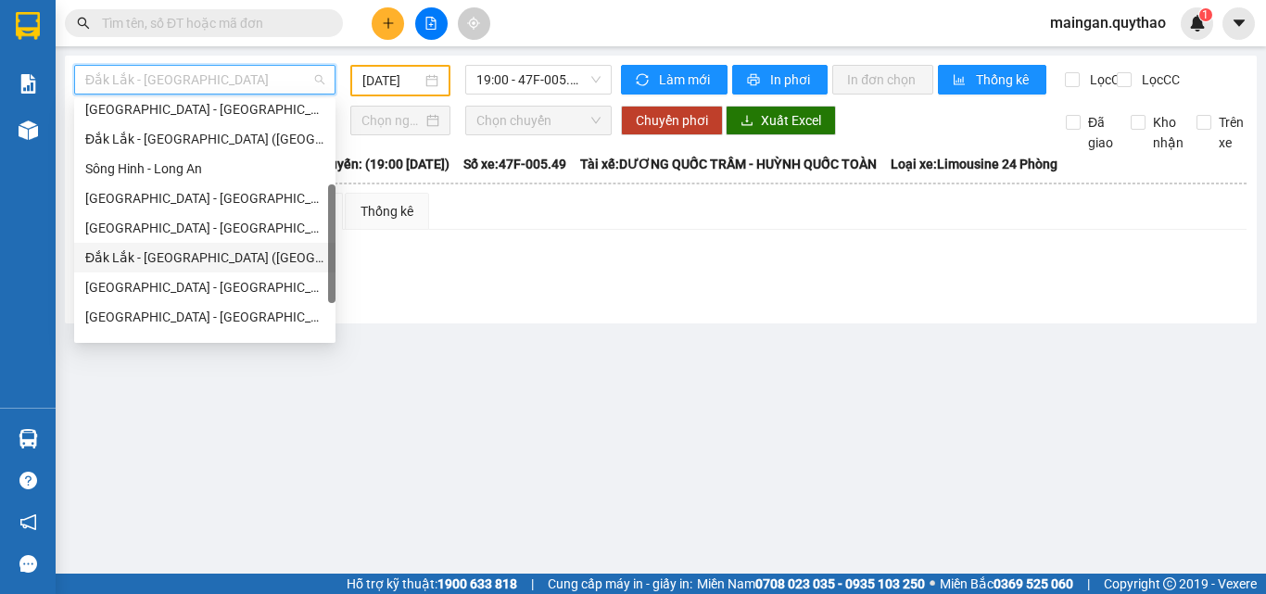
drag, startPoint x: 185, startPoint y: 260, endPoint x: 352, endPoint y: 122, distance: 216.6
click at [186, 260] on div "Đắk Lắk - Sài Gòn (BXMT)" at bounding box center [204, 257] width 239 height 20
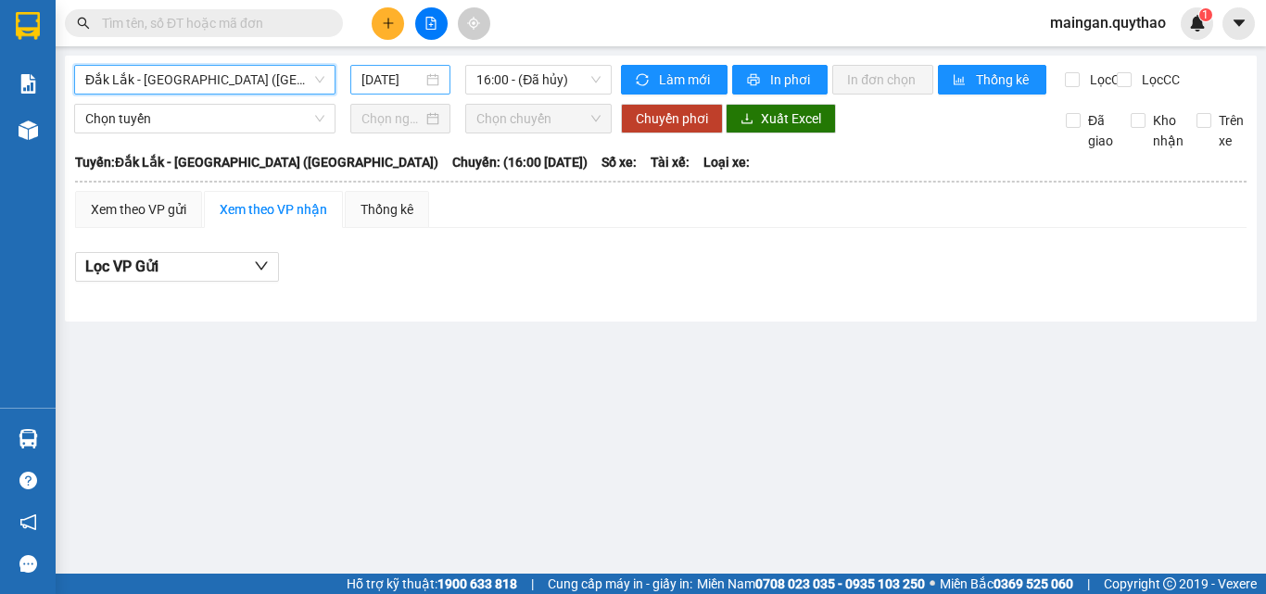
click at [365, 92] on div "[DATE]" at bounding box center [400, 80] width 100 height 30
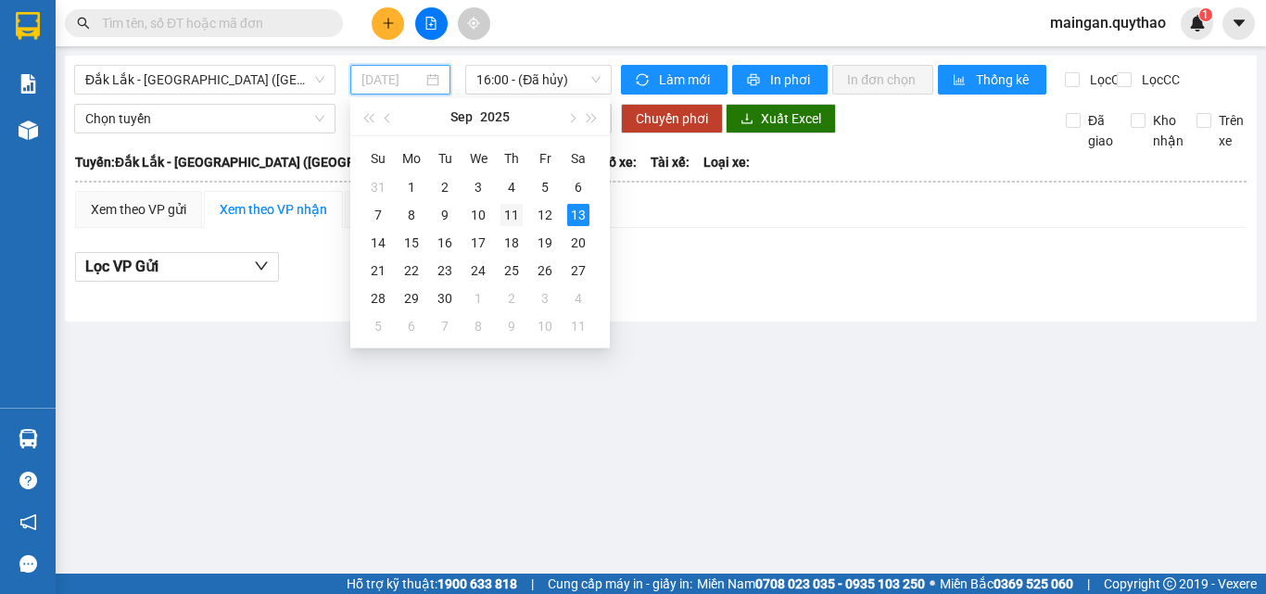
click at [514, 210] on div "11" at bounding box center [511, 215] width 22 height 22
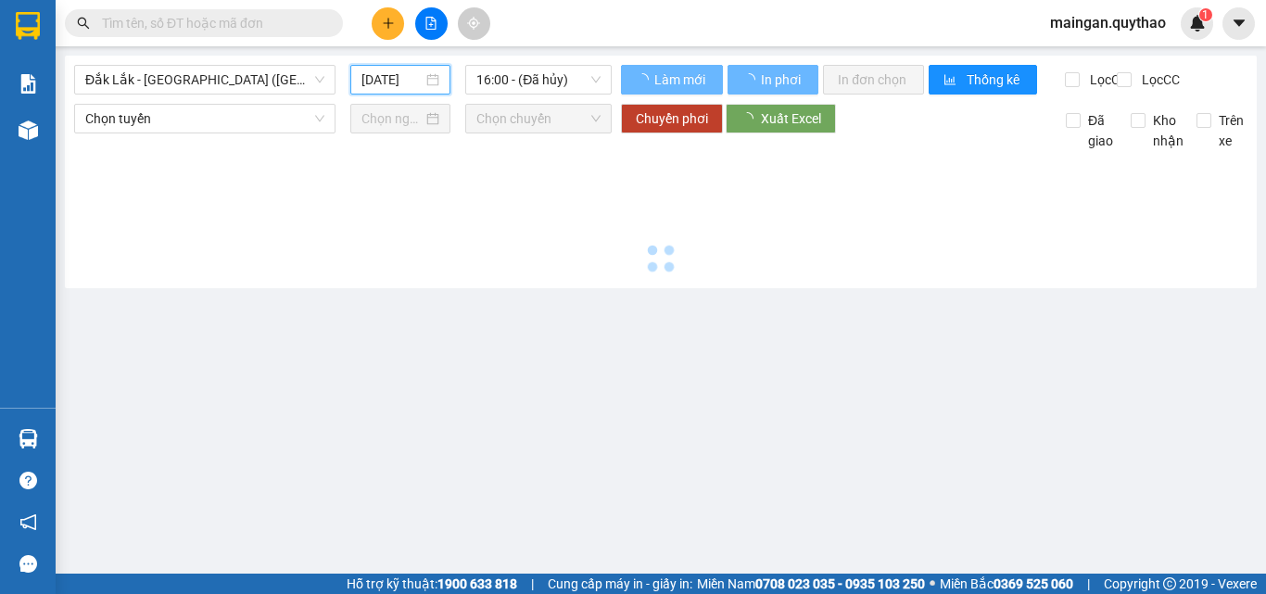
type input "11/09/2025"
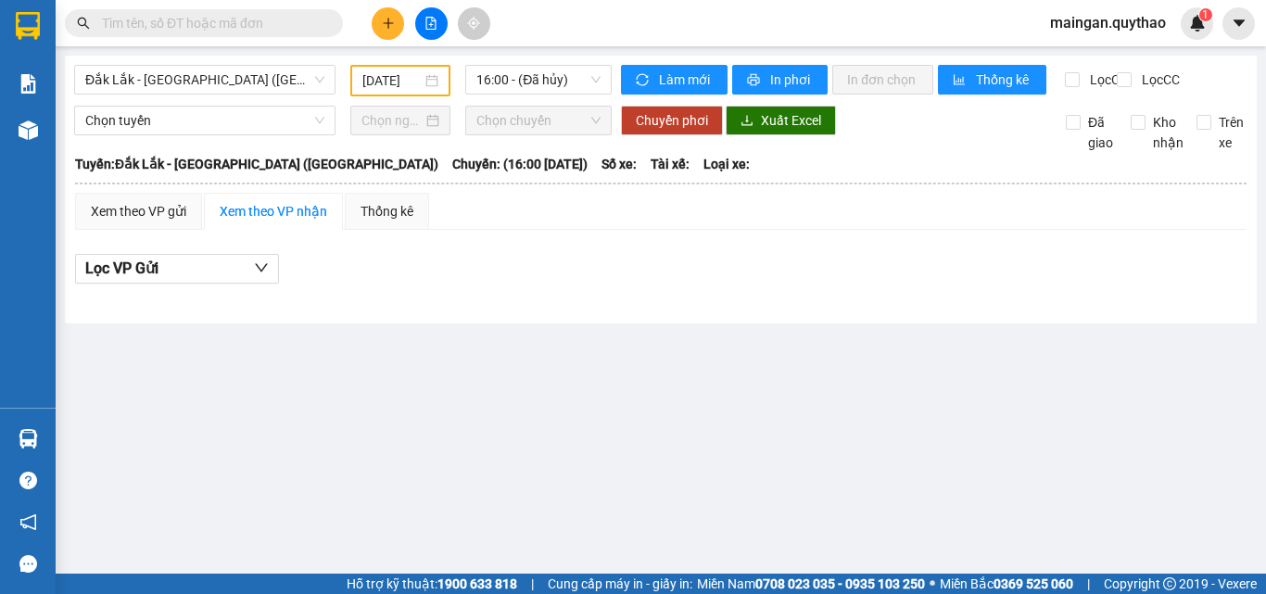
click at [527, 96] on div "Đắk Lắk - Sài Gòn (BXMT) 11/09/2025 16:00 - (Đã hủy)" at bounding box center [343, 81] width 538 height 32
click at [529, 72] on span "16:00 - (Đã hủy)" at bounding box center [538, 80] width 124 height 28
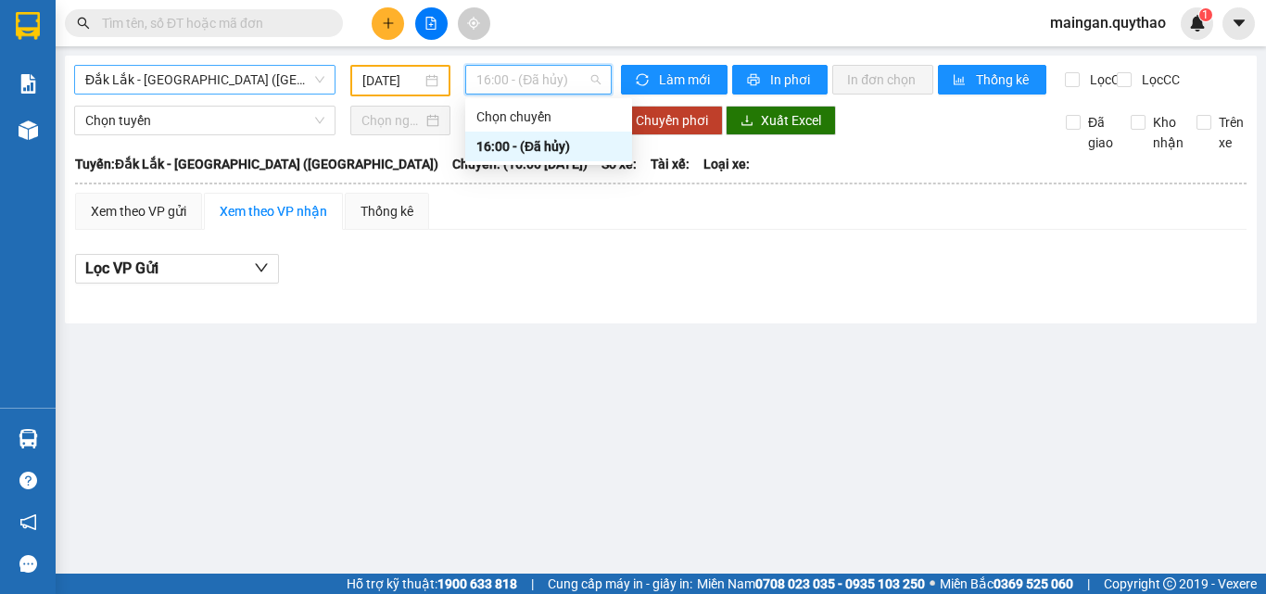
click at [247, 89] on span "Đắk Lắk - Sài Gòn (BXMT)" at bounding box center [204, 80] width 239 height 28
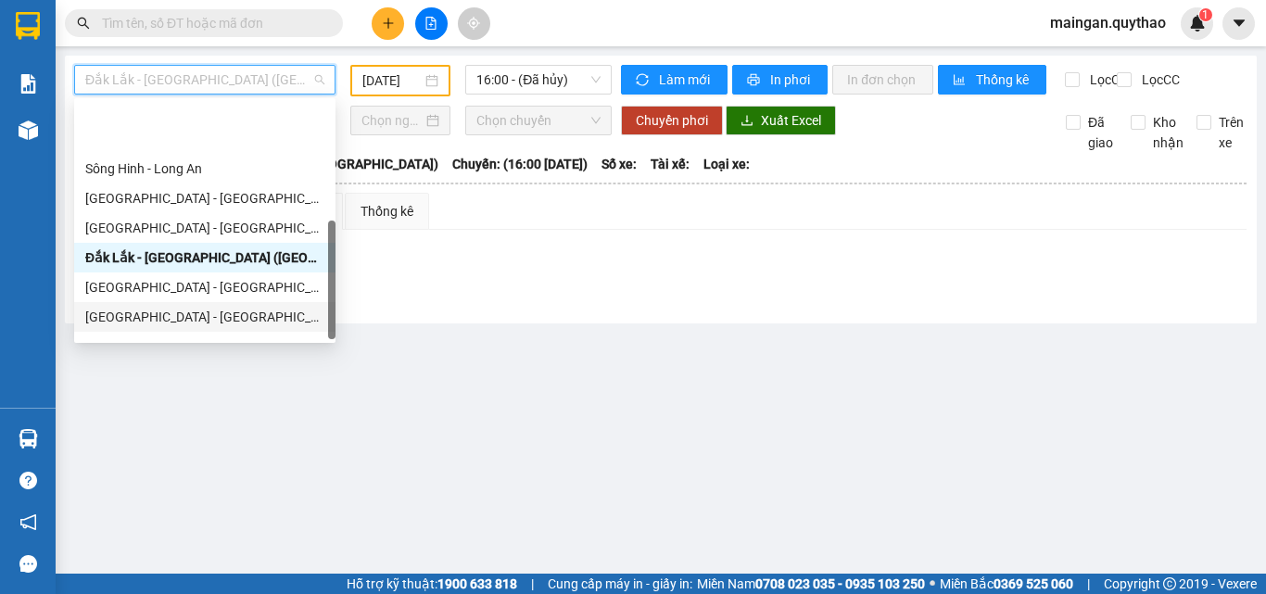
scroll to position [267, 0]
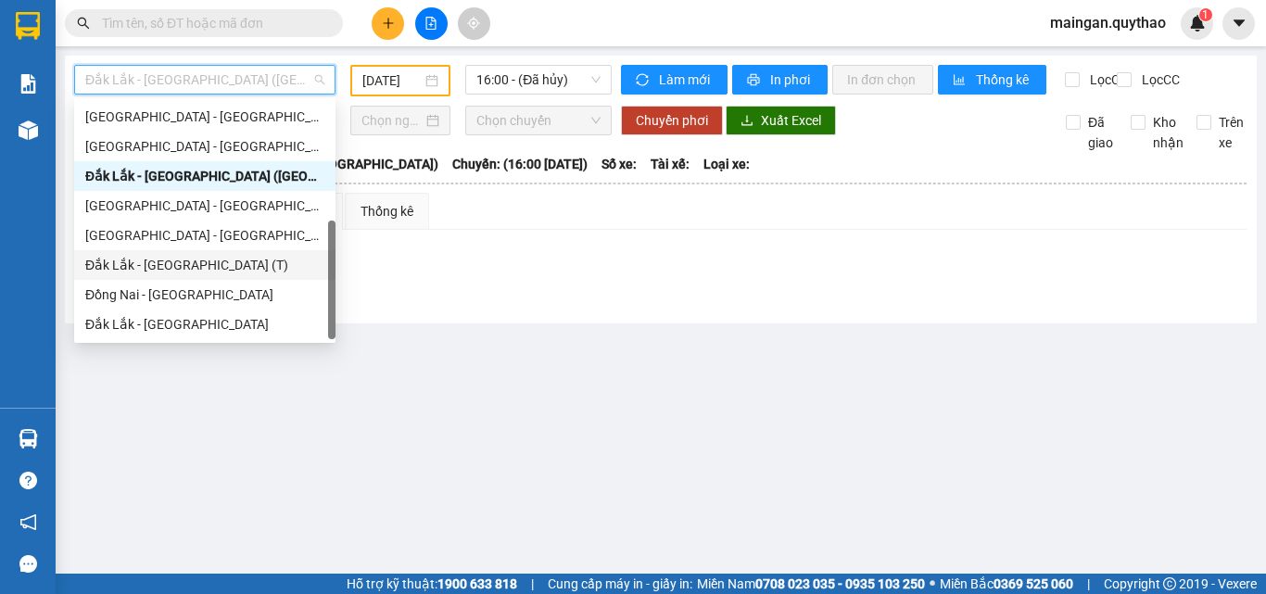
click at [172, 250] on div "Đắk Lắk - Sài Gòn (T)" at bounding box center [204, 265] width 261 height 30
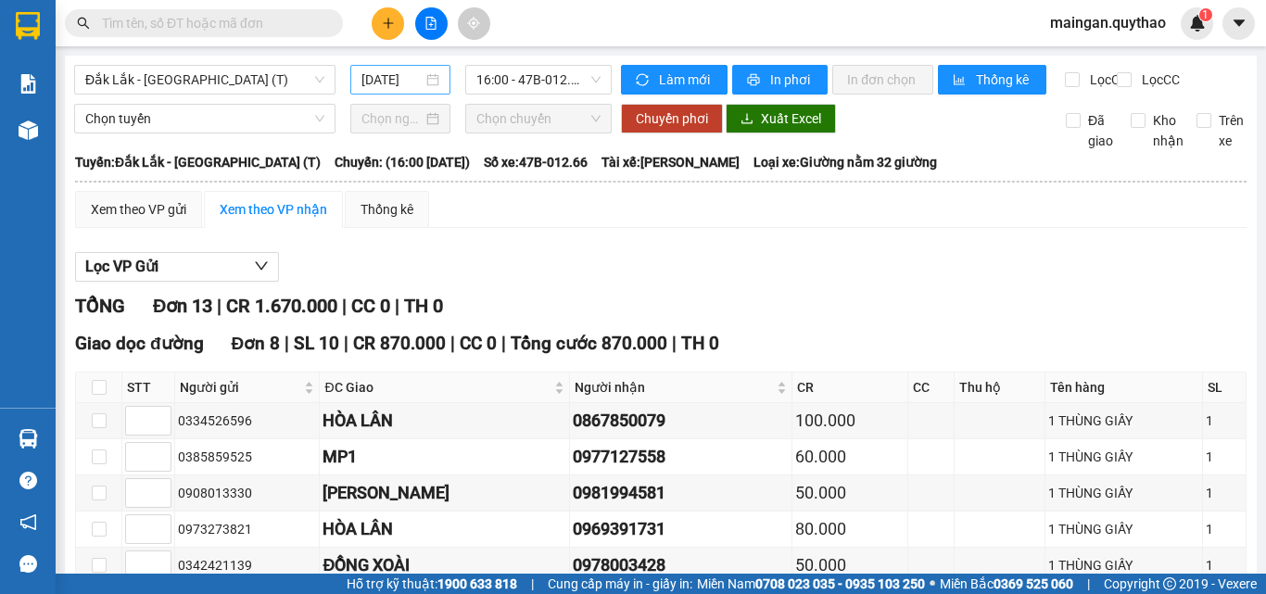
drag, startPoint x: 368, startPoint y: 56, endPoint x: 370, endPoint y: 75, distance: 19.6
click at [372, 79] on input "[DATE]" at bounding box center [391, 80] width 61 height 20
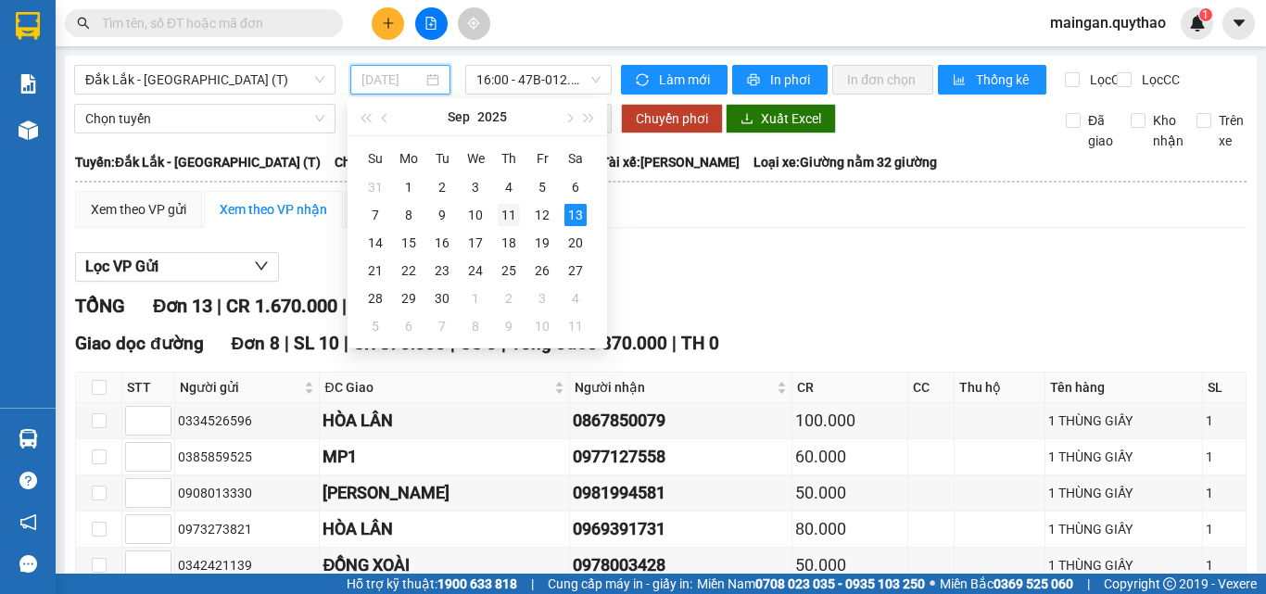
click at [497, 223] on td "11" at bounding box center [508, 215] width 33 height 28
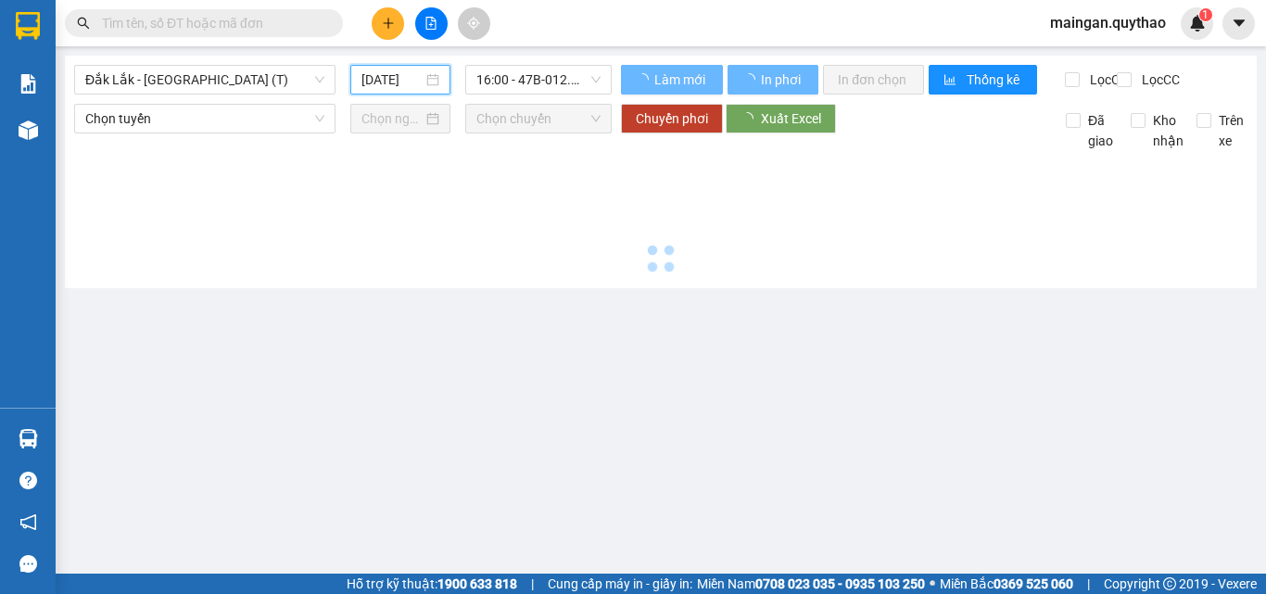
type input "11/09/2025"
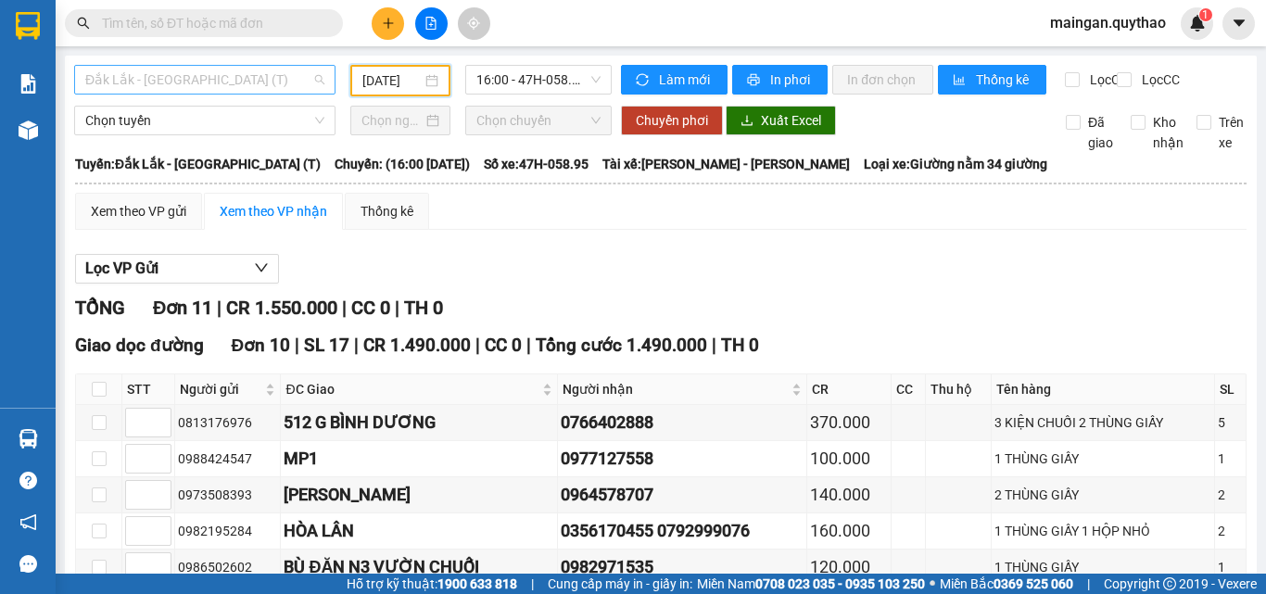
drag, startPoint x: 222, startPoint y: 77, endPoint x: 203, endPoint y: 160, distance: 85.4
click at [221, 81] on span "Đắk Lắk - Sài Gòn (T)" at bounding box center [204, 80] width 239 height 28
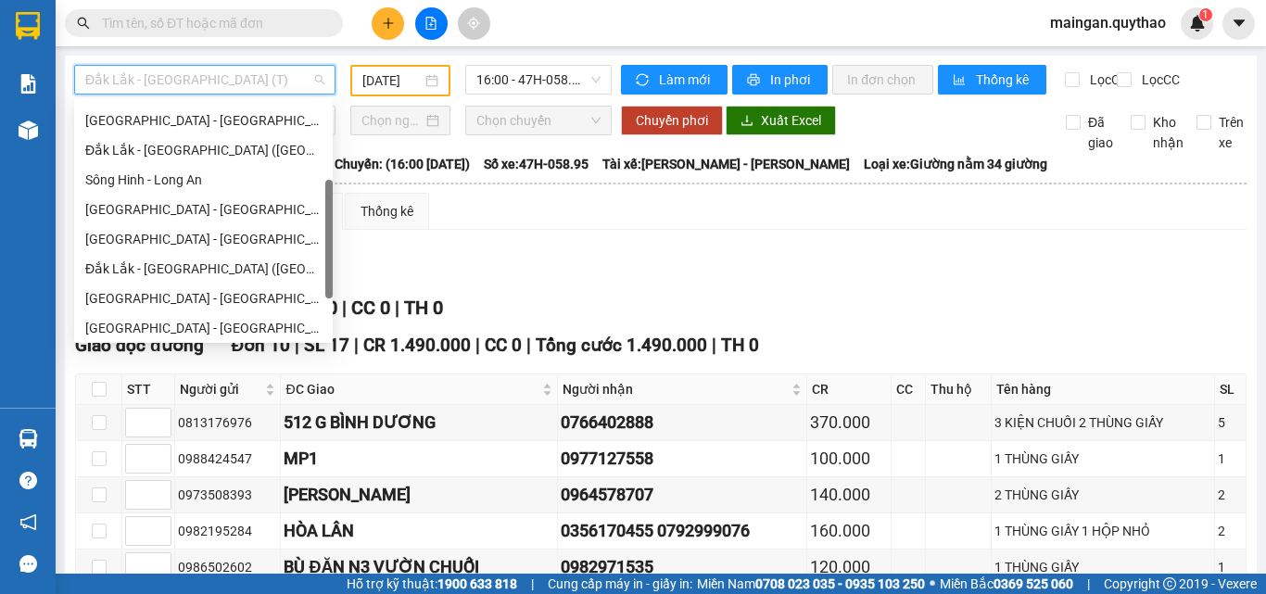
scroll to position [82, 0]
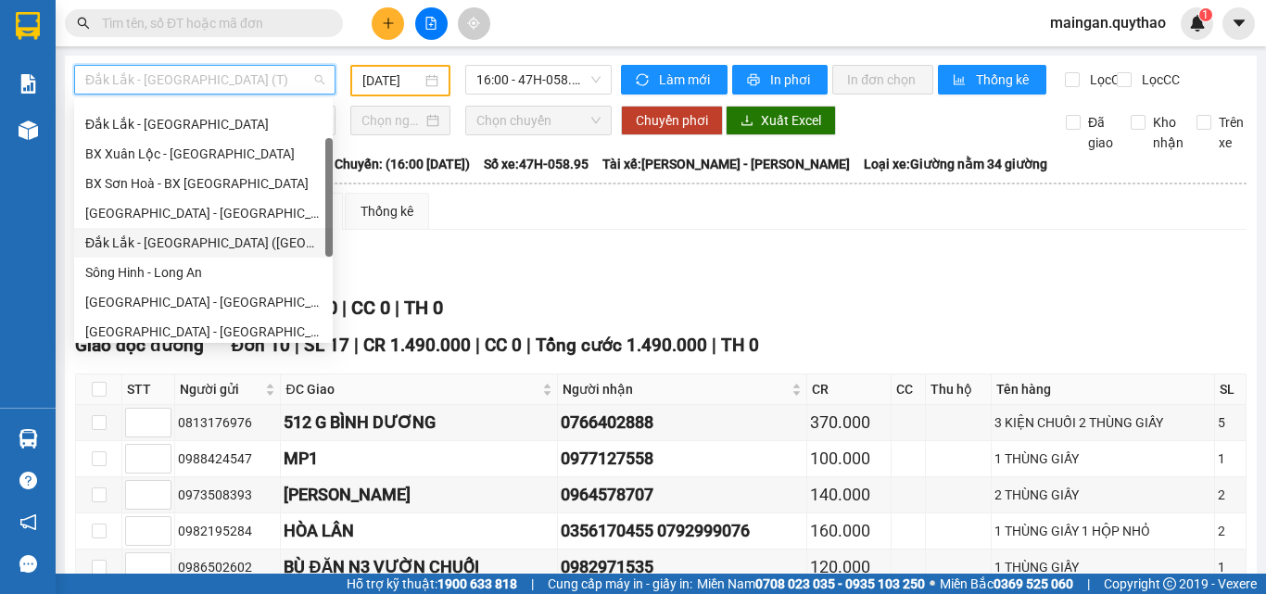
click at [185, 247] on div "Đắk Lắk - Sài Gòn (BXMĐ mới)" at bounding box center [203, 243] width 236 height 20
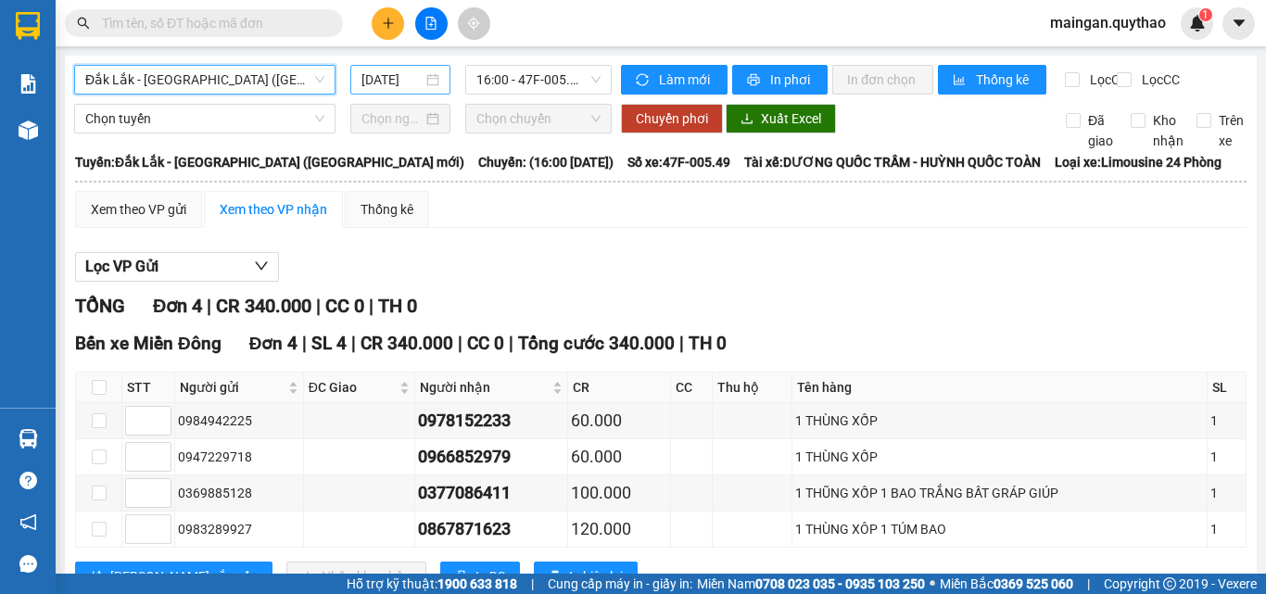
click at [391, 73] on input "[DATE]" at bounding box center [391, 80] width 61 height 20
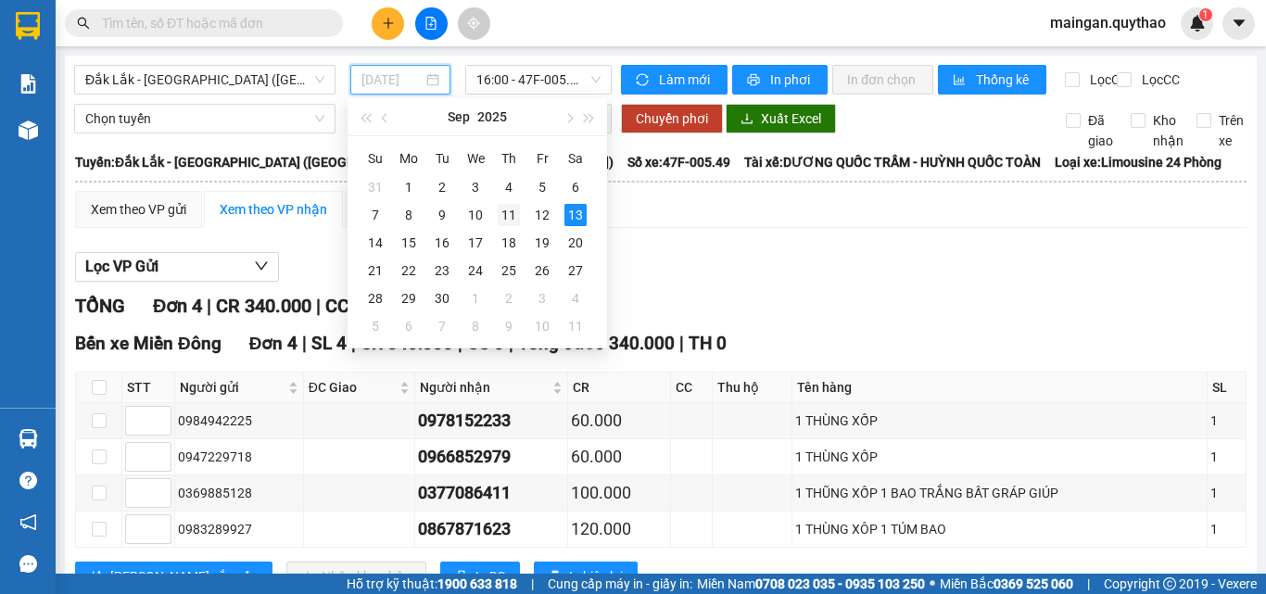
click at [498, 216] on div "11" at bounding box center [509, 215] width 22 height 22
type input "11/09/2025"
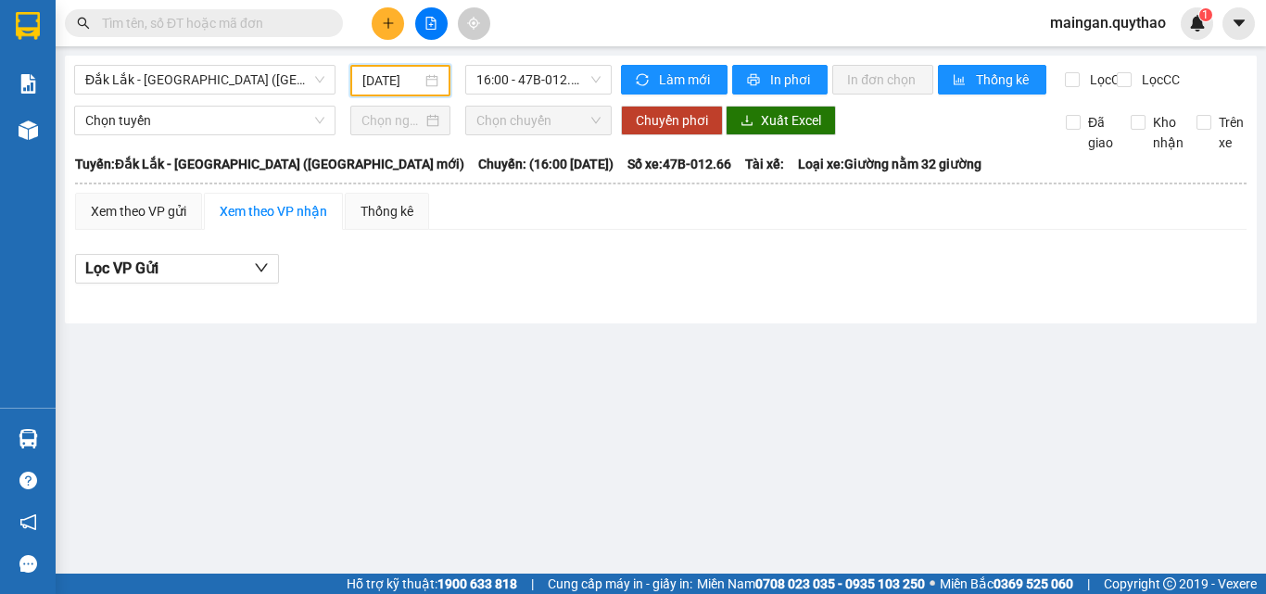
drag, startPoint x: 524, startPoint y: 53, endPoint x: 536, endPoint y: 119, distance: 66.9
click at [524, 55] on main "Đắk Lắk - Sài Gòn (BXMĐ mới) 11/09/2025 16:00 - 47B-012.66 - (Đã hủy) Làm mới I…" at bounding box center [633, 287] width 1266 height 574
click at [537, 118] on div "Đắk Lắk - Sài Gòn (BXMĐ mới) 11/09/2025 16:00 - 47B-012.66 - (Đã hủy) Làm mới I…" at bounding box center [661, 190] width 1192 height 268
click at [550, 88] on span "16:00 - 47B-012.66 - (Đã hủy)" at bounding box center [538, 80] width 124 height 28
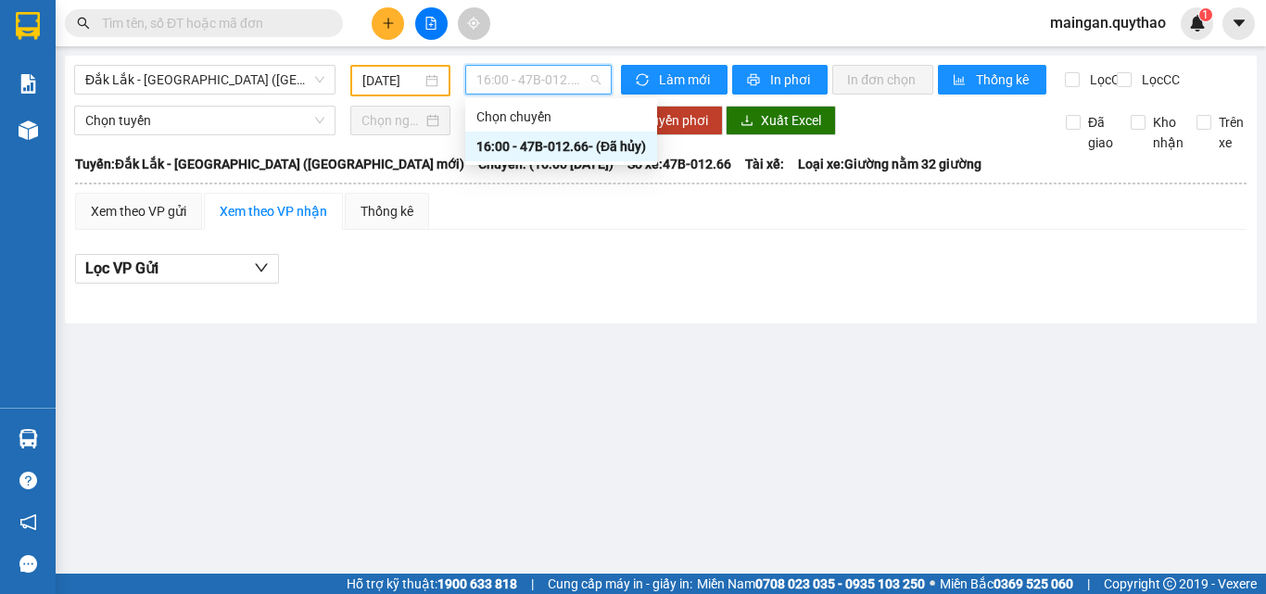
click at [347, 69] on div "11/09/2025" at bounding box center [400, 81] width 115 height 32
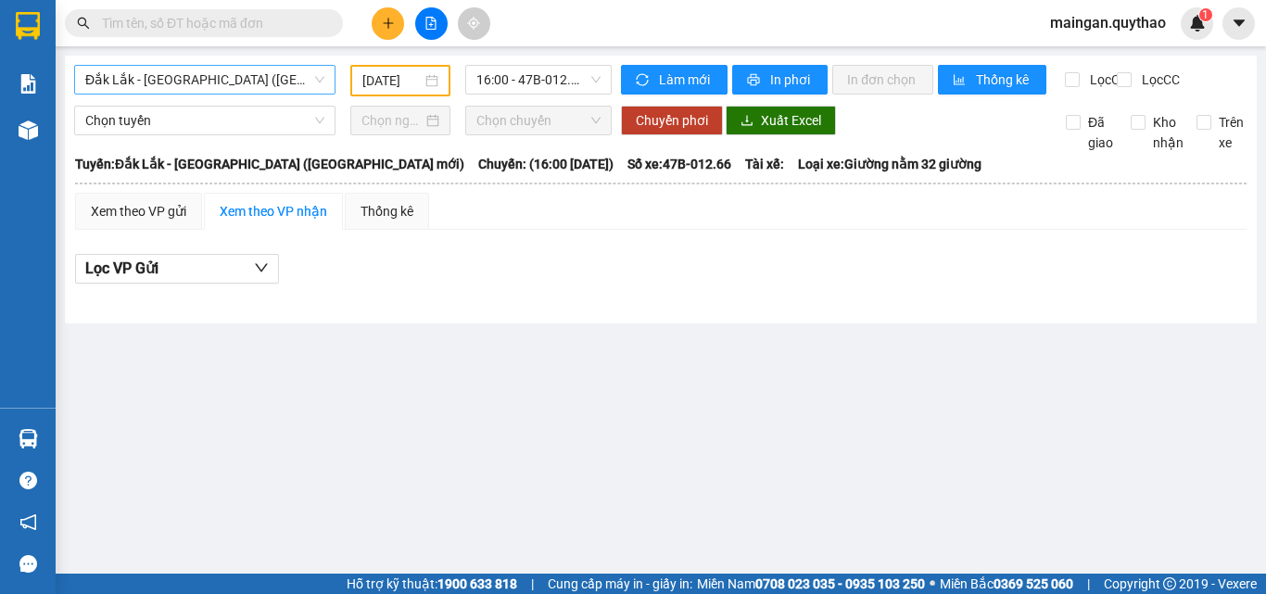
click at [278, 91] on span "Đắk Lắk - Sài Gòn (BXMĐ mới)" at bounding box center [204, 80] width 239 height 28
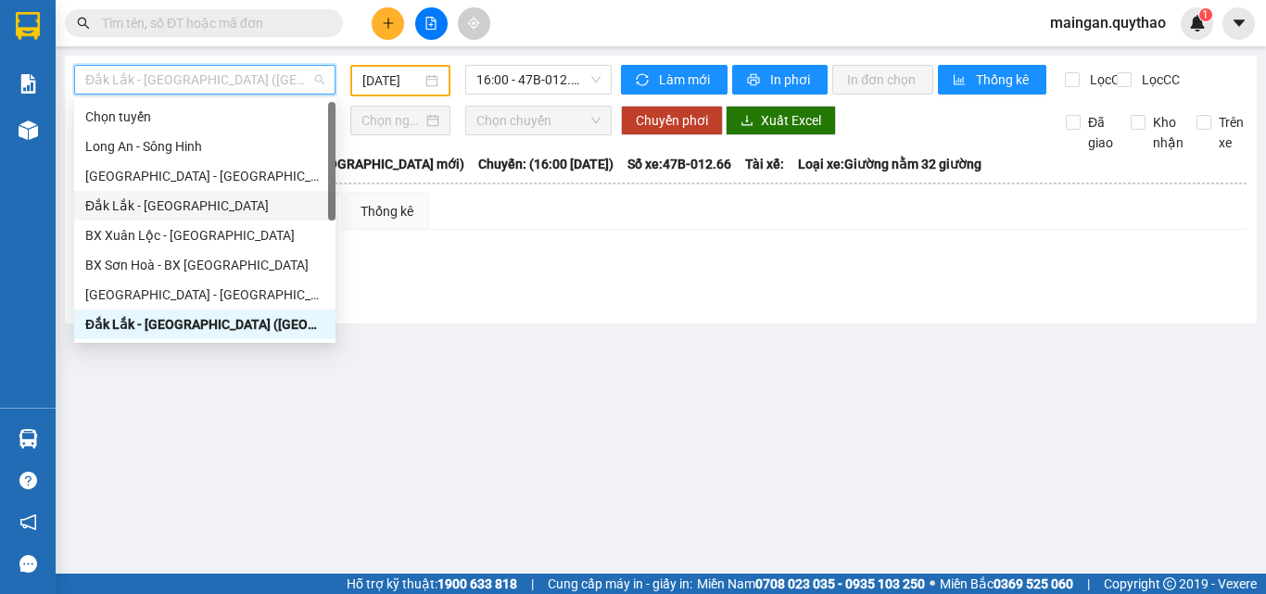
click at [147, 202] on div "Đắk Lắk - Sài Gòn" at bounding box center [204, 206] width 239 height 20
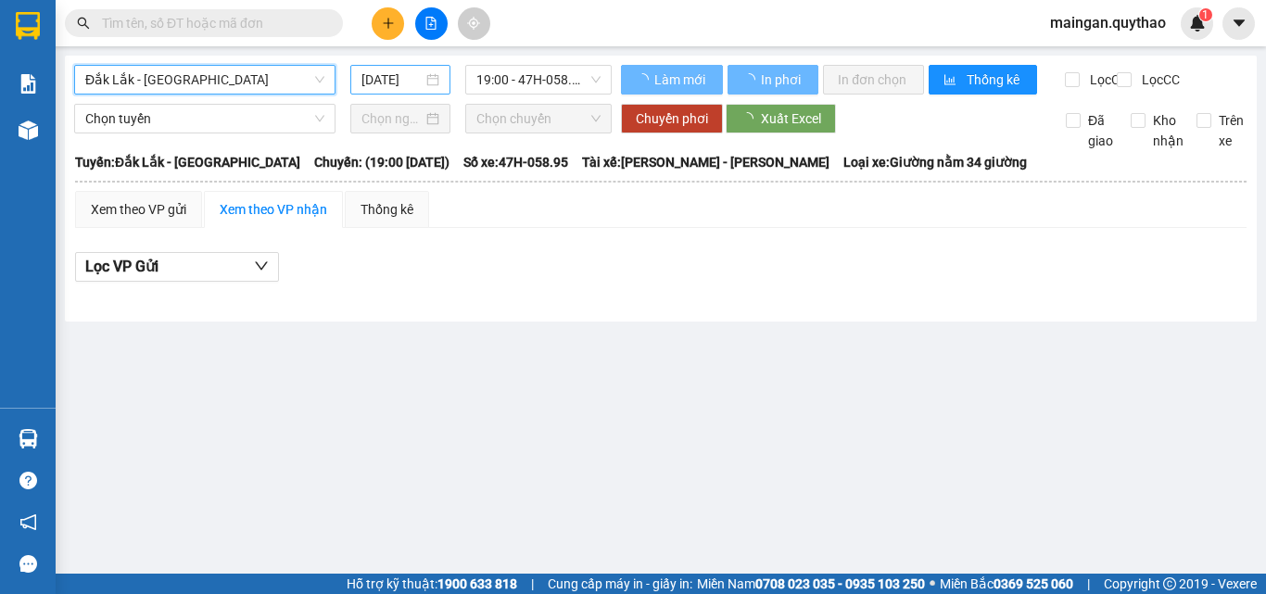
click at [376, 78] on input "[DATE]" at bounding box center [391, 80] width 61 height 20
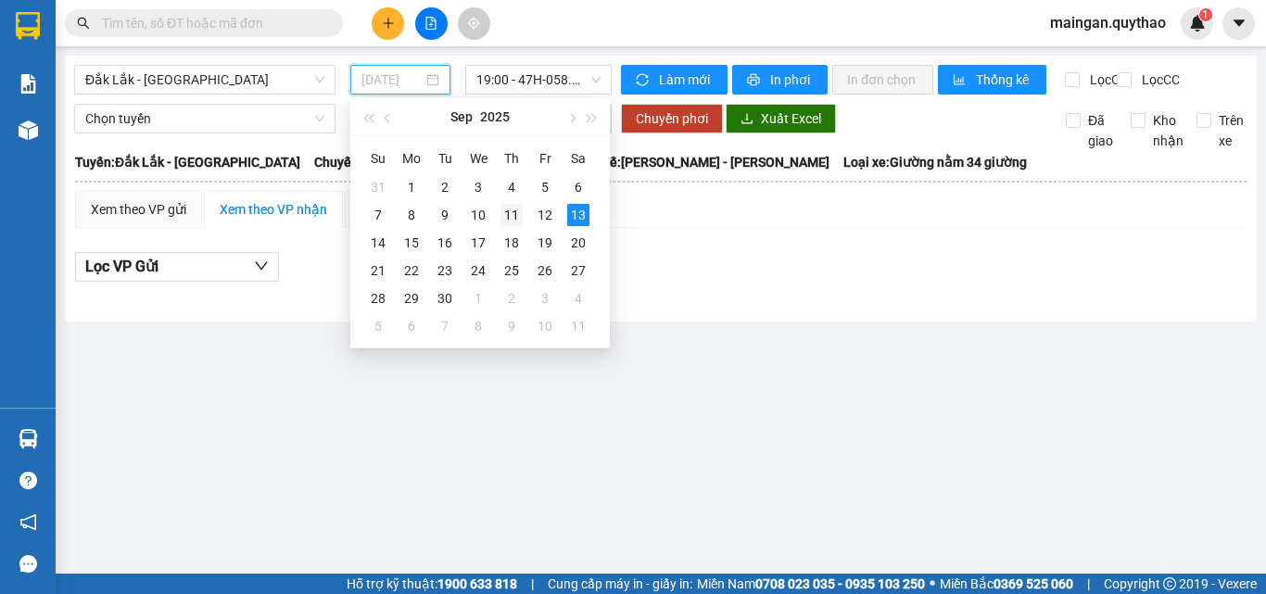
click at [515, 211] on div "11" at bounding box center [511, 215] width 22 height 22
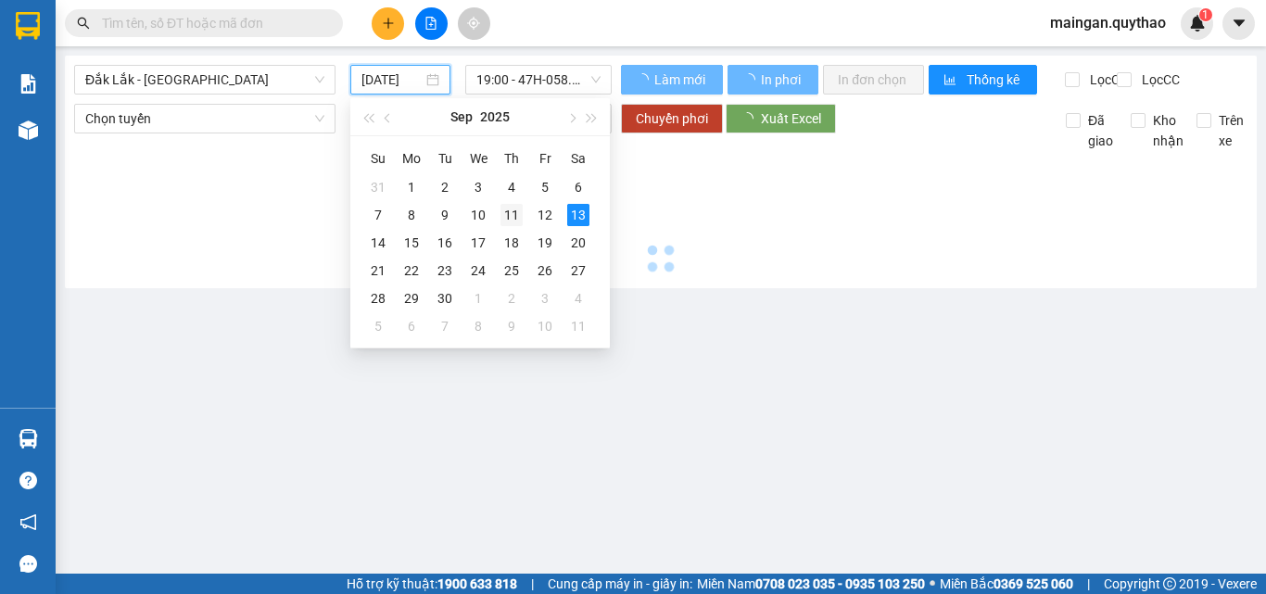
type input "11/09/2025"
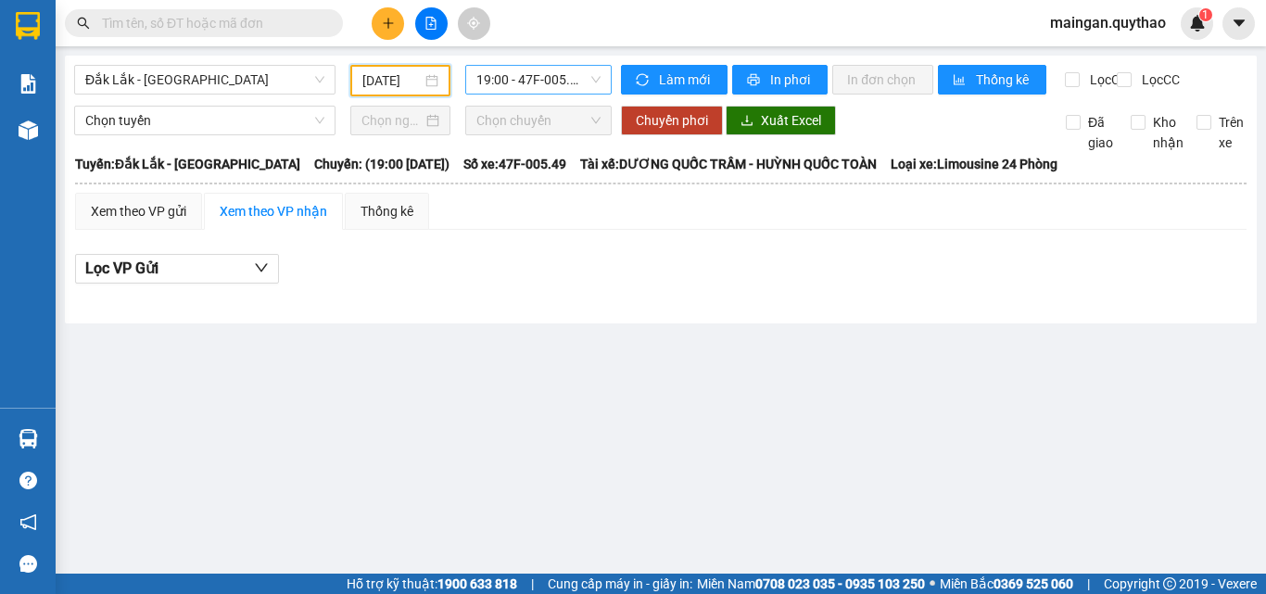
click at [532, 96] on div "Đắk Lắk - Sài Gòn 11/09/2025 19:00 - 47F-005.49 - (Đã hủy)" at bounding box center [343, 81] width 538 height 32
click at [540, 84] on span "19:00 - 47F-005.49 - (Đã hủy)" at bounding box center [538, 80] width 124 height 28
drag, startPoint x: 188, startPoint y: 77, endPoint x: 234, endPoint y: 132, distance: 71.1
click at [188, 79] on span "Đắk Lắk - Sài Gòn" at bounding box center [204, 80] width 239 height 28
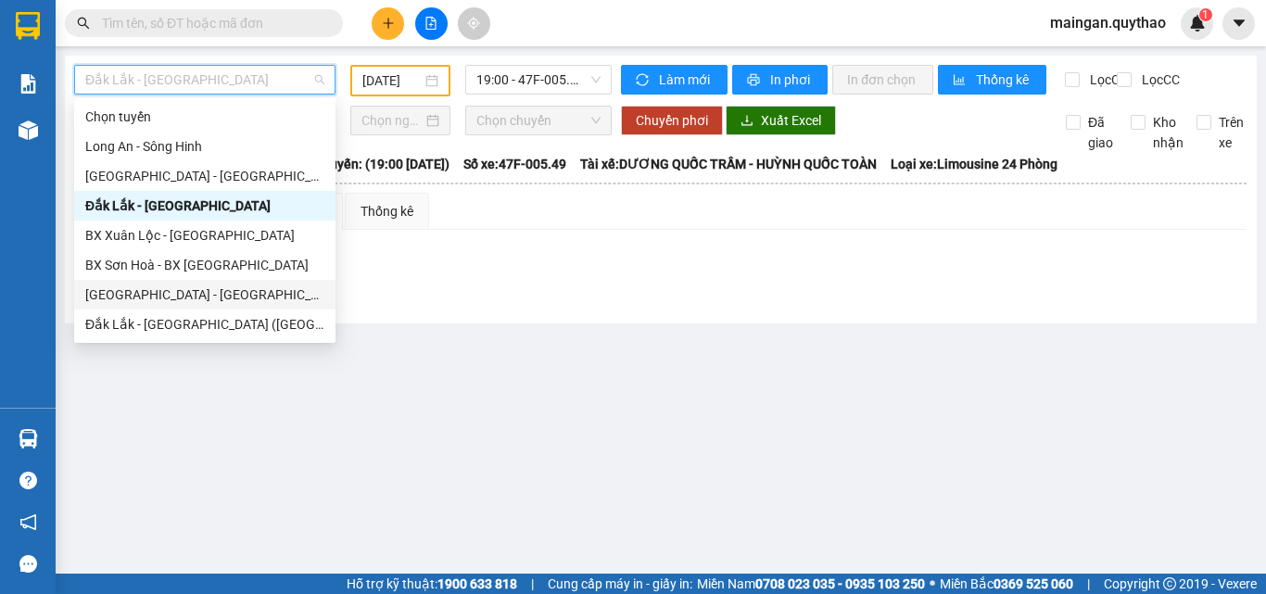
scroll to position [93, 0]
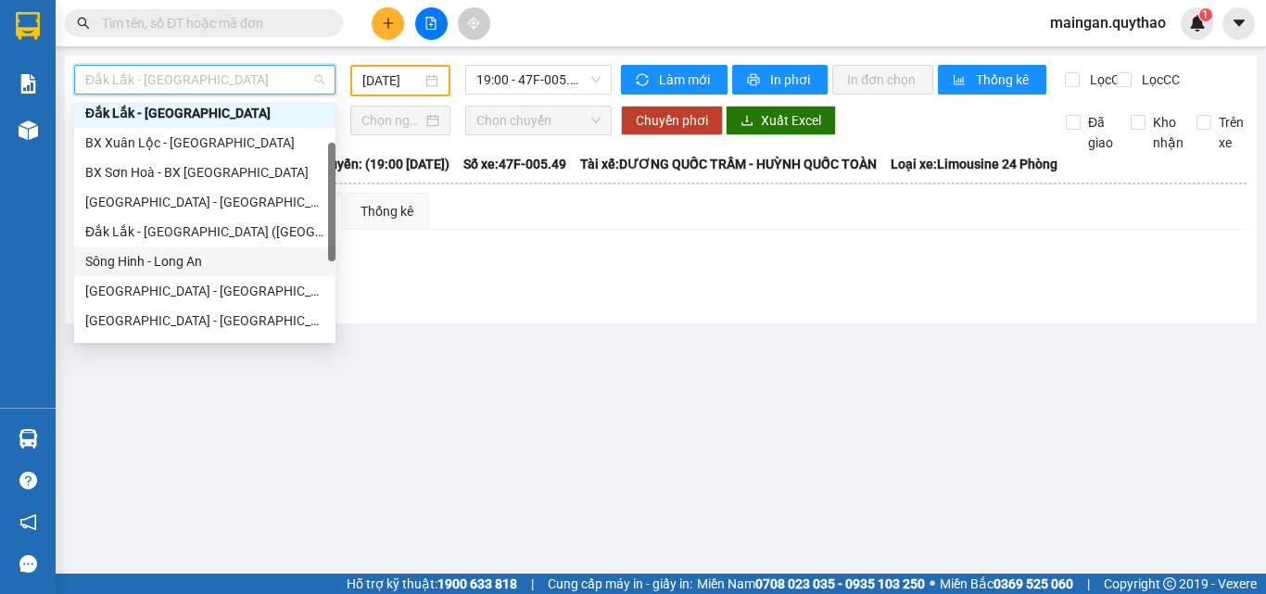
click at [189, 262] on div "Sông Hinh - Long An" at bounding box center [204, 261] width 239 height 20
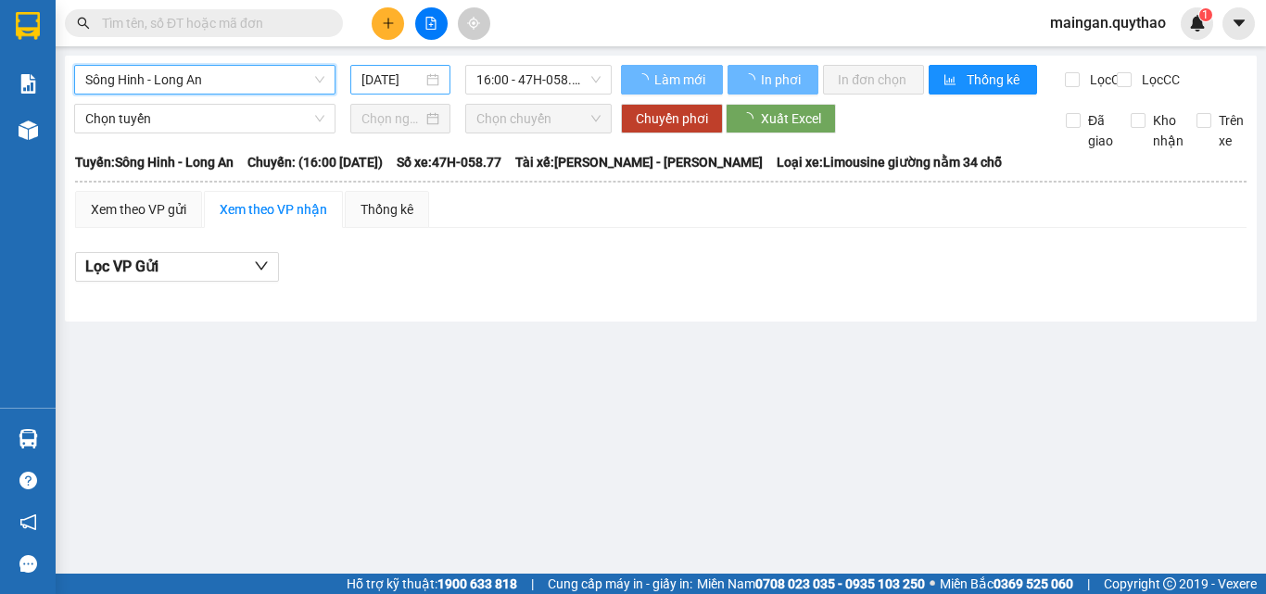
click at [388, 81] on input "[DATE]" at bounding box center [391, 80] width 61 height 20
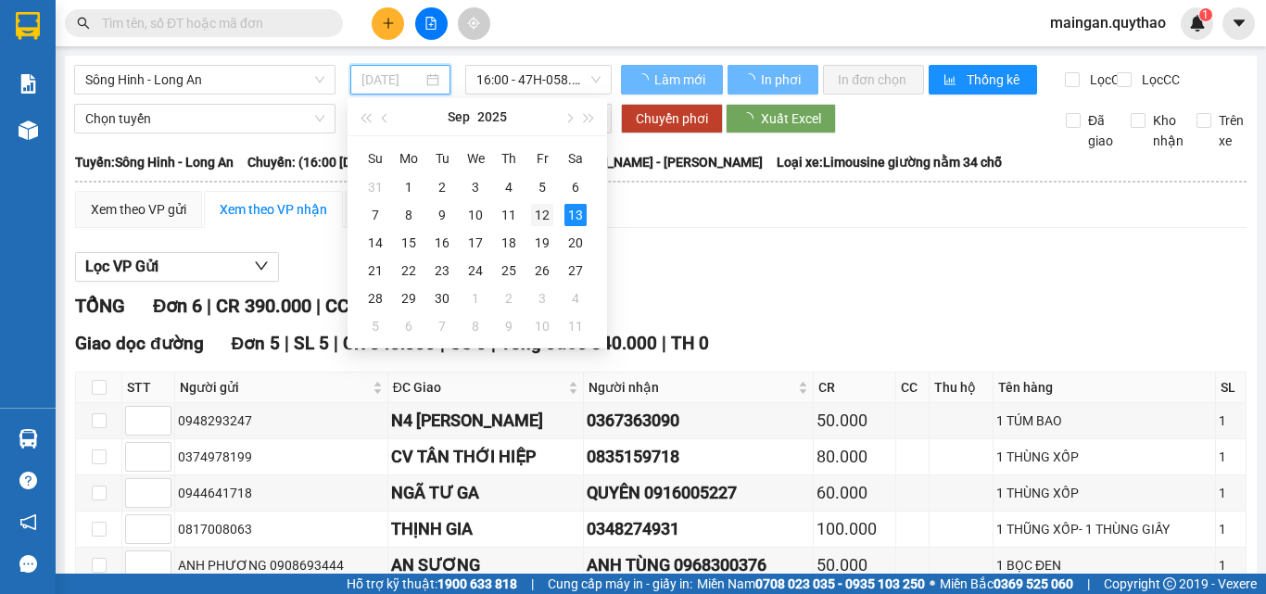
click at [526, 218] on td "12" at bounding box center [542, 215] width 33 height 28
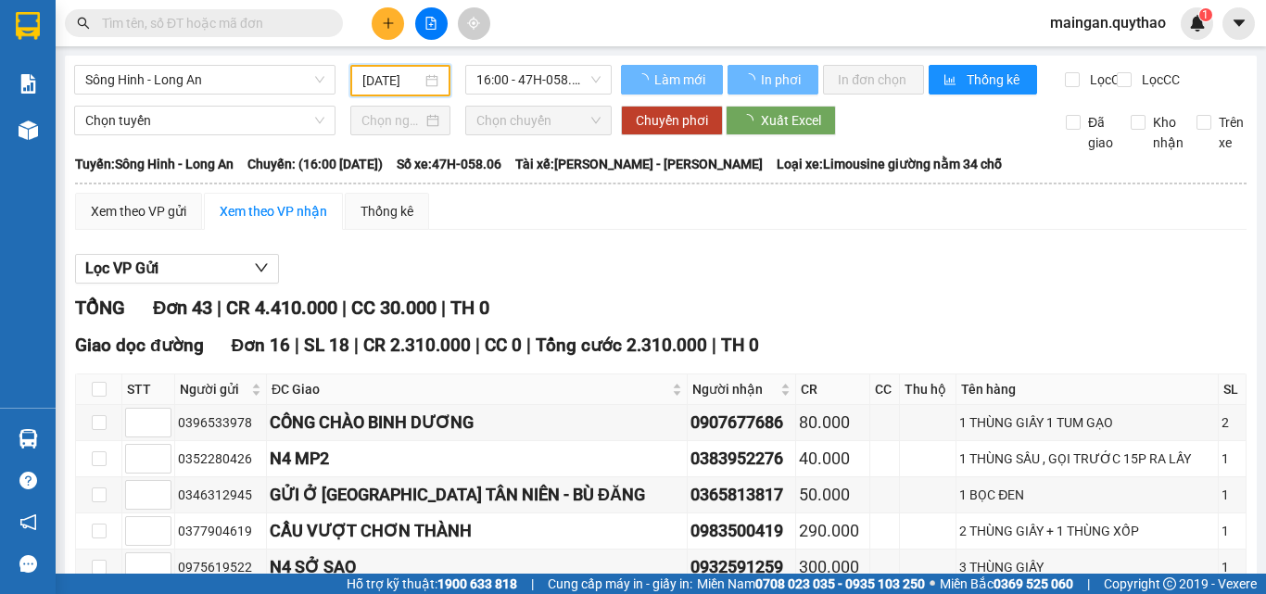
click at [418, 84] on div "12/09/2025" at bounding box center [400, 80] width 76 height 20
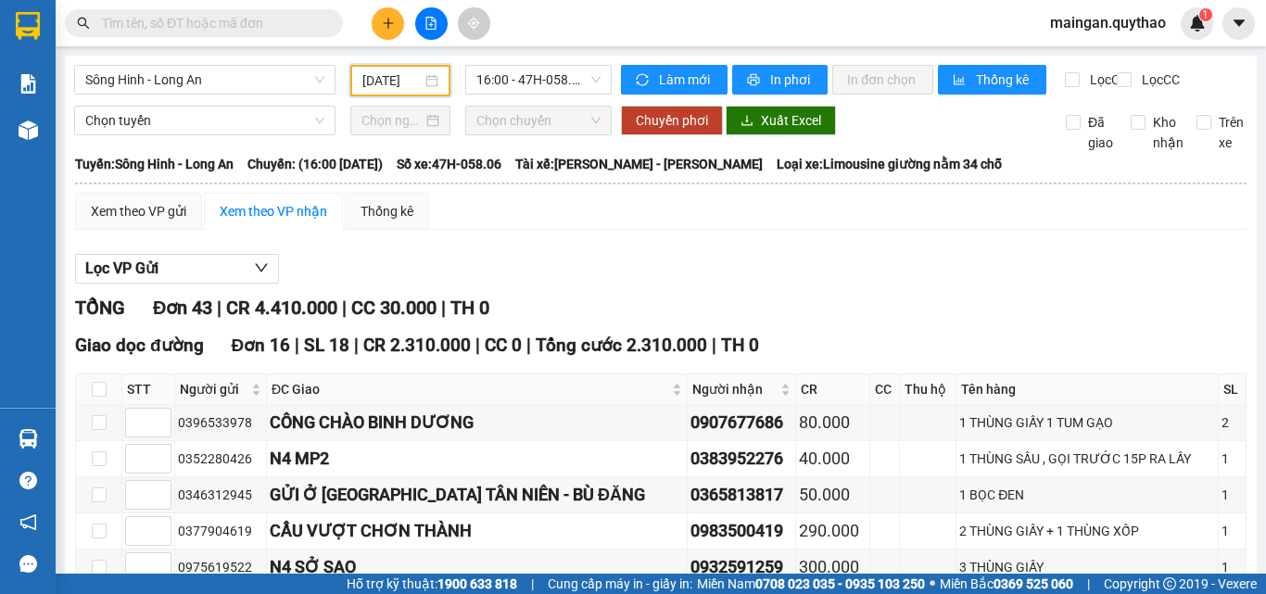
scroll to position [0, 7]
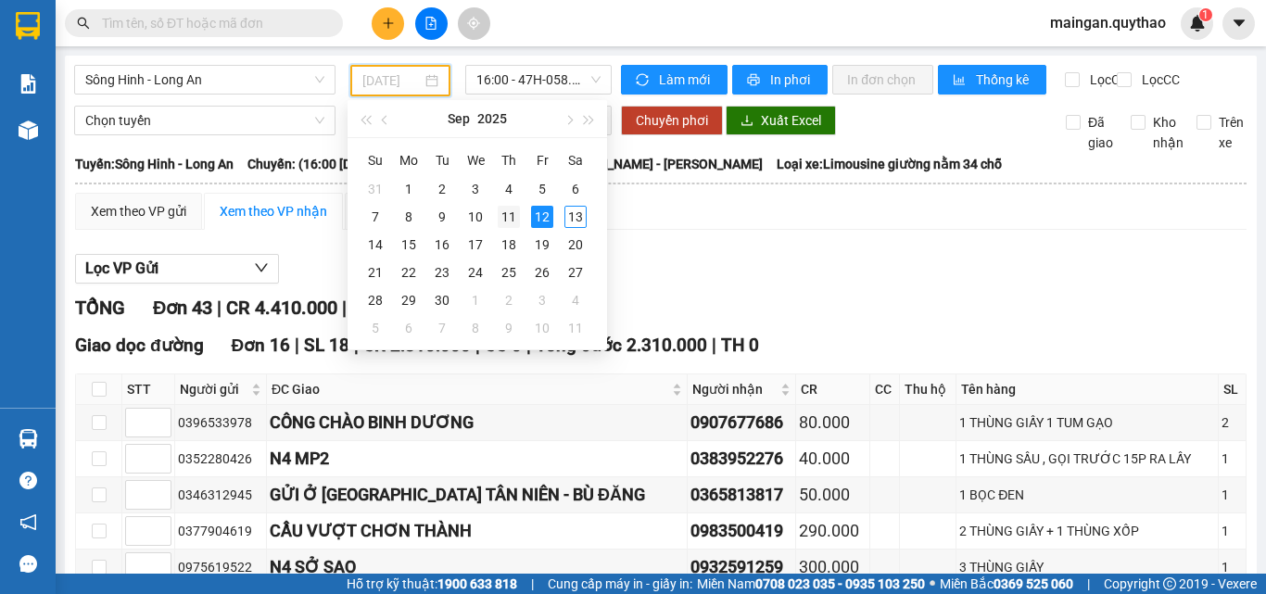
click at [506, 213] on div "11" at bounding box center [509, 217] width 22 height 22
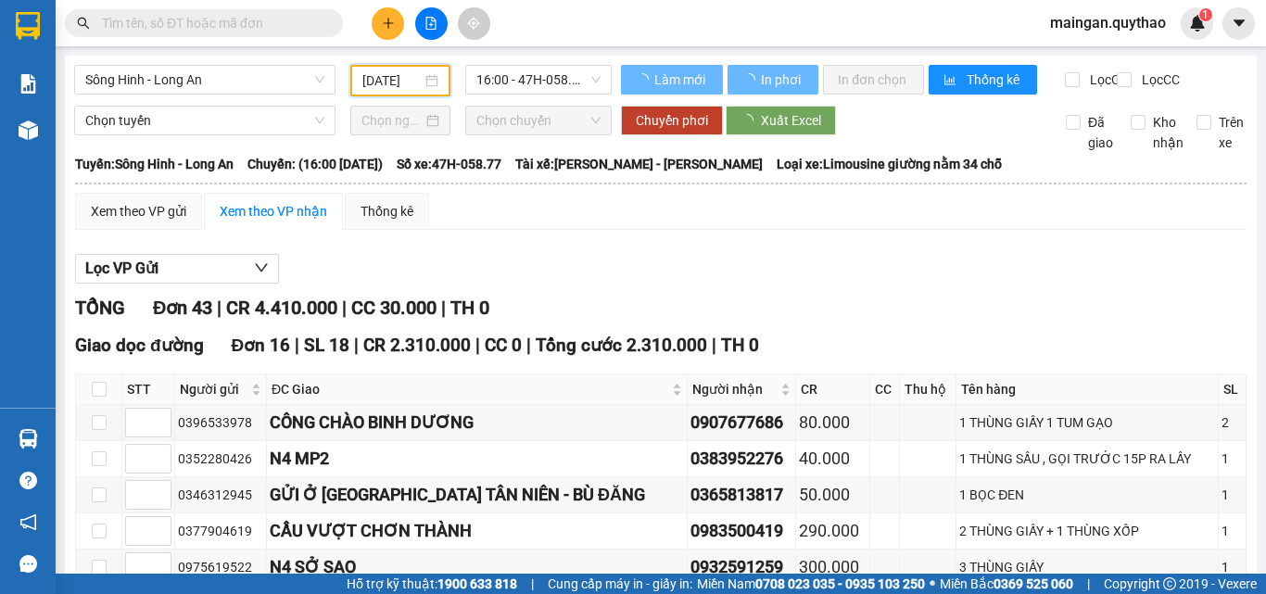
scroll to position [0, 6]
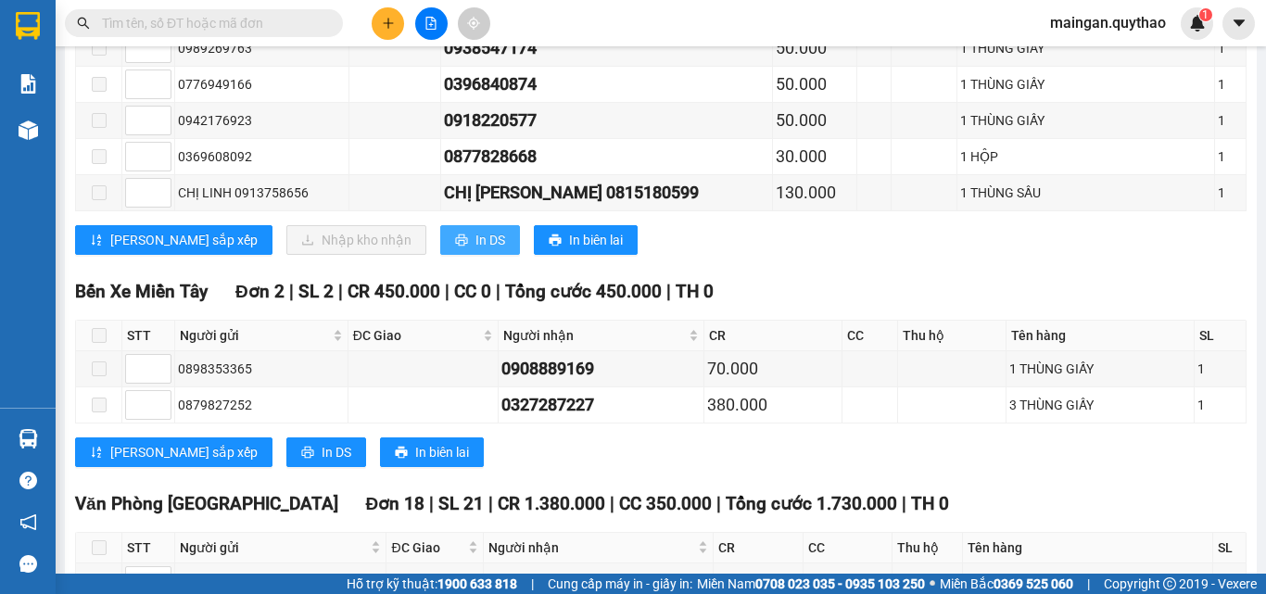
click at [440, 246] on button "In DS" at bounding box center [480, 240] width 80 height 30
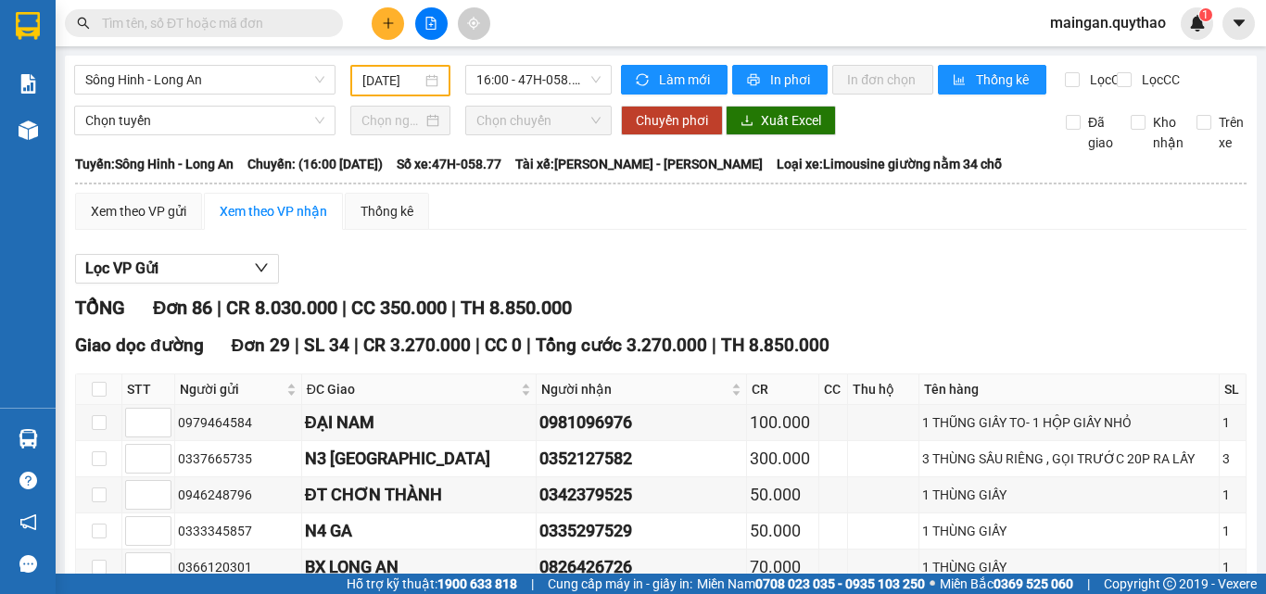
click at [386, 76] on input "11/09/2025" at bounding box center [391, 80] width 59 height 20
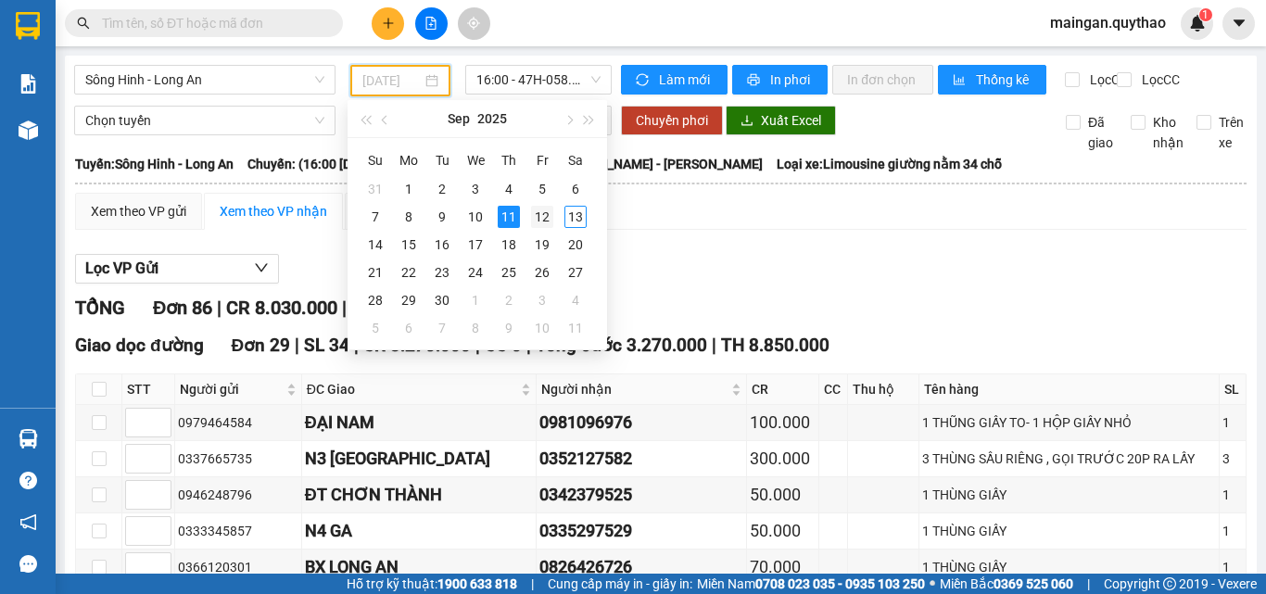
click at [535, 216] on div "12" at bounding box center [542, 217] width 22 height 22
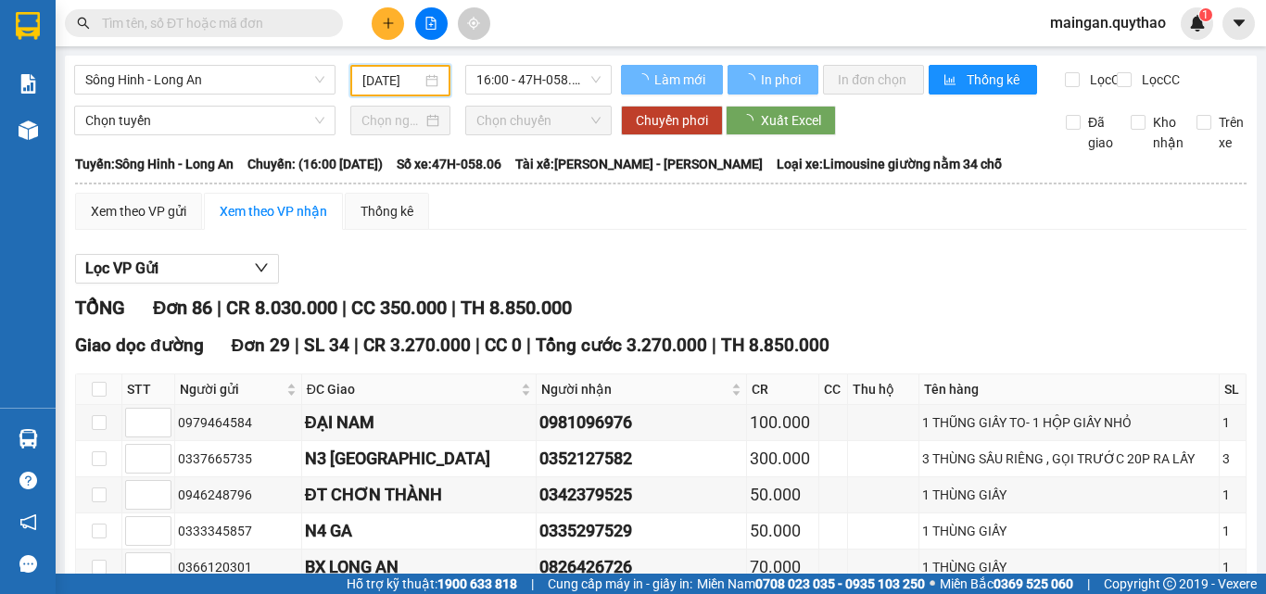
type input "12/09/2025"
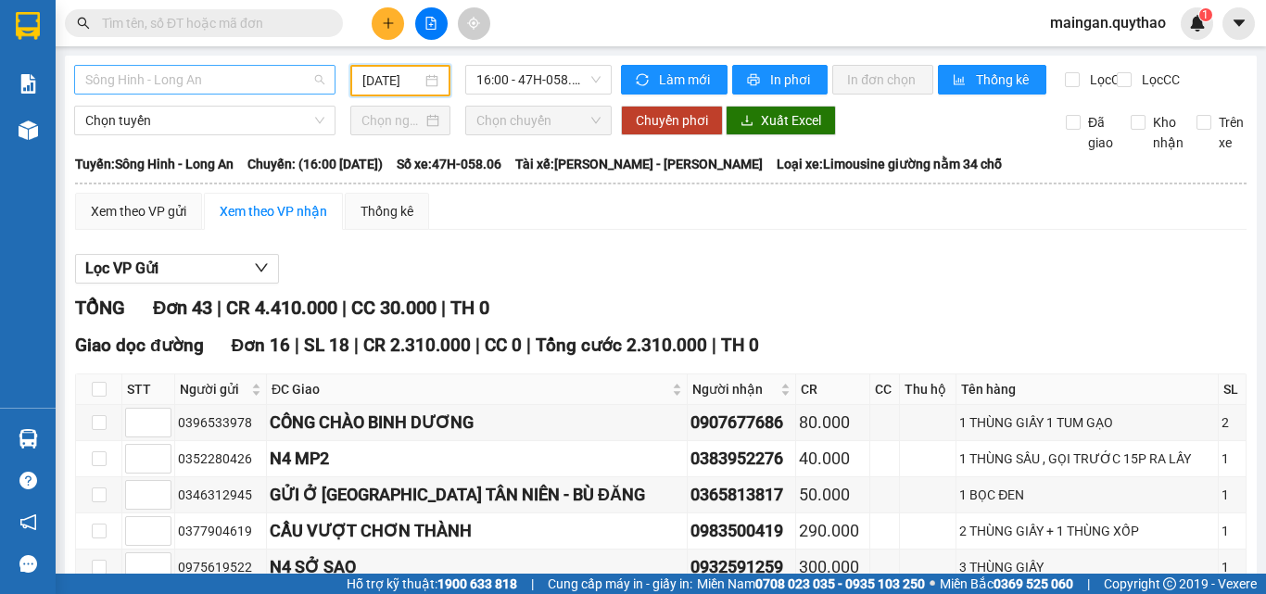
click at [244, 70] on span "Sông Hinh - Long An" at bounding box center [204, 80] width 239 height 28
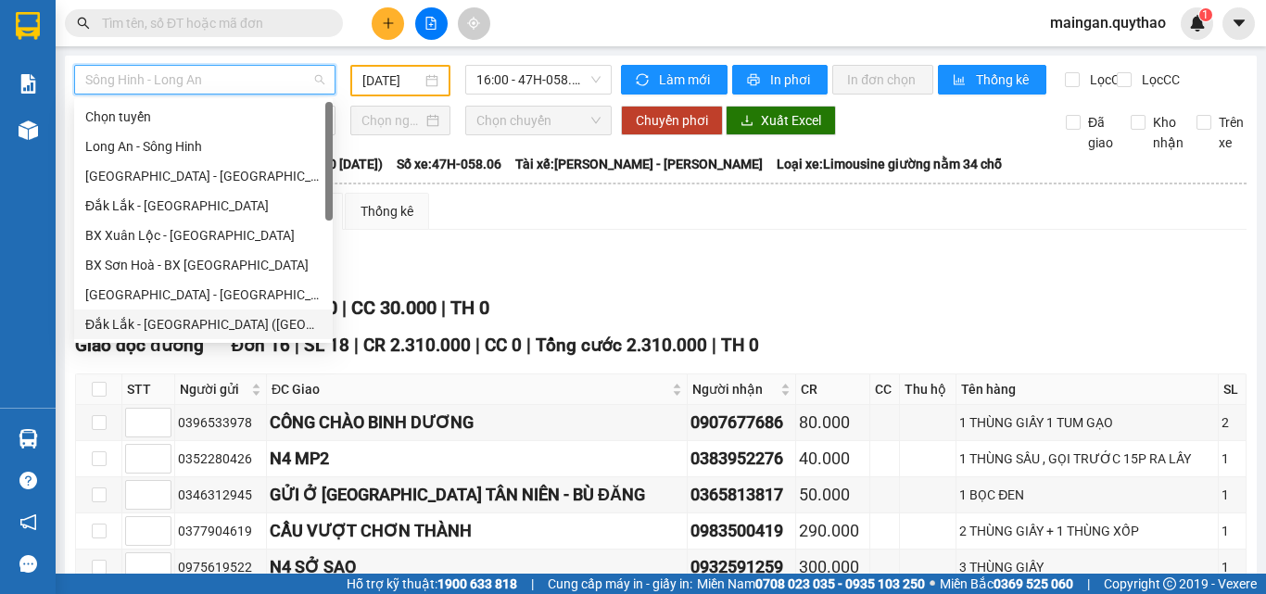
click at [222, 312] on div "Đắk Lắk - Sài Gòn (BXMĐ mới)" at bounding box center [203, 325] width 259 height 30
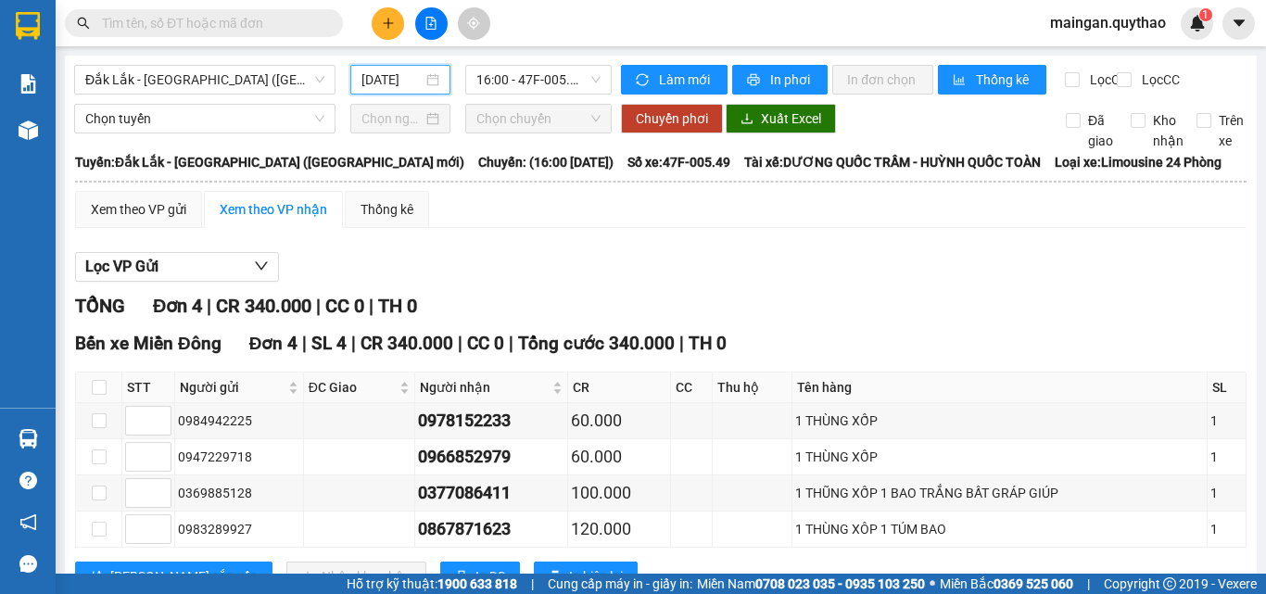
click at [411, 80] on input "[DATE]" at bounding box center [391, 80] width 61 height 20
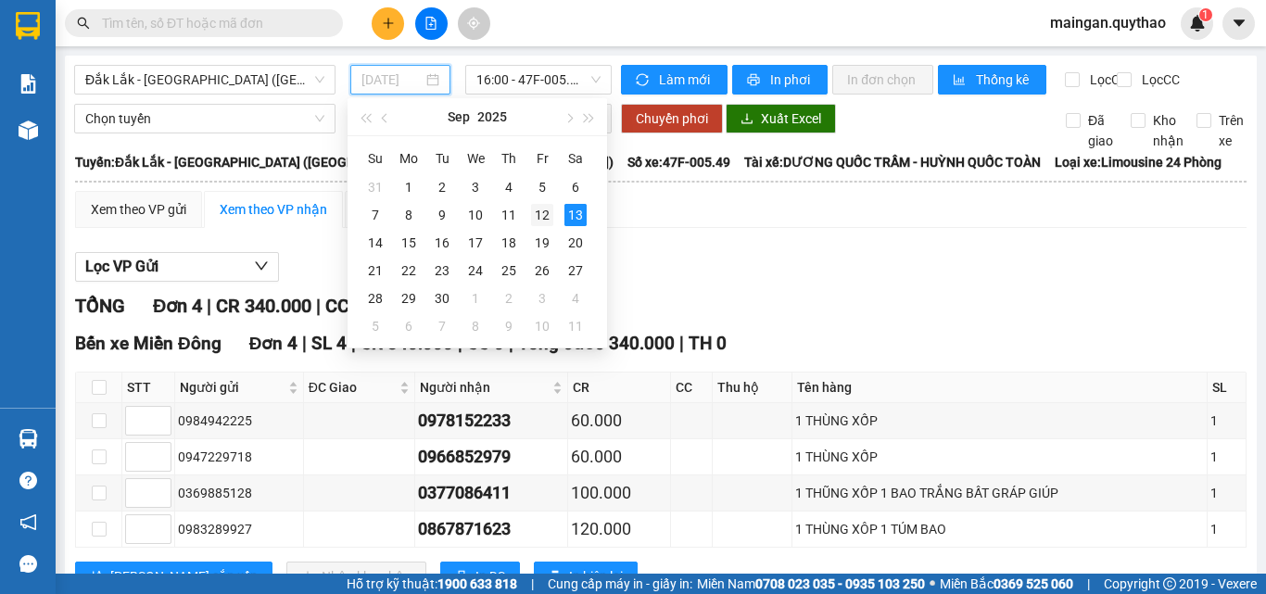
click at [541, 216] on div "12" at bounding box center [542, 215] width 22 height 22
type input "12/09/2025"
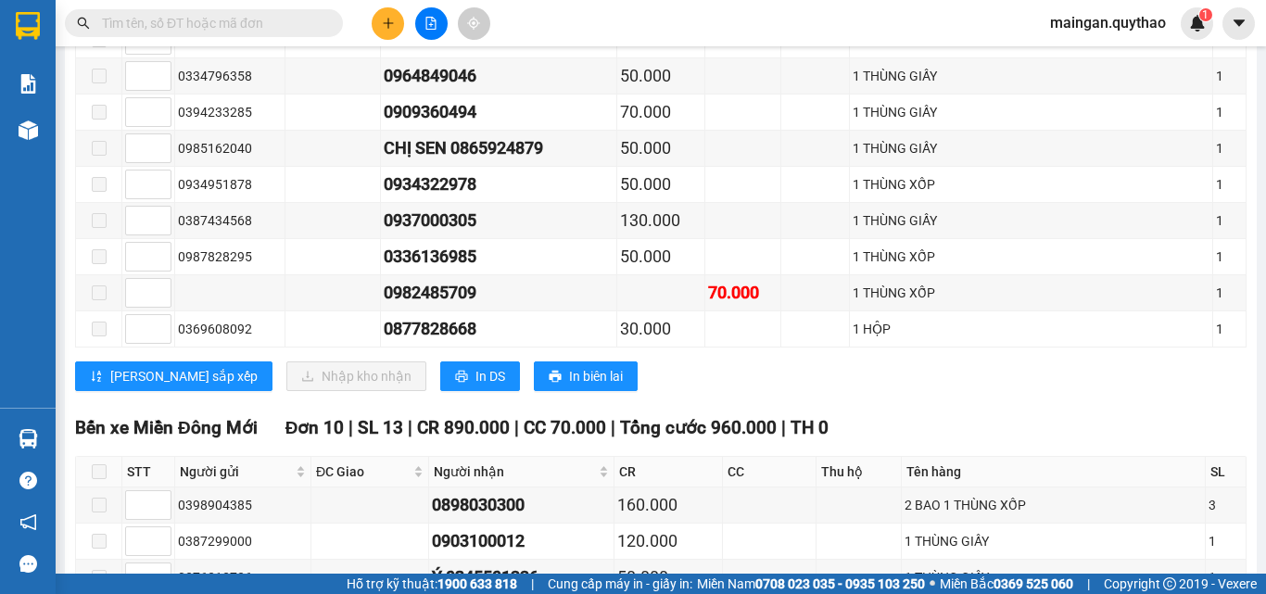
scroll to position [1390, 0]
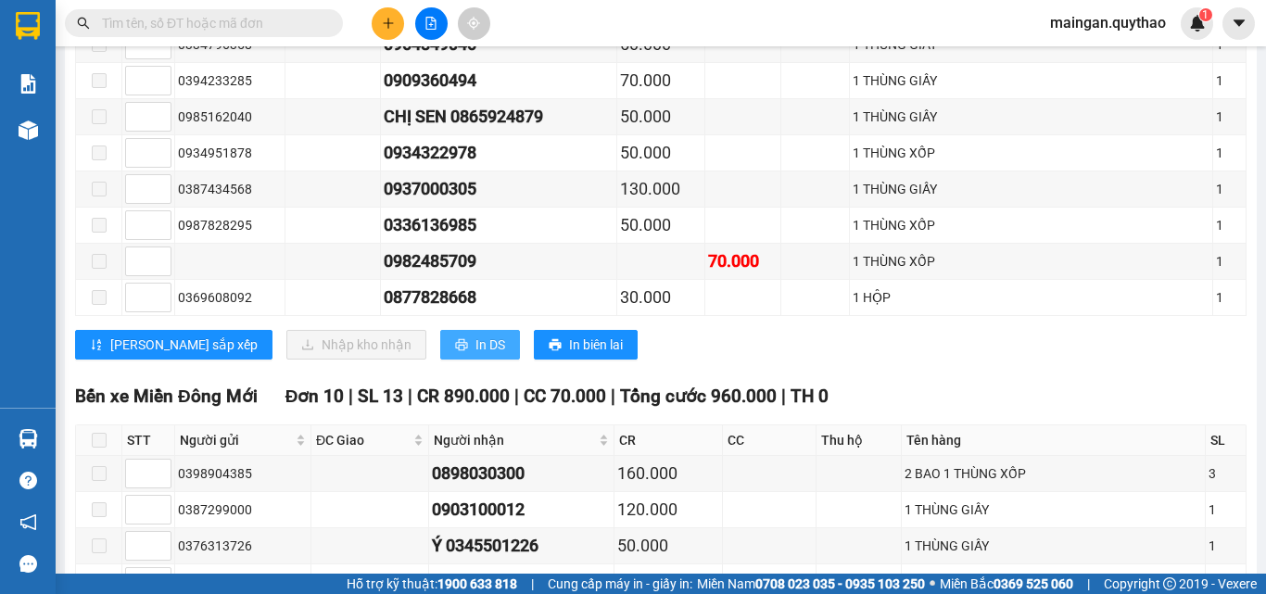
click at [440, 360] on div "Lưu sắp xếp Nhập kho nhận In DS In biên lai" at bounding box center [661, 345] width 1172 height 30
click at [475, 355] on span "In DS" at bounding box center [490, 345] width 30 height 20
click at [381, 30] on button at bounding box center [388, 23] width 32 height 32
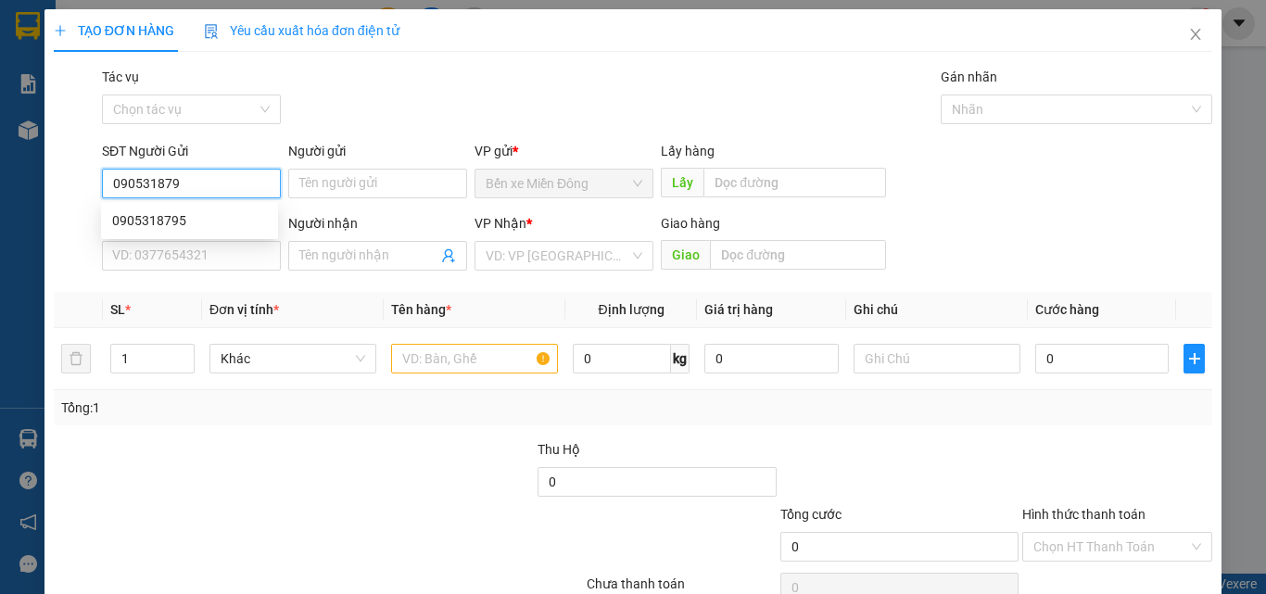
type input "0905318795"
drag, startPoint x: 156, startPoint y: 222, endPoint x: 268, endPoint y: 220, distance: 112.2
click at [163, 220] on div "0905318795" at bounding box center [189, 220] width 155 height 20
type input "0932435252"
type input "0905318795"
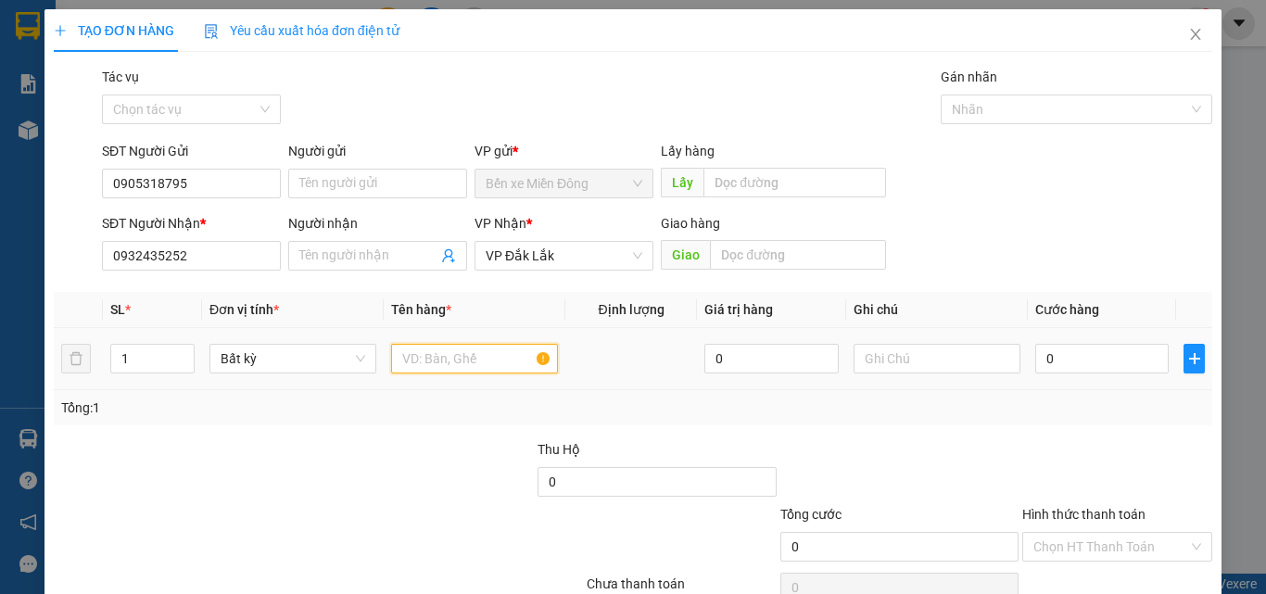
click at [465, 352] on input "text" at bounding box center [474, 359] width 167 height 30
type input "1 THÙNG XỐP"
drag, startPoint x: 1163, startPoint y: 339, endPoint x: 1152, endPoint y: 345, distance: 12.4
click at [1156, 343] on tr "1 Bất kỳ 1 THÙNG XỐP 0 0" at bounding box center [633, 359] width 1159 height 62
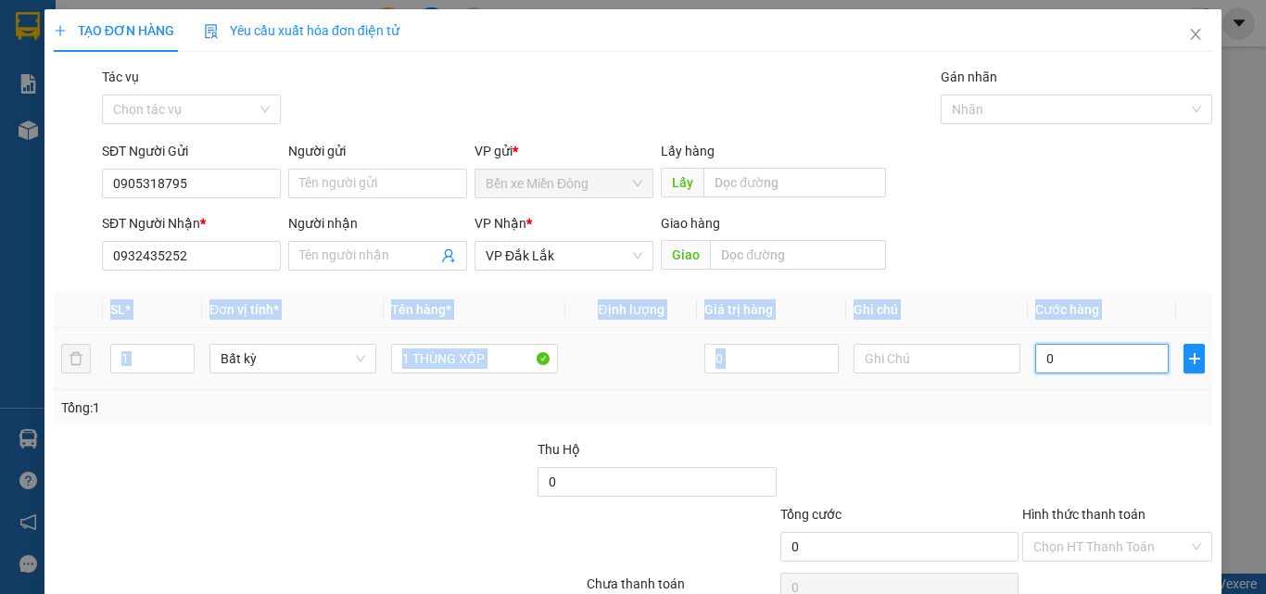
click at [1128, 358] on input "0" at bounding box center [1101, 359] width 133 height 30
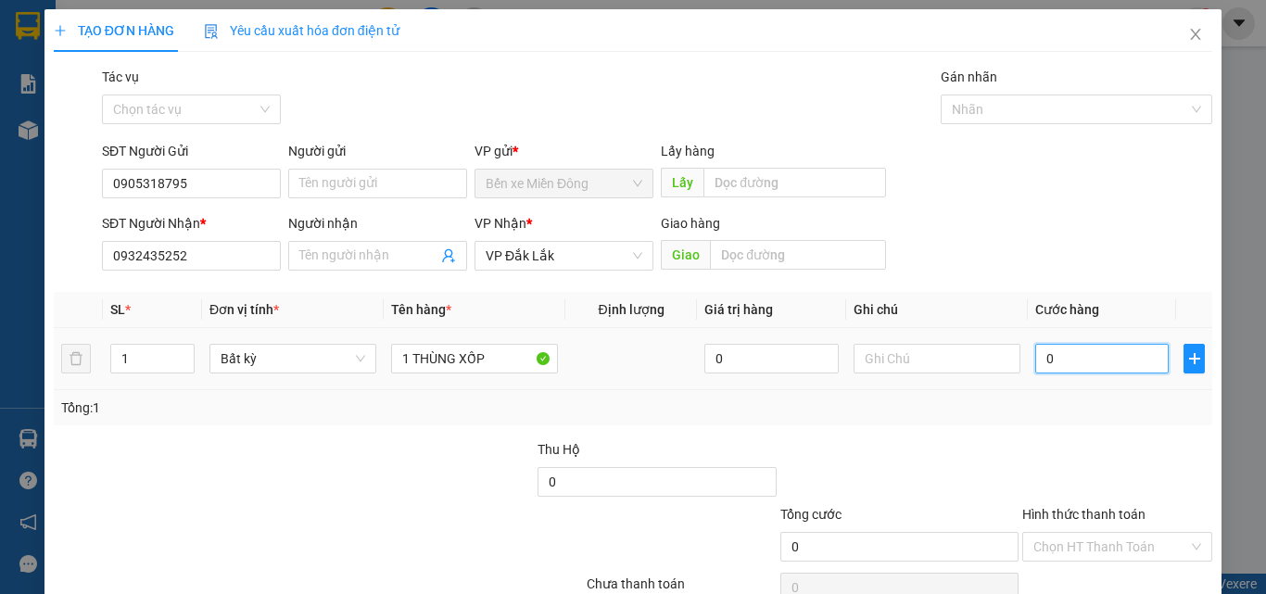
type input "04"
type input "4"
type input "040"
type input "40"
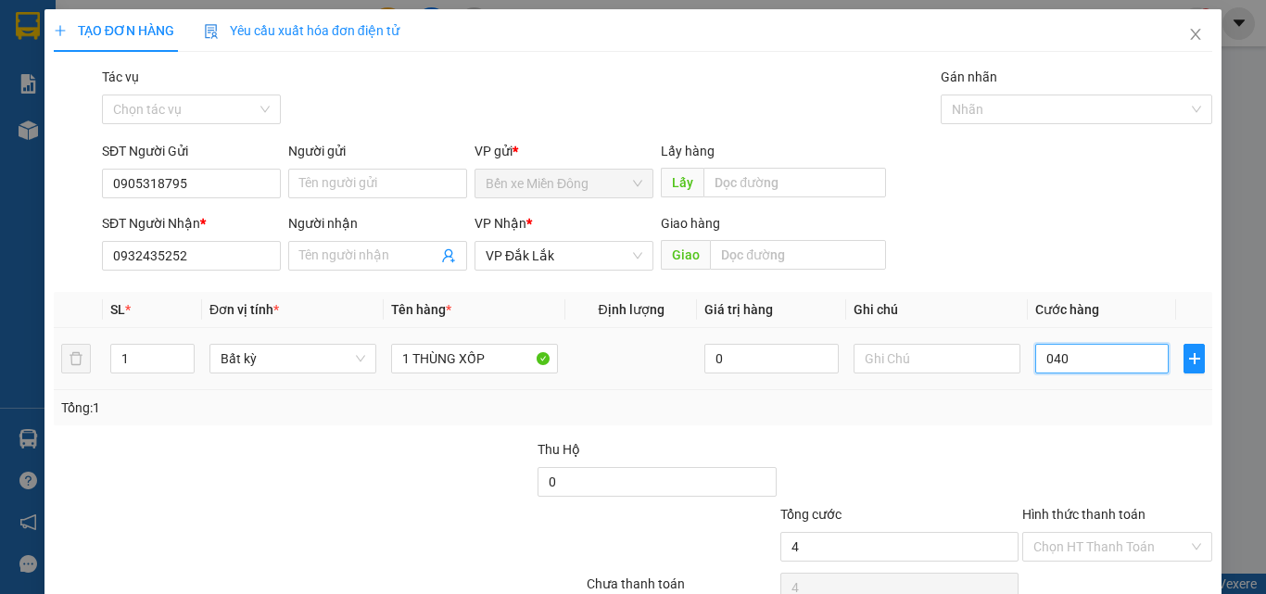
type input "40"
drag, startPoint x: 1116, startPoint y: 397, endPoint x: 1123, endPoint y: 486, distance: 89.3
click at [1116, 398] on div "Tổng: 1" at bounding box center [633, 408] width 1144 height 20
type input "40.000"
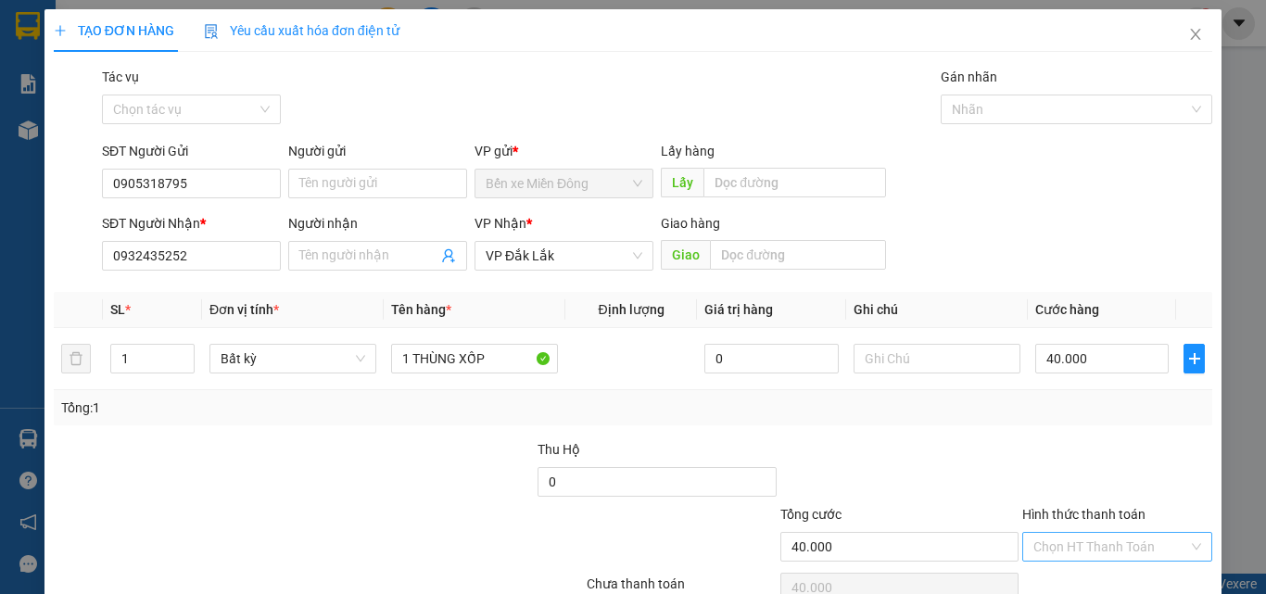
drag, startPoint x: 1114, startPoint y: 569, endPoint x: 1111, endPoint y: 544, distance: 25.2
click at [1114, 563] on div "Transit Pickup Surcharge Ids Transit Deliver Surcharge Ids Transit Deliver Surc…" at bounding box center [633, 358] width 1159 height 583
click at [1111, 544] on input "Hình thức thanh toán" at bounding box center [1110, 547] width 155 height 28
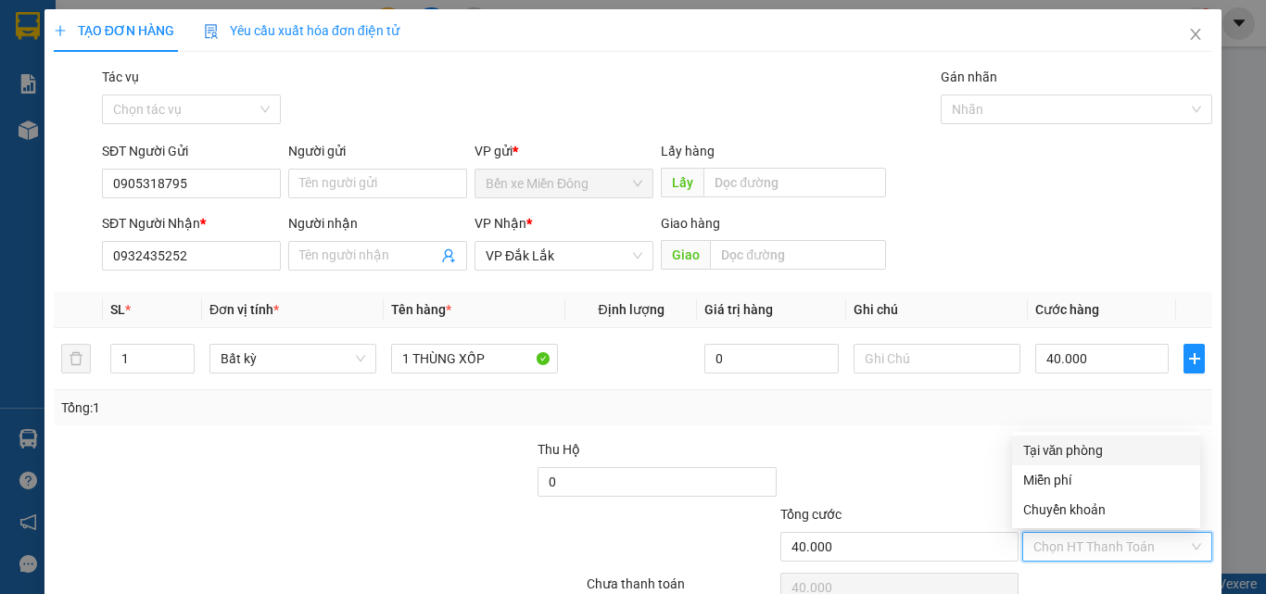
click at [1094, 444] on div "Tại văn phòng" at bounding box center [1106, 450] width 166 height 20
type input "0"
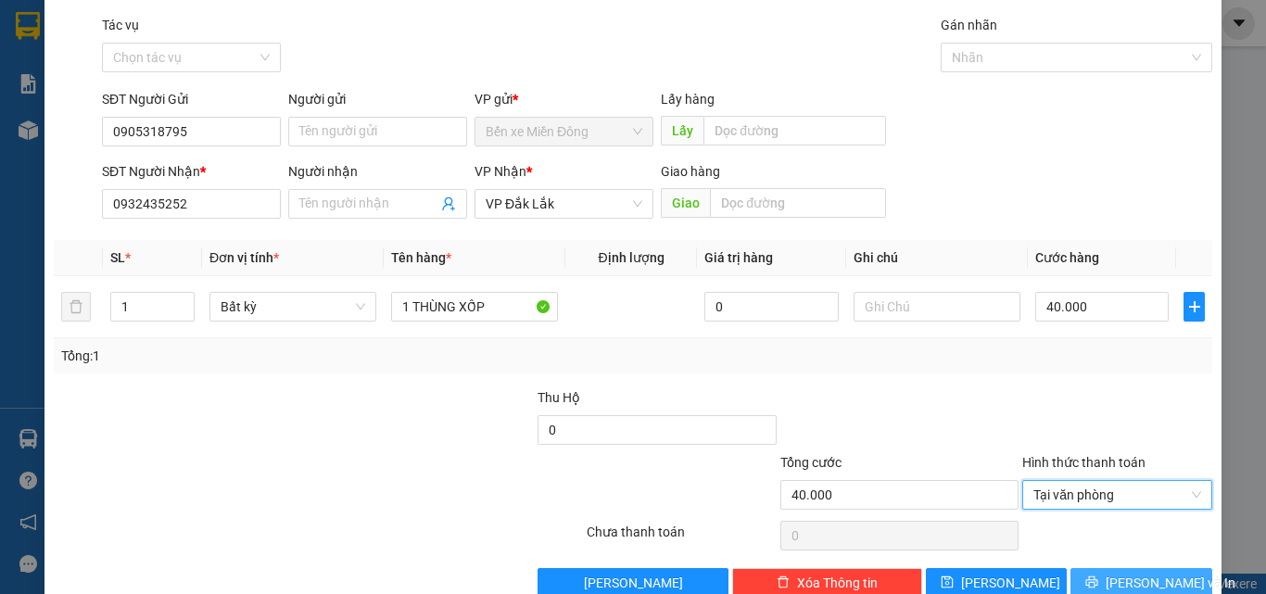
scroll to position [92, 0]
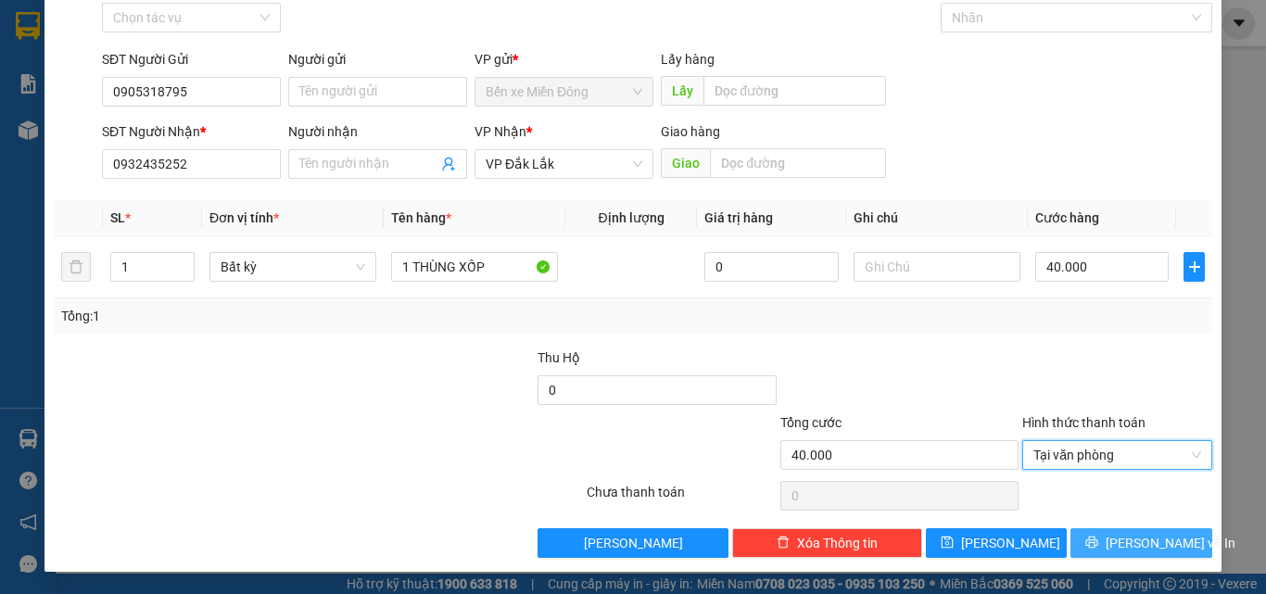
click at [1150, 556] on button "[PERSON_NAME] và In" at bounding box center [1141, 543] width 142 height 30
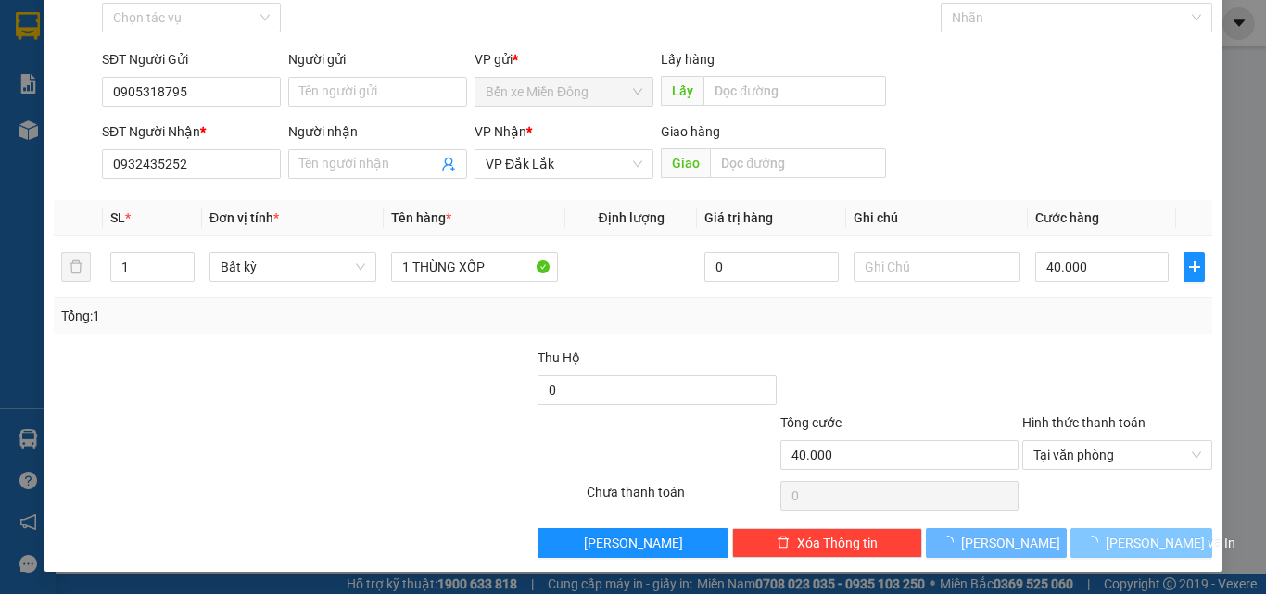
click at [1150, 556] on button "[PERSON_NAME] và In" at bounding box center [1141, 543] width 142 height 30
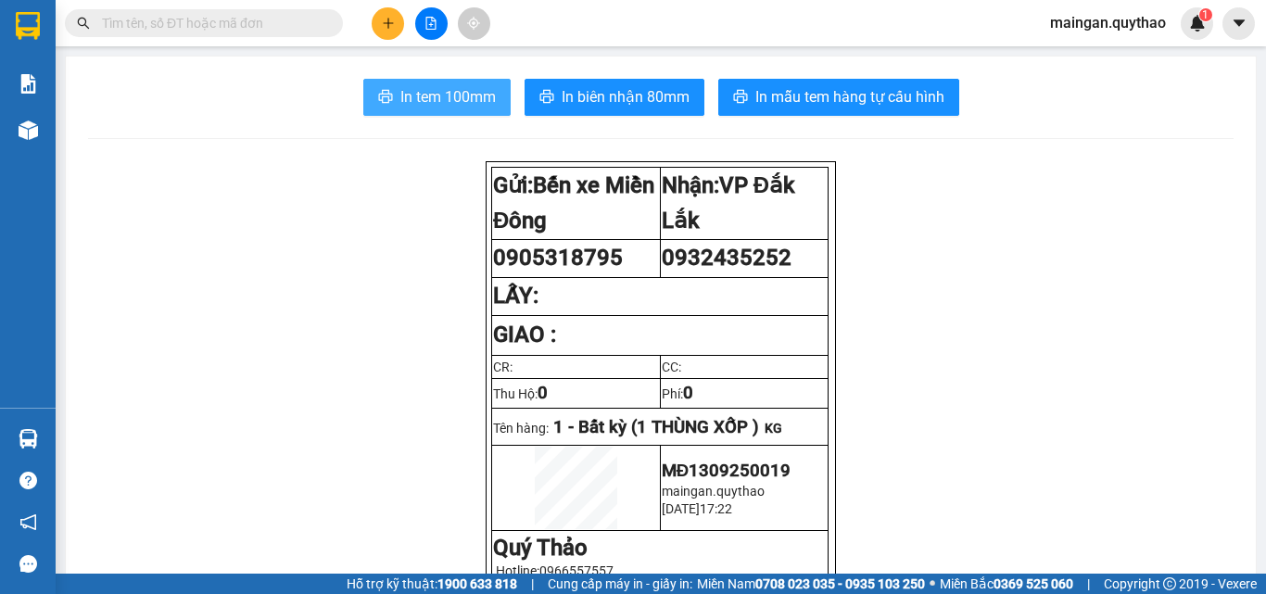
click at [467, 90] on span "In tem 100mm" at bounding box center [447, 96] width 95 height 23
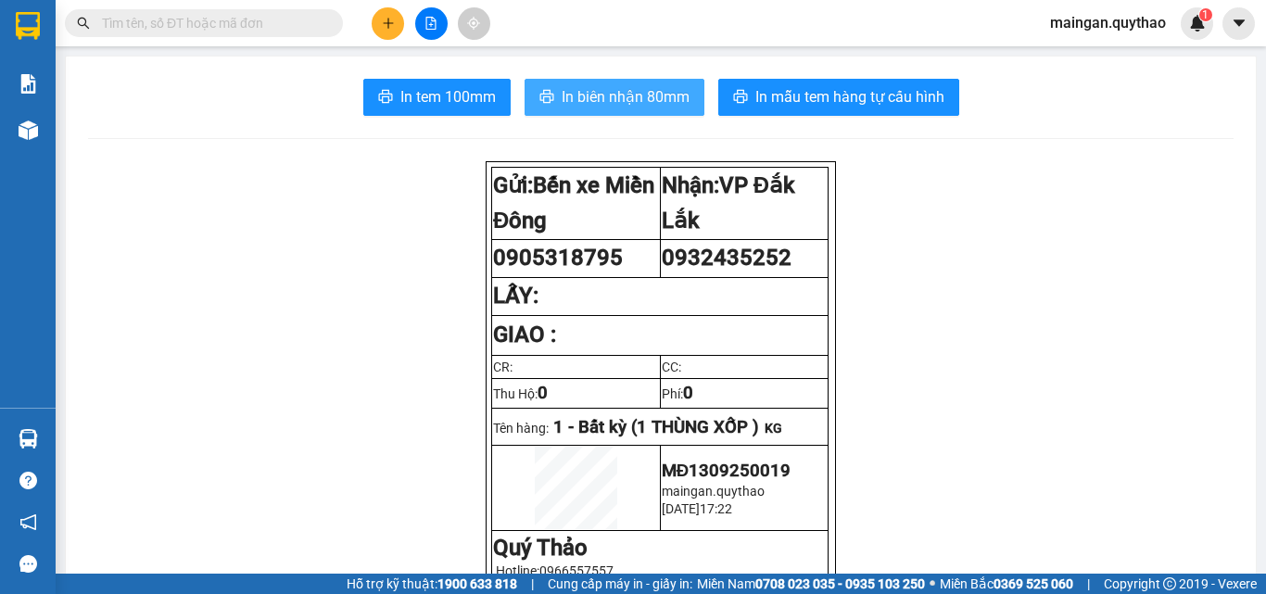
click at [589, 85] on span "In biên nhận 80mm" at bounding box center [626, 96] width 128 height 23
click at [393, 24] on icon "plus" at bounding box center [388, 23] width 13 height 13
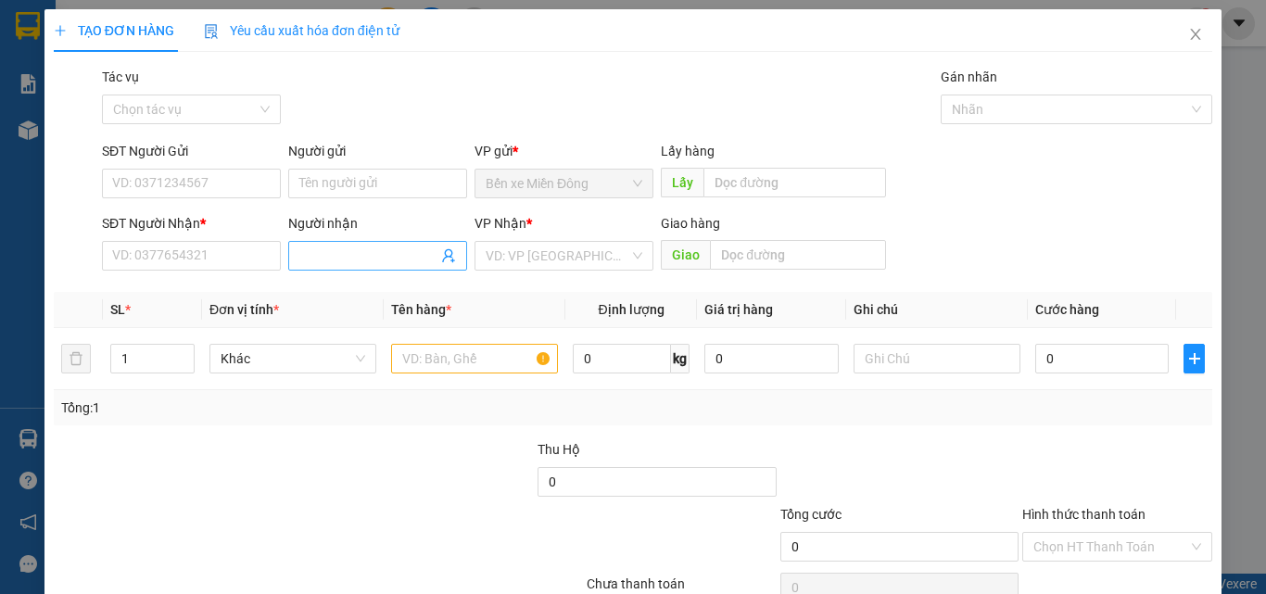
click at [385, 262] on input "Người nhận" at bounding box center [368, 256] width 138 height 20
type input "D"
type input "ĐỂ"
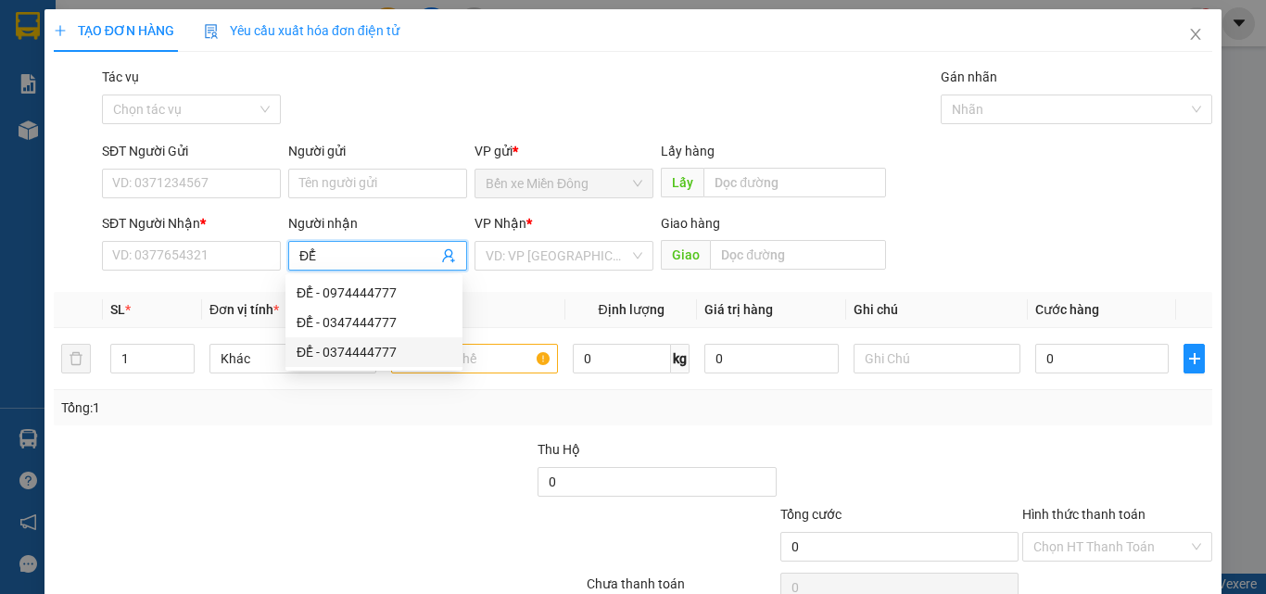
click at [359, 351] on div "ĐỂ - 0374444777" at bounding box center [374, 352] width 155 height 20
type input "0374444777"
type input "ĐỂ"
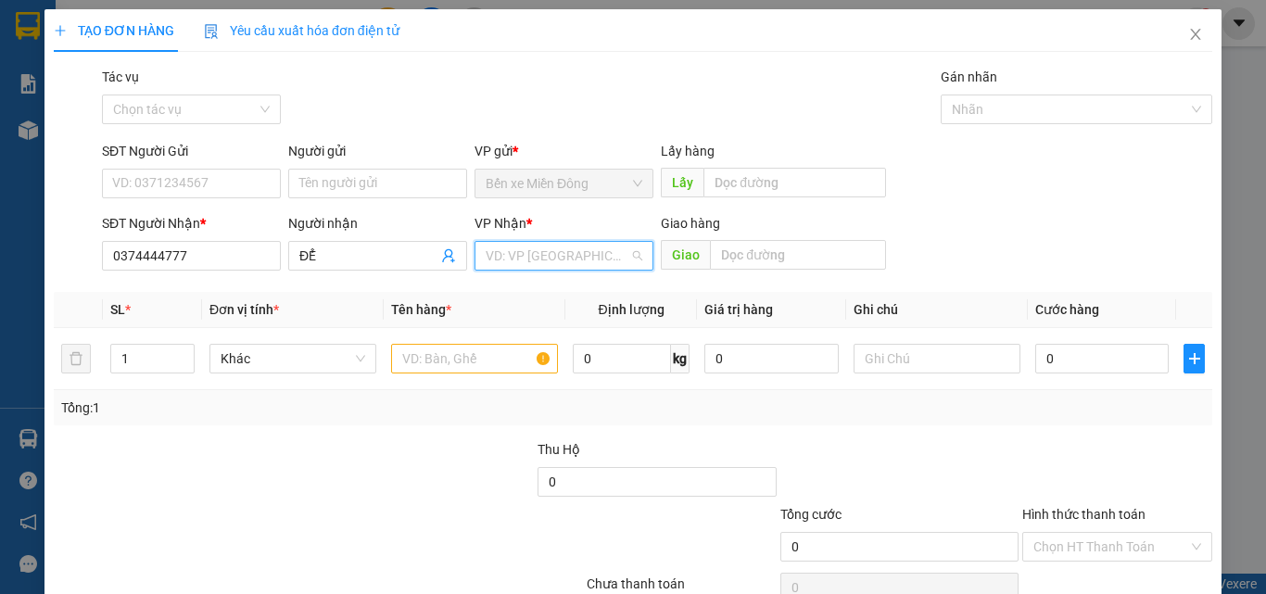
click at [551, 269] on input "search" at bounding box center [558, 256] width 144 height 28
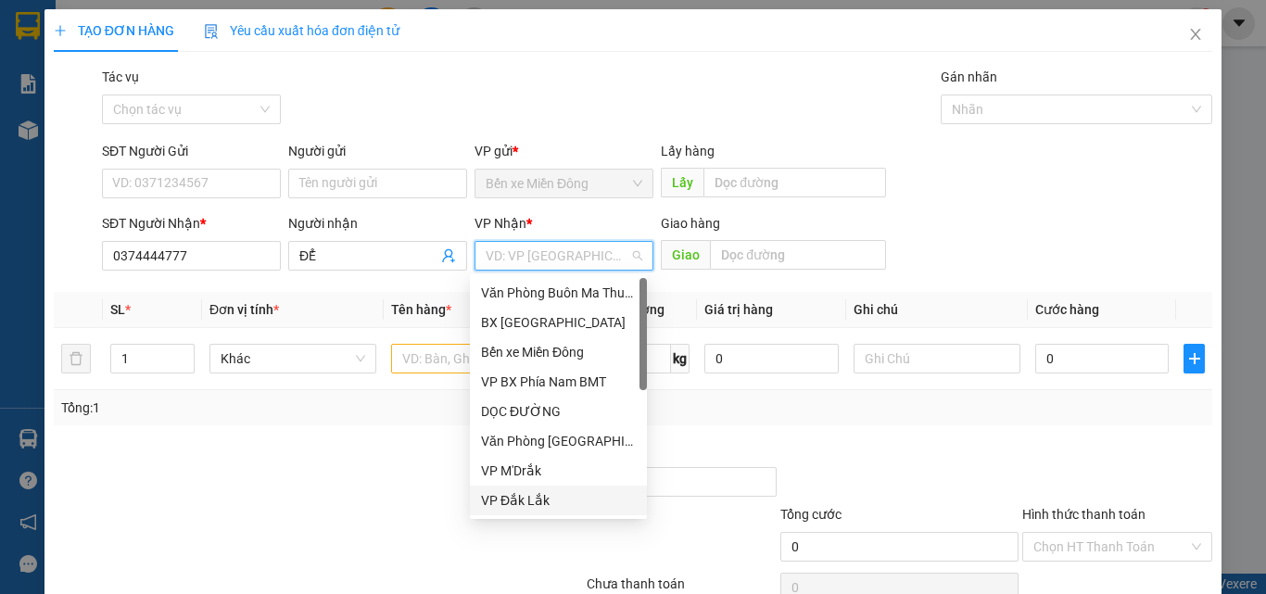
drag, startPoint x: 547, startPoint y: 508, endPoint x: 448, endPoint y: 346, distance: 190.1
click at [545, 508] on div "VP Đắk Lắk" at bounding box center [558, 500] width 155 height 20
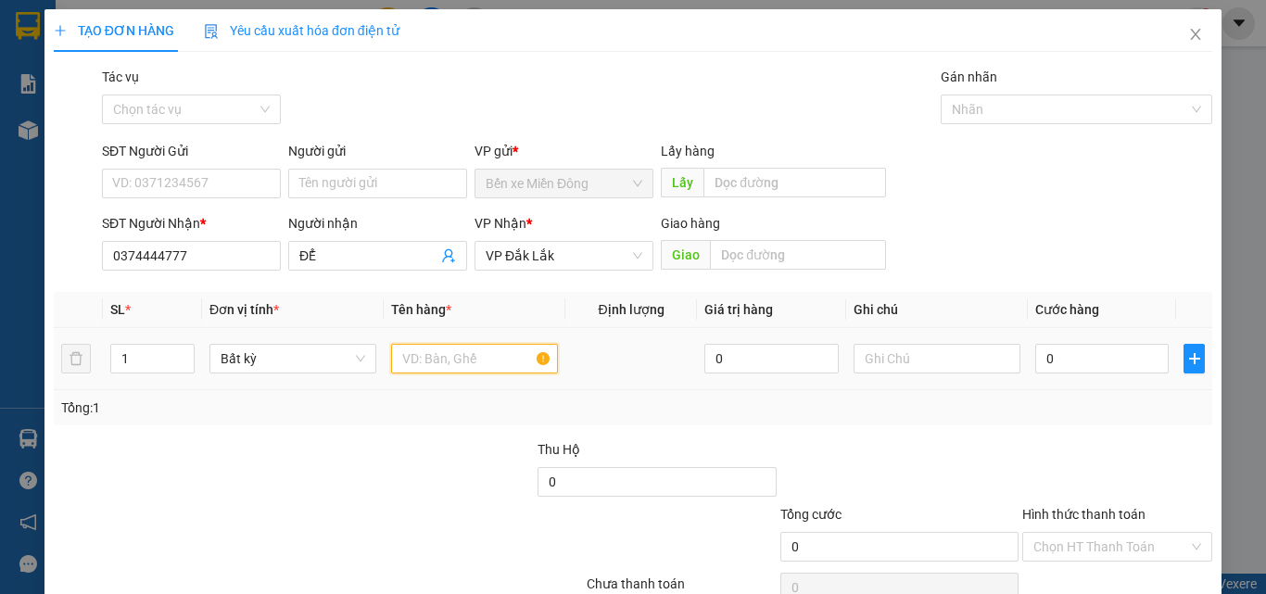
click at [448, 346] on input "text" at bounding box center [474, 359] width 167 height 30
type input "1 CỤC ĐEN"
click at [1045, 365] on input "0" at bounding box center [1101, 359] width 133 height 30
type input "004"
type input "4"
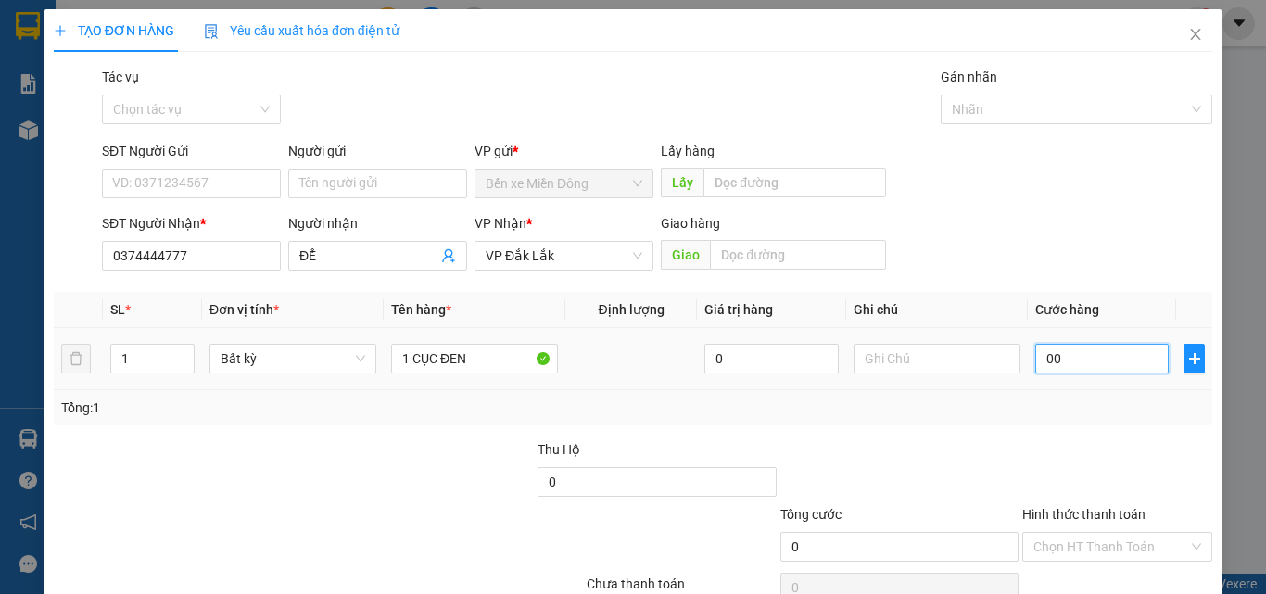
type input "4"
type input "0.040"
type input "40"
click at [1025, 471] on div at bounding box center [1117, 471] width 194 height 65
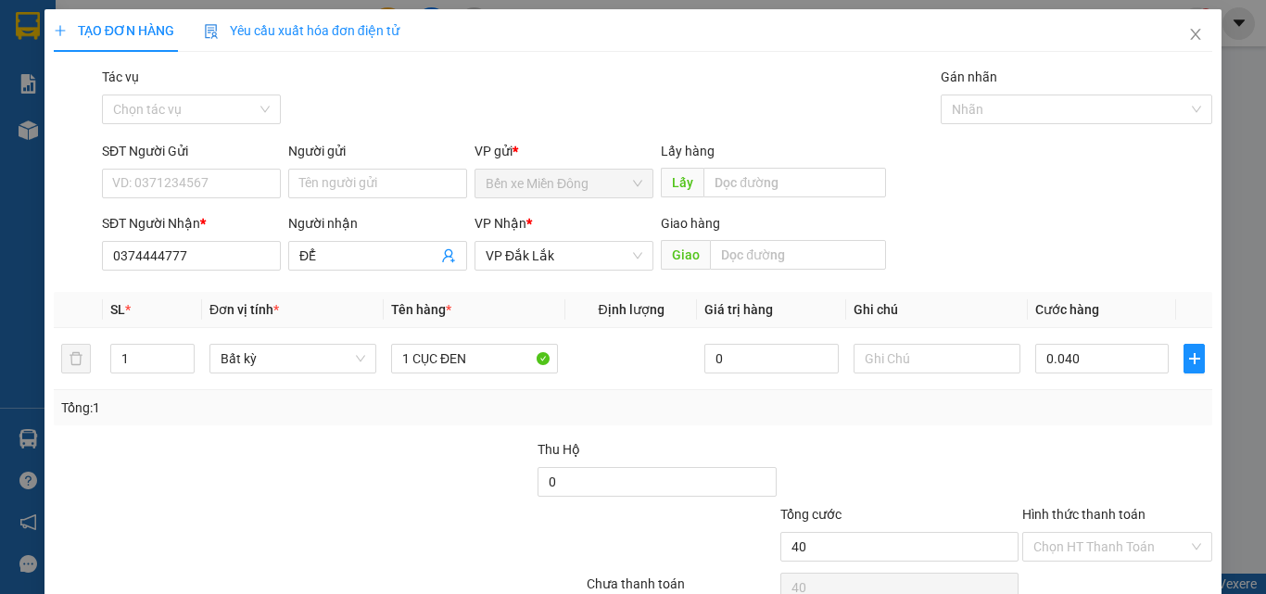
type input "40.000"
drag, startPoint x: 1099, startPoint y: 570, endPoint x: 1098, endPoint y: 547, distance: 23.2
click at [1099, 567] on div "Transit Pickup Surcharge Ids Transit Deliver Surcharge Ids Transit Deliver Surc…" at bounding box center [633, 358] width 1159 height 583
click at [1098, 547] on input "Hình thức thanh toán" at bounding box center [1110, 547] width 155 height 28
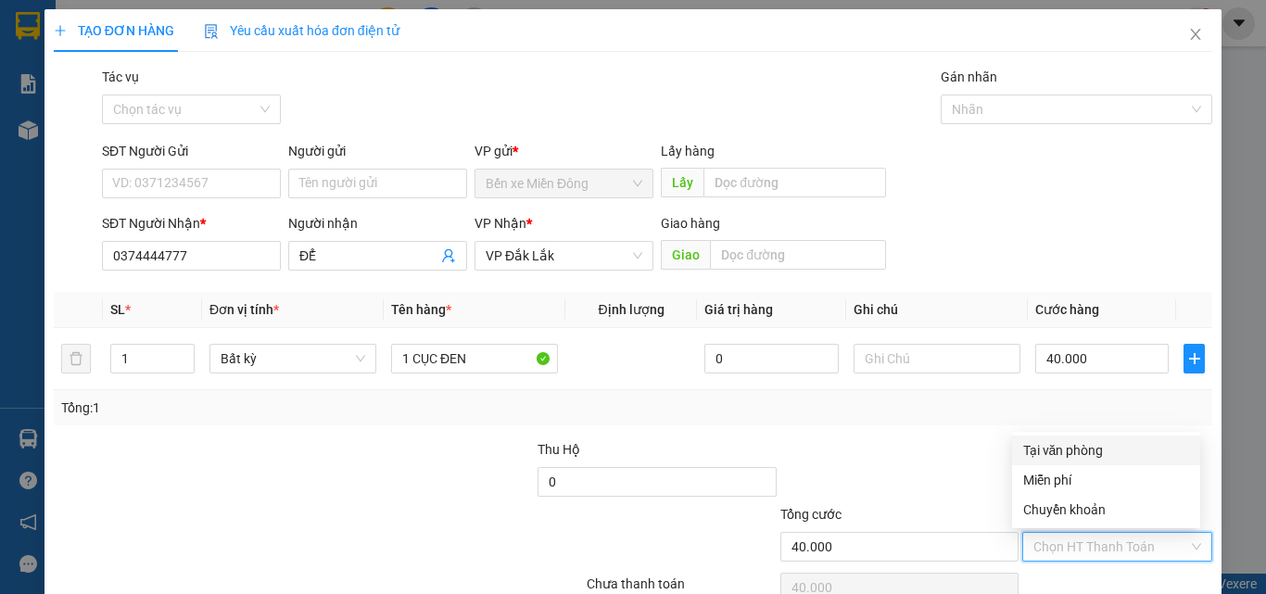
click at [1070, 453] on div "Tại văn phòng" at bounding box center [1106, 450] width 166 height 20
type input "0"
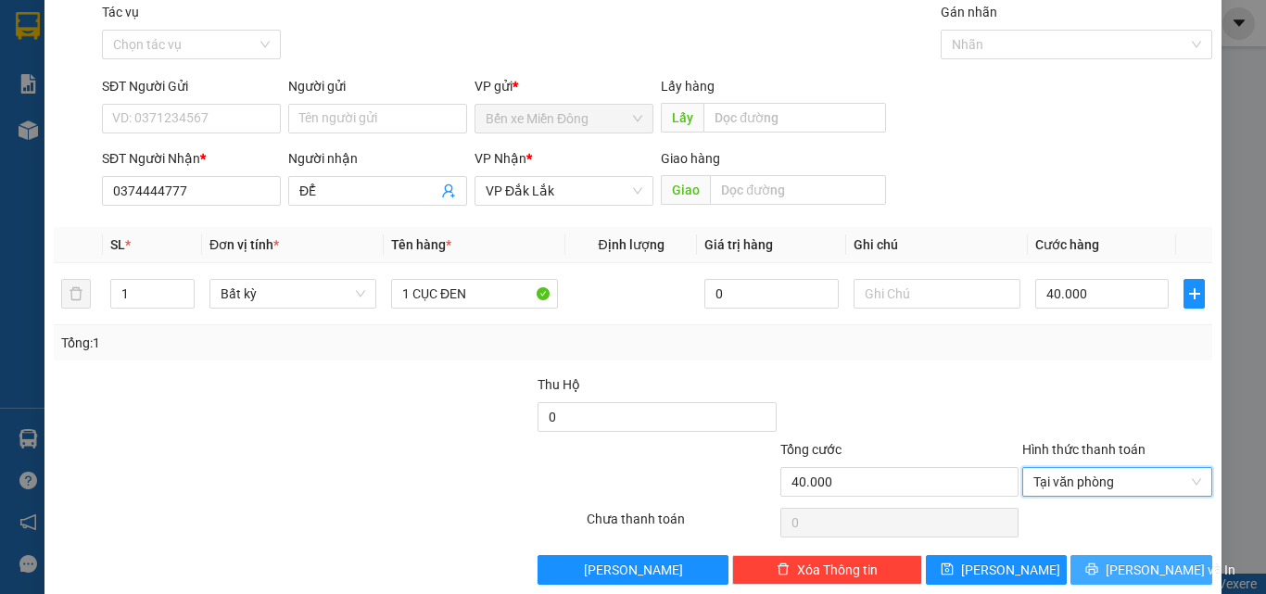
scroll to position [92, 0]
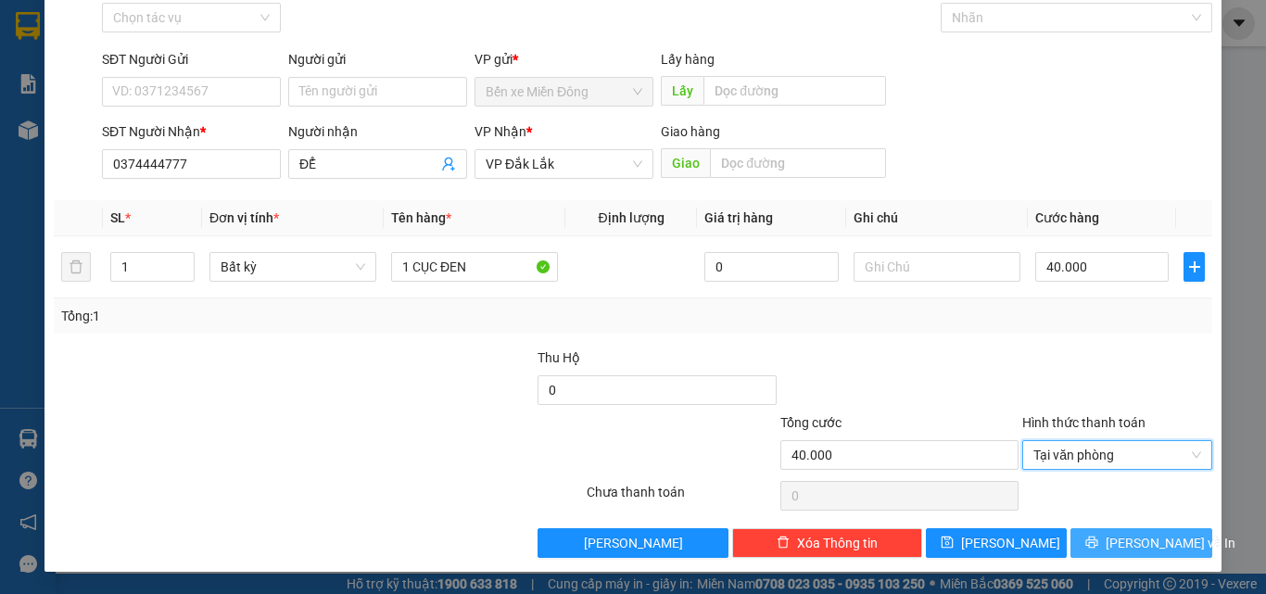
click at [1111, 531] on button "[PERSON_NAME] và In" at bounding box center [1141, 543] width 142 height 30
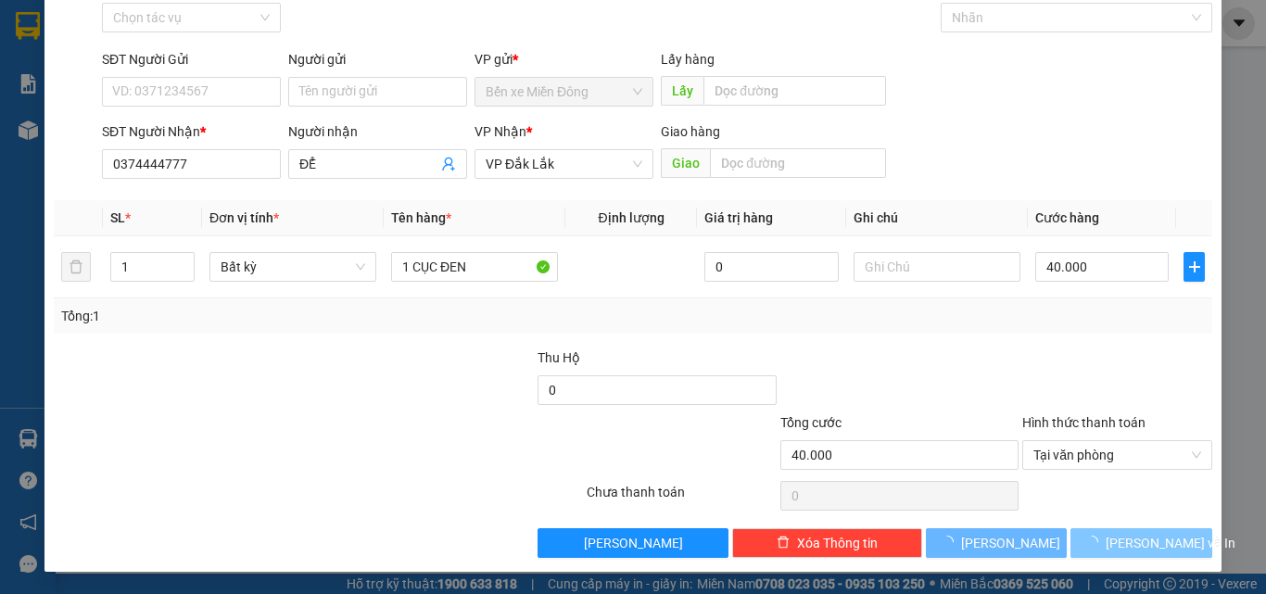
drag, startPoint x: 1111, startPoint y: 532, endPoint x: 1036, endPoint y: 471, distance: 96.8
click at [1107, 528] on button "[PERSON_NAME] và In" at bounding box center [1141, 543] width 142 height 30
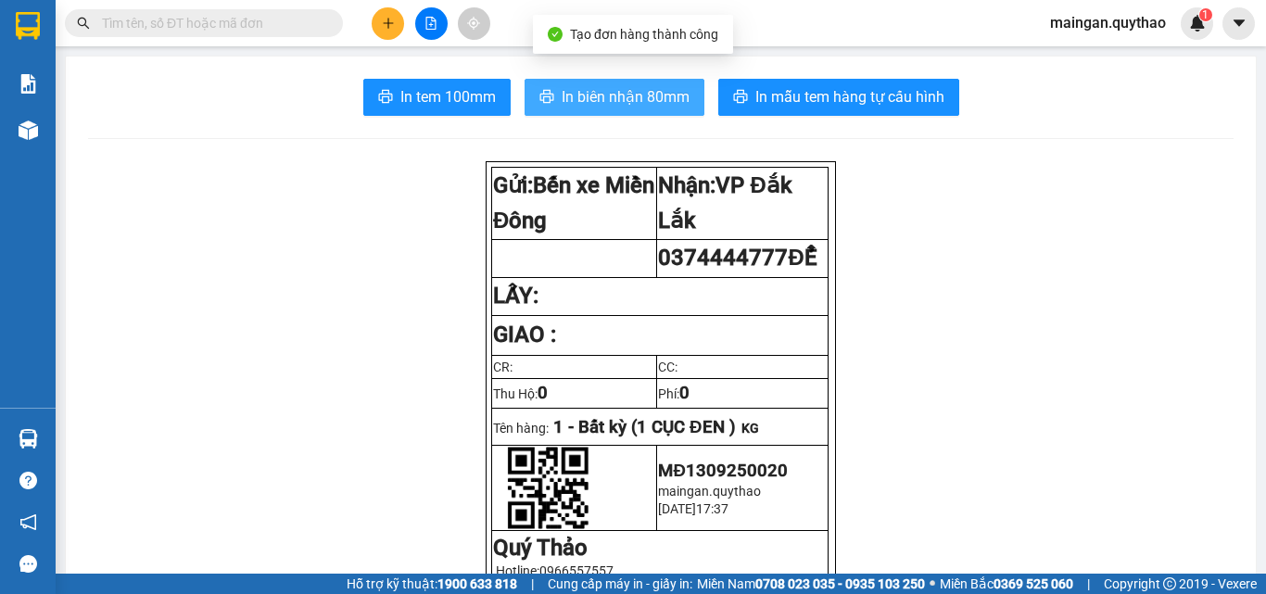
click at [660, 111] on button "In biên nhận 80mm" at bounding box center [615, 97] width 180 height 37
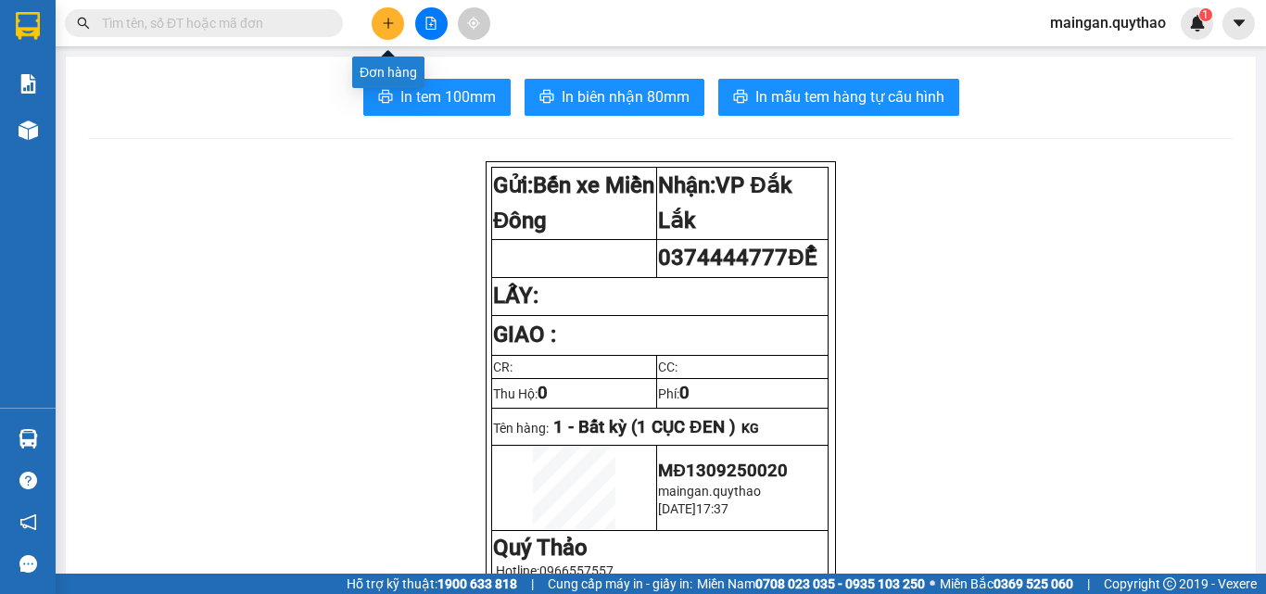
click at [374, 20] on button at bounding box center [388, 23] width 32 height 32
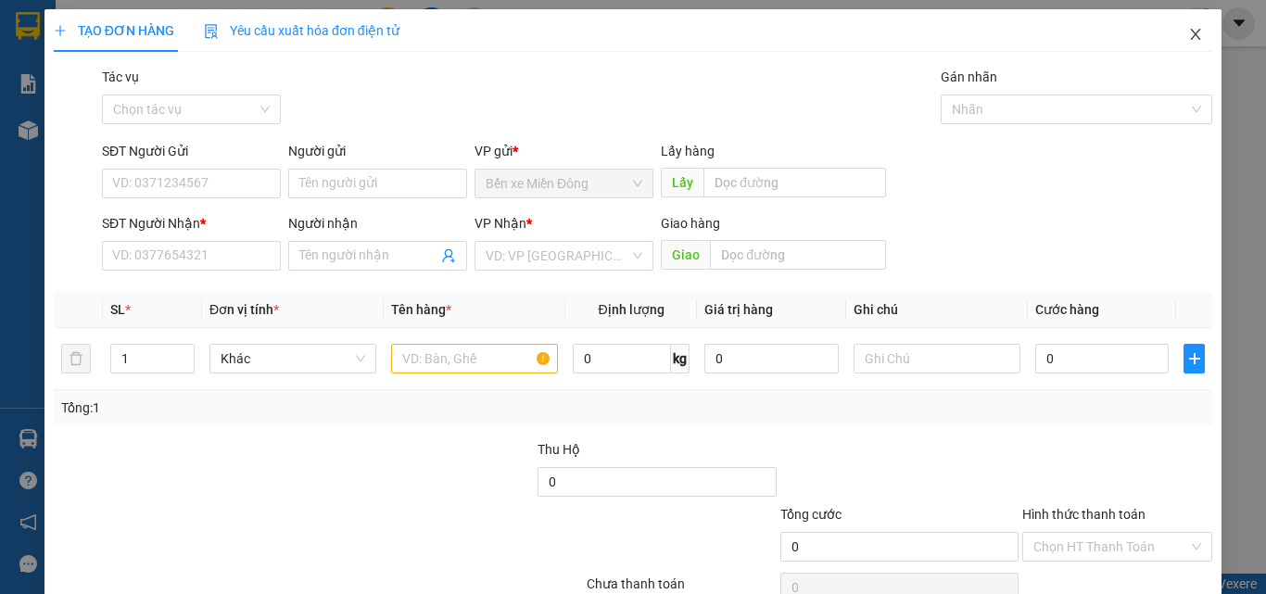
drag, startPoint x: 1192, startPoint y: 35, endPoint x: 1153, endPoint y: 52, distance: 42.4
click at [1191, 36] on span "Close" at bounding box center [1196, 35] width 52 height 52
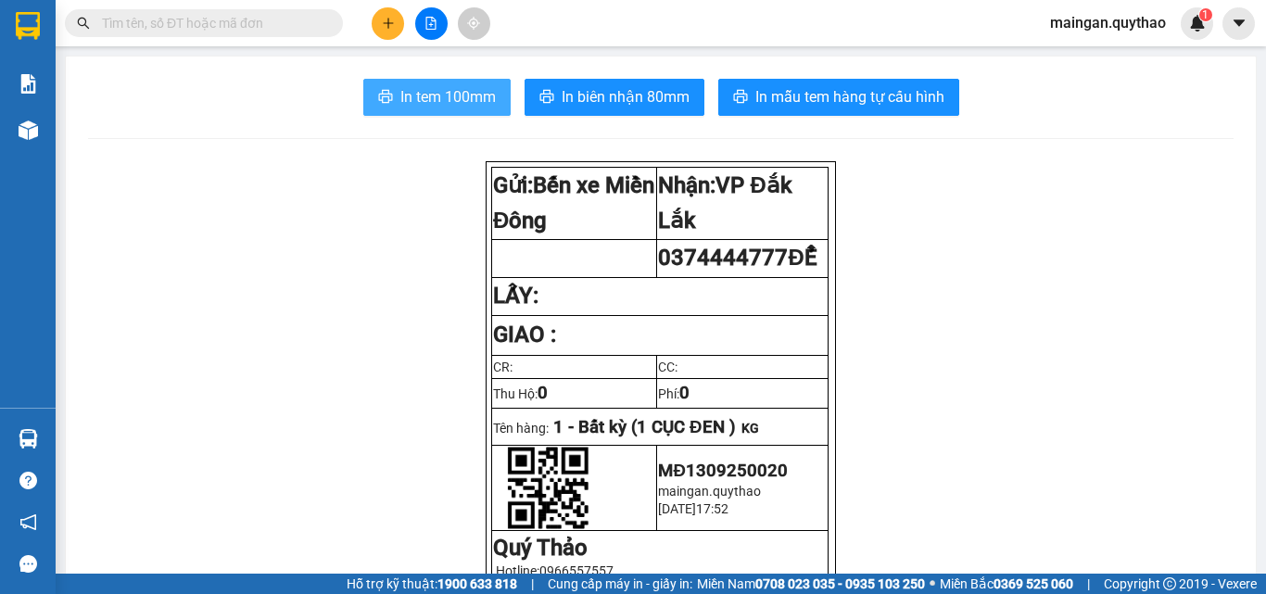
click at [455, 90] on span "In tem 100mm" at bounding box center [447, 96] width 95 height 23
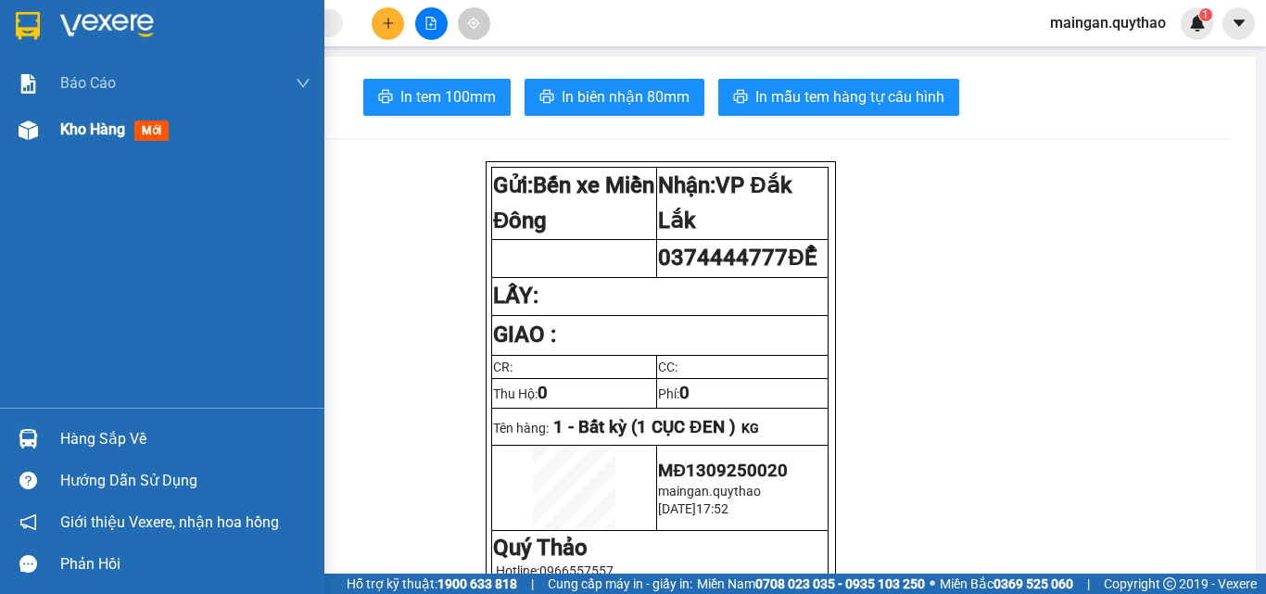
click at [74, 116] on div "Kho hàng mới" at bounding box center [185, 130] width 250 height 46
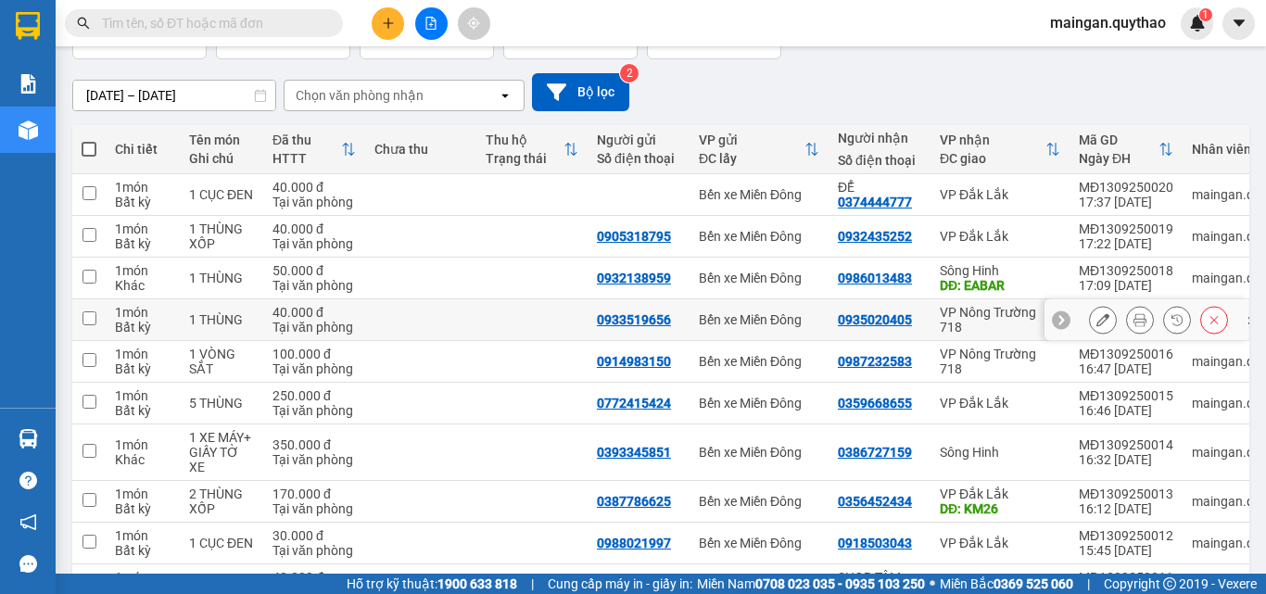
scroll to position [93, 0]
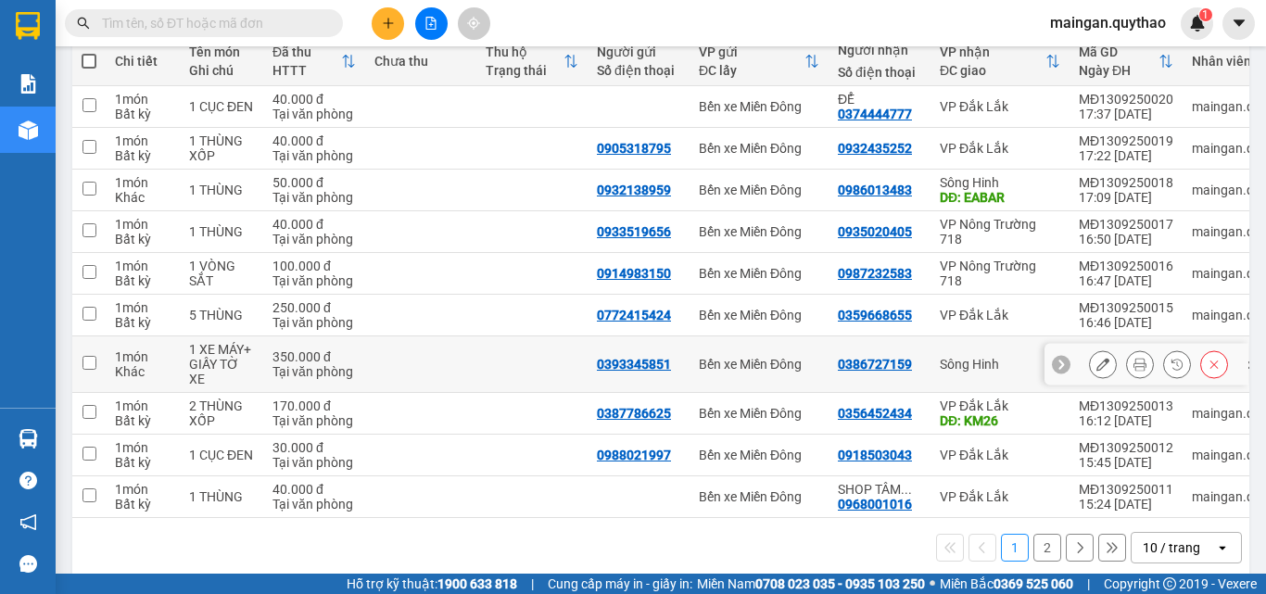
scroll to position [252, 0]
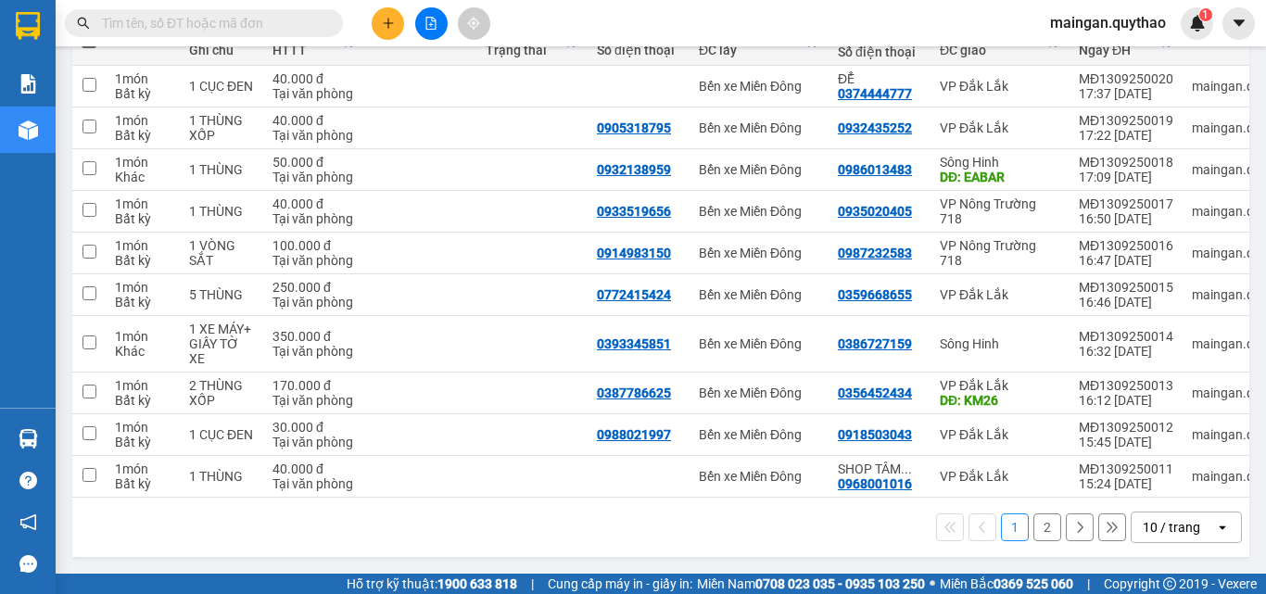
click at [1178, 531] on div "10 / trang" at bounding box center [1171, 527] width 57 height 19
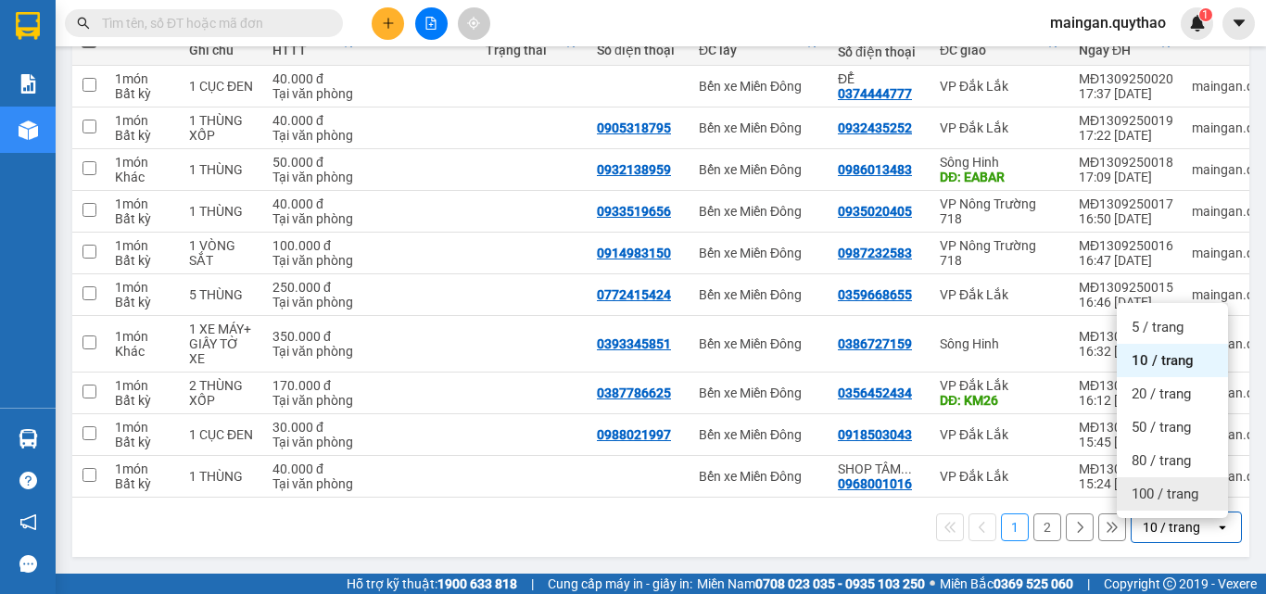
click at [1179, 499] on div "100 / trang" at bounding box center [1172, 493] width 111 height 33
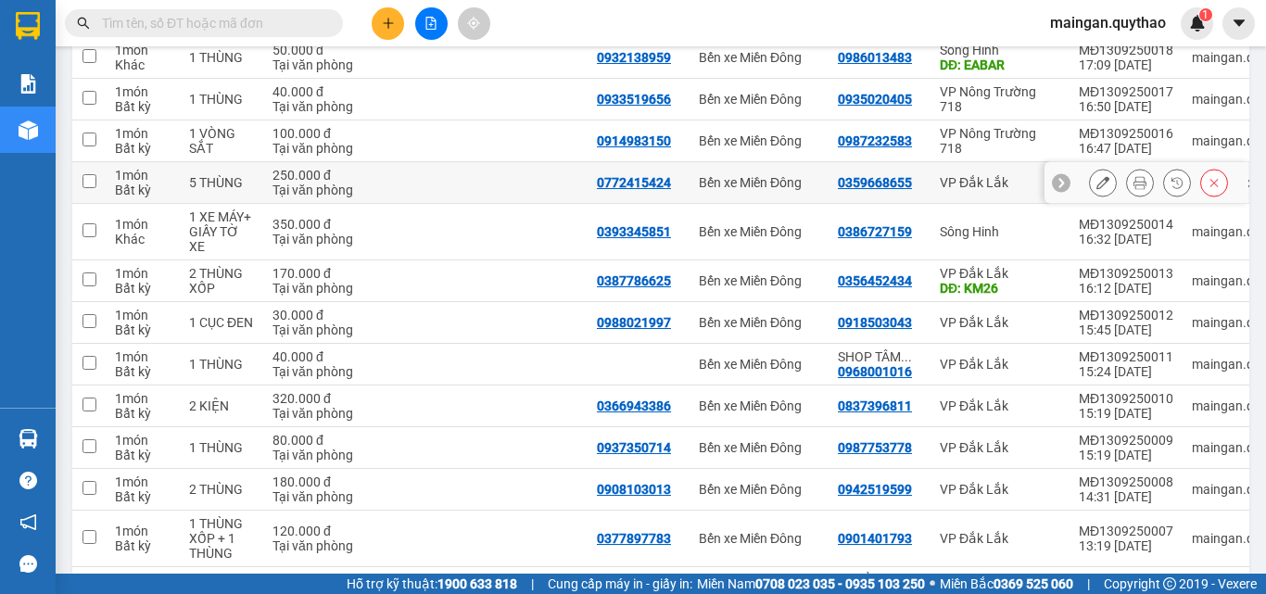
scroll to position [313, 0]
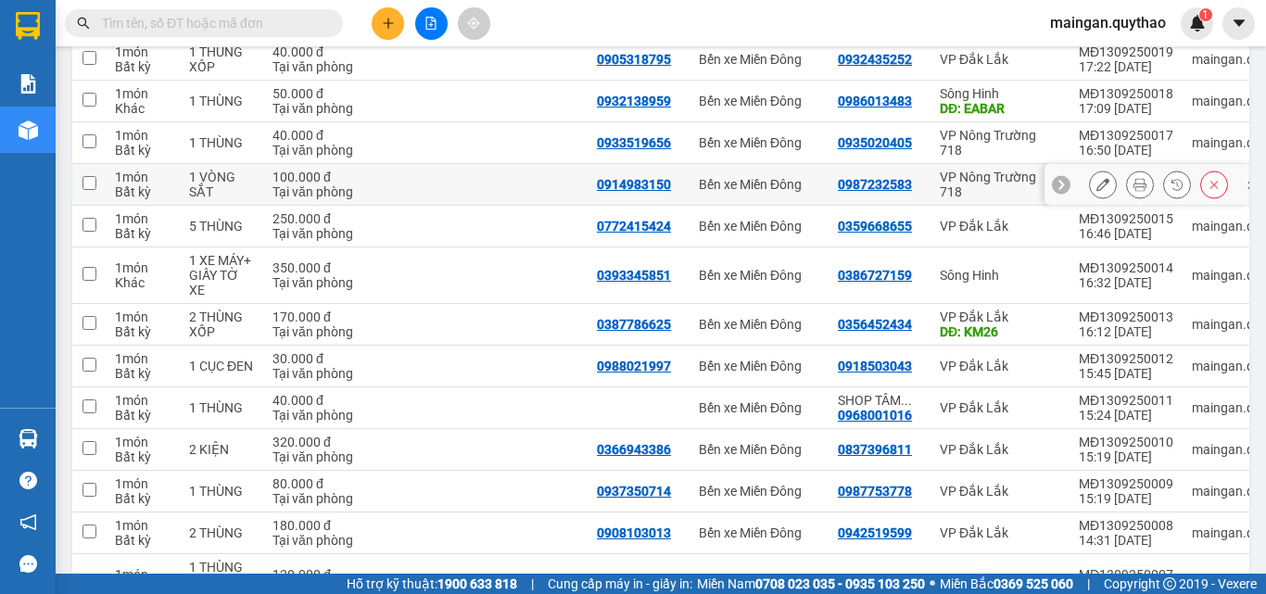
drag, startPoint x: 903, startPoint y: 165, endPoint x: 812, endPoint y: 171, distance: 91.0
click at [812, 171] on td "Bến xe Miền Đông" at bounding box center [759, 185] width 139 height 42
checkbox input "true"
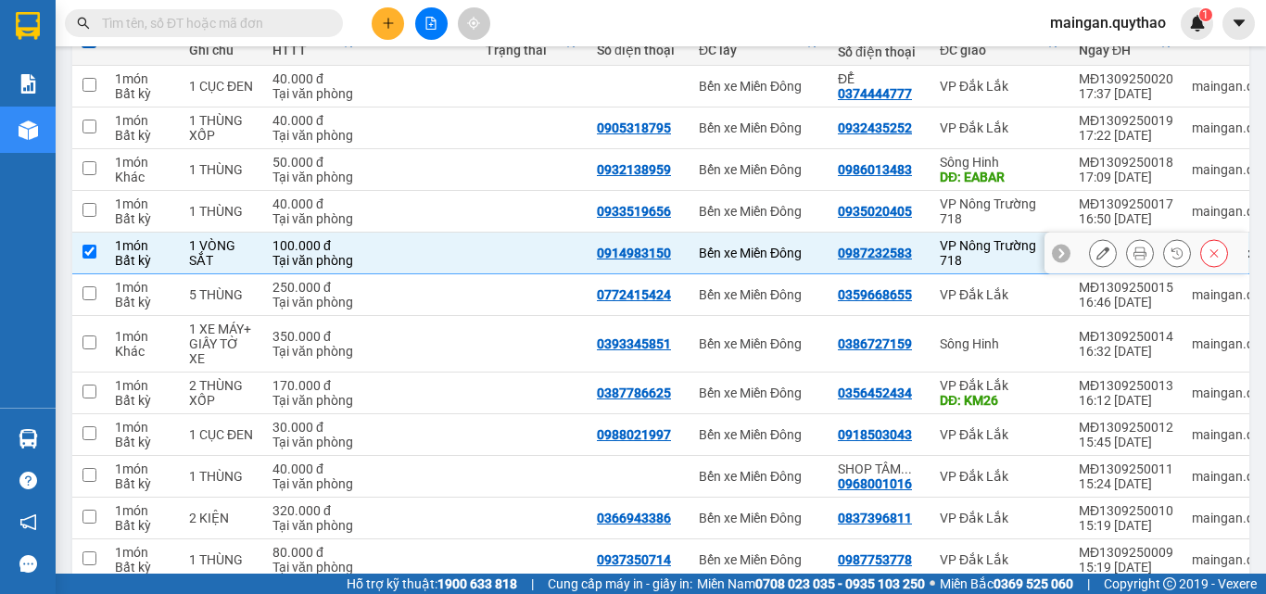
scroll to position [221, 0]
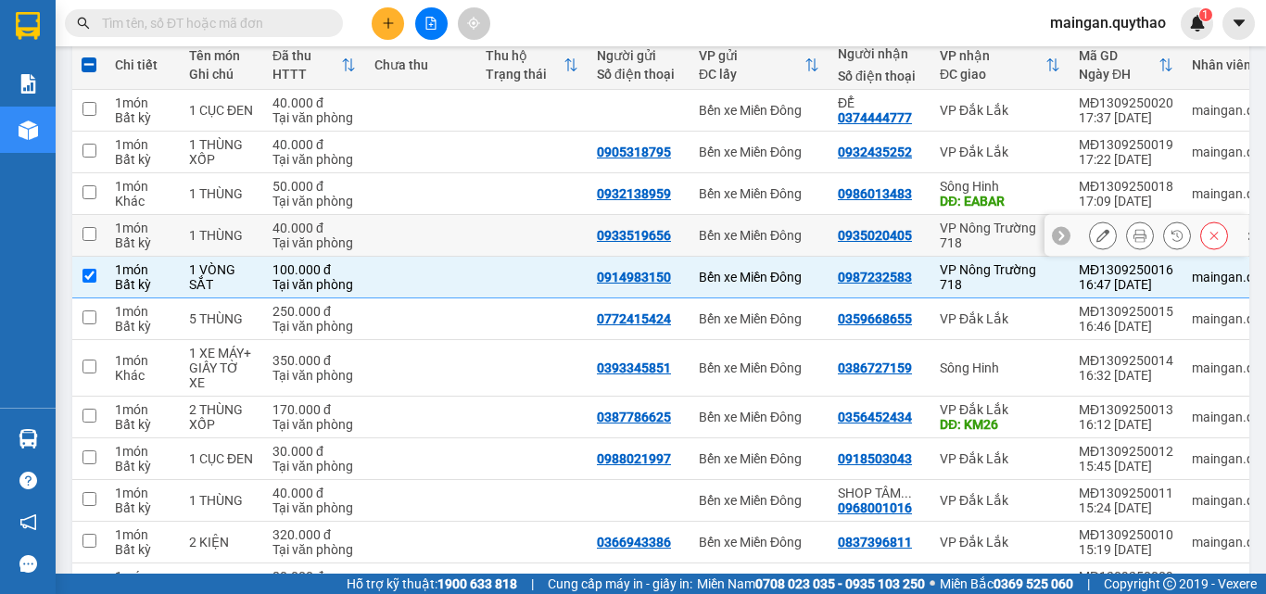
click at [997, 234] on div "VP Nông Trường 718" at bounding box center [1000, 236] width 120 height 30
checkbox input "true"
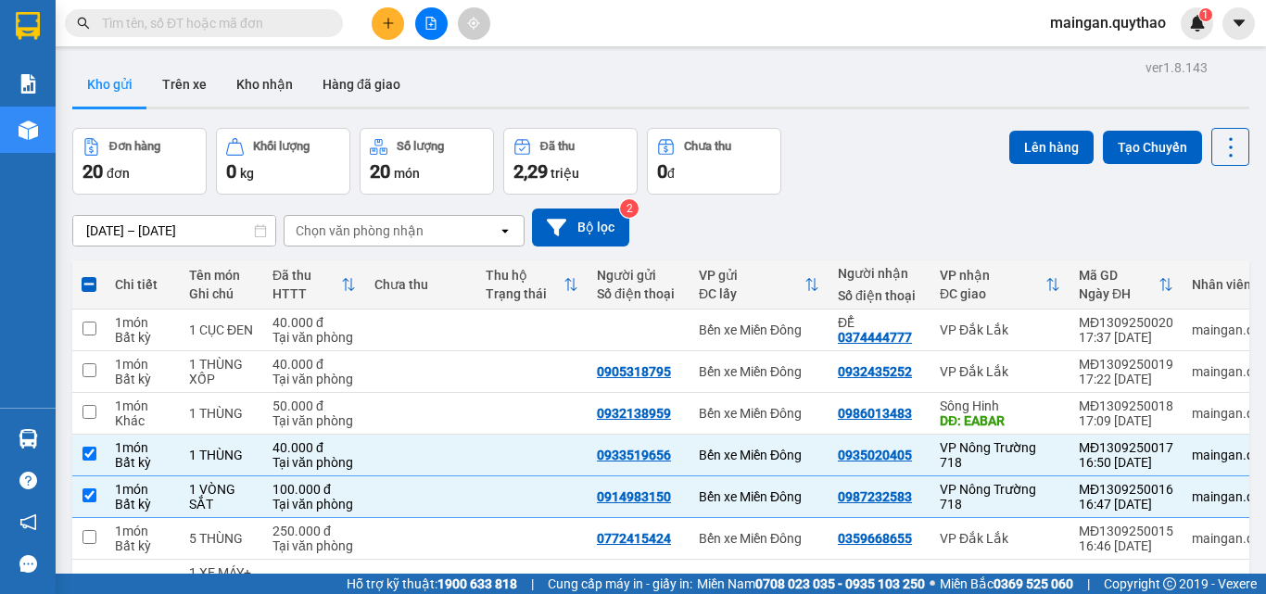
scroll to position [0, 0]
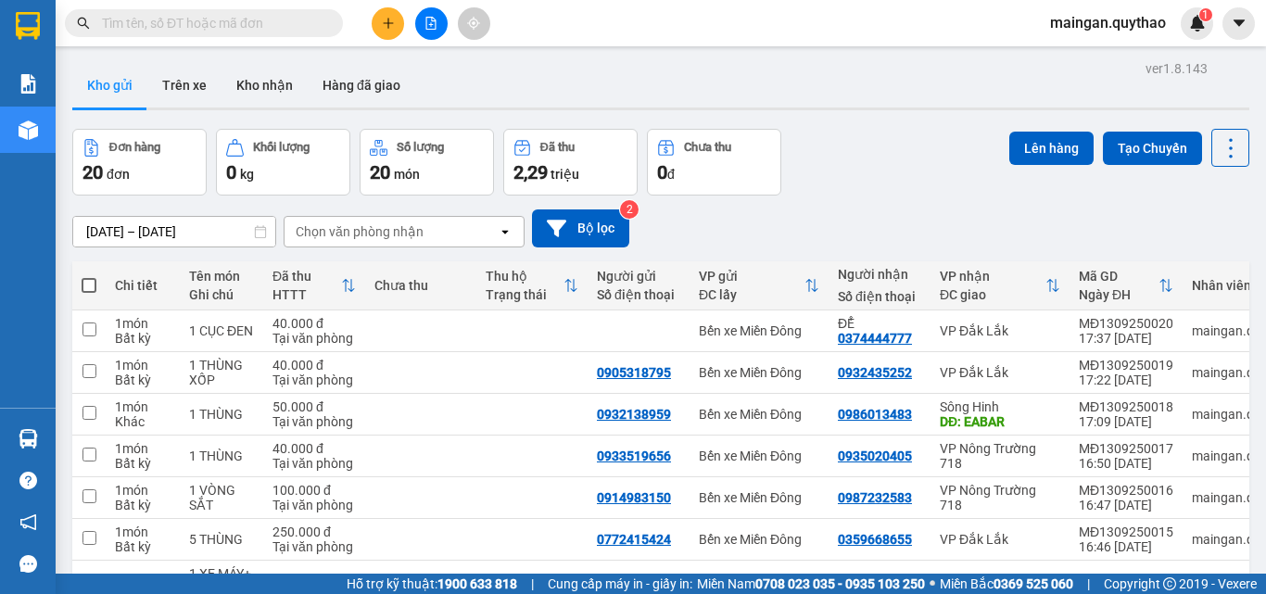
drag, startPoint x: 173, startPoint y: 13, endPoint x: 196, endPoint y: 39, distance: 34.8
click at [177, 17] on input "text" at bounding box center [211, 23] width 219 height 20
drag, startPoint x: 796, startPoint y: 91, endPoint x: 352, endPoint y: 95, distance: 444.0
click at [792, 91] on div "Kho gửi Trên xe Kho nhận Hàng đã giao" at bounding box center [660, 87] width 1177 height 49
click at [185, 29] on input "text" at bounding box center [211, 23] width 219 height 20
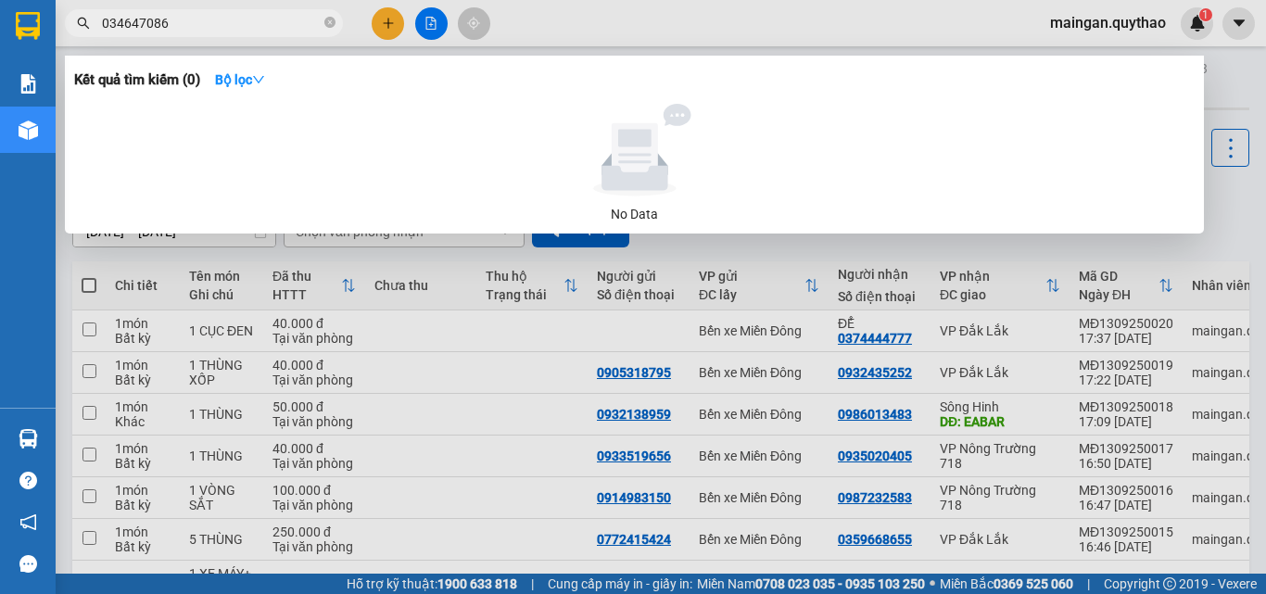
type input "0346470866"
click at [328, 21] on icon "close-circle" at bounding box center [329, 22] width 11 height 11
type input "0369893841"
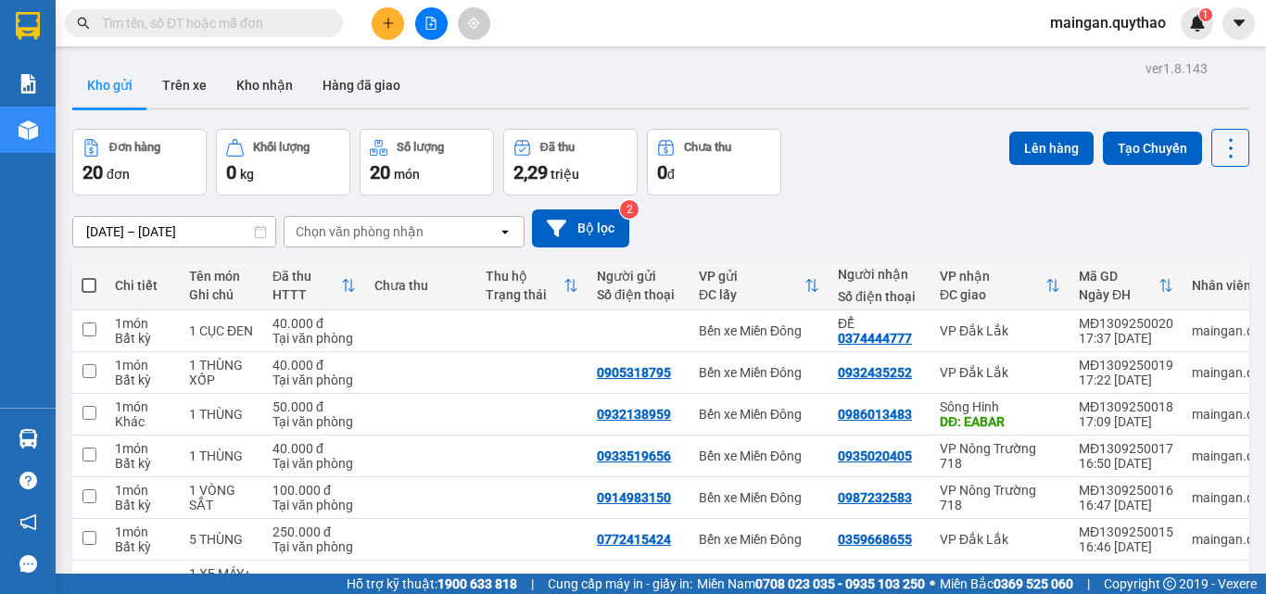
click at [361, 19] on div at bounding box center [430, 23] width 139 height 32
click at [378, 20] on button at bounding box center [388, 23] width 32 height 32
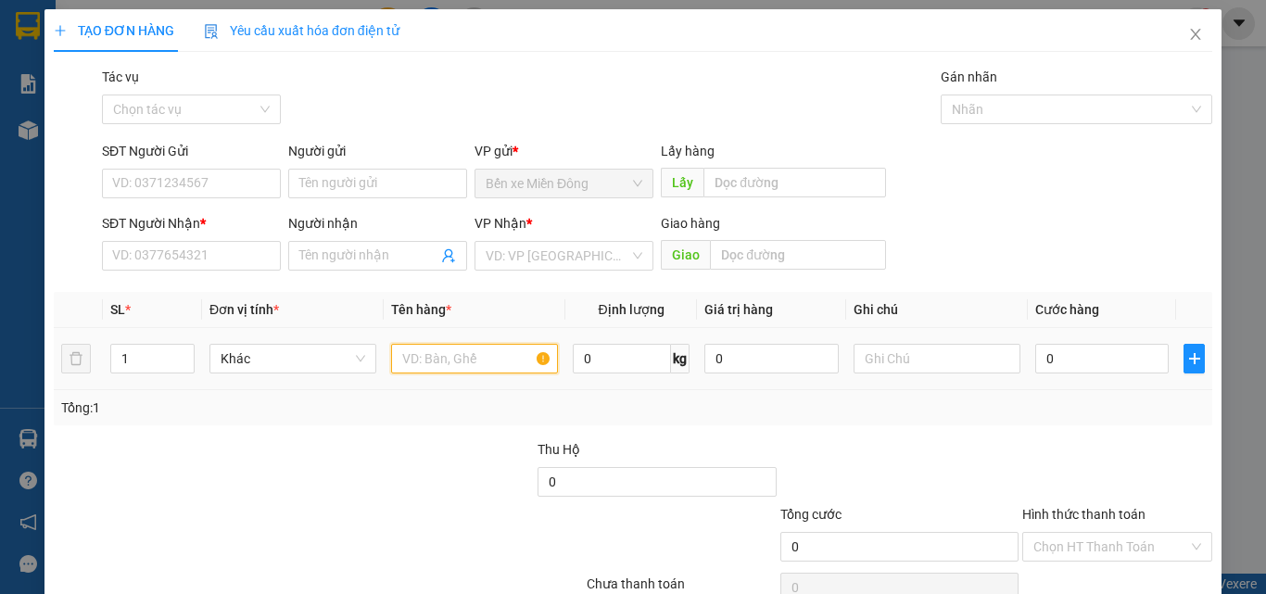
click at [431, 358] on input "text" at bounding box center [474, 359] width 167 height 30
type input "1 TẤM ẢNH CƯỚI ( KHÔNG BAO"
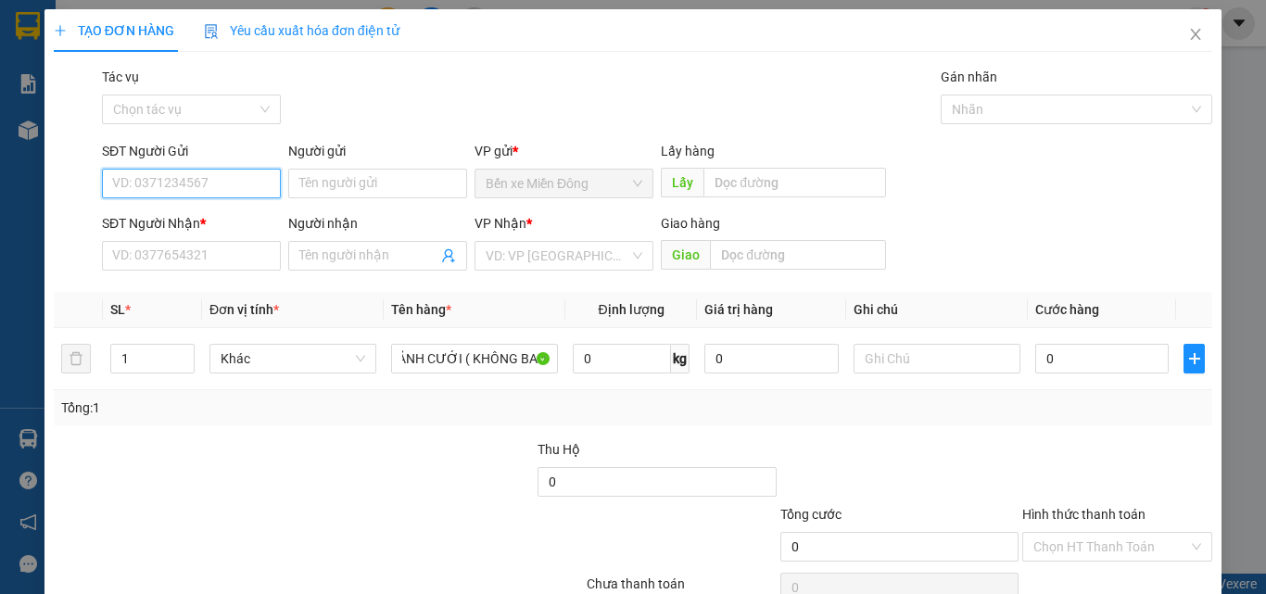
scroll to position [0, 0]
click at [189, 189] on input "SĐT Người Gửi" at bounding box center [191, 184] width 179 height 30
click at [132, 192] on input "091462679" at bounding box center [191, 184] width 179 height 30
type input "0912462679"
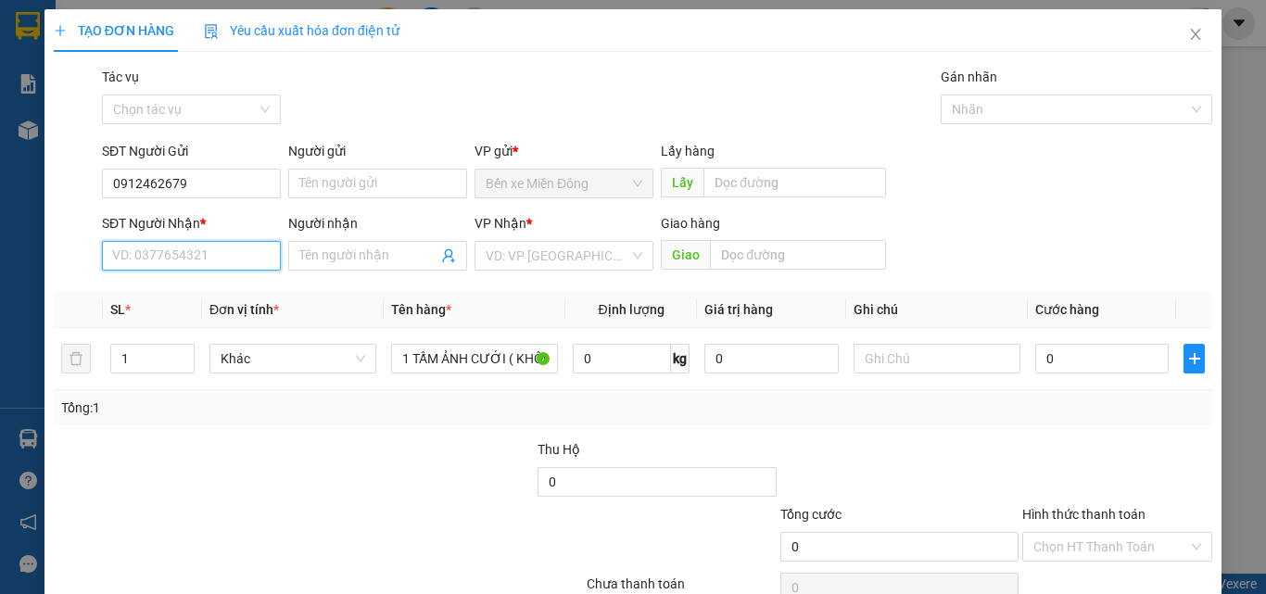
click at [161, 257] on input "SĐT Người Nhận *" at bounding box center [191, 256] width 179 height 30
type input "0377501066"
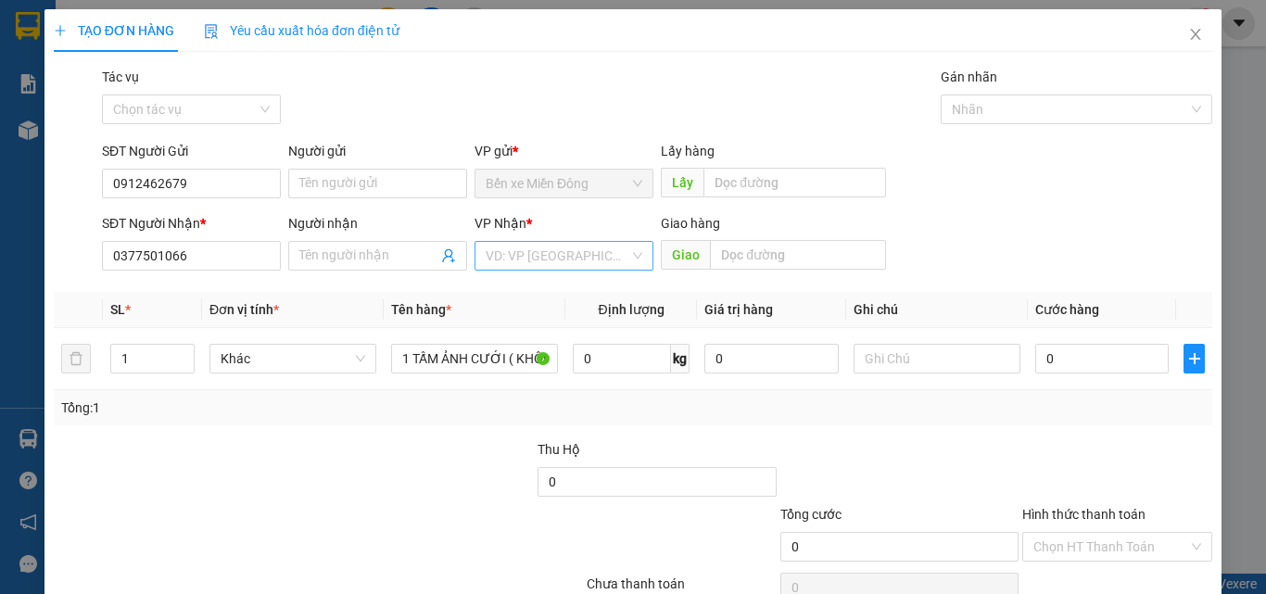
click at [516, 263] on input "search" at bounding box center [558, 256] width 144 height 28
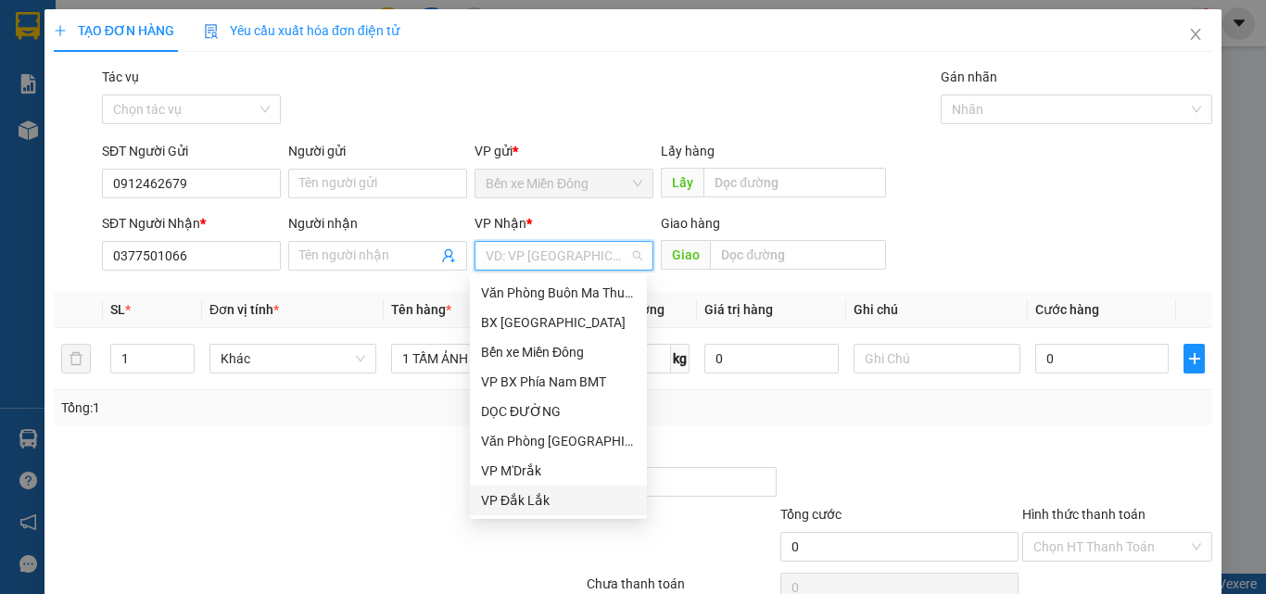
click at [534, 502] on div "VP Đắk Lắk" at bounding box center [558, 500] width 155 height 20
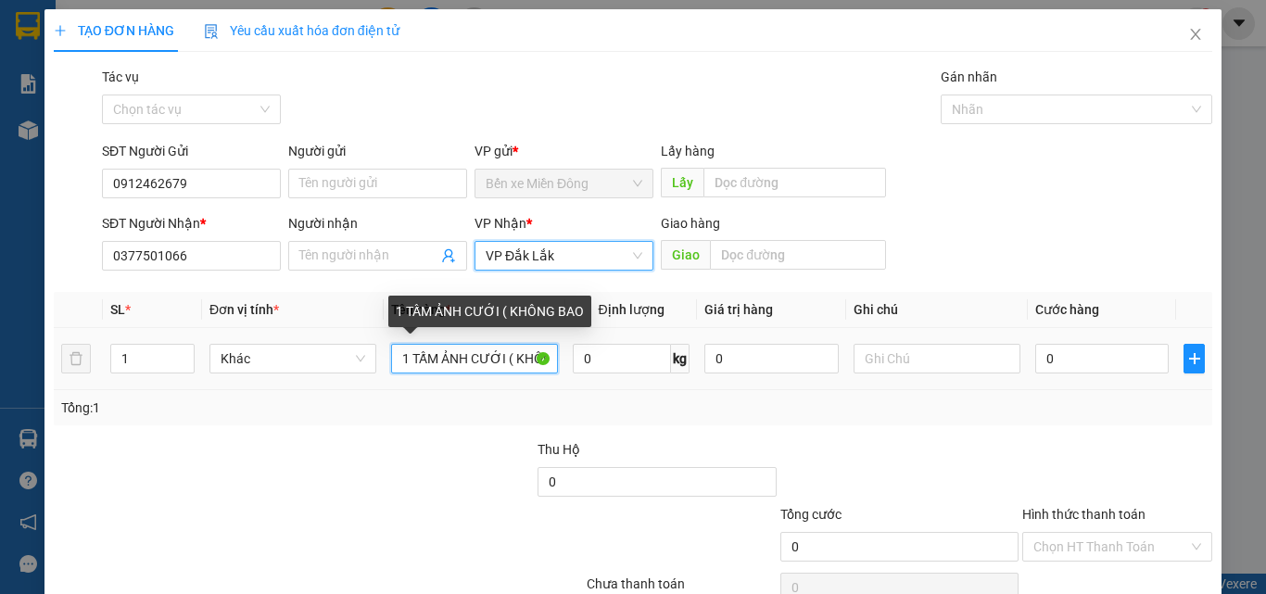
click at [521, 364] on input "1 TẤM ẢNH CƯỚI ( KHÔNG BAO" at bounding box center [474, 359] width 167 height 30
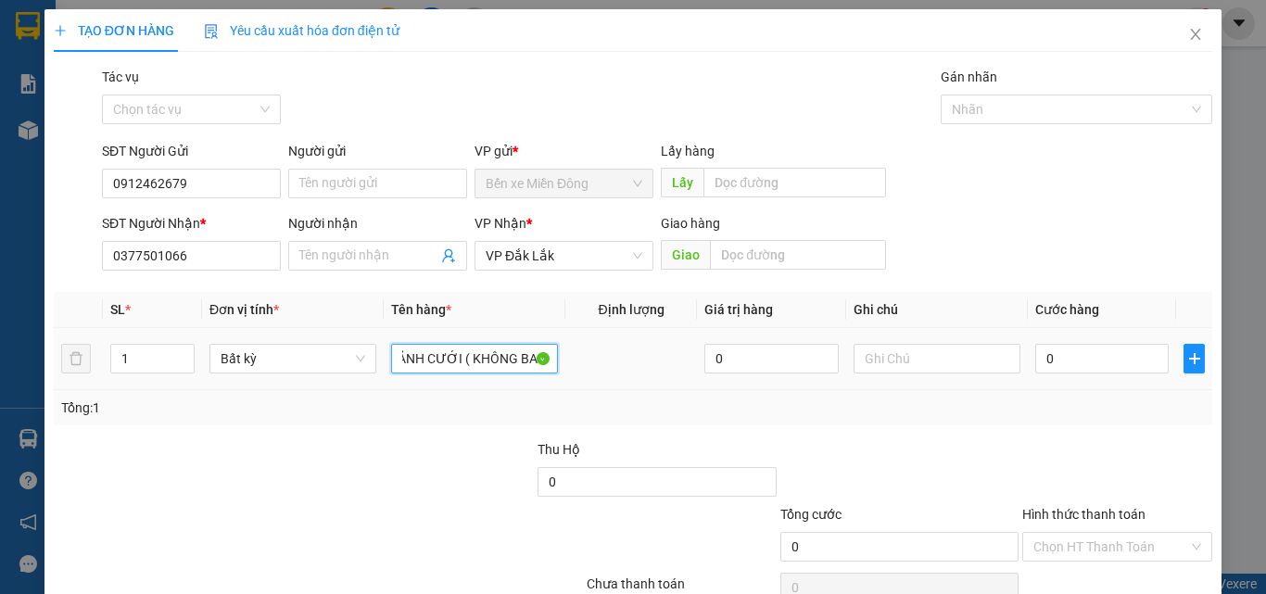
drag, startPoint x: 515, startPoint y: 366, endPoint x: 591, endPoint y: 367, distance: 76.0
click at [591, 367] on tr "1 Bất kỳ 1 TẤM ẢNH CƯỚI ( KHÔNG BAO 0 0" at bounding box center [633, 359] width 1159 height 62
click at [519, 361] on input "1 TẤM ẢNH CƯỚI ( KHÔNG BAO" at bounding box center [474, 359] width 167 height 30
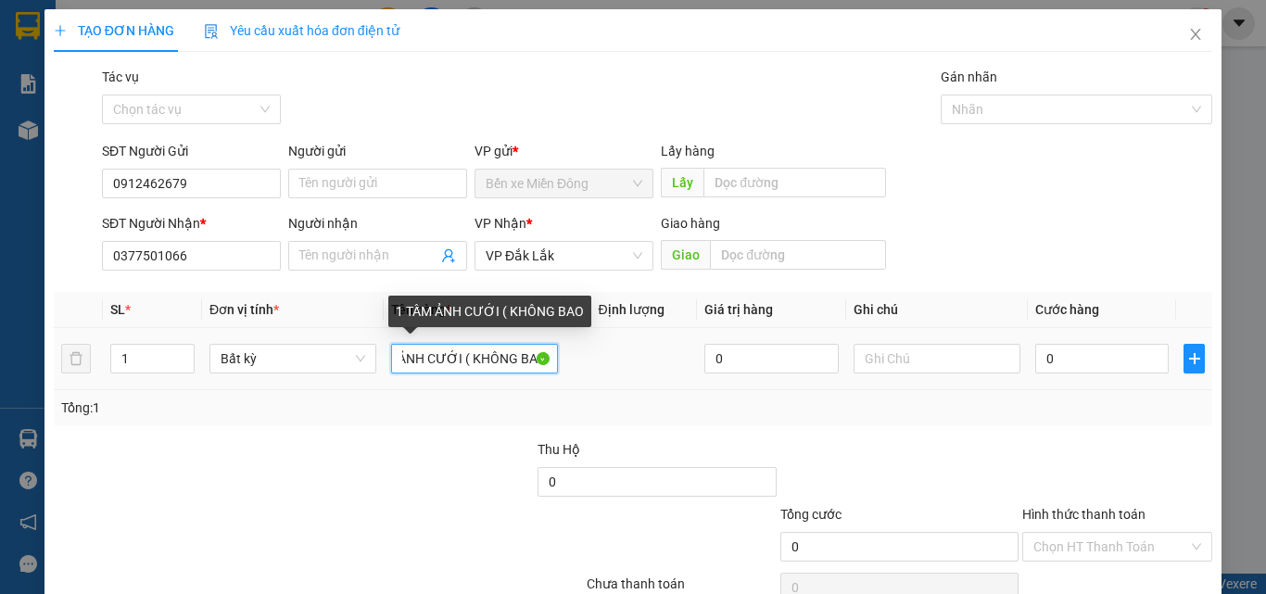
drag, startPoint x: 521, startPoint y: 365, endPoint x: 539, endPoint y: 371, distance: 19.4
click at [539, 371] on input "1 TẤM ẢNH CƯỚI ( KHÔNG BAO" at bounding box center [474, 359] width 167 height 30
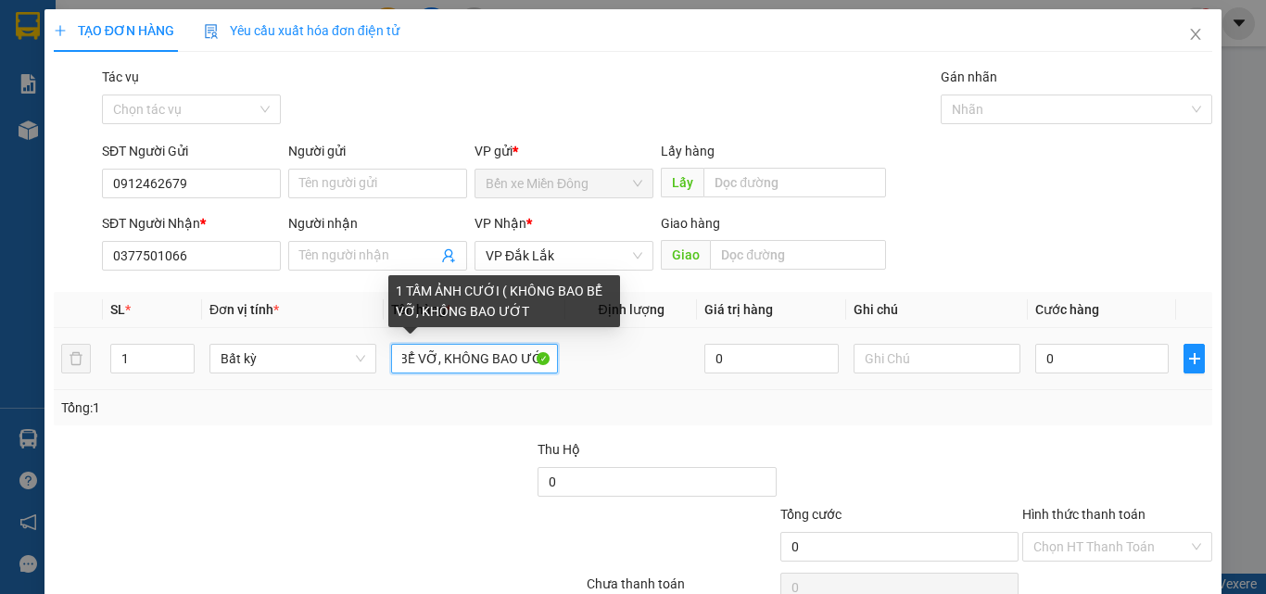
scroll to position [0, 197]
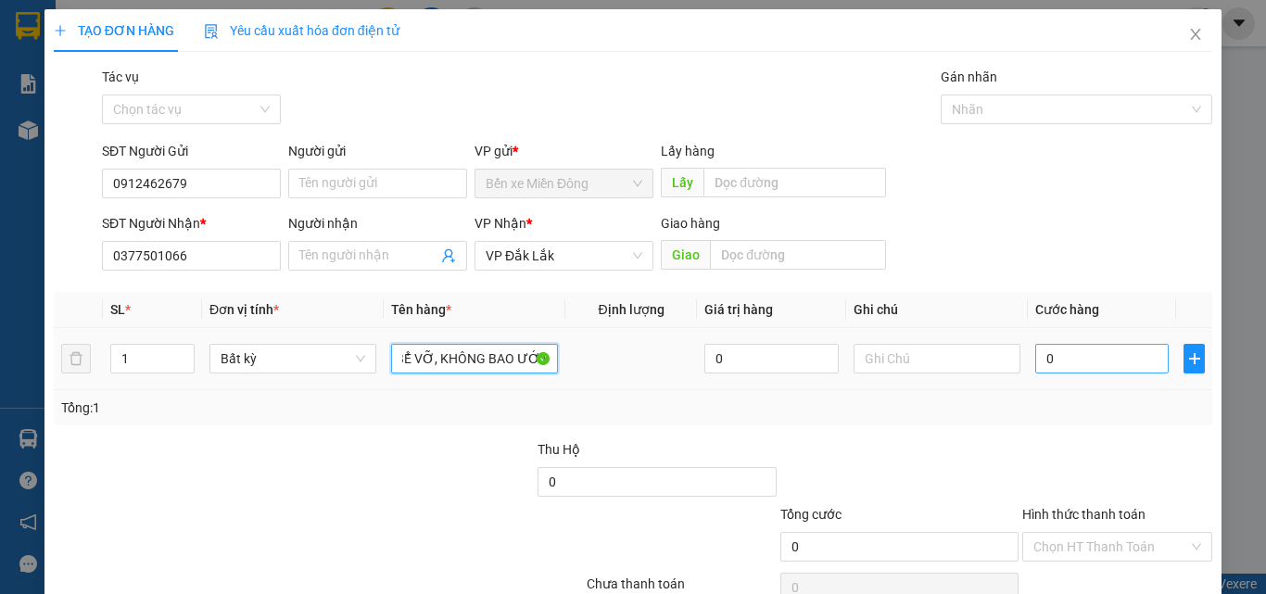
type input "1 TẤM ẢNH CƯỚI ( KHÔNG BAO BỂ VỠ, KHÔNG BAO ƯỚT)"
click at [1094, 351] on input "0" at bounding box center [1101, 359] width 133 height 30
type input "01"
type input "1"
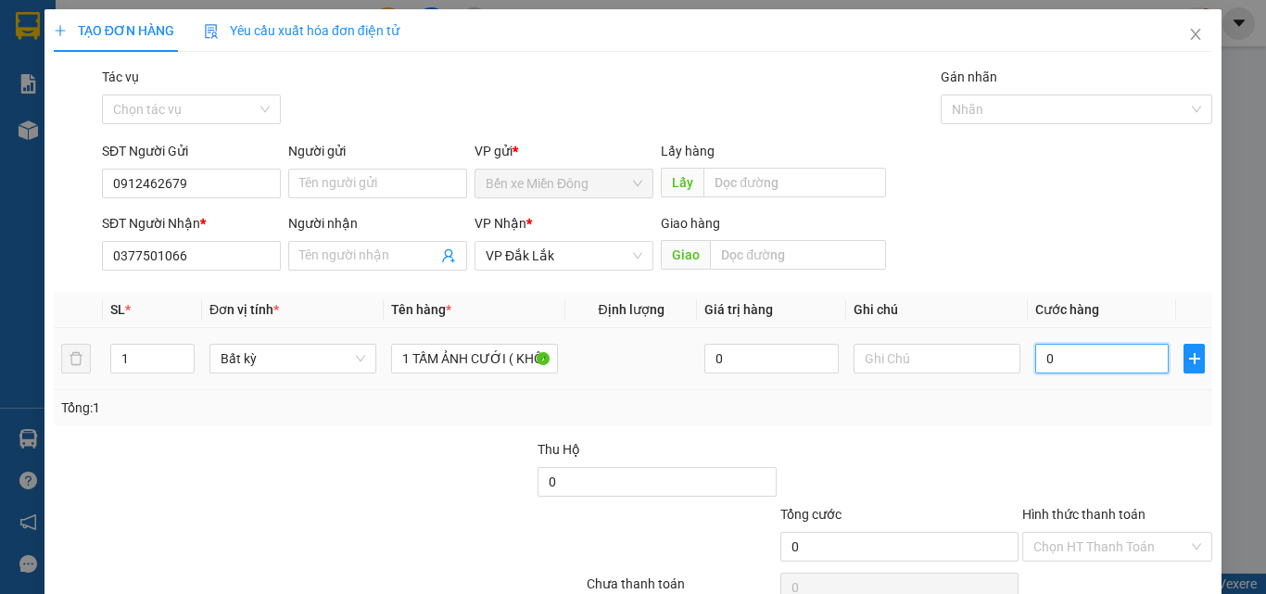
type input "1"
type input "015"
type input "15"
type input "0.150"
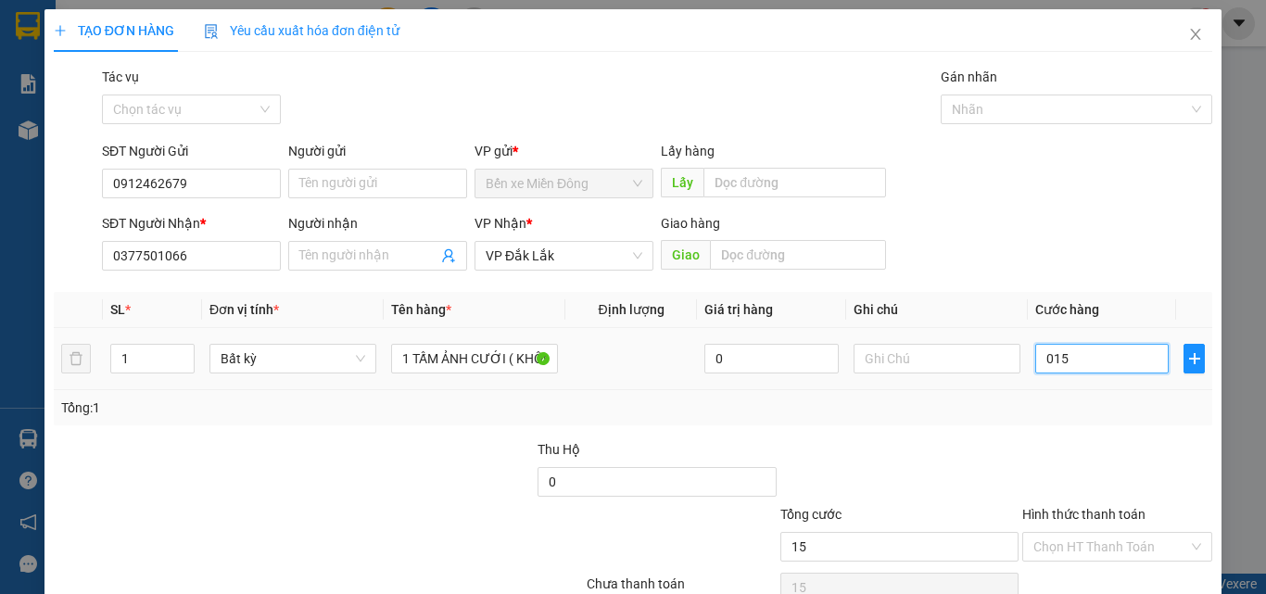
type input "150"
click at [1137, 484] on div at bounding box center [1117, 471] width 194 height 65
type input "150.000"
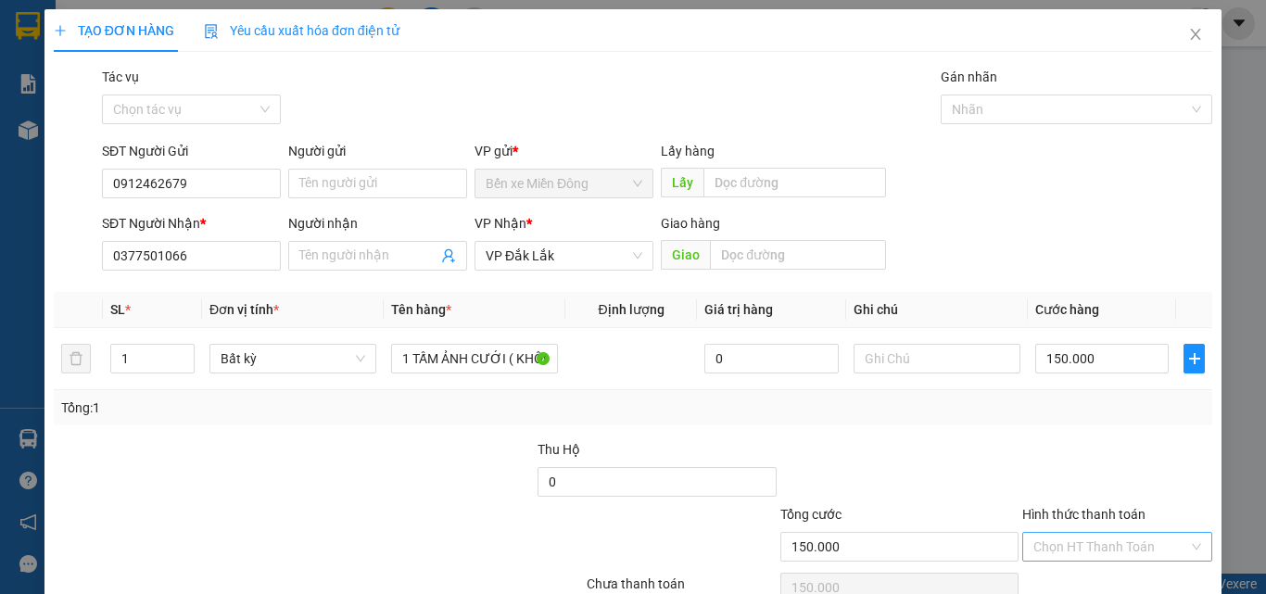
click at [1106, 547] on input "Hình thức thanh toán" at bounding box center [1110, 547] width 155 height 28
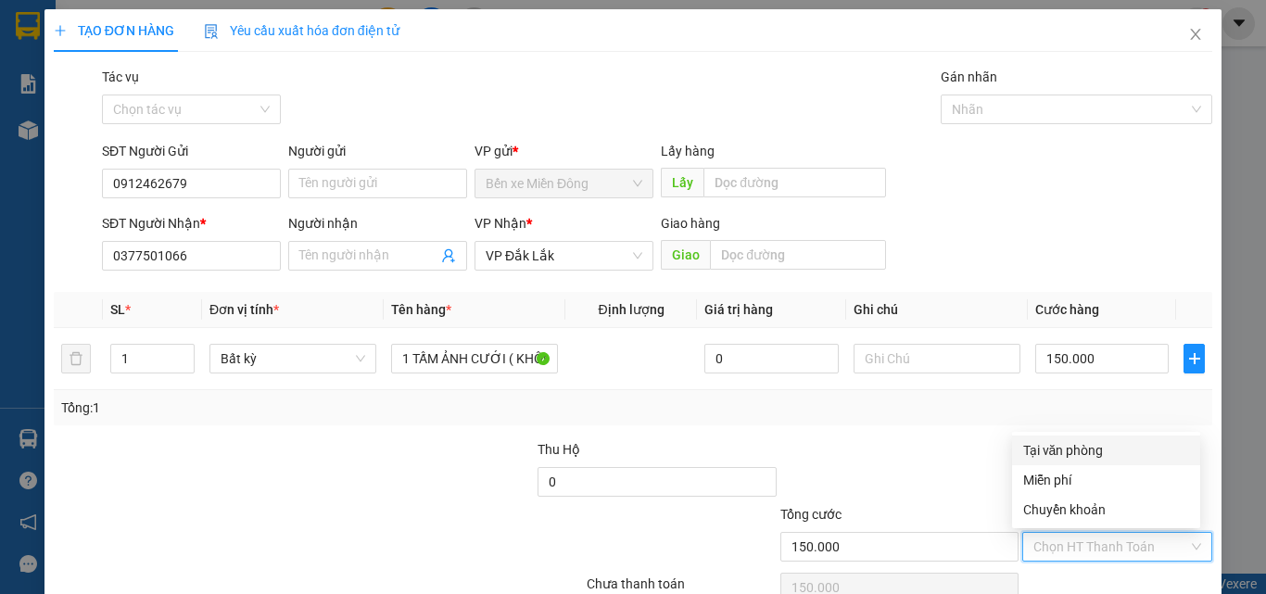
click at [1055, 452] on div "Tại văn phòng" at bounding box center [1106, 450] width 166 height 20
type input "0"
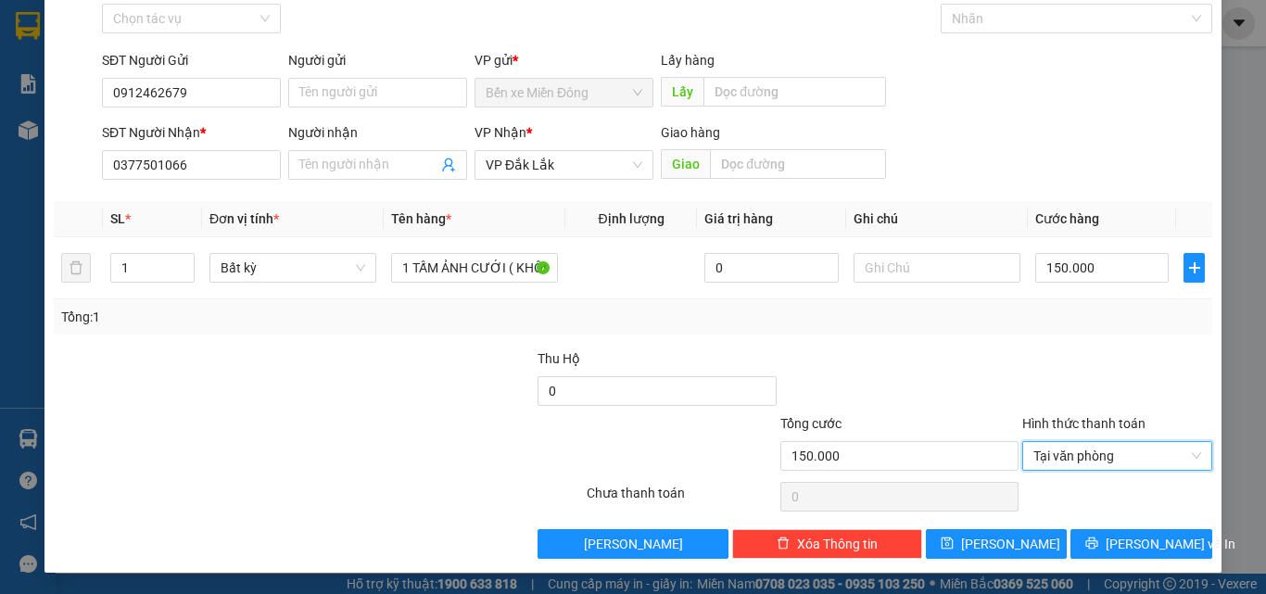
scroll to position [92, 0]
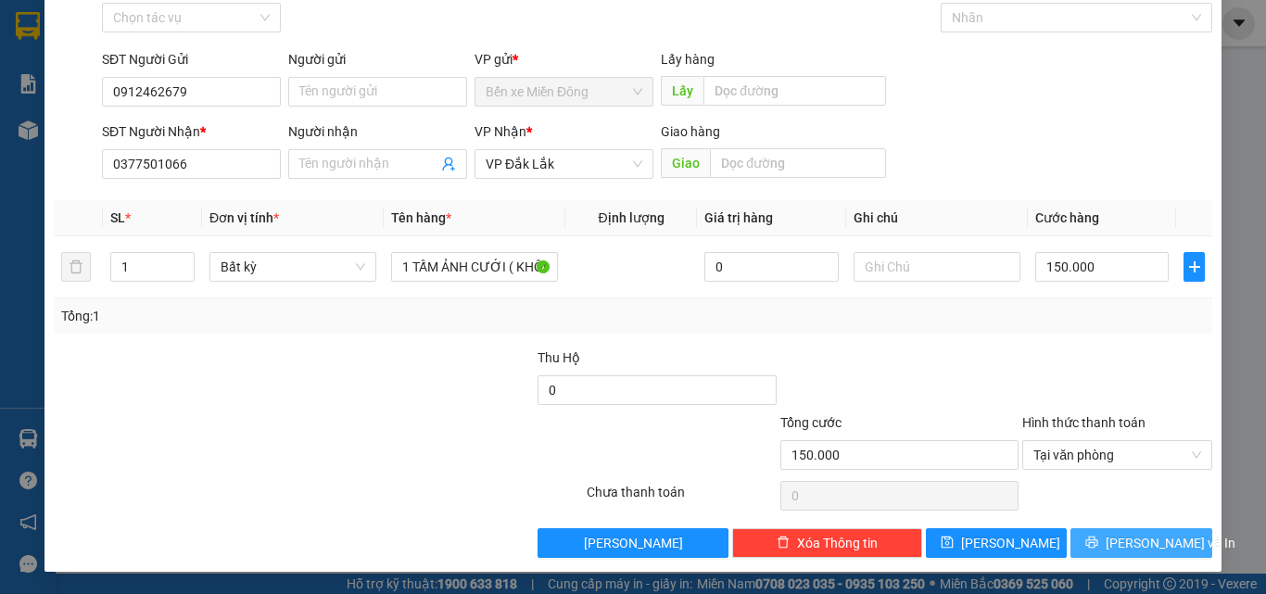
click at [1155, 543] on span "[PERSON_NAME] và In" at bounding box center [1171, 543] width 130 height 20
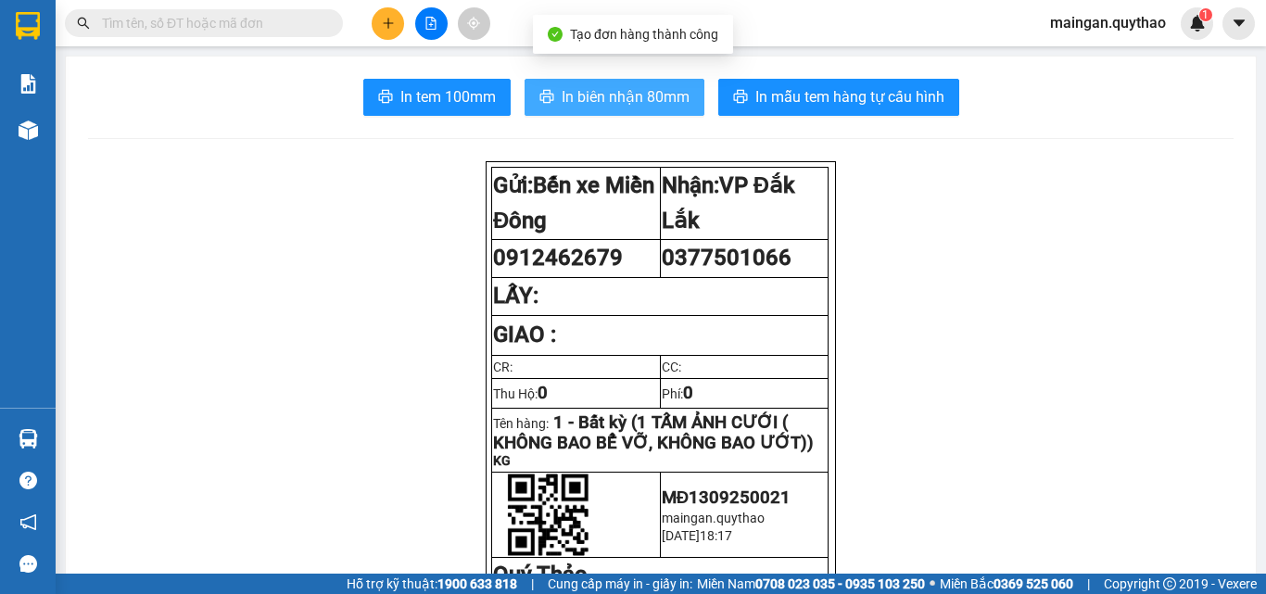
click at [565, 106] on span "In biên nhận 80mm" at bounding box center [626, 96] width 128 height 23
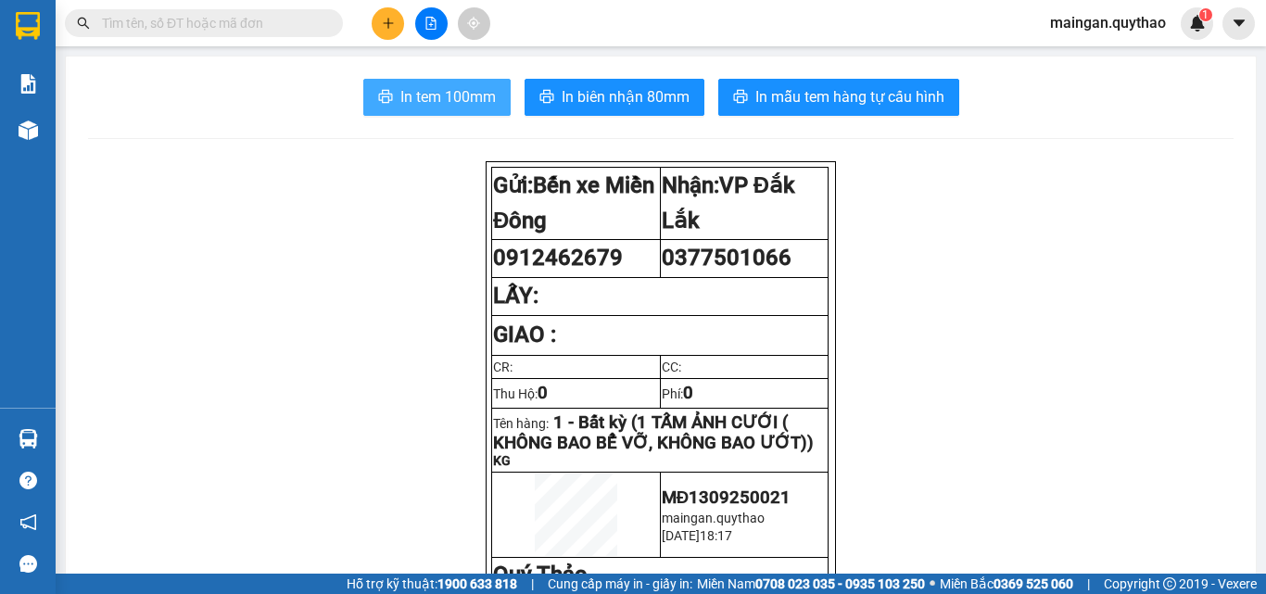
drag, startPoint x: 453, startPoint y: 103, endPoint x: 537, endPoint y: 106, distance: 83.5
click at [456, 104] on span "In tem 100mm" at bounding box center [447, 96] width 95 height 23
